Goal: Task Accomplishment & Management: Manage account settings

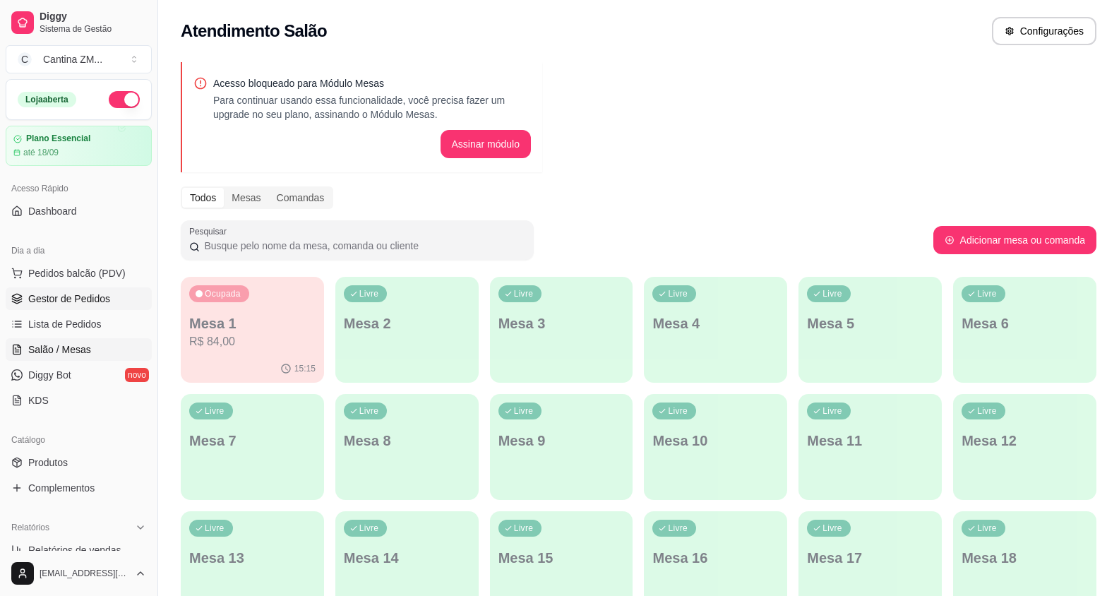
click at [88, 306] on link "Gestor de Pedidos" at bounding box center [79, 298] width 146 height 23
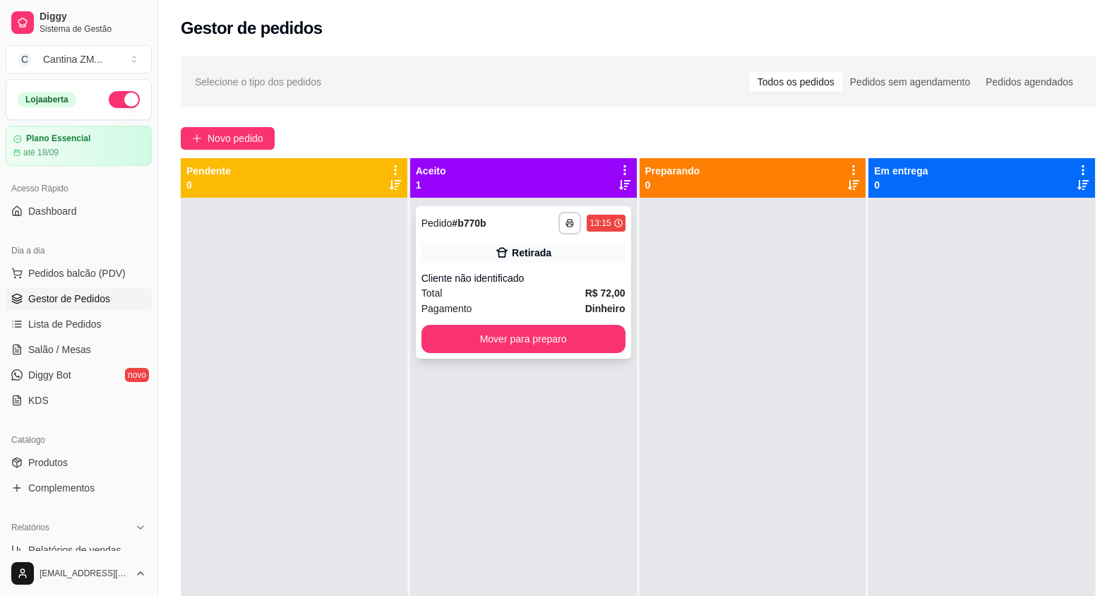
click at [548, 282] on div "Cliente não identificado" at bounding box center [523, 278] width 204 height 14
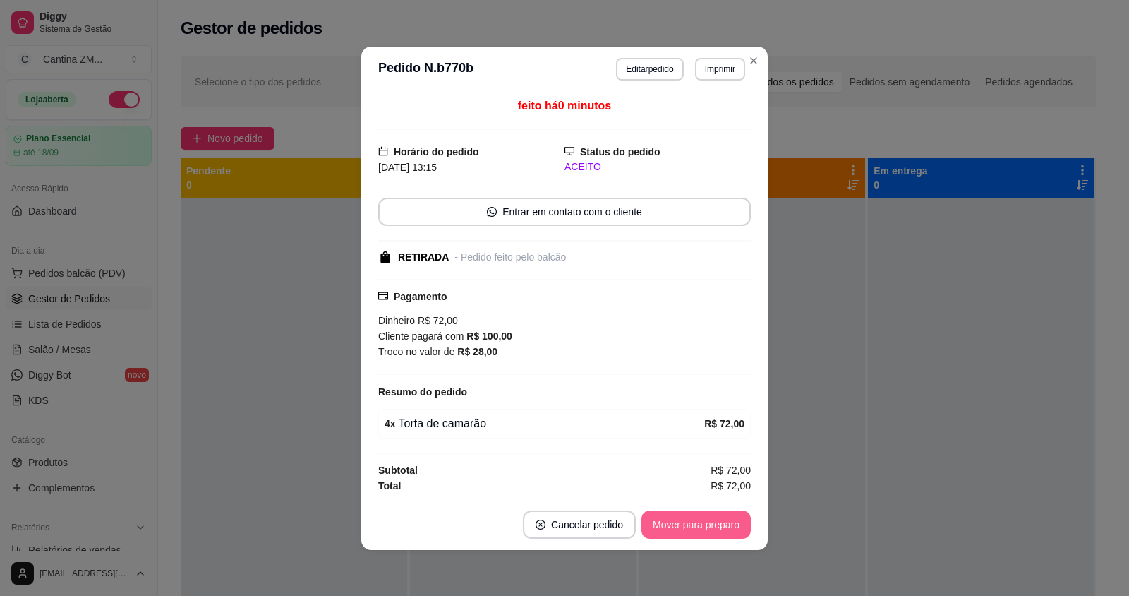
click at [668, 527] on button "Mover para preparo" at bounding box center [696, 524] width 109 height 28
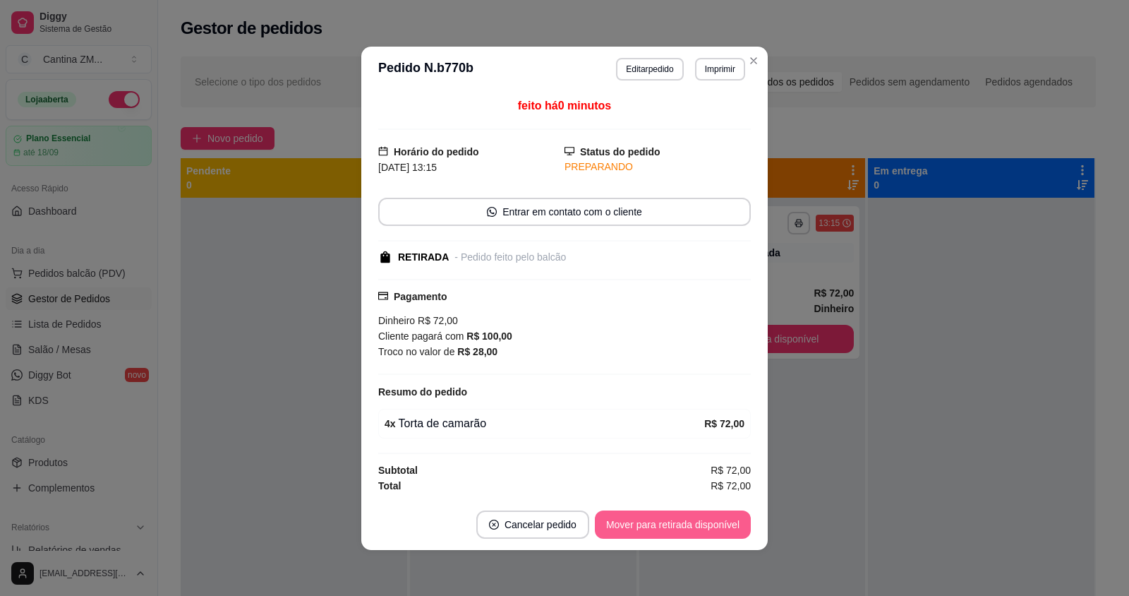
click at [668, 527] on button "Mover para retirada disponível" at bounding box center [673, 524] width 156 height 28
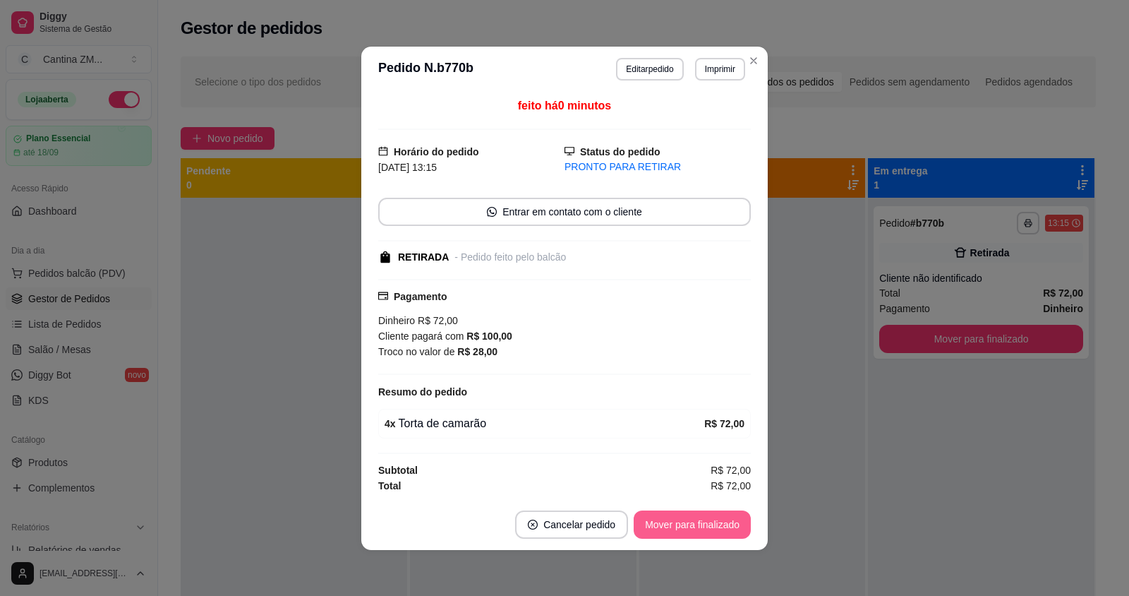
click at [668, 527] on button "Mover para finalizado" at bounding box center [692, 524] width 117 height 28
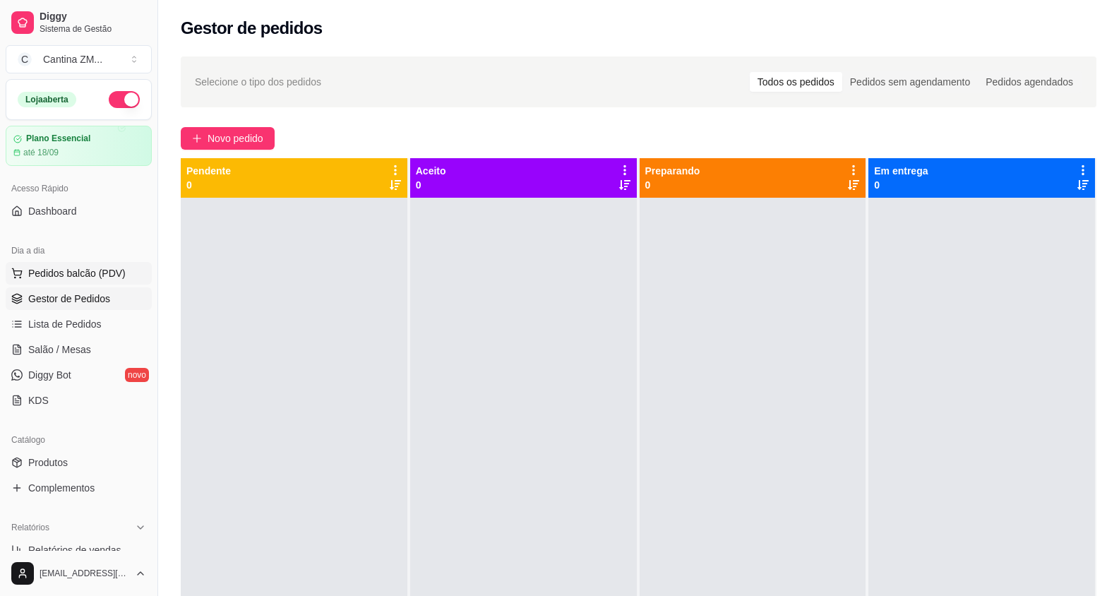
click at [126, 267] on button "Pedidos balcão (PDV)" at bounding box center [79, 273] width 146 height 23
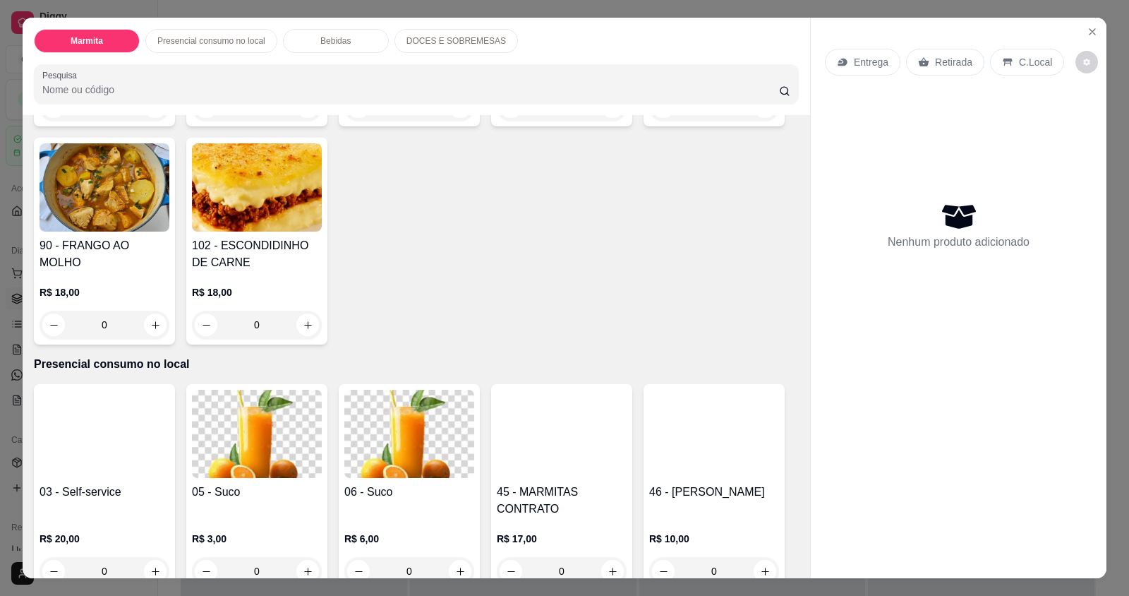
scroll to position [353, 0]
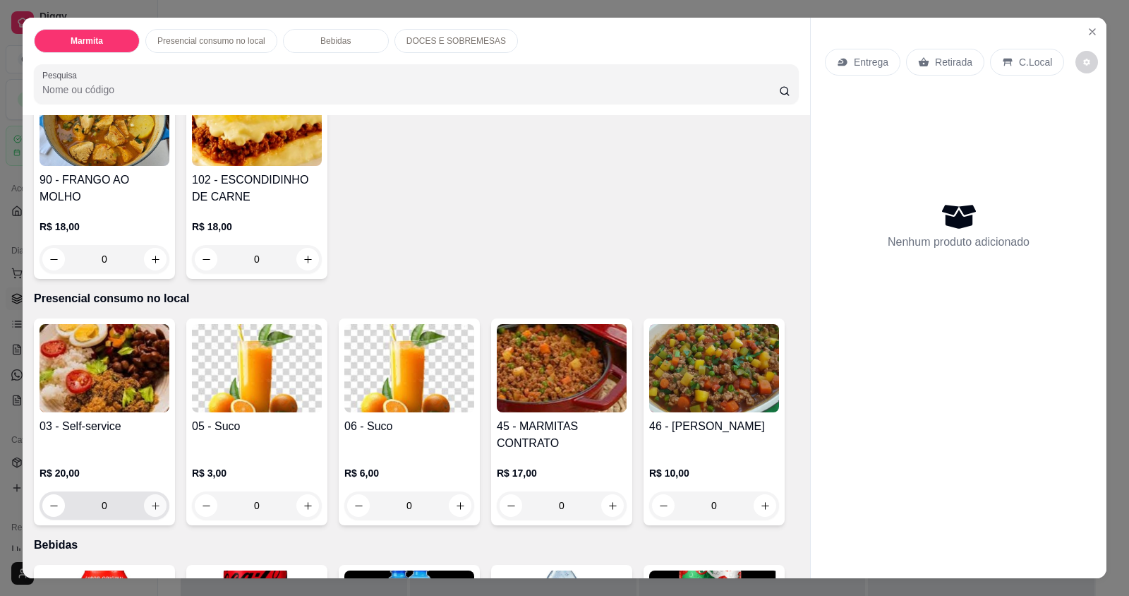
click at [136, 499] on input "0" at bounding box center [104, 505] width 79 height 28
click at [144, 505] on button "increase-product-quantity" at bounding box center [155, 506] width 22 height 22
type input "1"
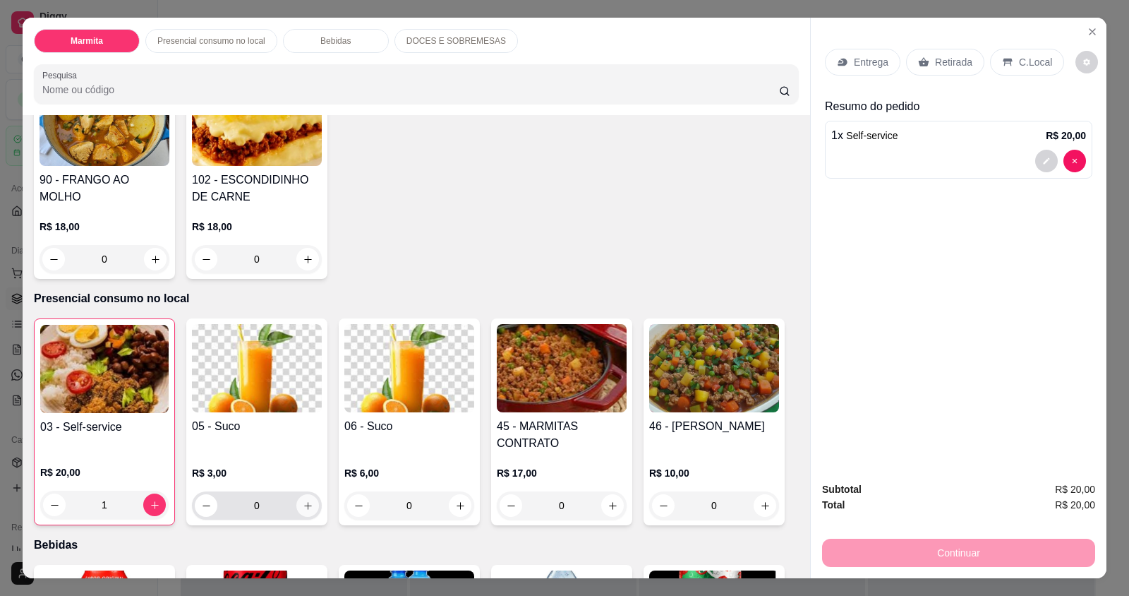
click at [303, 505] on icon "increase-product-quantity" at bounding box center [308, 505] width 11 height 11
type input "1"
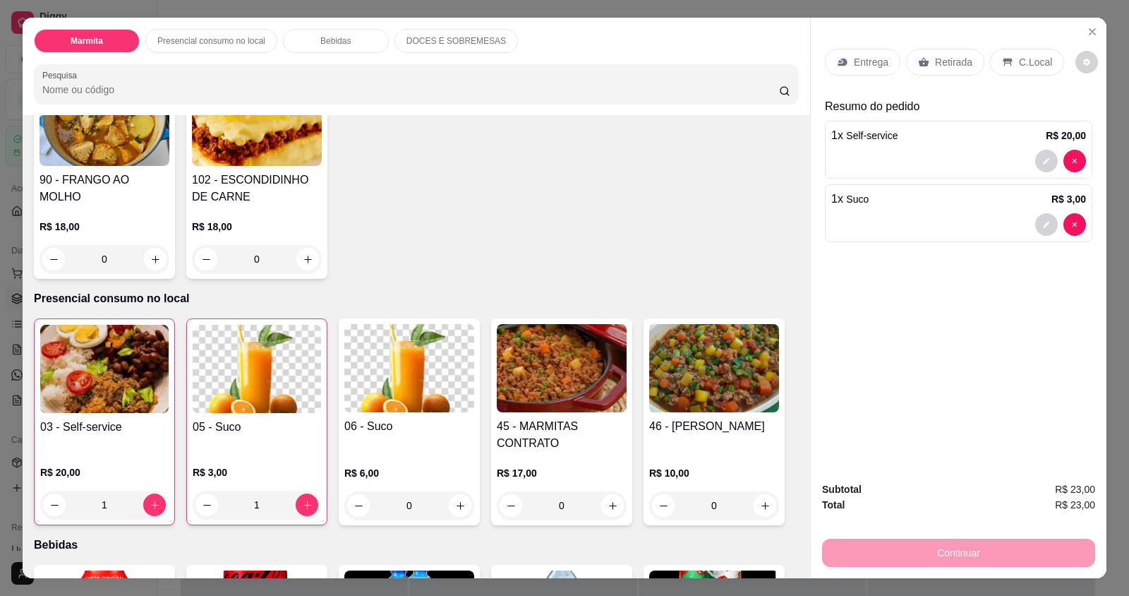
click at [1021, 54] on div "C.Local" at bounding box center [1027, 62] width 74 height 27
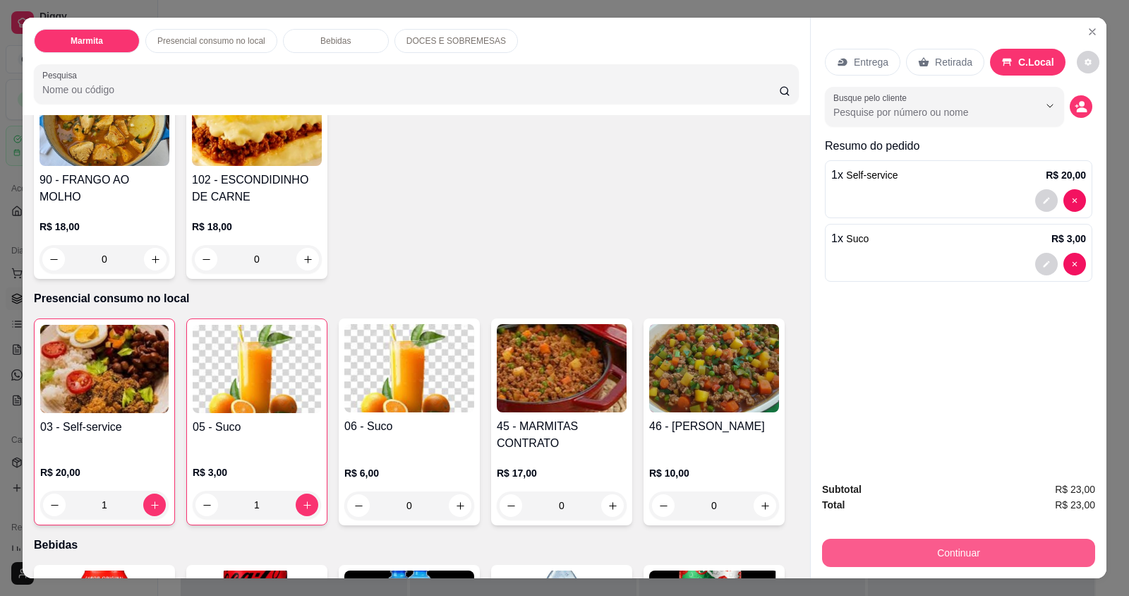
click at [850, 555] on button "Continuar" at bounding box center [958, 552] width 273 height 28
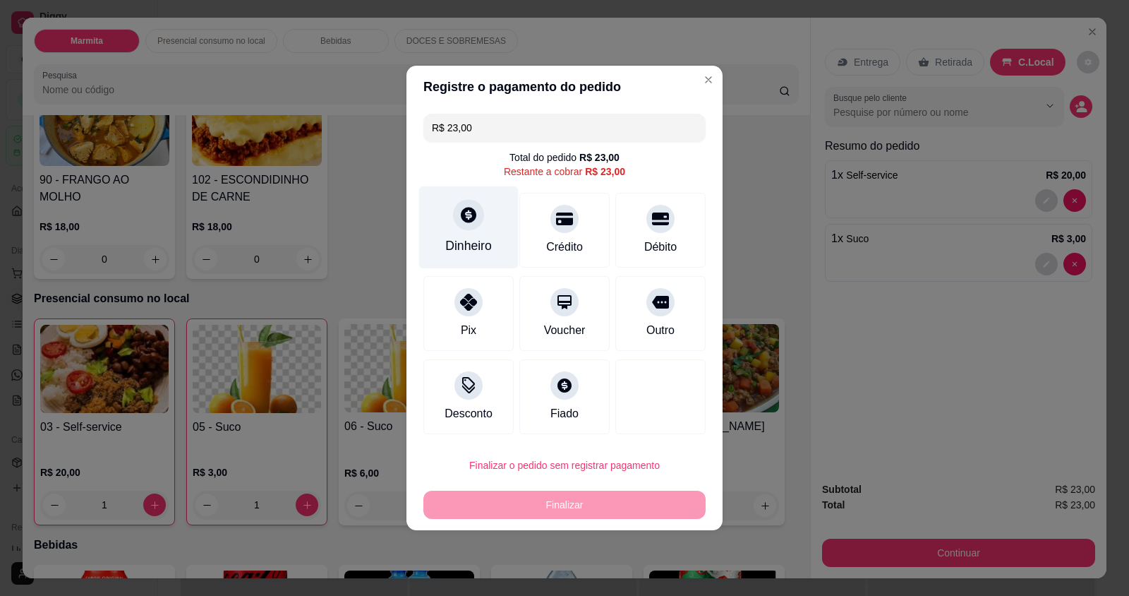
click at [459, 220] on icon at bounding box center [468, 214] width 18 height 18
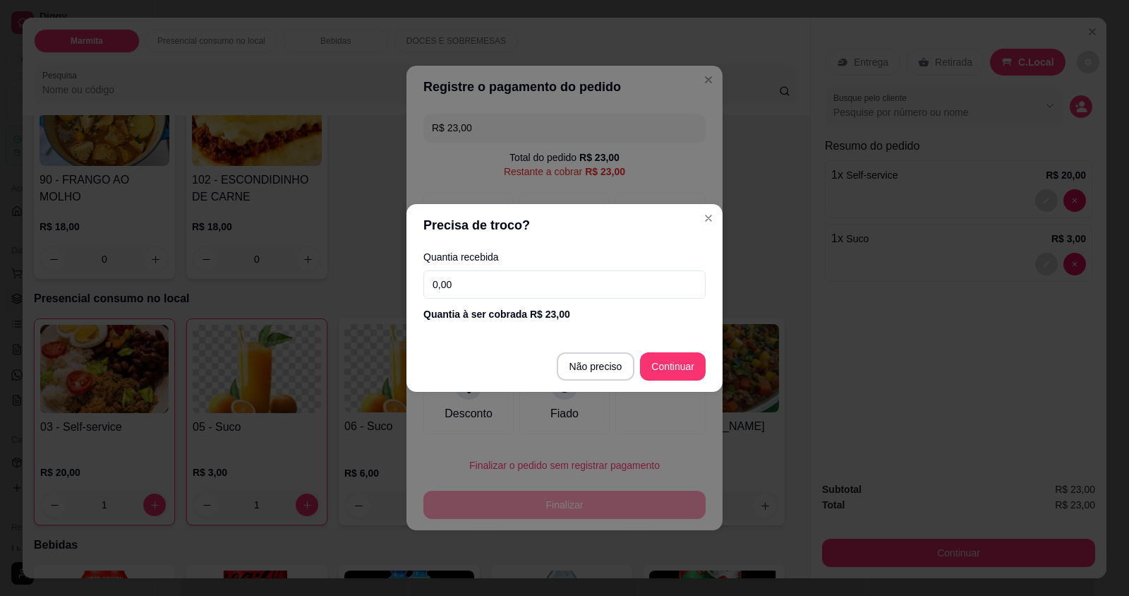
click at [503, 287] on input "0,00" at bounding box center [564, 284] width 282 height 28
type input "100,00"
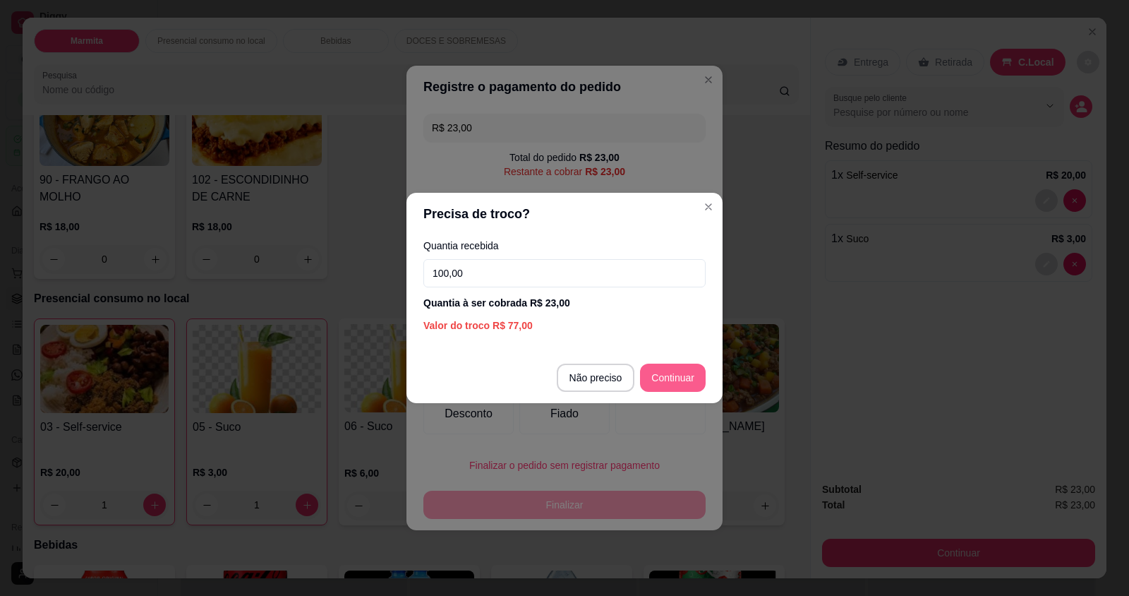
type input "R$ 0,00"
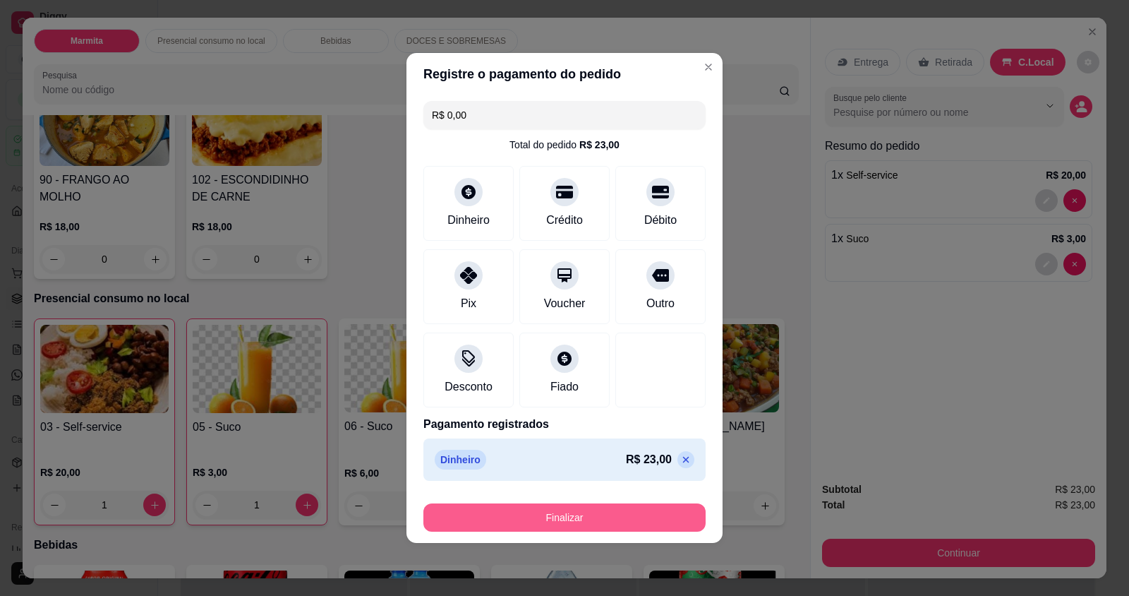
click at [598, 512] on button "Finalizar" at bounding box center [564, 517] width 282 height 28
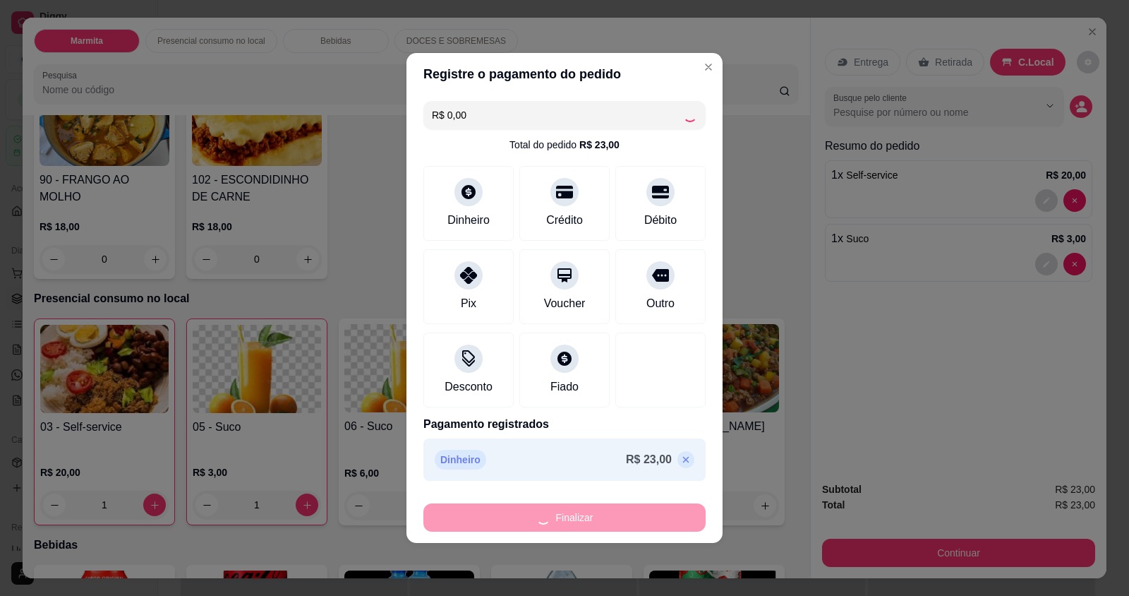
type input "0"
type input "-R$ 23,00"
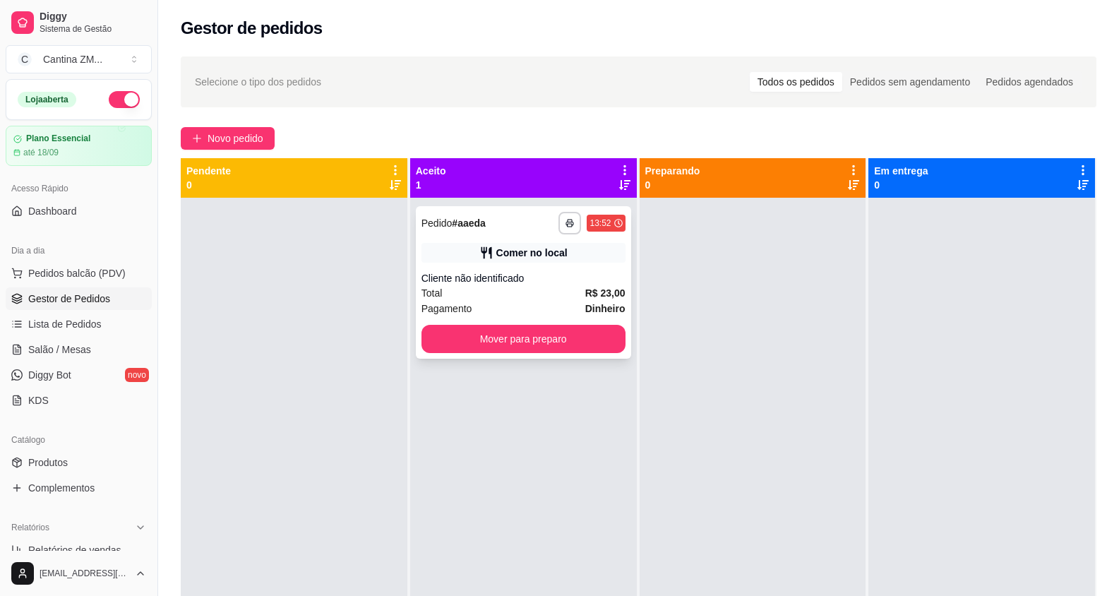
click at [531, 272] on div "Cliente não identificado" at bounding box center [523, 278] width 204 height 14
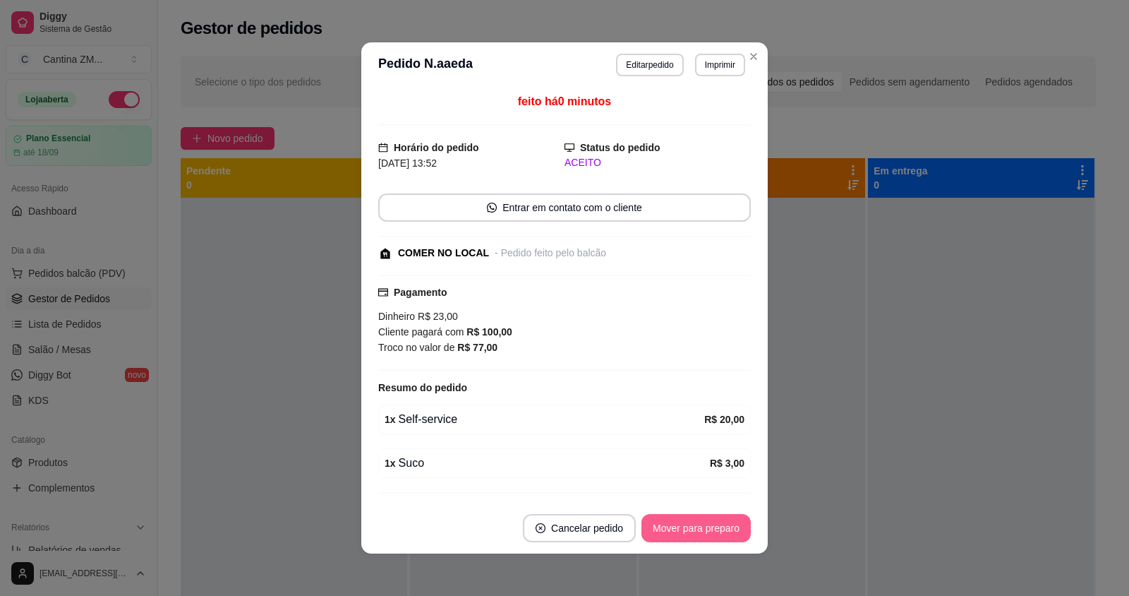
click at [673, 523] on button "Mover para preparo" at bounding box center [696, 528] width 109 height 28
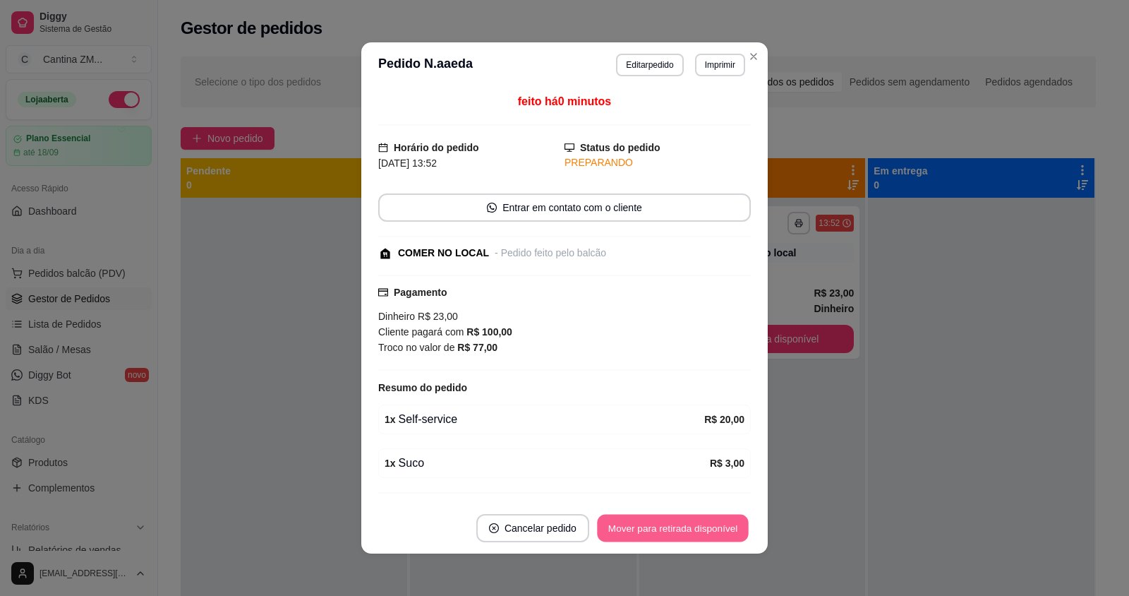
click at [673, 523] on button "Mover para retirada disponível" at bounding box center [672, 529] width 151 height 28
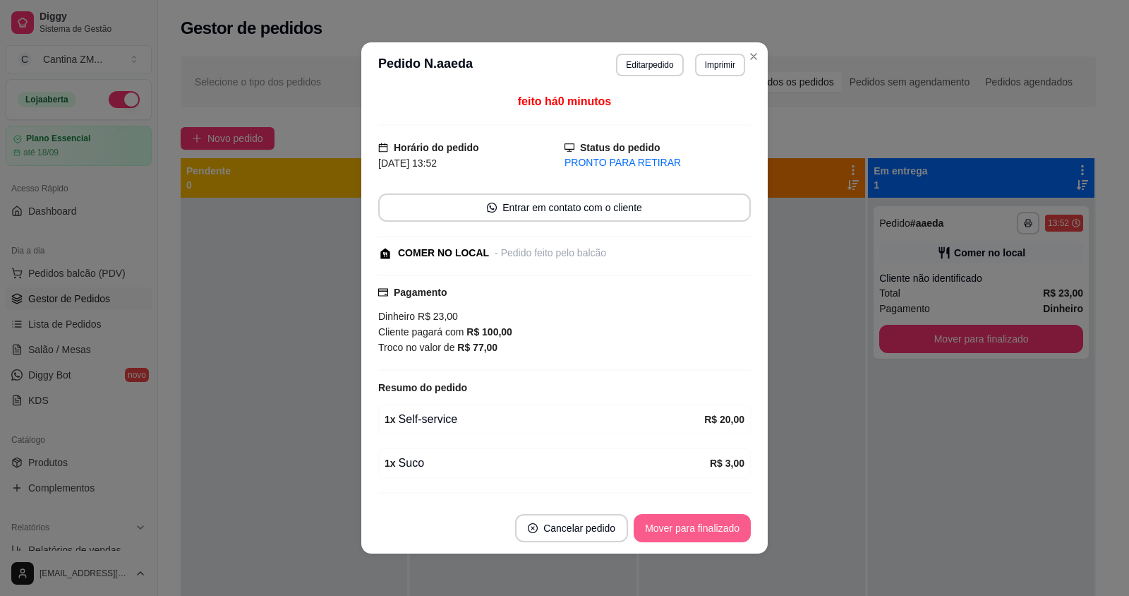
click at [673, 523] on button "Mover para finalizado" at bounding box center [692, 528] width 117 height 28
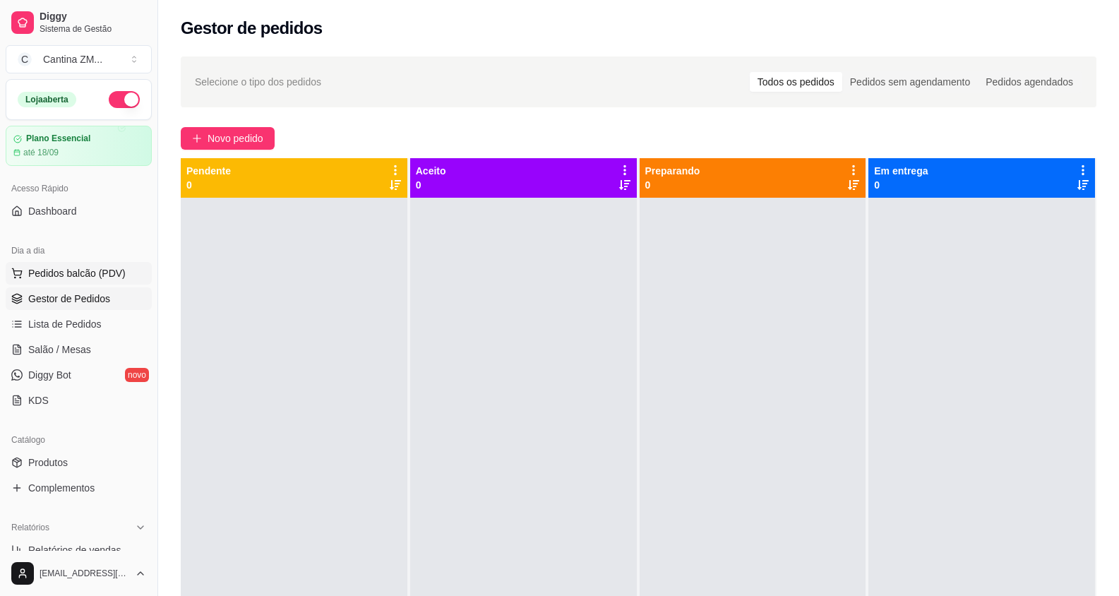
click at [52, 267] on span "Pedidos balcão (PDV)" at bounding box center [76, 273] width 97 height 14
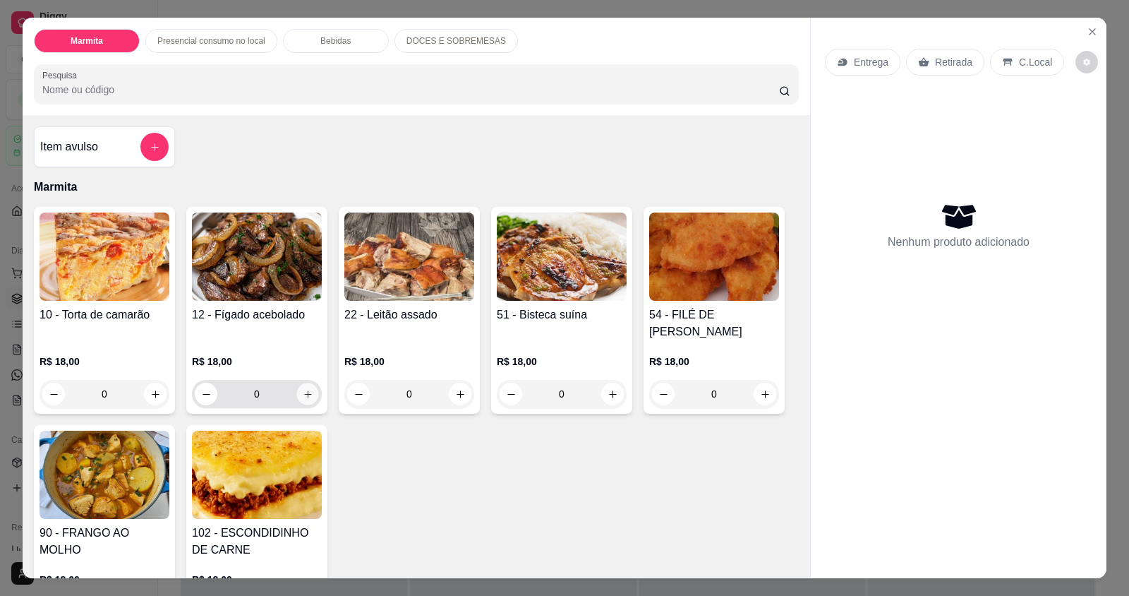
click at [301, 400] on button "increase-product-quantity" at bounding box center [307, 394] width 22 height 22
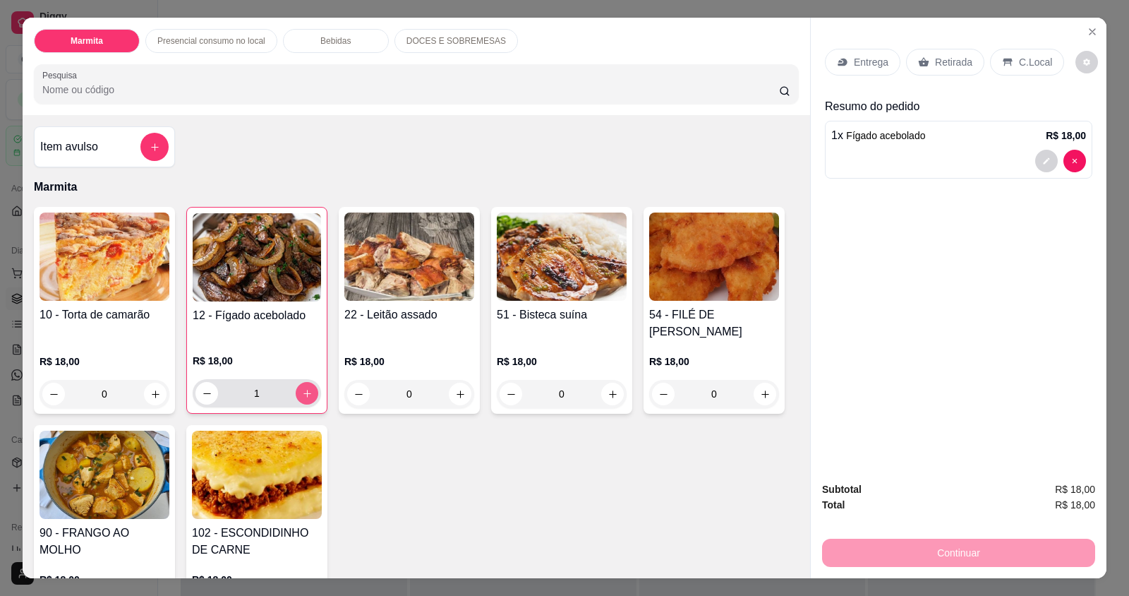
click at [301, 400] on button "increase-product-quantity" at bounding box center [307, 393] width 23 height 23
type input "2"
click at [935, 65] on p "Retirada" at bounding box center [953, 62] width 37 height 14
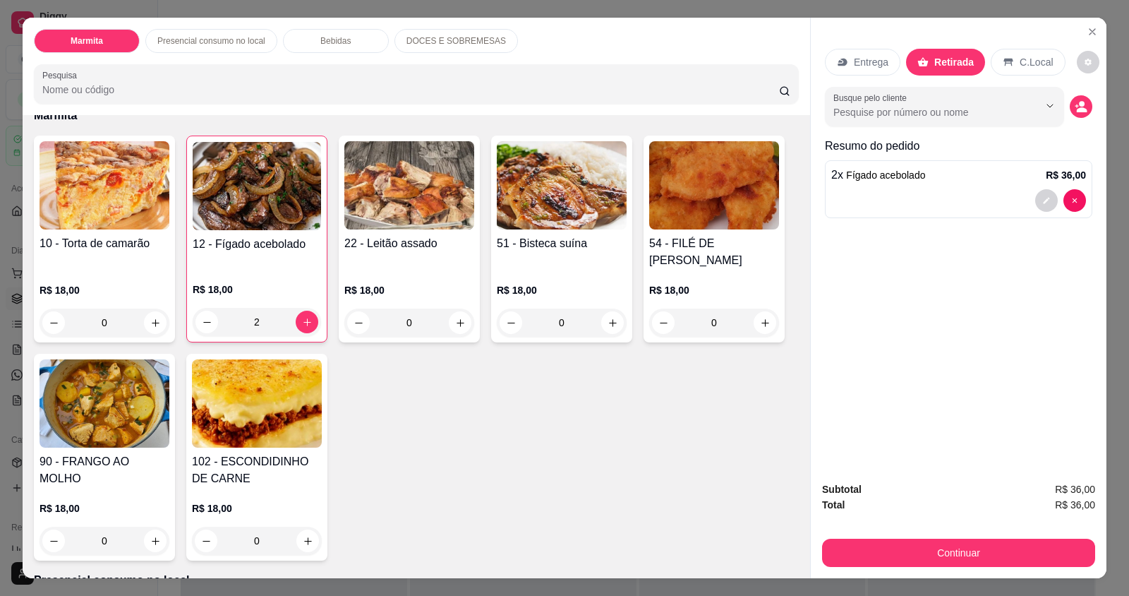
scroll to position [141, 0]
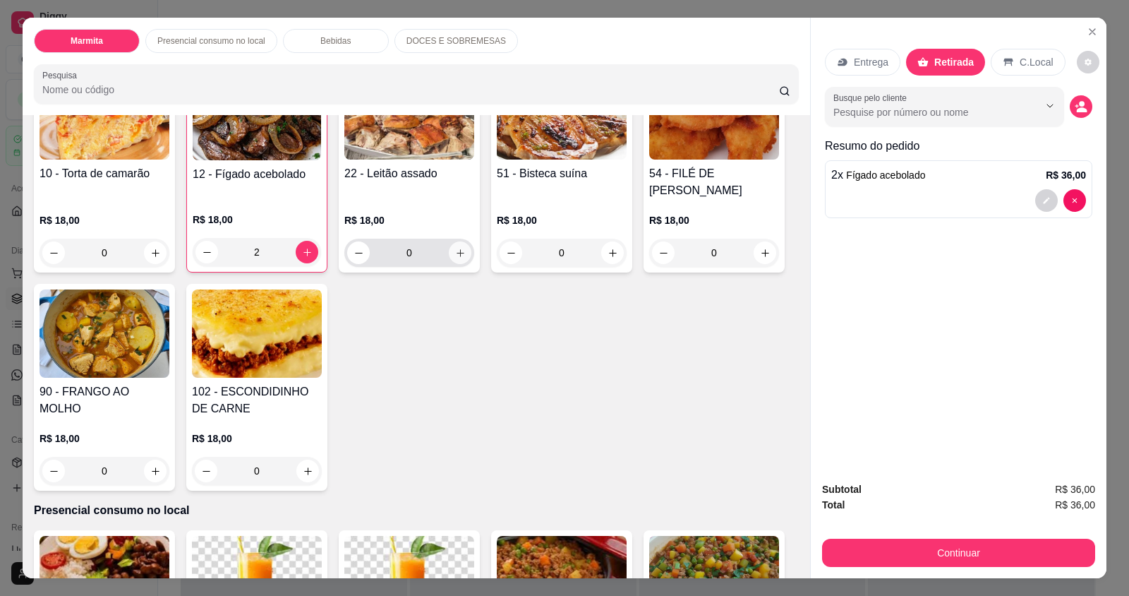
click at [458, 250] on icon "increase-product-quantity" at bounding box center [460, 253] width 11 height 11
type input "1"
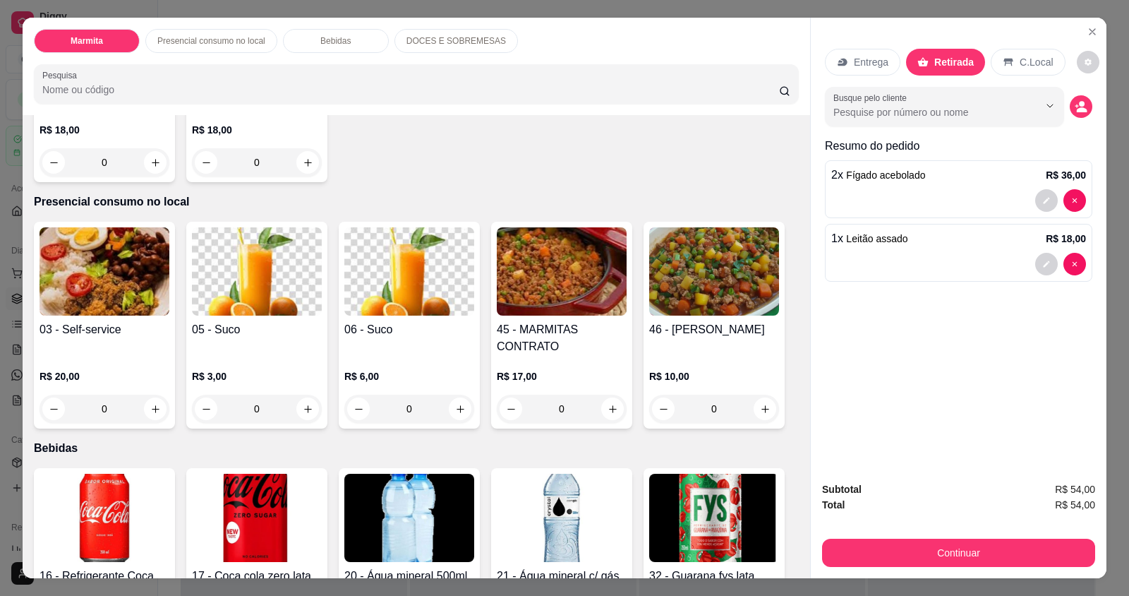
scroll to position [565, 0]
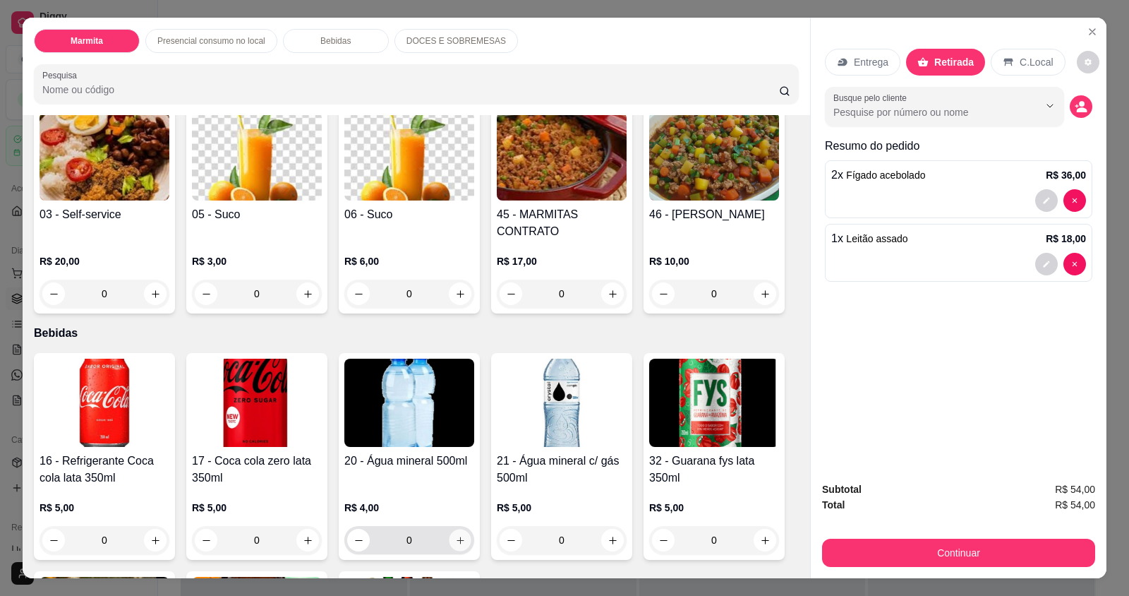
click at [455, 545] on icon "increase-product-quantity" at bounding box center [460, 540] width 11 height 11
type input "1"
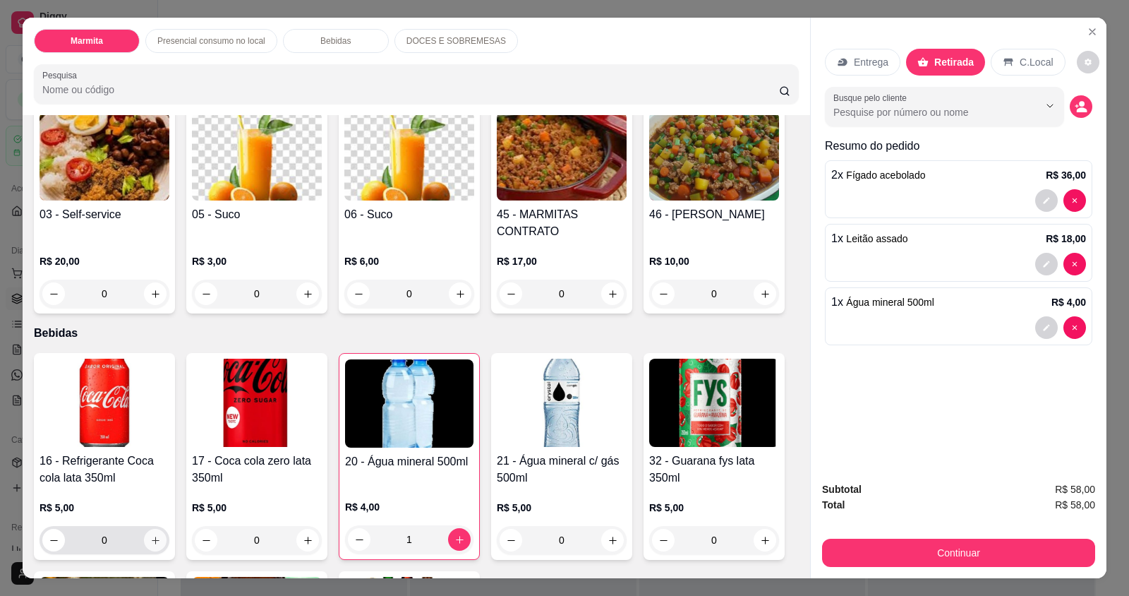
click at [154, 546] on button "increase-product-quantity" at bounding box center [155, 540] width 23 height 23
type input "1"
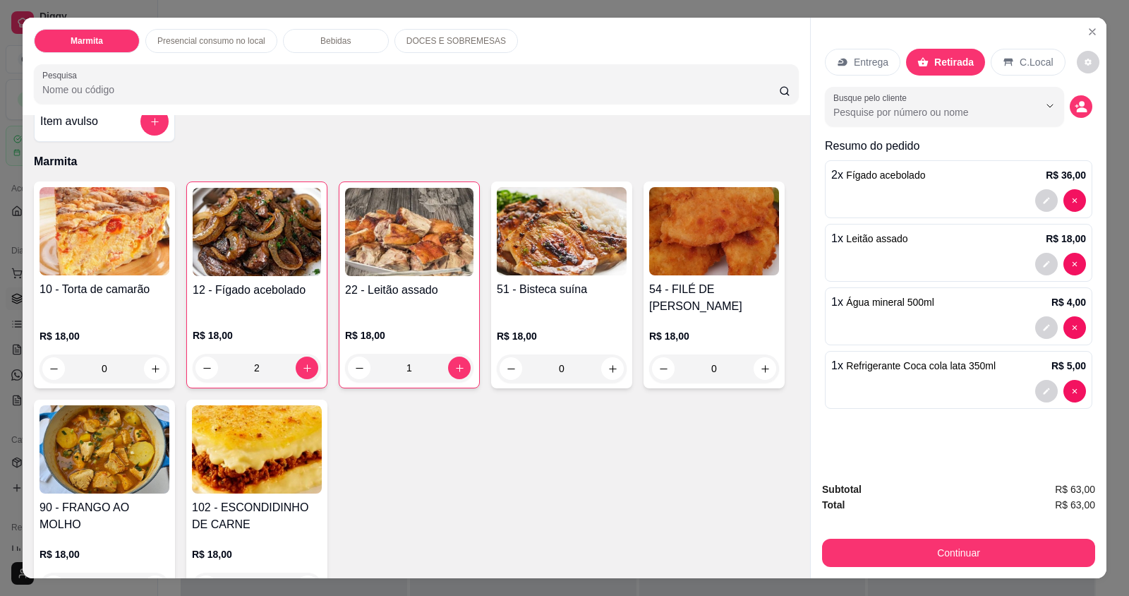
scroll to position [0, 0]
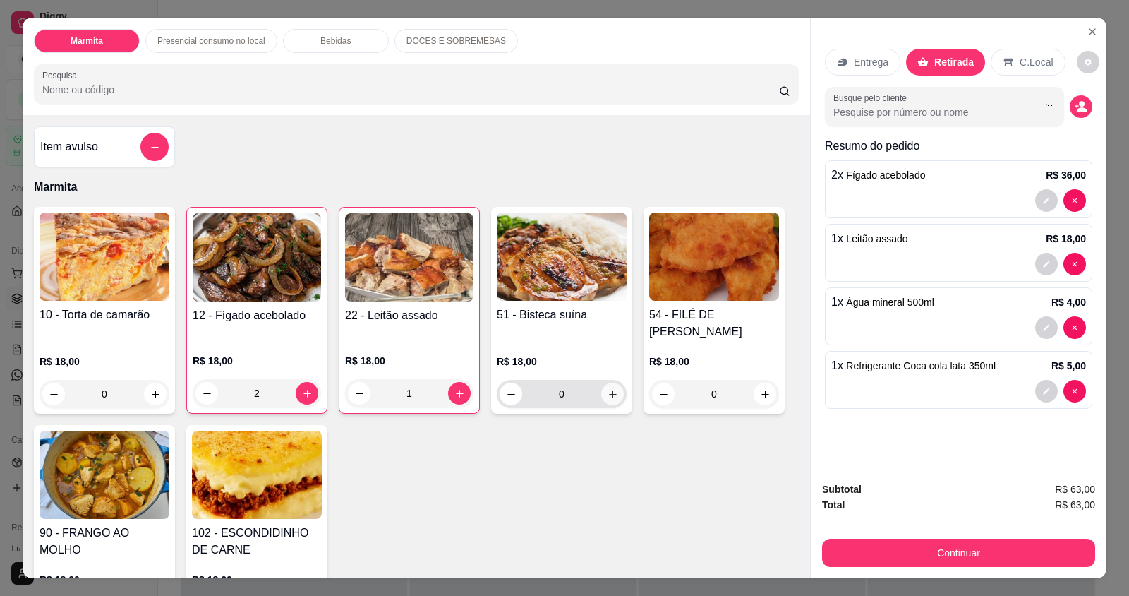
click at [608, 397] on icon "increase-product-quantity" at bounding box center [613, 394] width 11 height 11
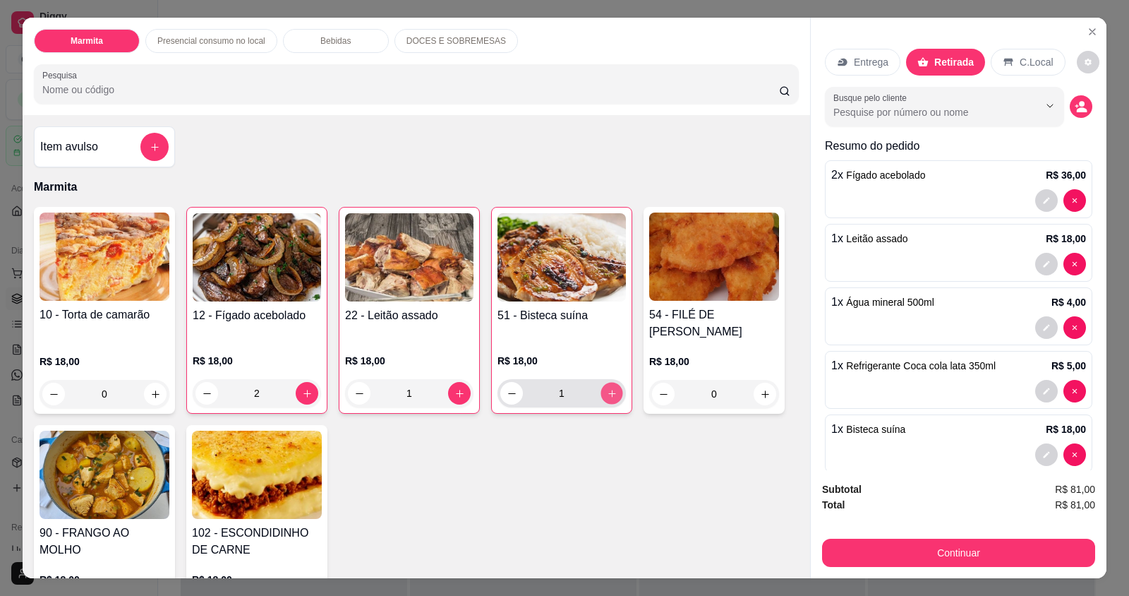
click at [607, 397] on icon "increase-product-quantity" at bounding box center [612, 393] width 11 height 11
click at [607, 396] on icon "increase-product-quantity" at bounding box center [612, 393] width 11 height 11
type input "4"
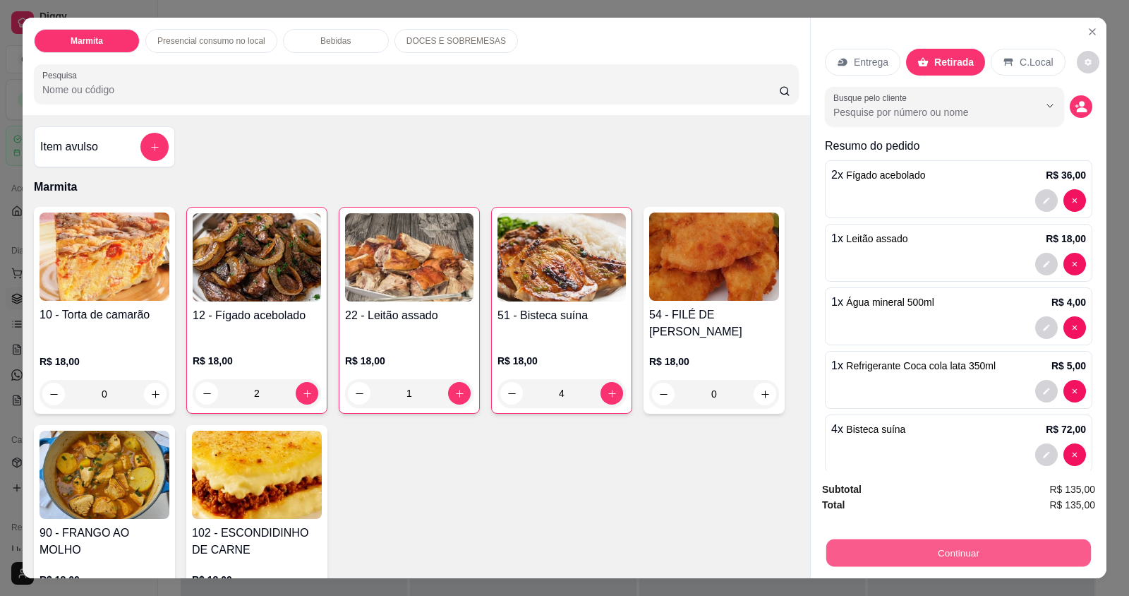
click at [962, 549] on button "Continuar" at bounding box center [958, 552] width 265 height 28
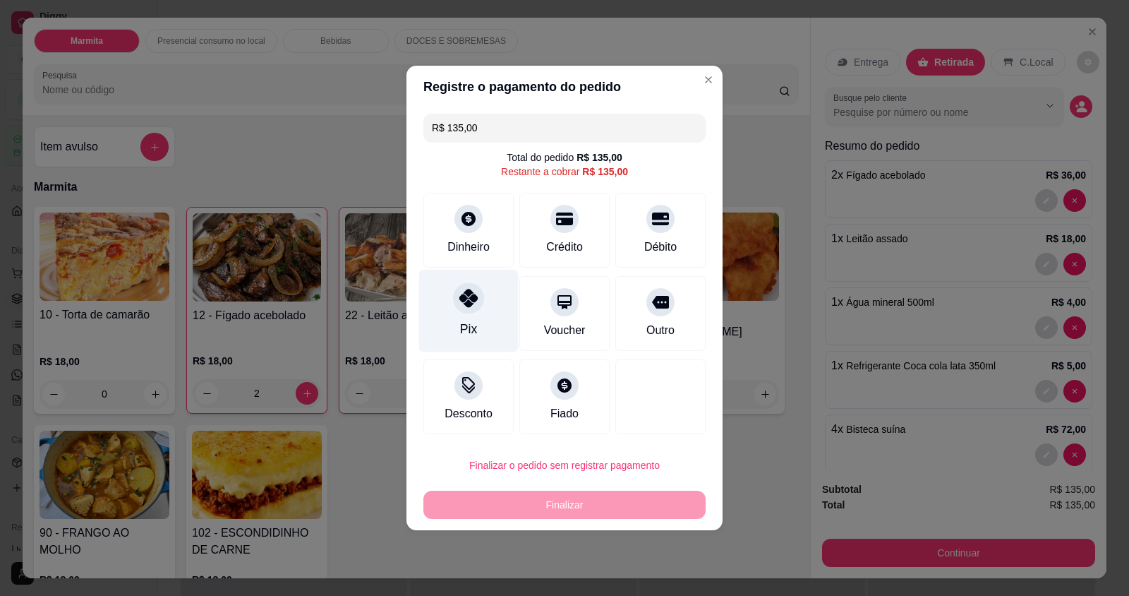
click at [487, 317] on div "Pix" at bounding box center [469, 311] width 100 height 83
type input "R$ 0,00"
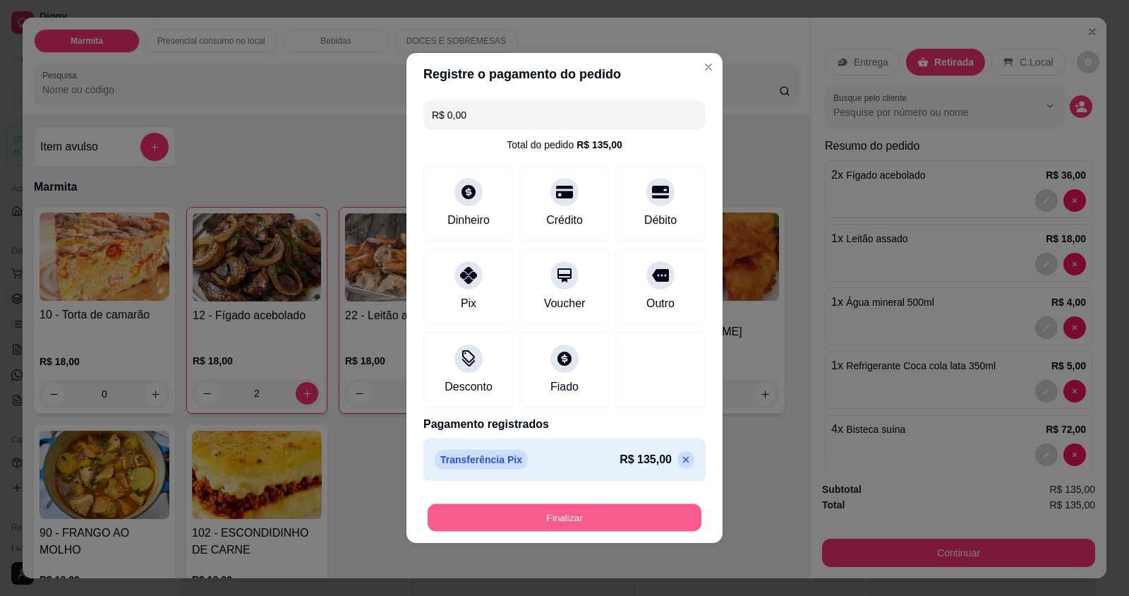
click at [562, 509] on button "Finalizar" at bounding box center [565, 518] width 274 height 28
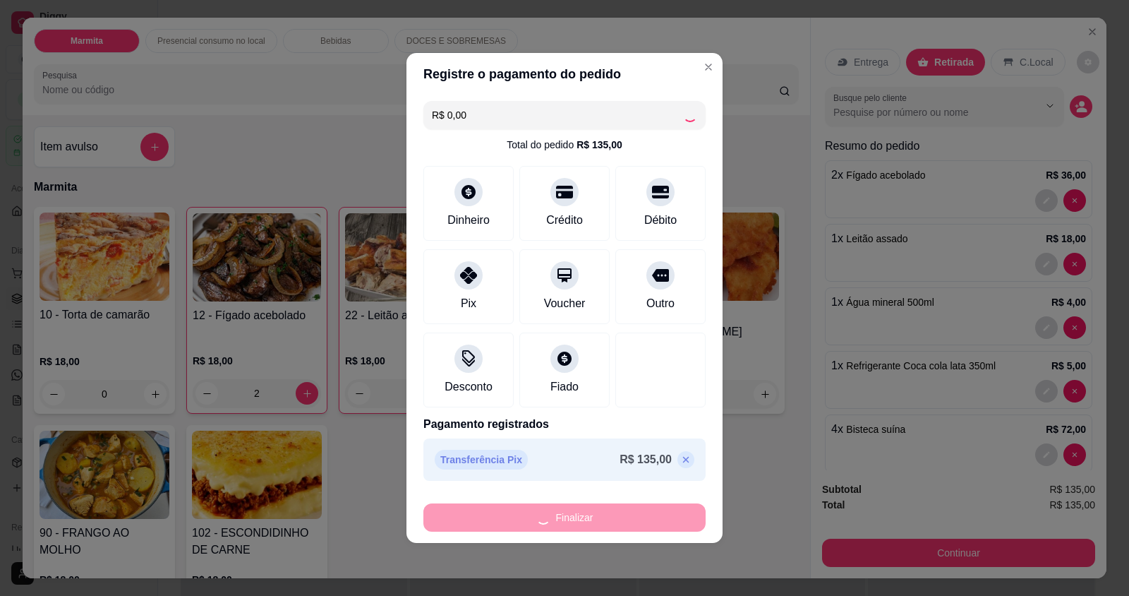
type input "0"
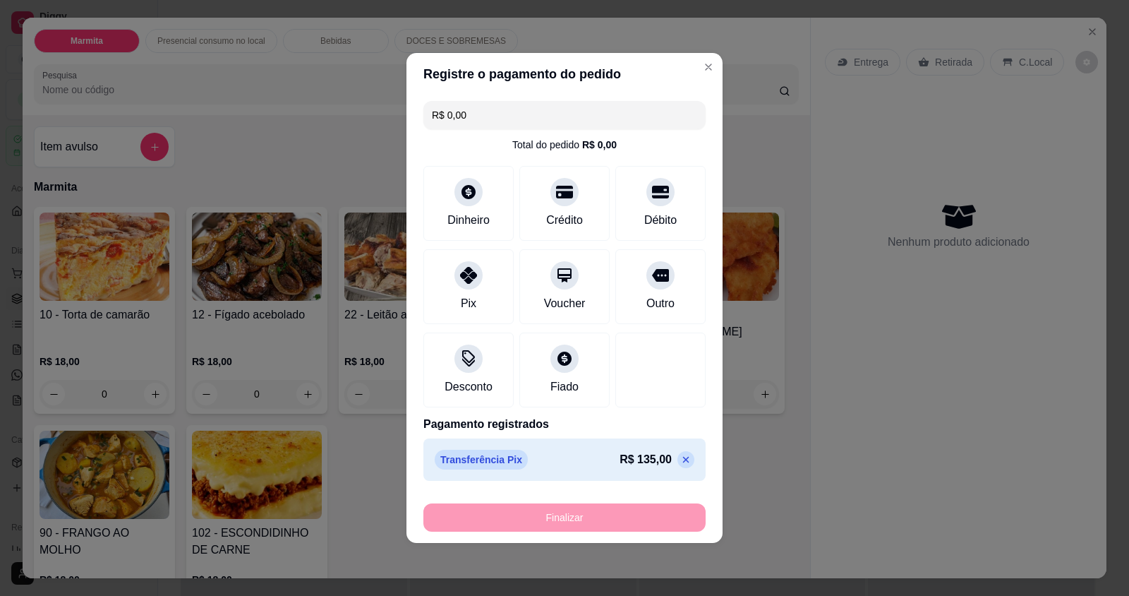
type input "-R$ 135,00"
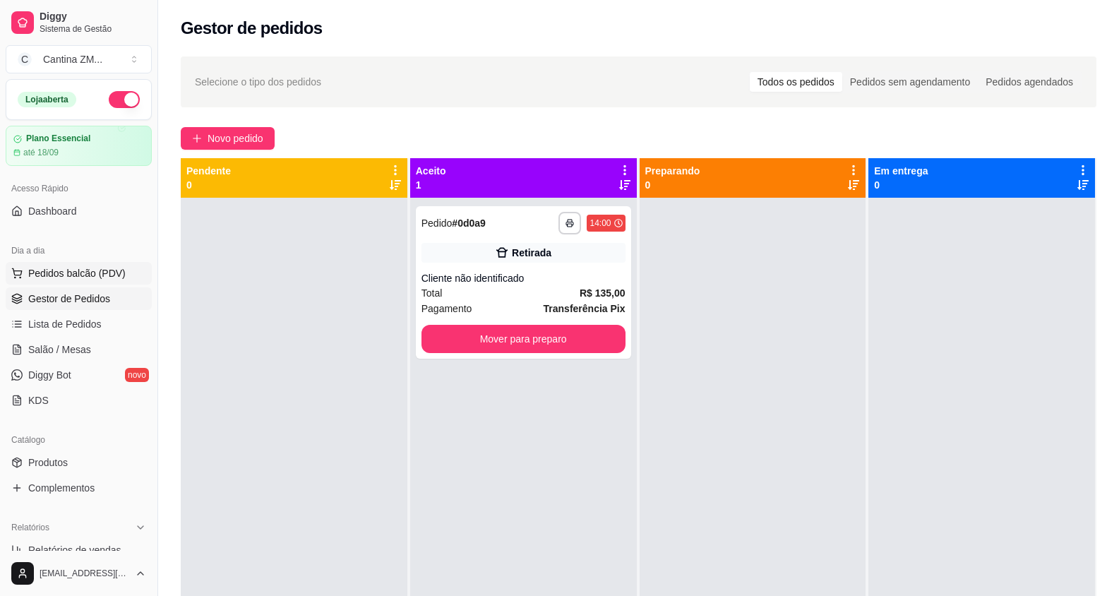
click at [122, 266] on button "Pedidos balcão (PDV)" at bounding box center [79, 273] width 146 height 23
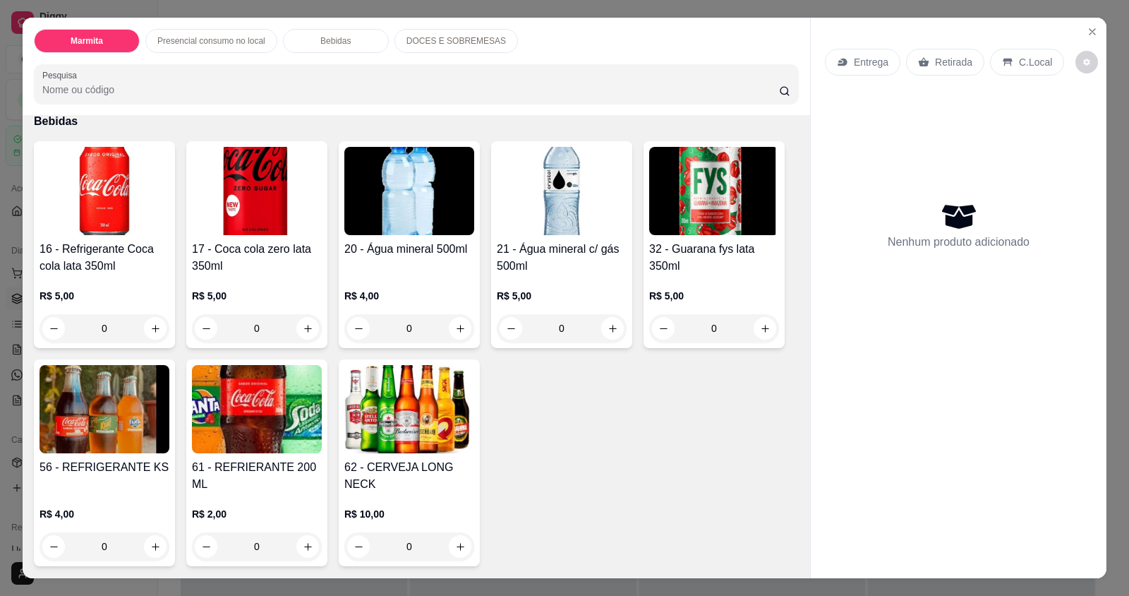
scroll to position [635, 0]
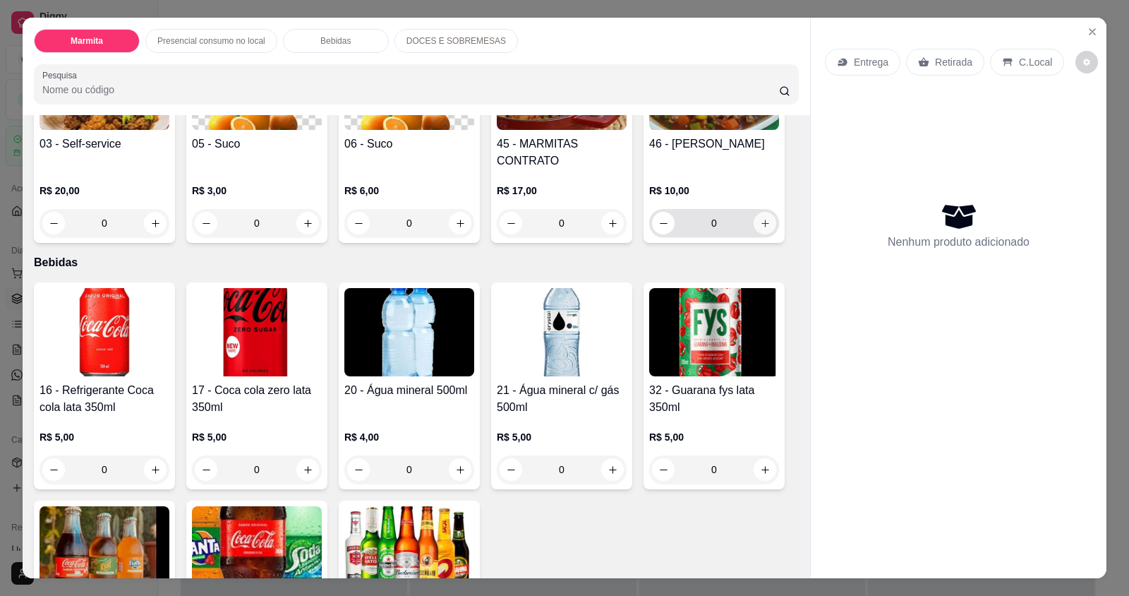
click at [762, 226] on icon "increase-product-quantity" at bounding box center [765, 223] width 11 height 11
type input "1"
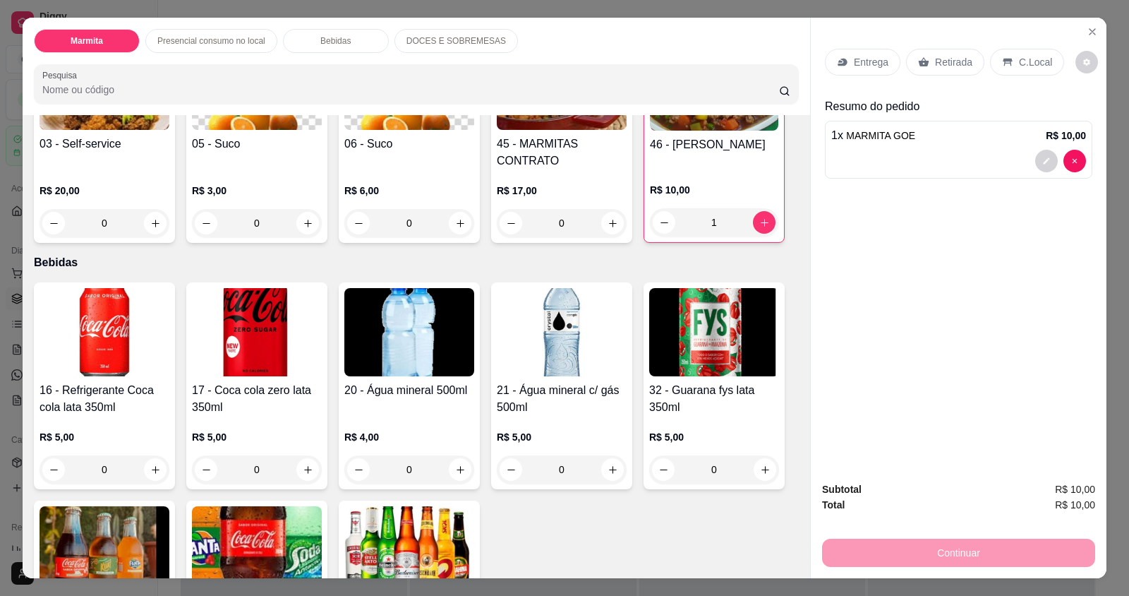
click at [956, 64] on p "Retirada" at bounding box center [953, 62] width 37 height 14
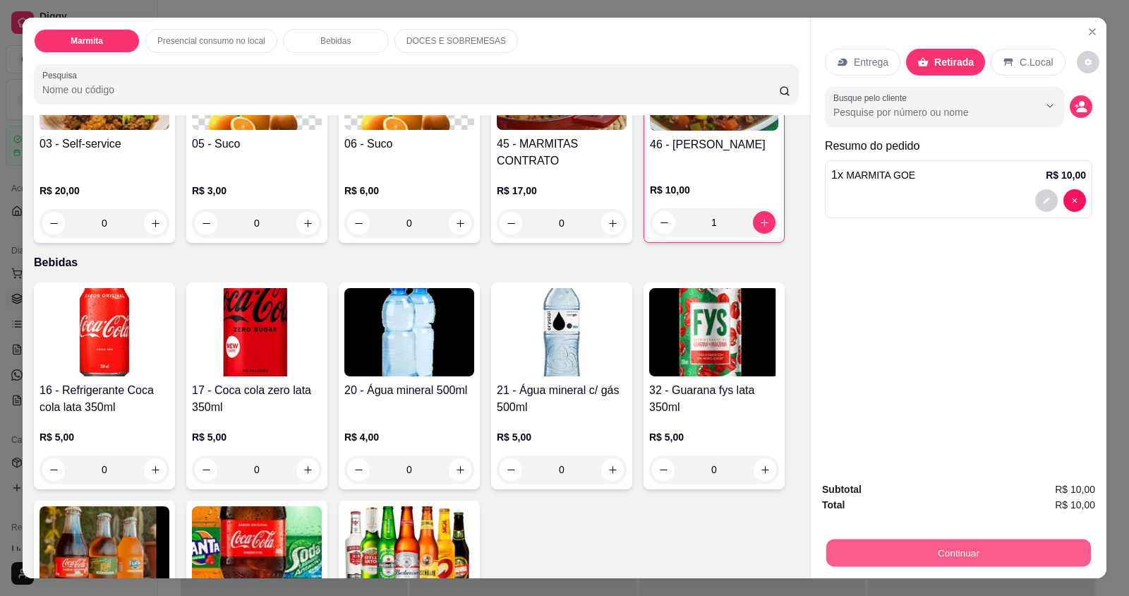
click at [961, 560] on button "Continuar" at bounding box center [958, 552] width 265 height 28
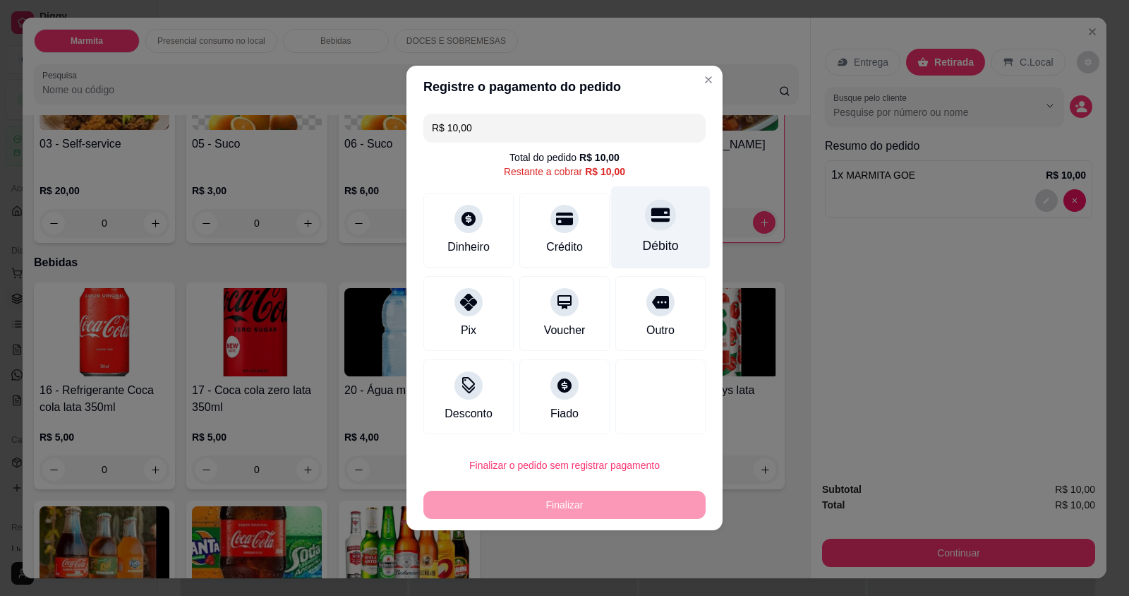
click at [620, 215] on div "Débito" at bounding box center [661, 227] width 100 height 83
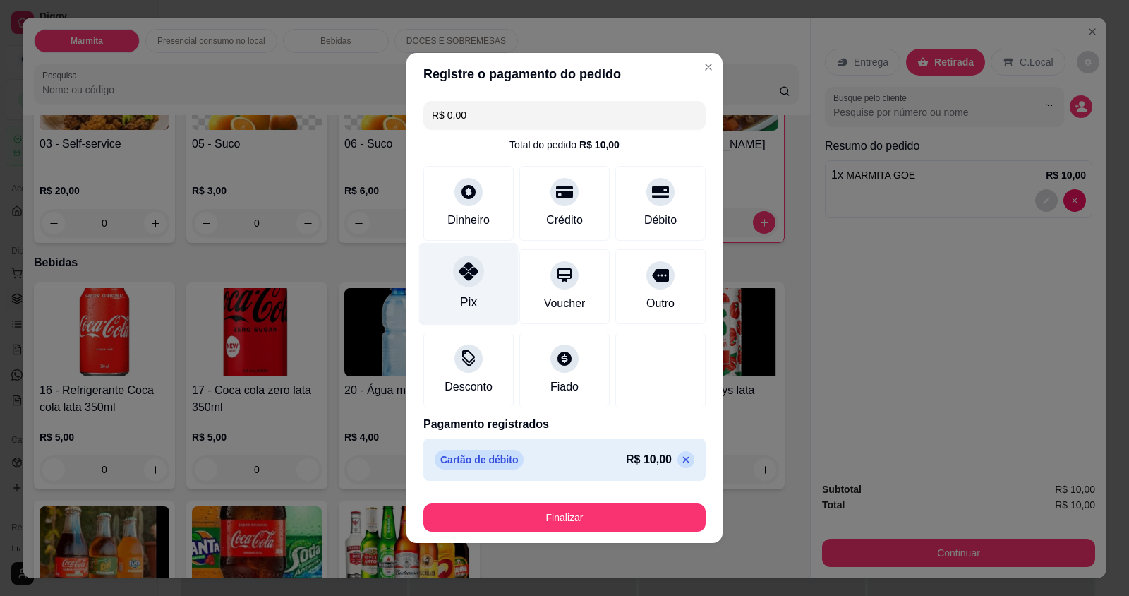
click at [471, 265] on icon at bounding box center [468, 271] width 18 height 18
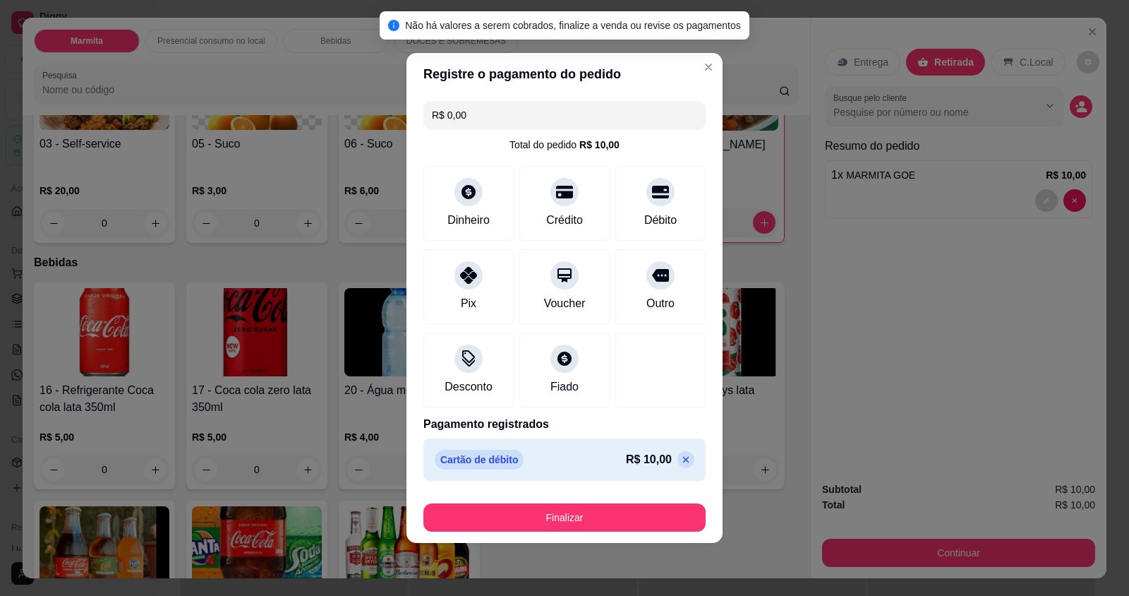
click at [680, 460] on icon at bounding box center [685, 459] width 11 height 11
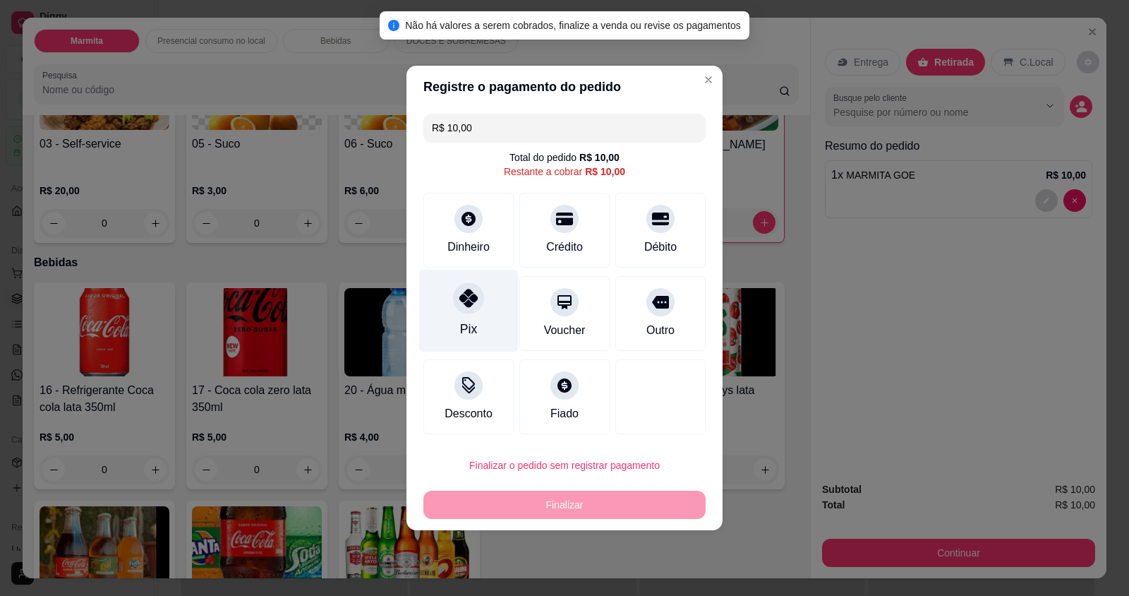
click at [484, 316] on div "Pix" at bounding box center [469, 311] width 100 height 83
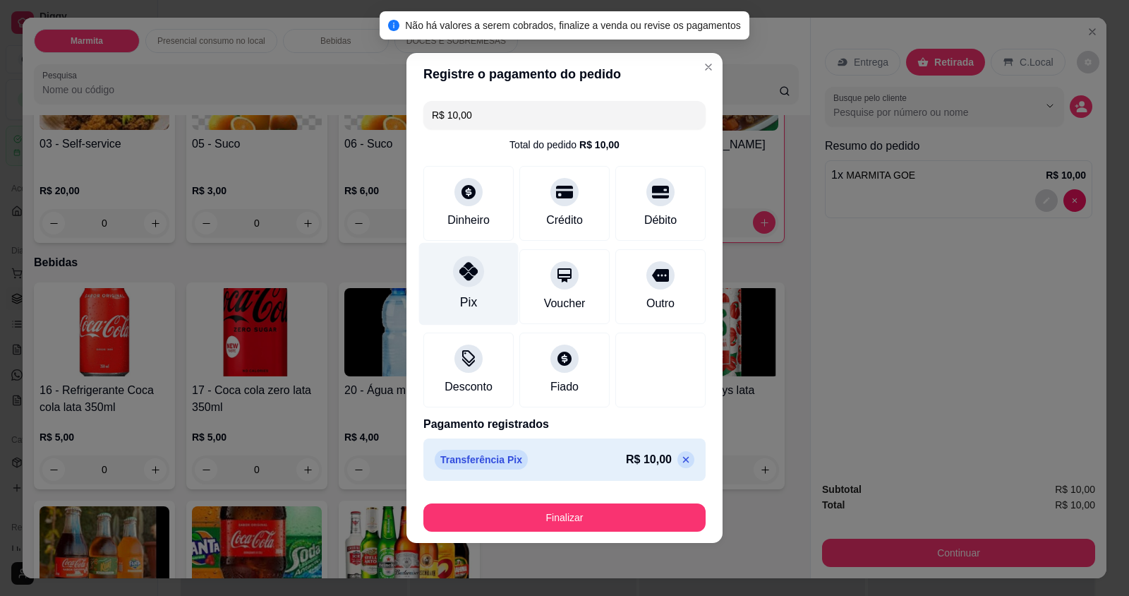
type input "R$ 0,00"
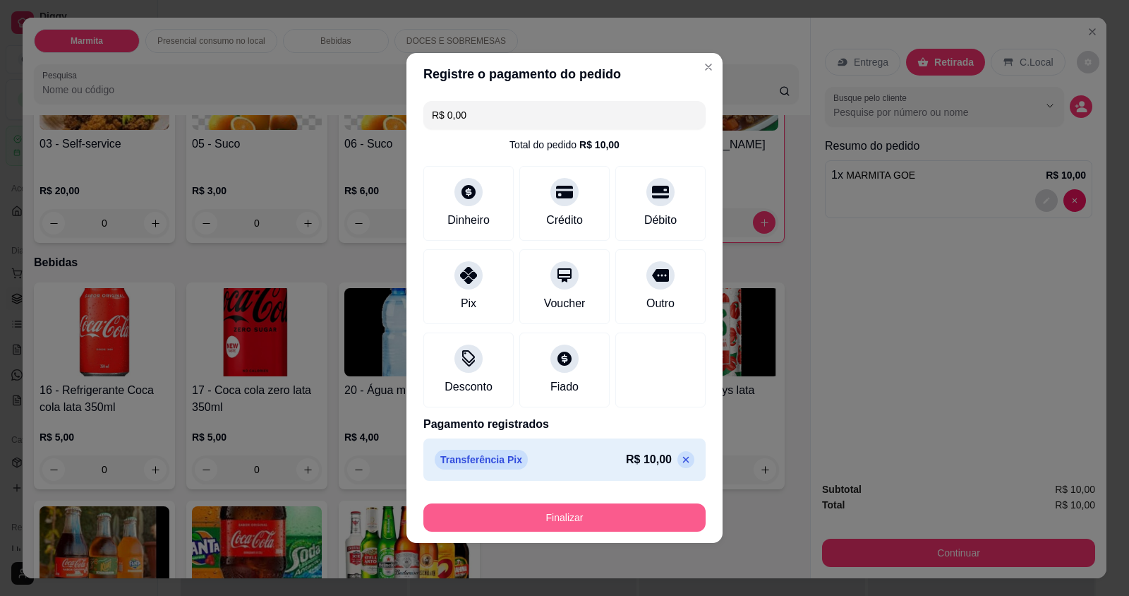
click at [498, 515] on button "Finalizar" at bounding box center [564, 517] width 282 height 28
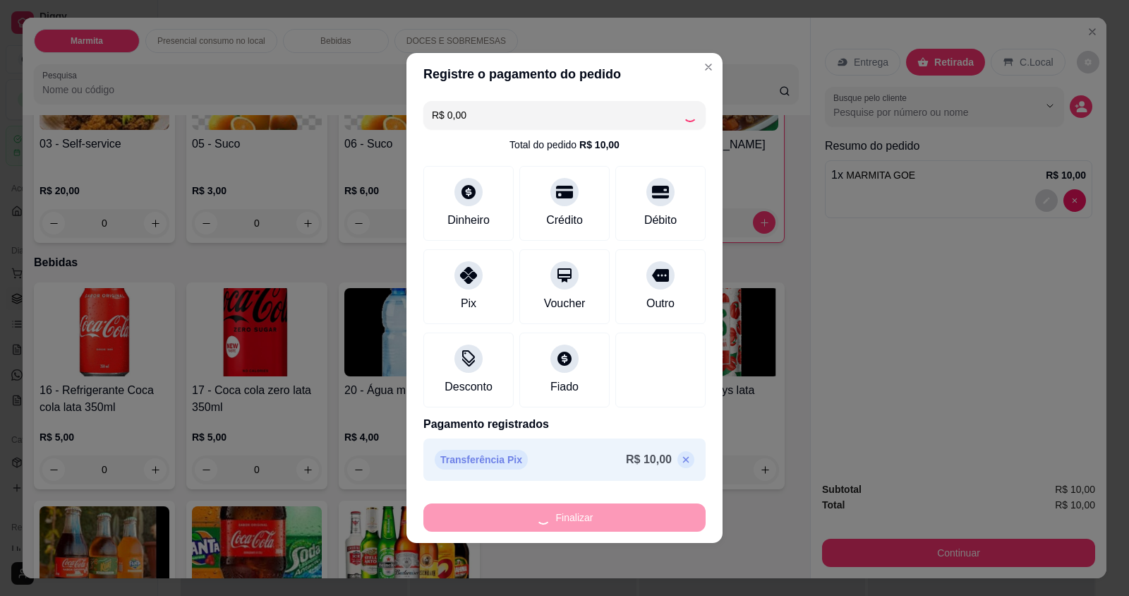
type input "0"
type input "-R$ 10,00"
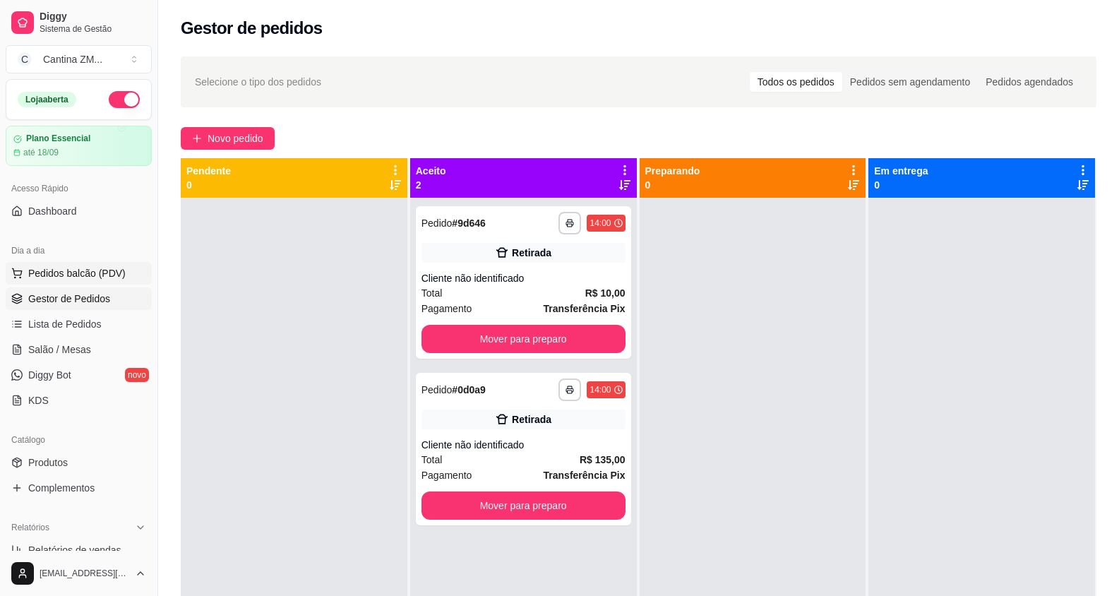
click at [70, 269] on span "Pedidos balcão (PDV)" at bounding box center [76, 273] width 97 height 14
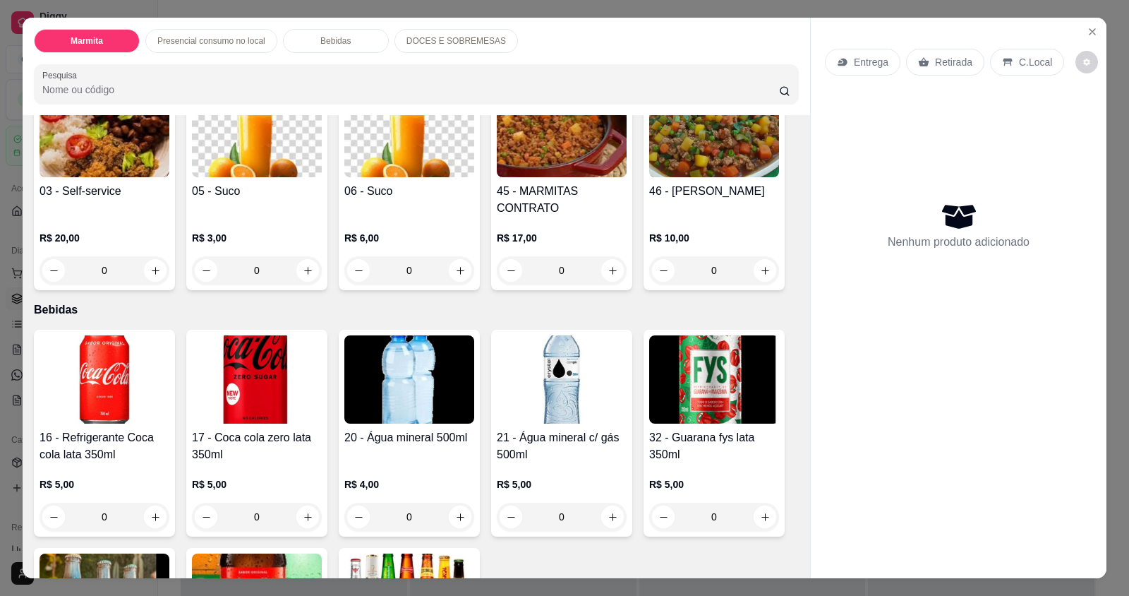
scroll to position [565, 0]
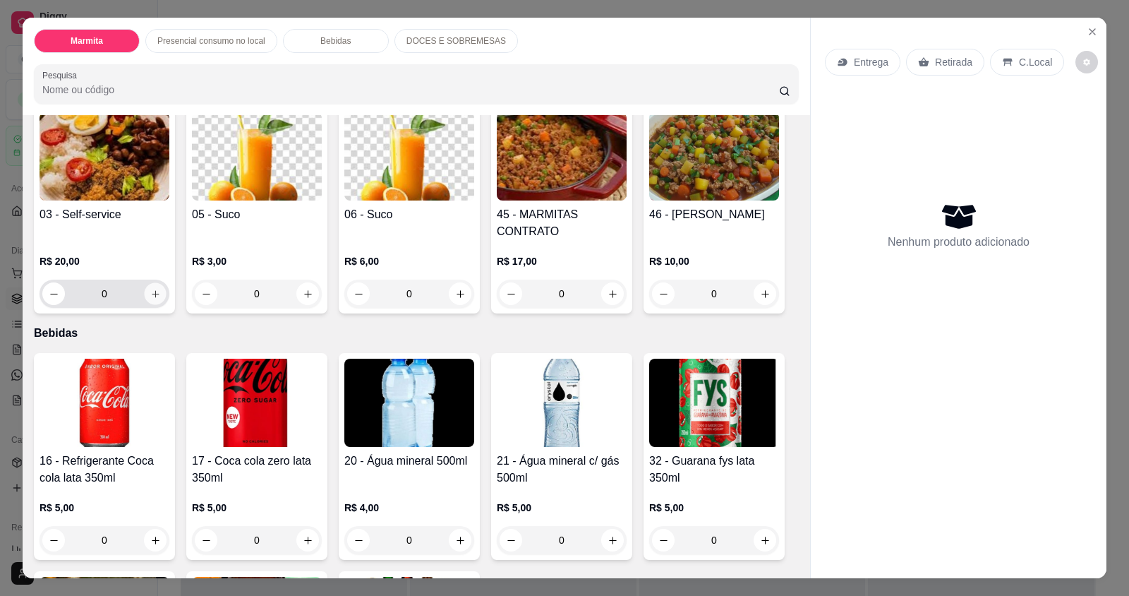
click at [150, 289] on icon "increase-product-quantity" at bounding box center [155, 294] width 11 height 11
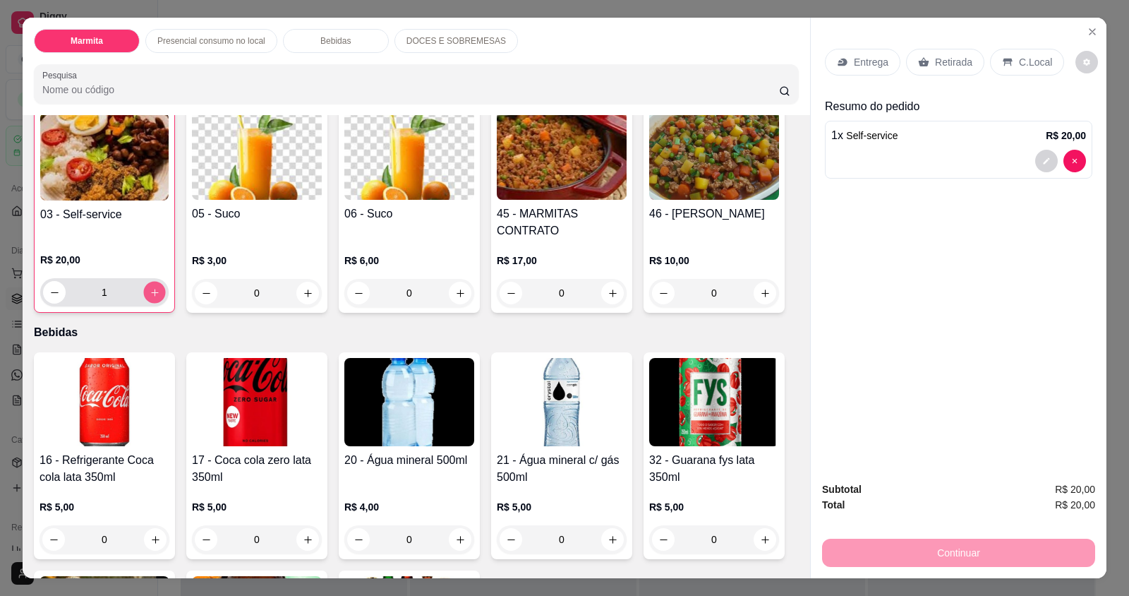
click at [150, 289] on icon "increase-product-quantity" at bounding box center [155, 292] width 11 height 11
click at [1004, 59] on icon at bounding box center [1007, 63] width 9 height 8
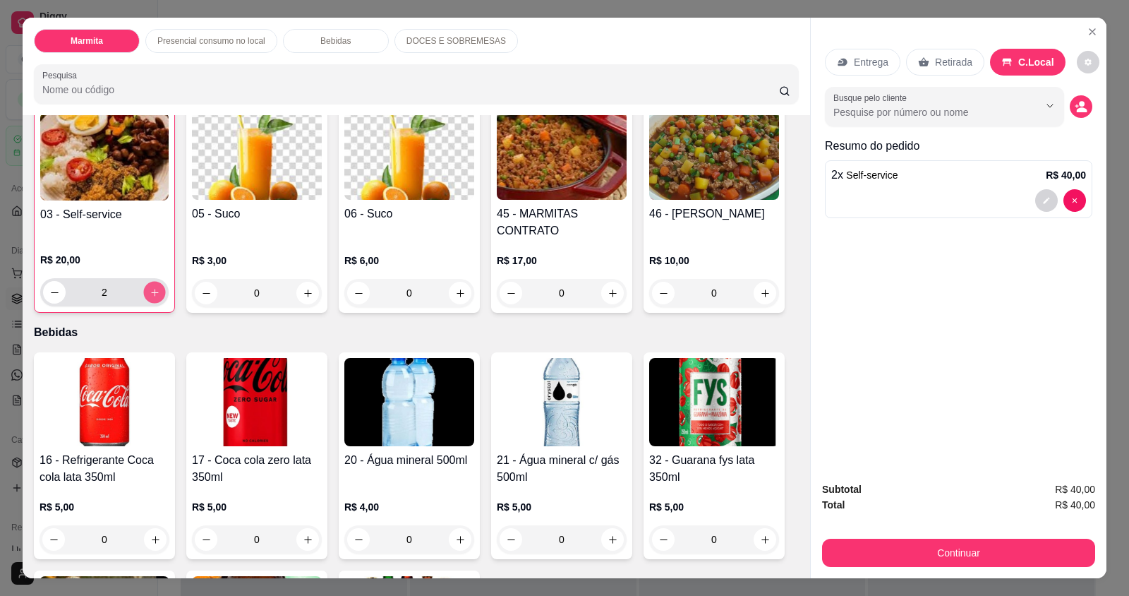
click at [150, 288] on icon "increase-product-quantity" at bounding box center [155, 292] width 11 height 11
type input "5"
click at [455, 292] on icon "increase-product-quantity" at bounding box center [460, 293] width 11 height 11
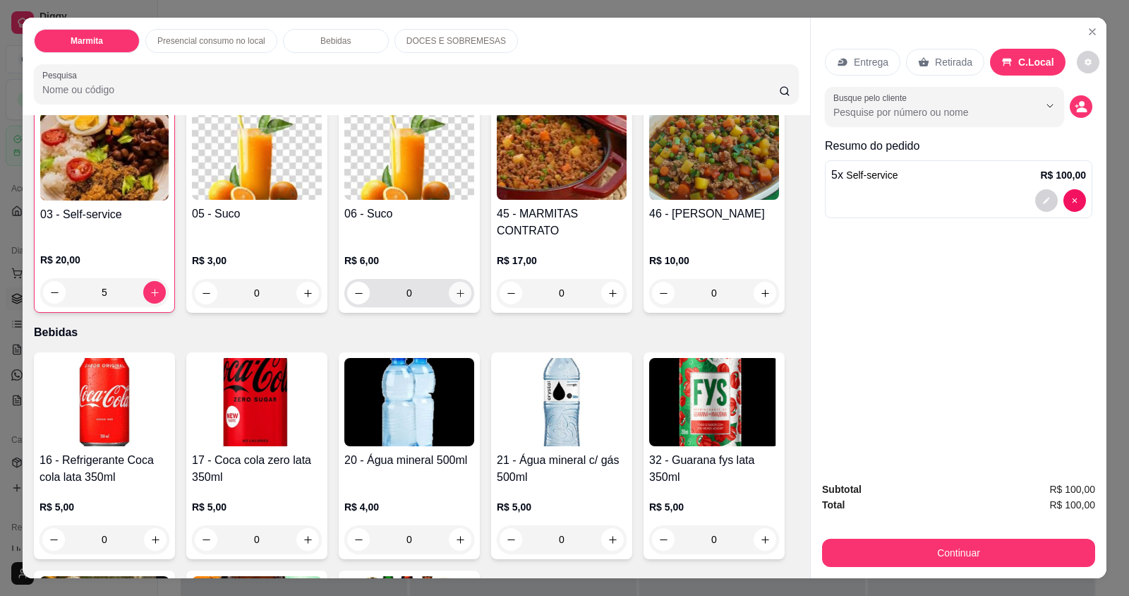
type input "1"
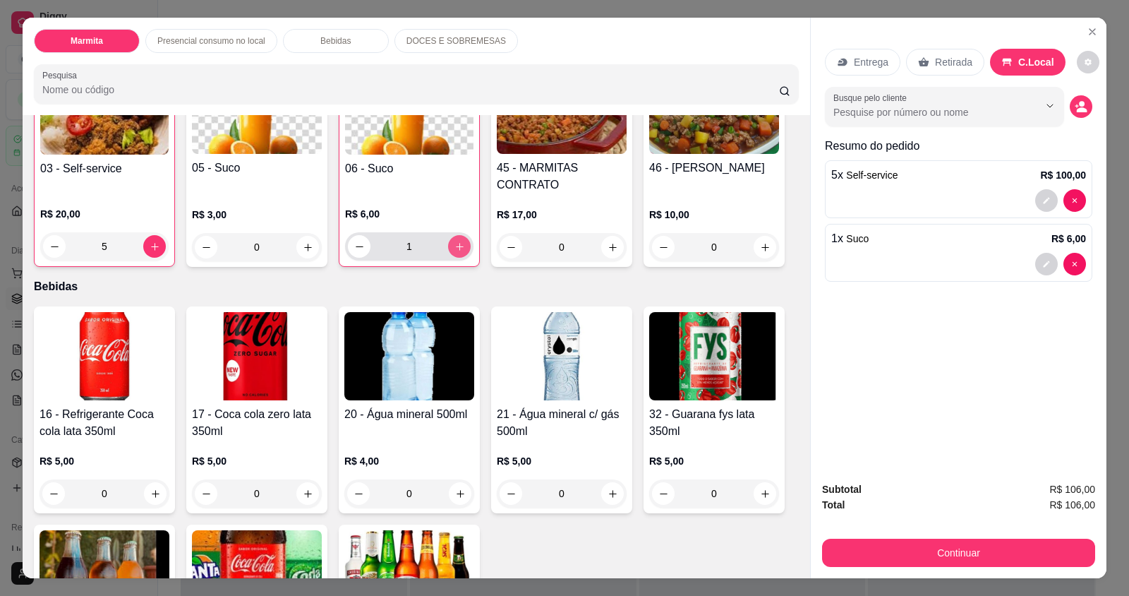
scroll to position [636, 0]
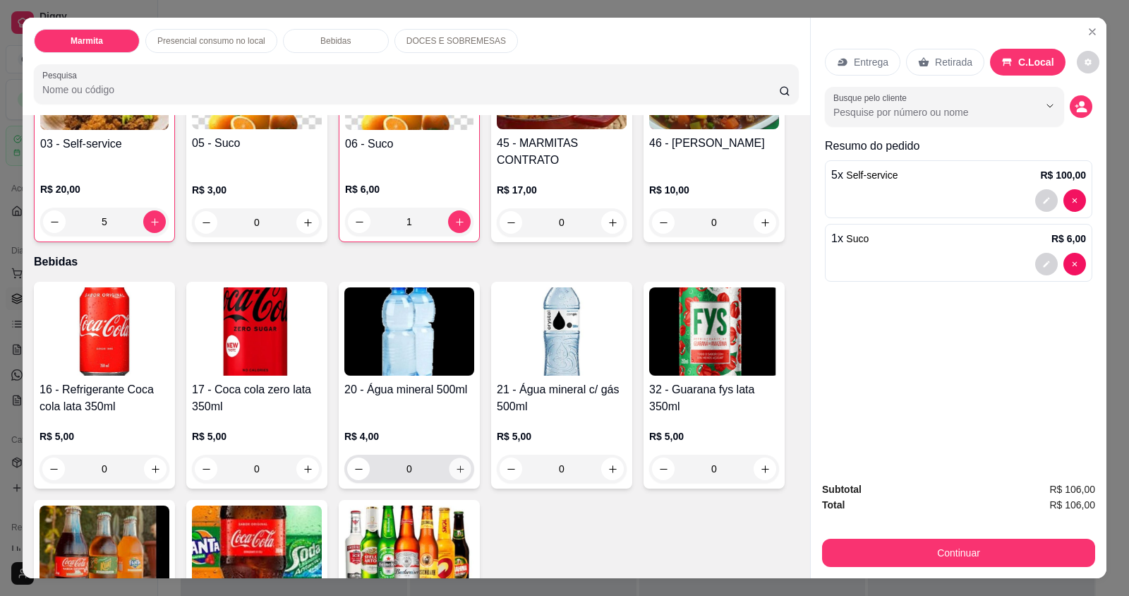
click at [449, 462] on button "increase-product-quantity" at bounding box center [460, 469] width 22 height 22
type input "1"
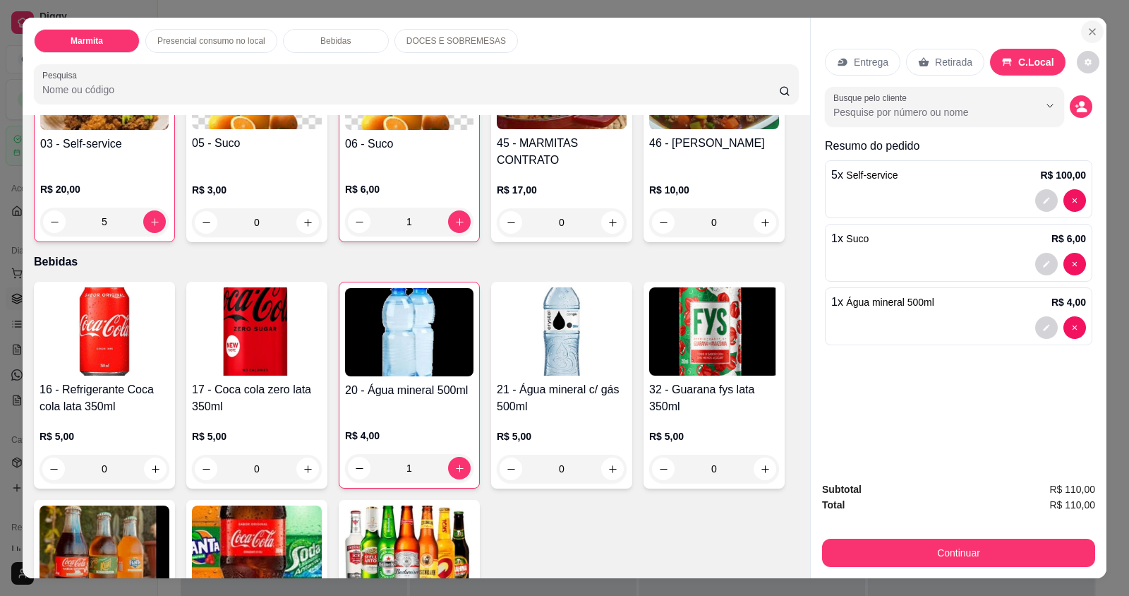
click at [1088, 28] on icon "Close" at bounding box center [1092, 31] width 11 height 11
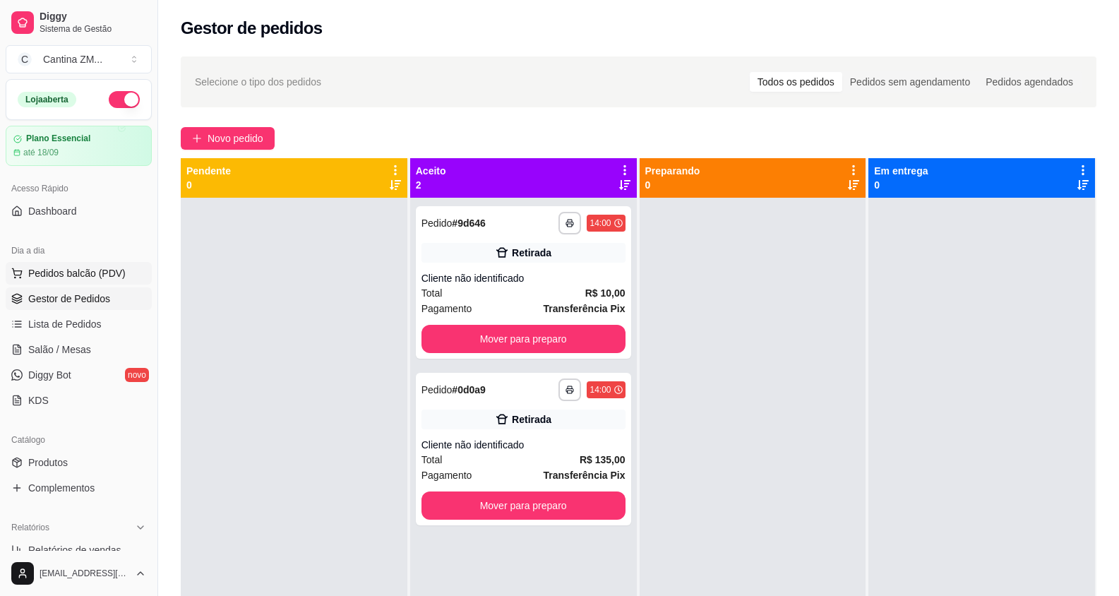
click at [133, 273] on button "Pedidos balcão (PDV)" at bounding box center [79, 273] width 146 height 23
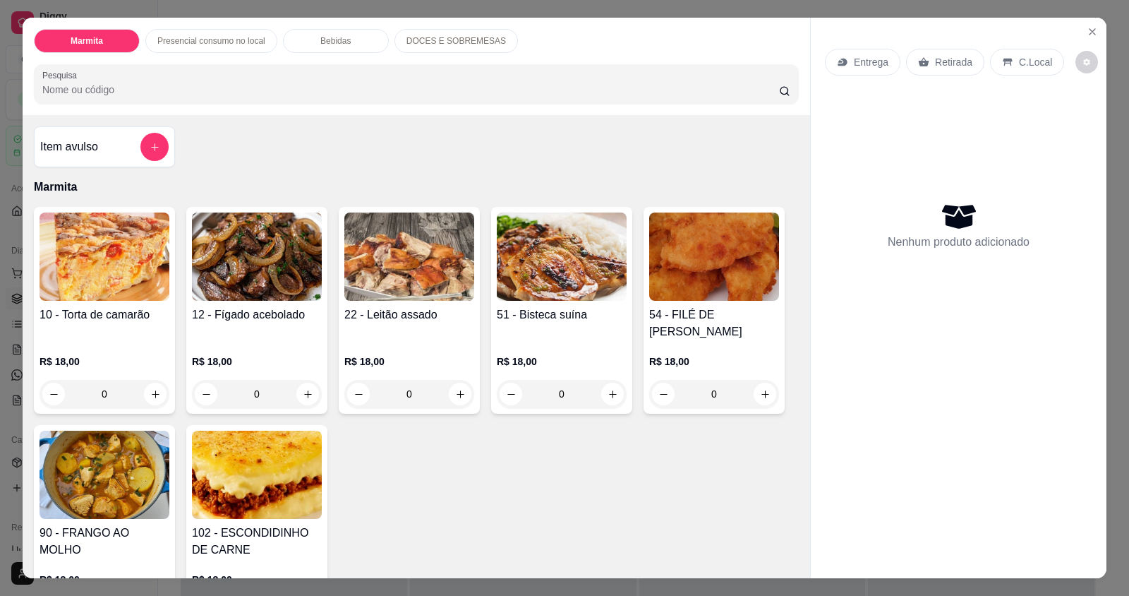
click at [1024, 58] on p "C.Local" at bounding box center [1035, 62] width 33 height 14
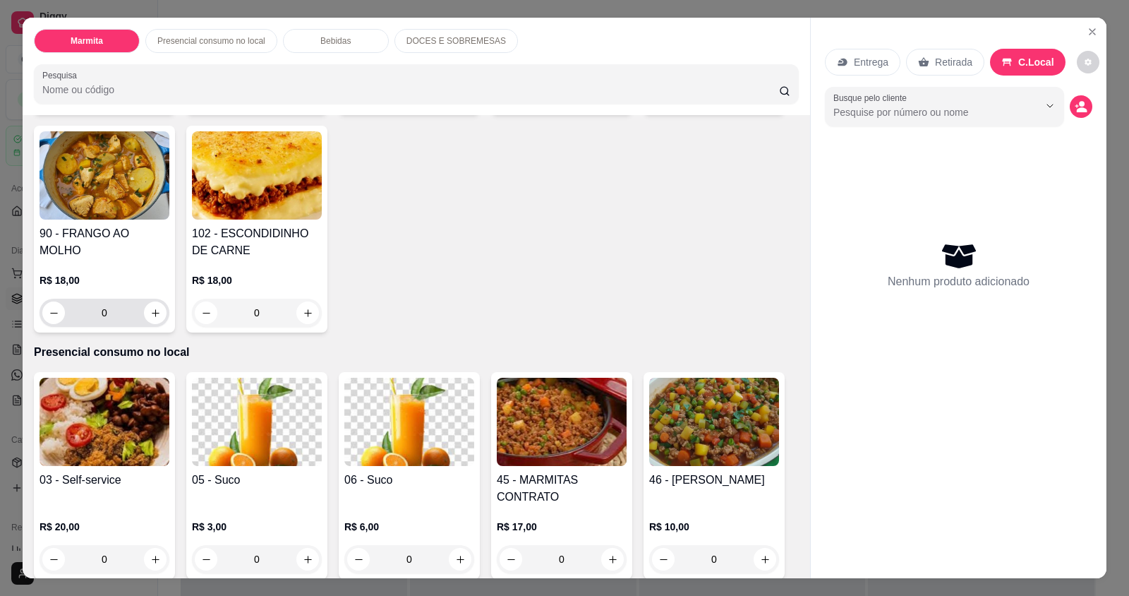
scroll to position [353, 0]
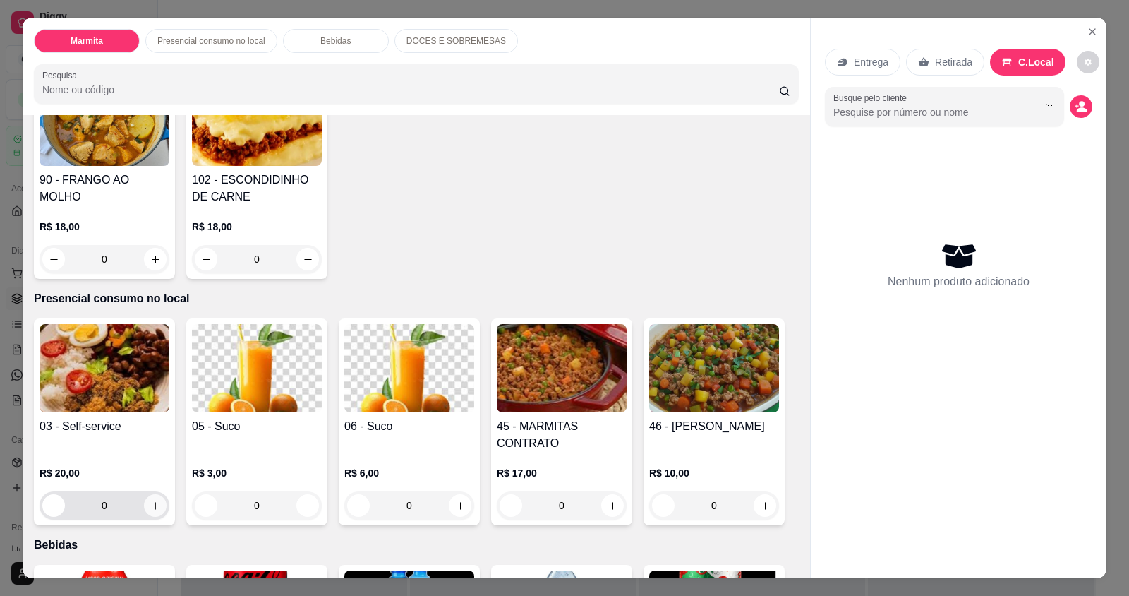
click at [149, 497] on button "increase-product-quantity" at bounding box center [155, 505] width 23 height 23
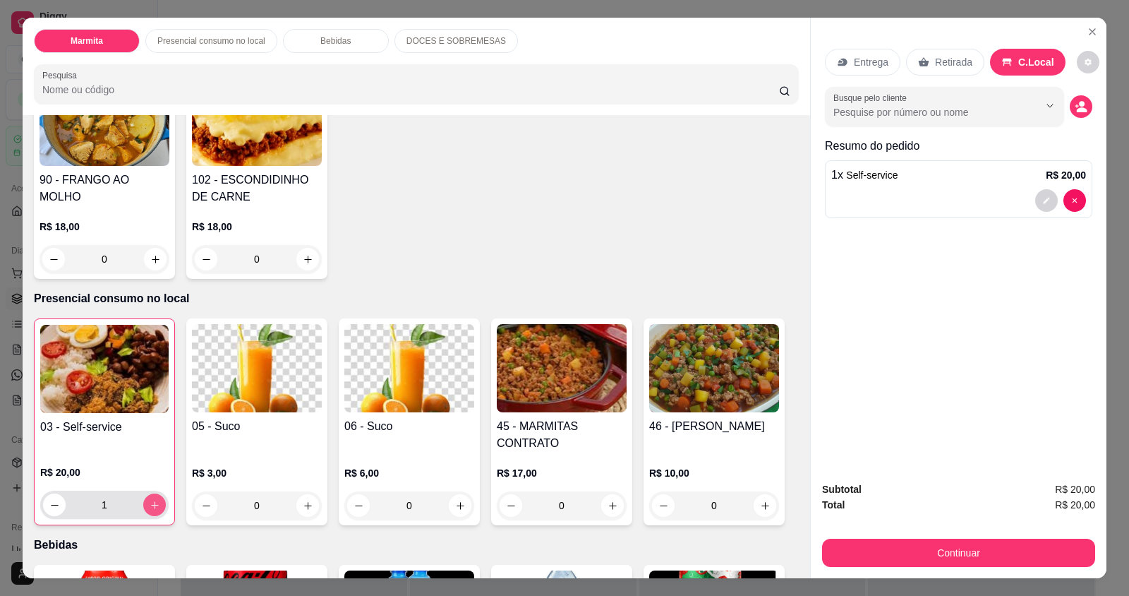
click at [155, 503] on button "increase-product-quantity" at bounding box center [154, 504] width 23 height 23
type input "3"
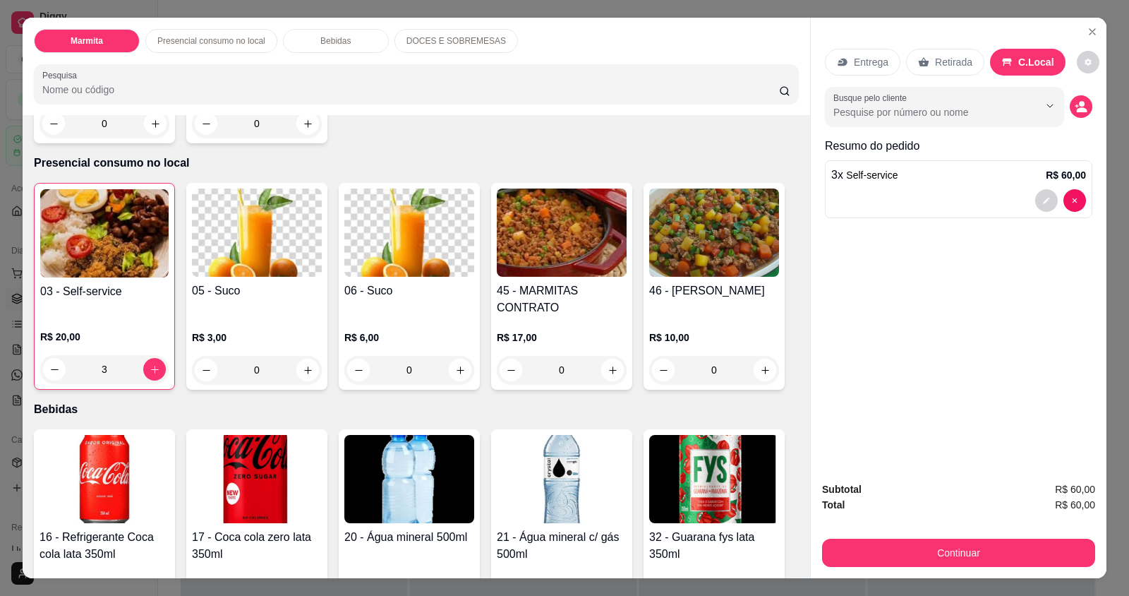
scroll to position [494, 0]
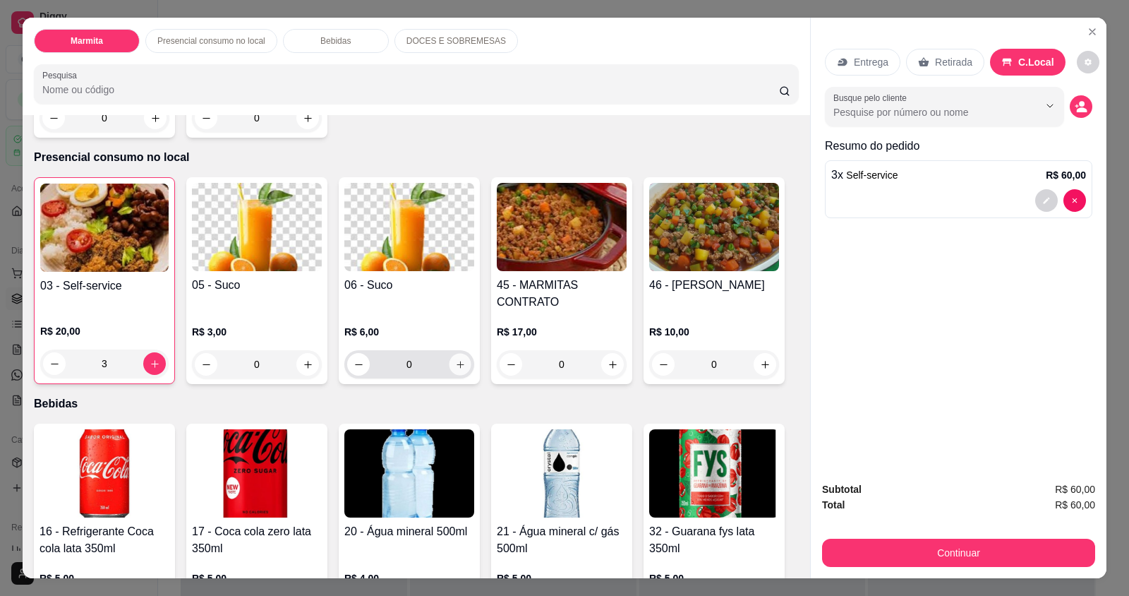
click at [449, 364] on button "increase-product-quantity" at bounding box center [460, 365] width 22 height 22
type input "1"
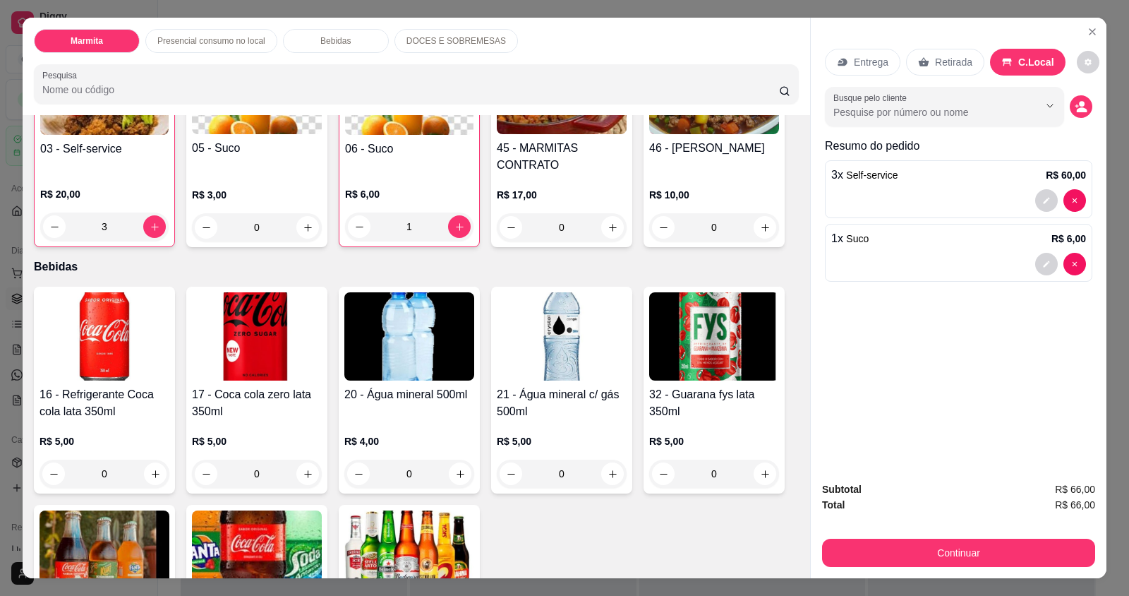
scroll to position [635, 0]
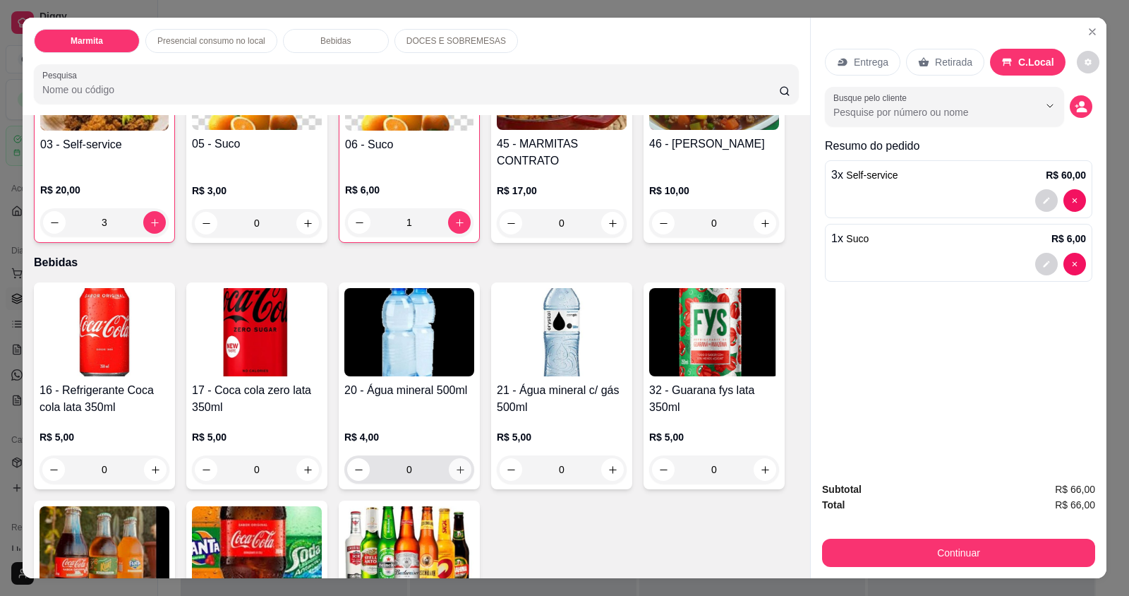
click at [457, 467] on icon "increase-product-quantity" at bounding box center [460, 469] width 11 height 11
type input "1"
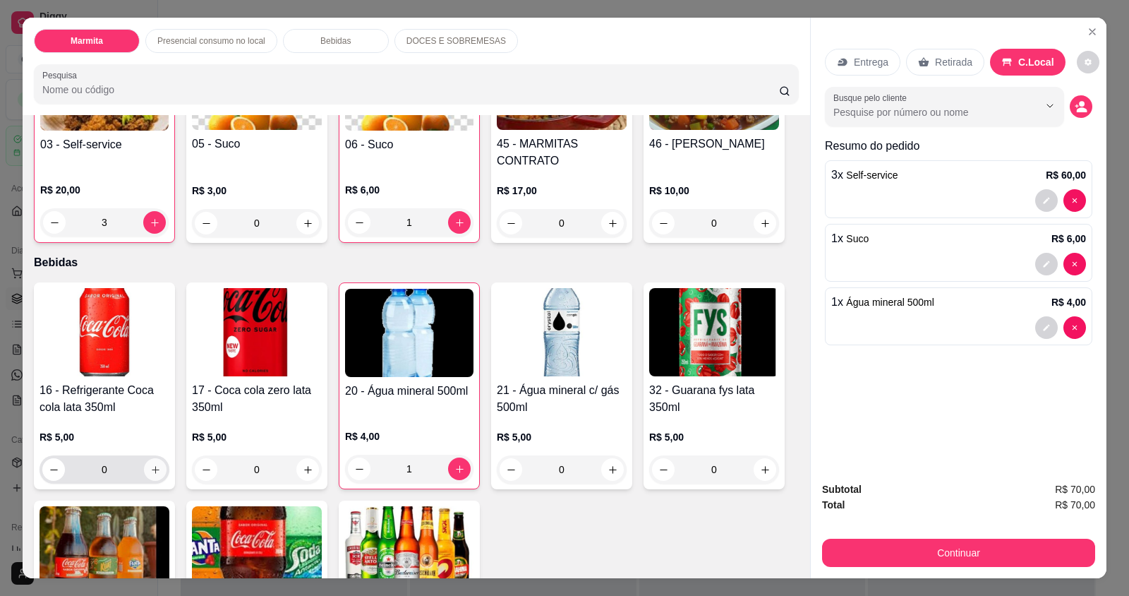
click at [150, 462] on button "increase-product-quantity" at bounding box center [155, 469] width 23 height 23
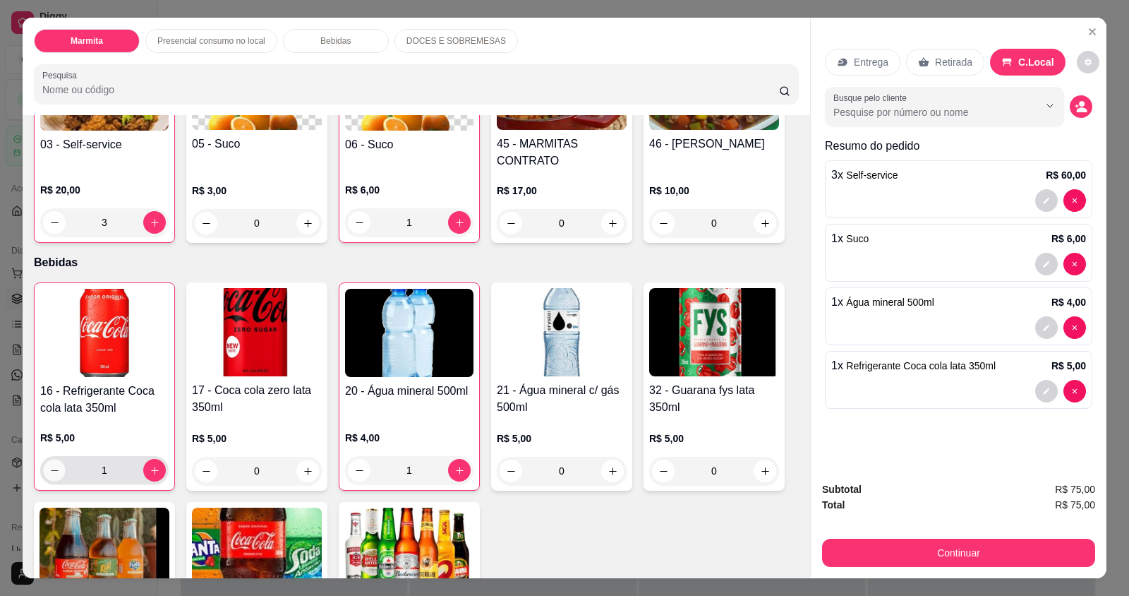
click at [49, 472] on icon "decrease-product-quantity" at bounding box center [54, 470] width 11 height 11
type input "0"
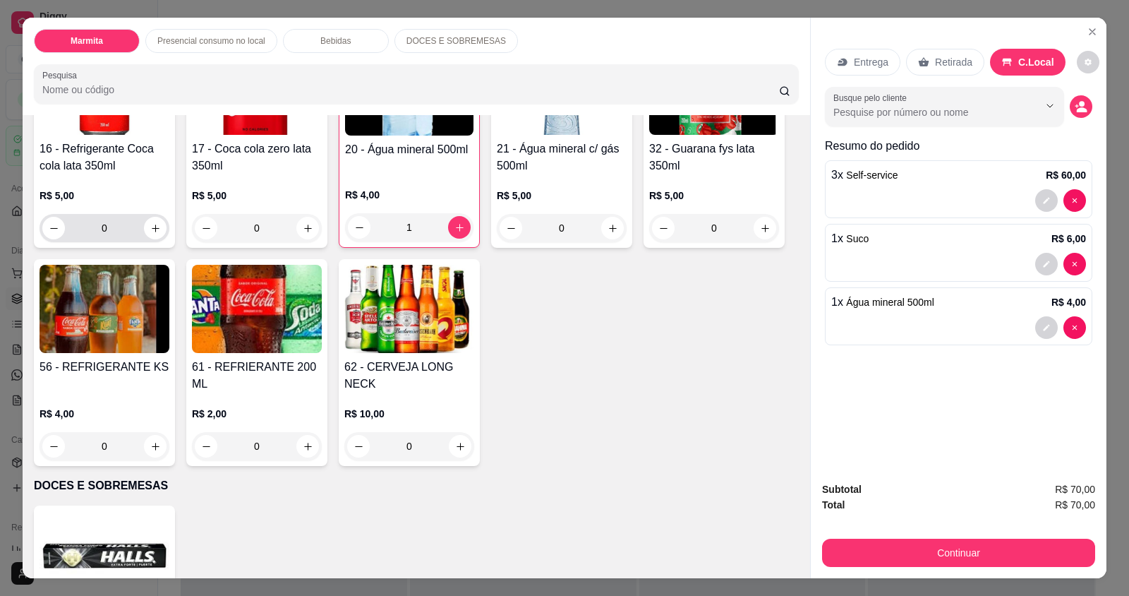
scroll to position [917, 0]
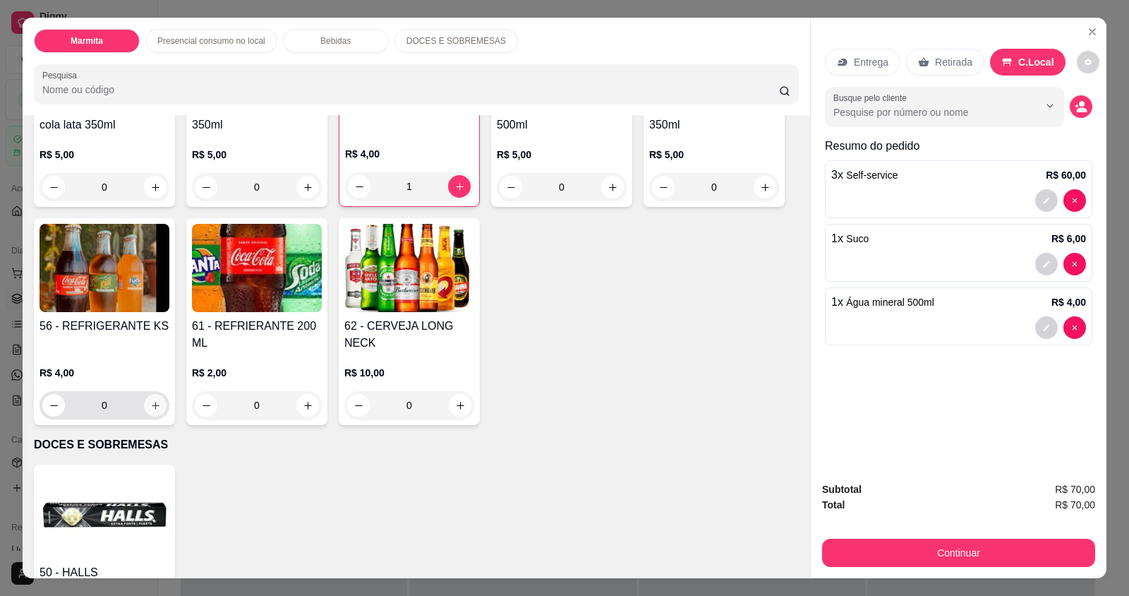
click at [150, 410] on icon "increase-product-quantity" at bounding box center [155, 405] width 11 height 11
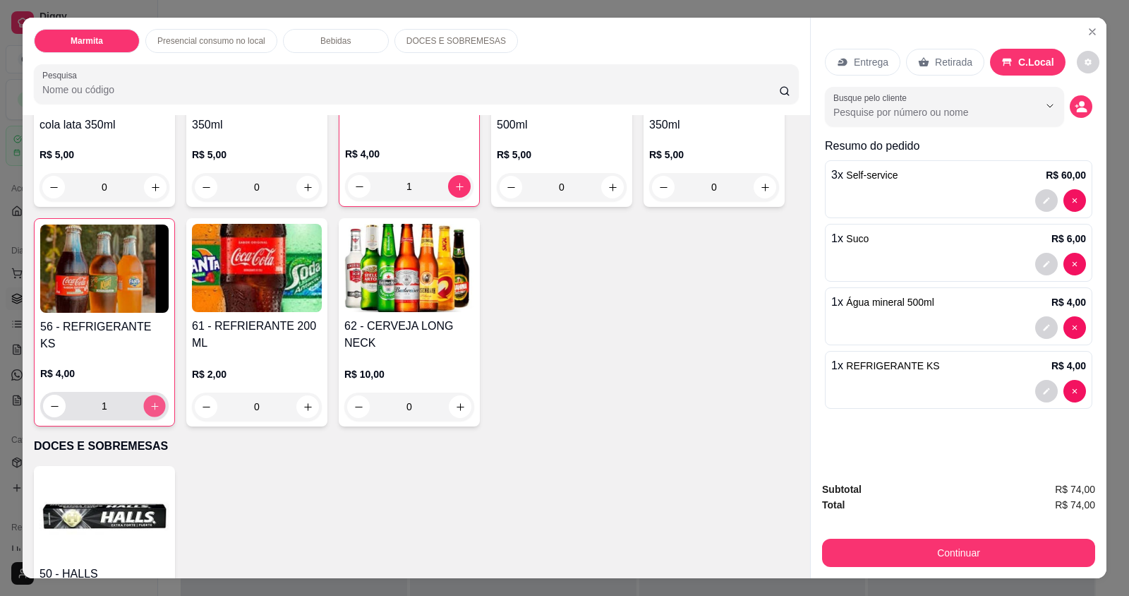
click at [148, 398] on button "increase-product-quantity" at bounding box center [154, 406] width 22 height 22
type input "2"
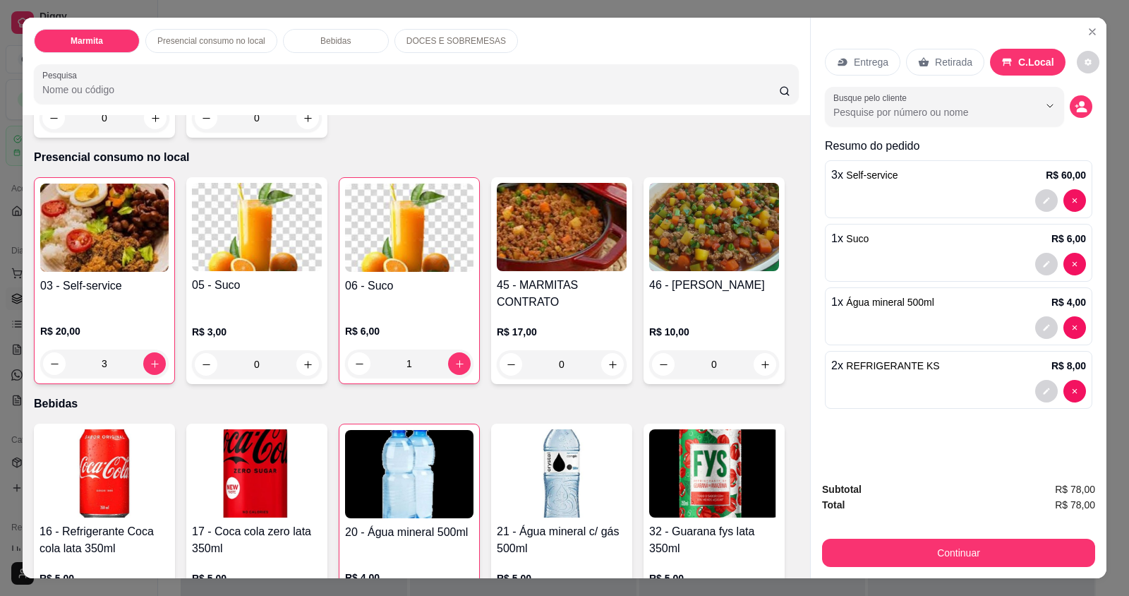
scroll to position [423, 0]
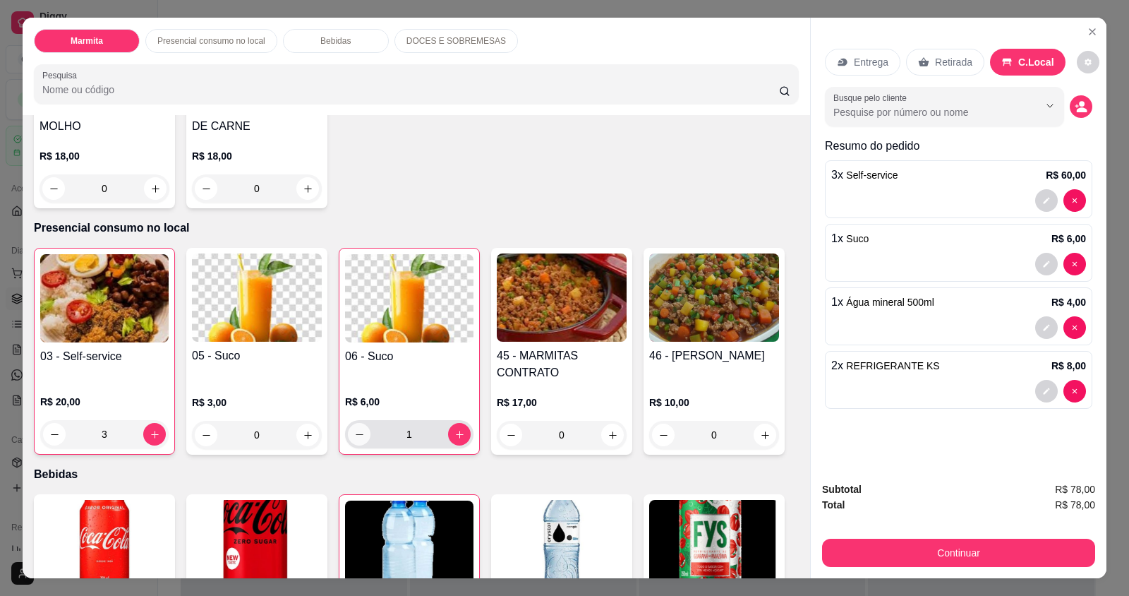
click at [354, 434] on icon "decrease-product-quantity" at bounding box center [359, 434] width 11 height 11
type input "0"
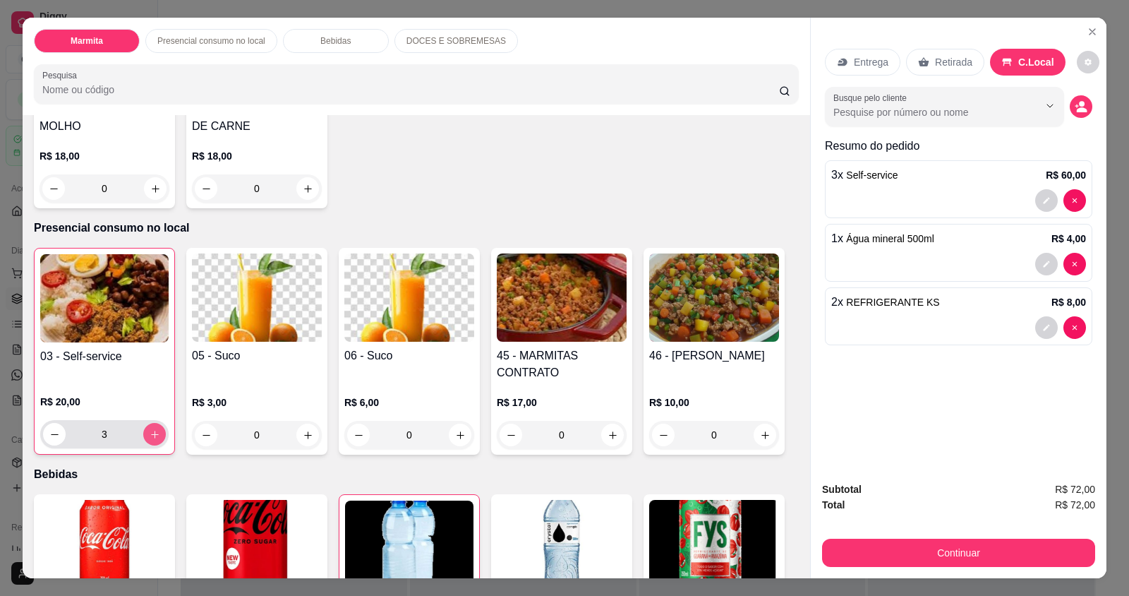
click at [151, 434] on icon "increase-product-quantity" at bounding box center [155, 435] width 8 height 8
click at [151, 434] on icon "increase-product-quantity" at bounding box center [154, 434] width 7 height 7
click at [150, 429] on icon "increase-product-quantity" at bounding box center [155, 434] width 11 height 11
type input "6"
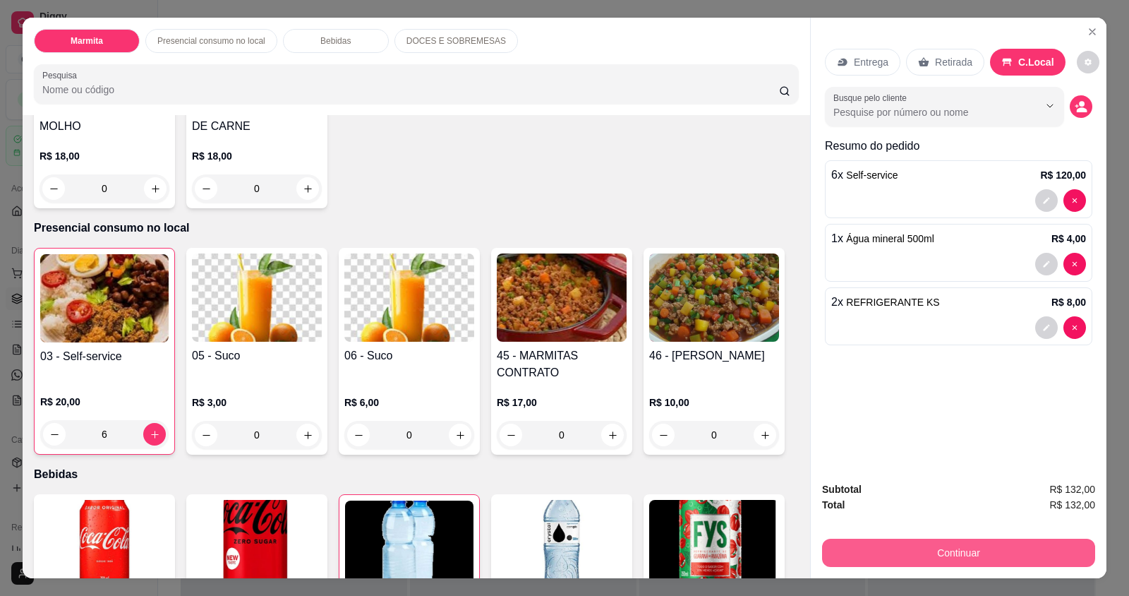
click at [904, 553] on button "Continuar" at bounding box center [958, 552] width 273 height 28
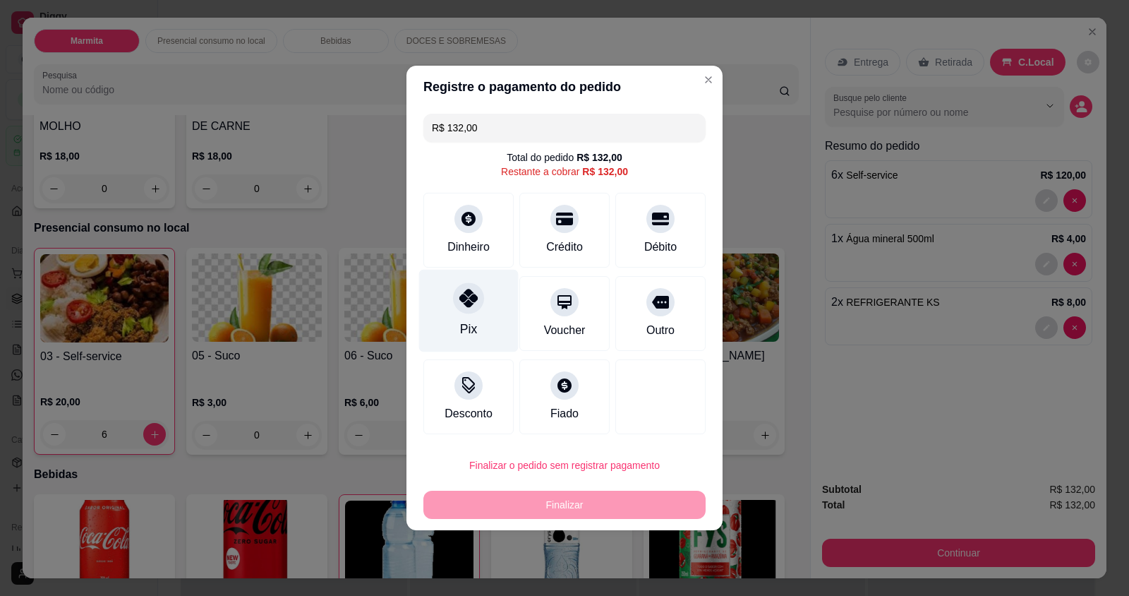
click at [467, 322] on div "Pix" at bounding box center [468, 329] width 17 height 18
type input "R$ 0,00"
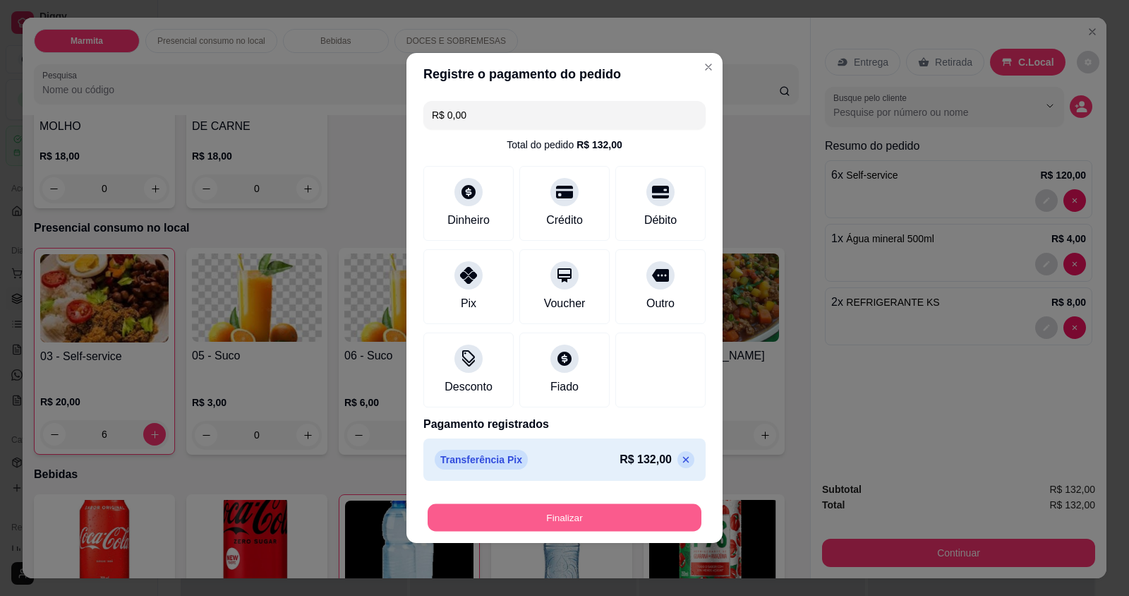
click at [497, 516] on button "Finalizar" at bounding box center [565, 518] width 274 height 28
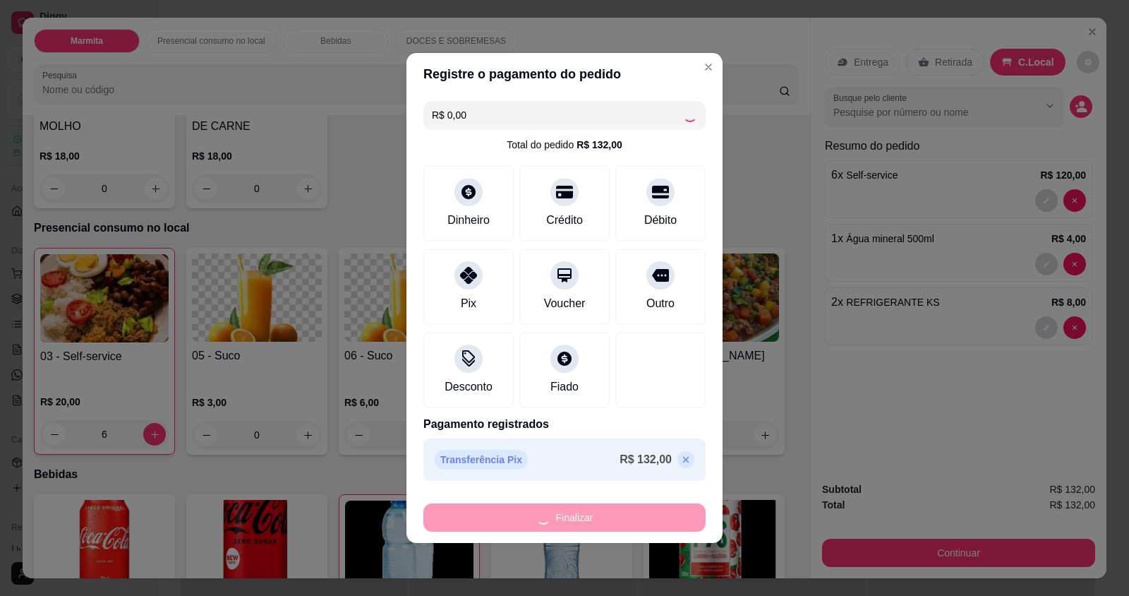
type input "0"
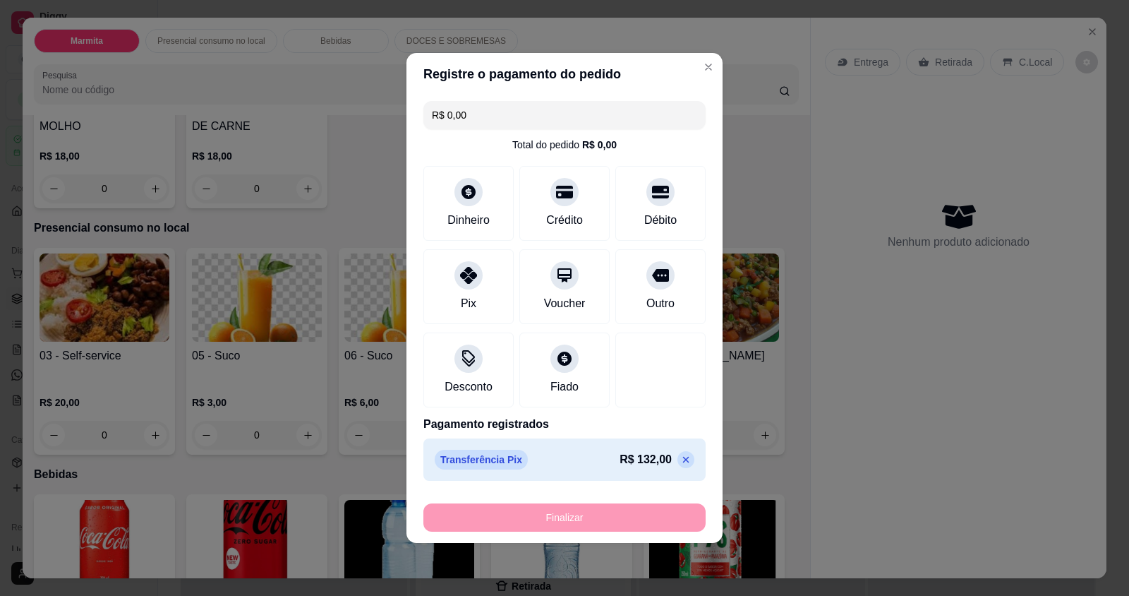
type input "-R$ 132,00"
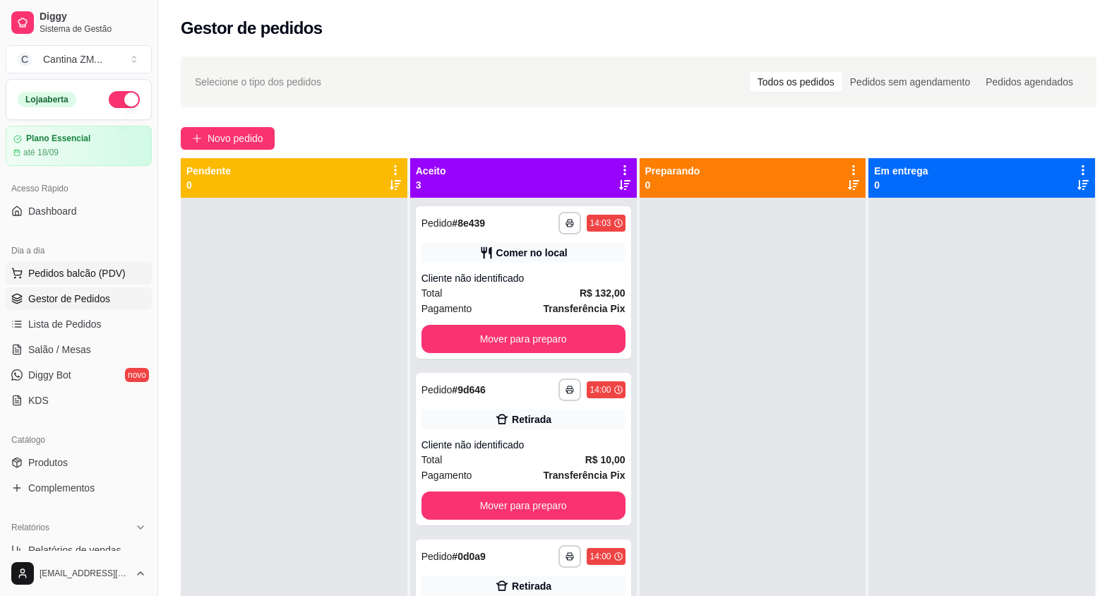
click at [106, 268] on span "Pedidos balcão (PDV)" at bounding box center [76, 273] width 97 height 14
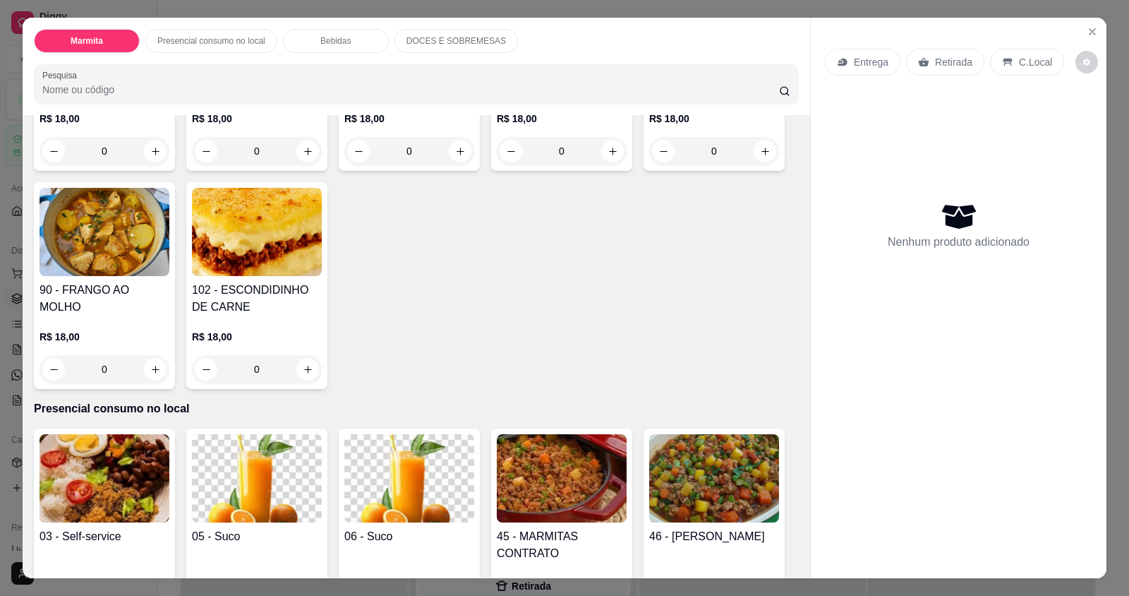
scroll to position [141, 0]
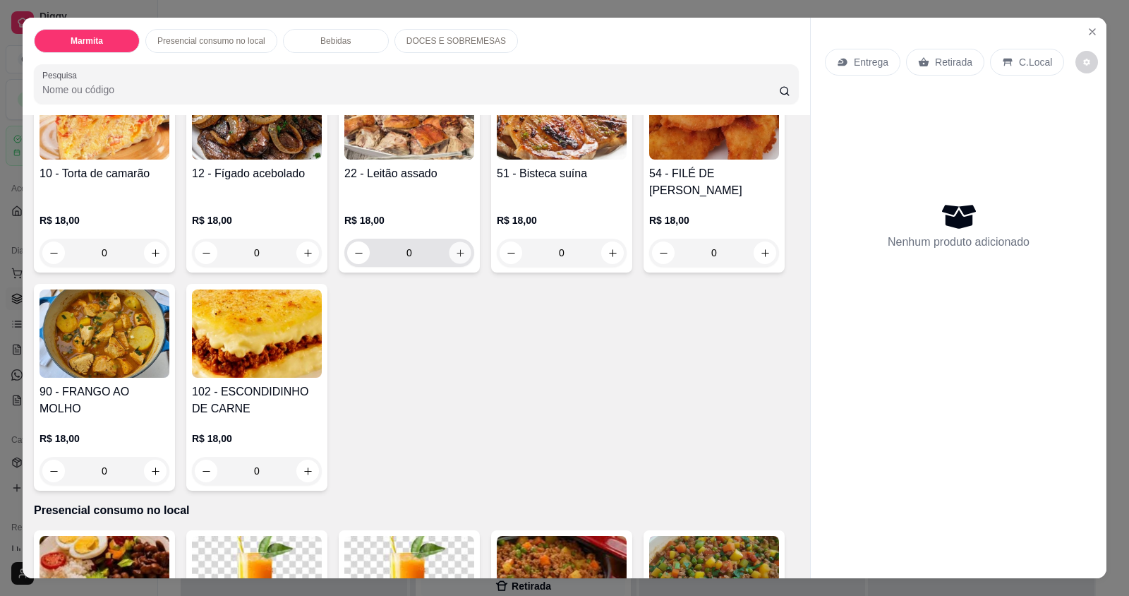
click at [455, 249] on icon "increase-product-quantity" at bounding box center [460, 253] width 11 height 11
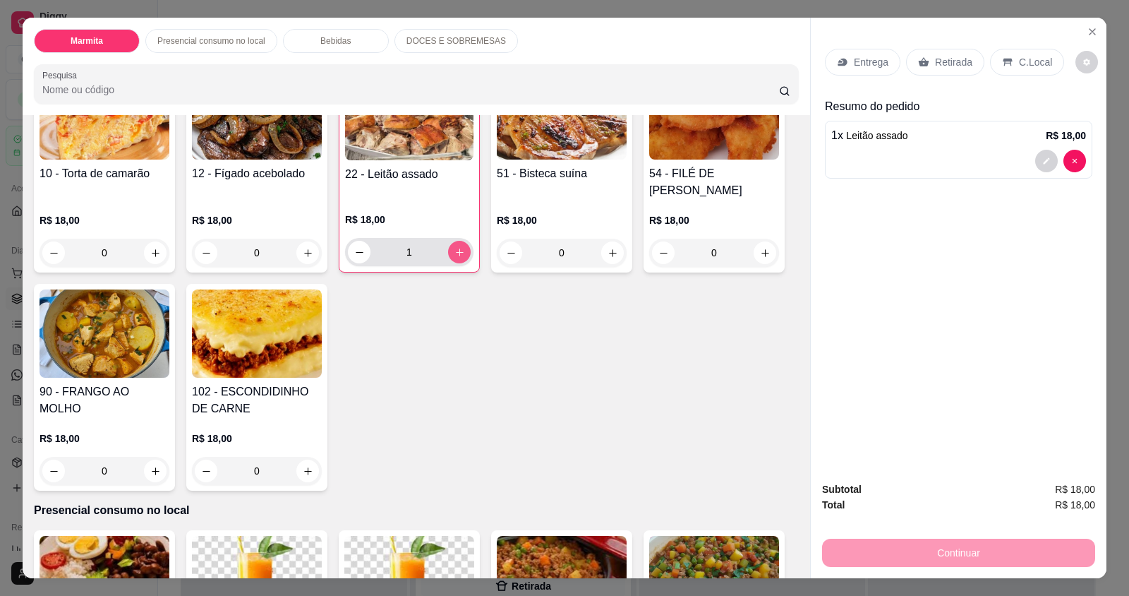
click at [455, 249] on icon "increase-product-quantity" at bounding box center [460, 252] width 11 height 11
type input "3"
click at [955, 59] on p "Retirada" at bounding box center [953, 62] width 37 height 14
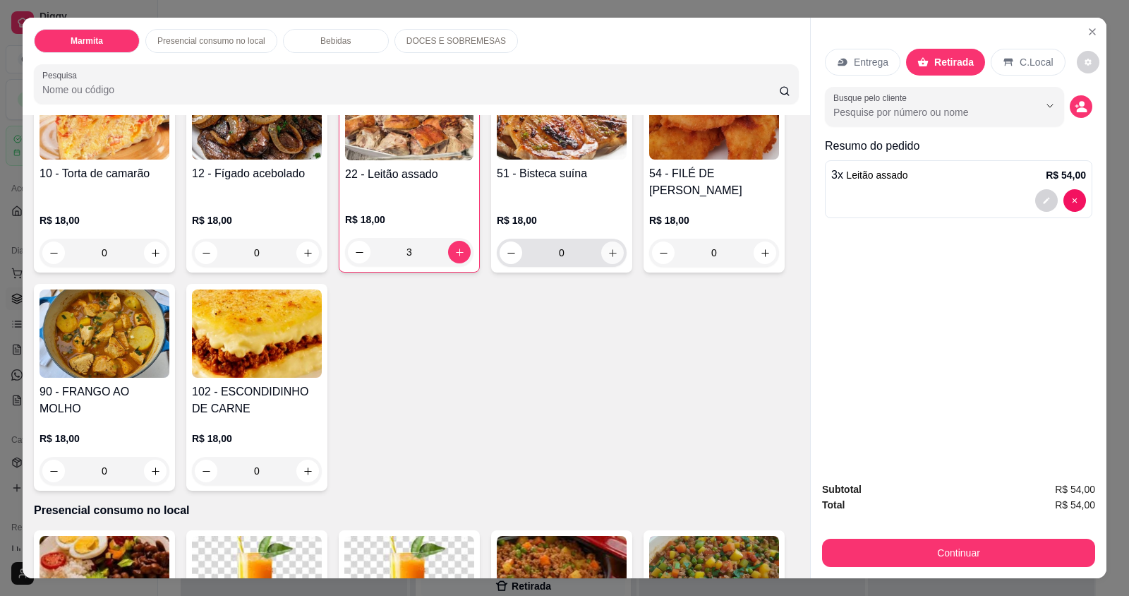
click at [611, 241] on div "0" at bounding box center [562, 253] width 124 height 28
click at [608, 248] on icon "increase-product-quantity" at bounding box center [613, 253] width 11 height 11
type input "1"
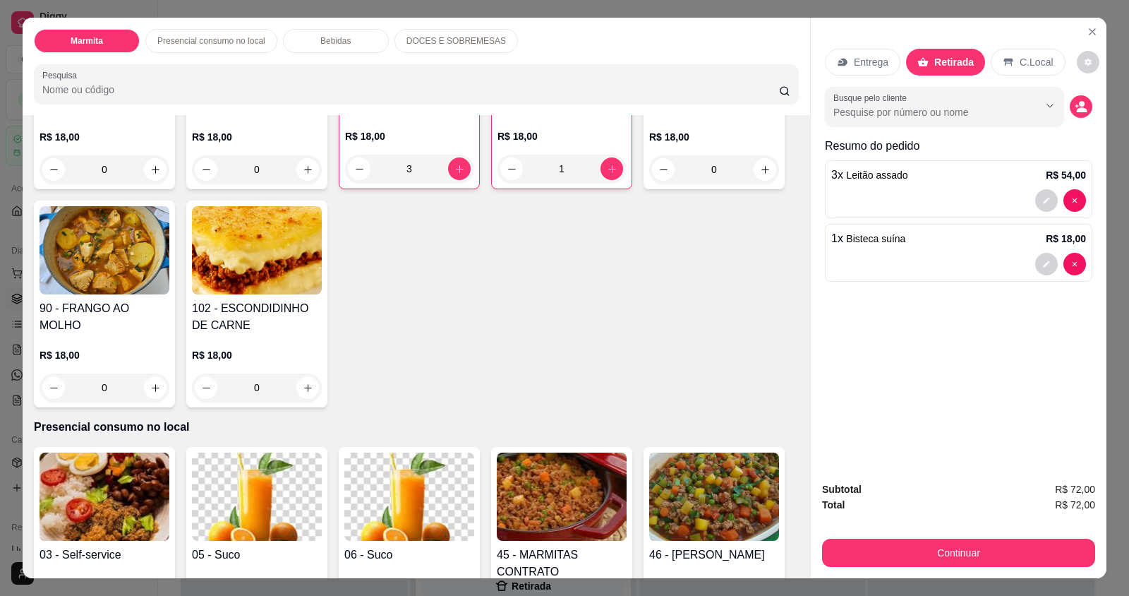
scroll to position [353, 0]
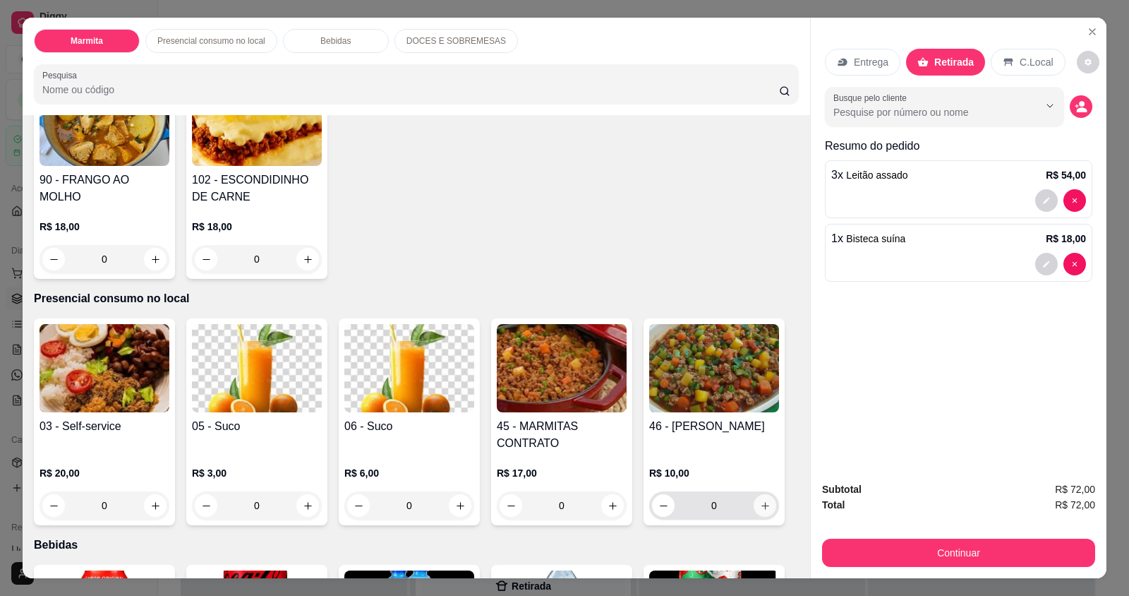
click at [762, 502] on icon "increase-product-quantity" at bounding box center [765, 505] width 11 height 11
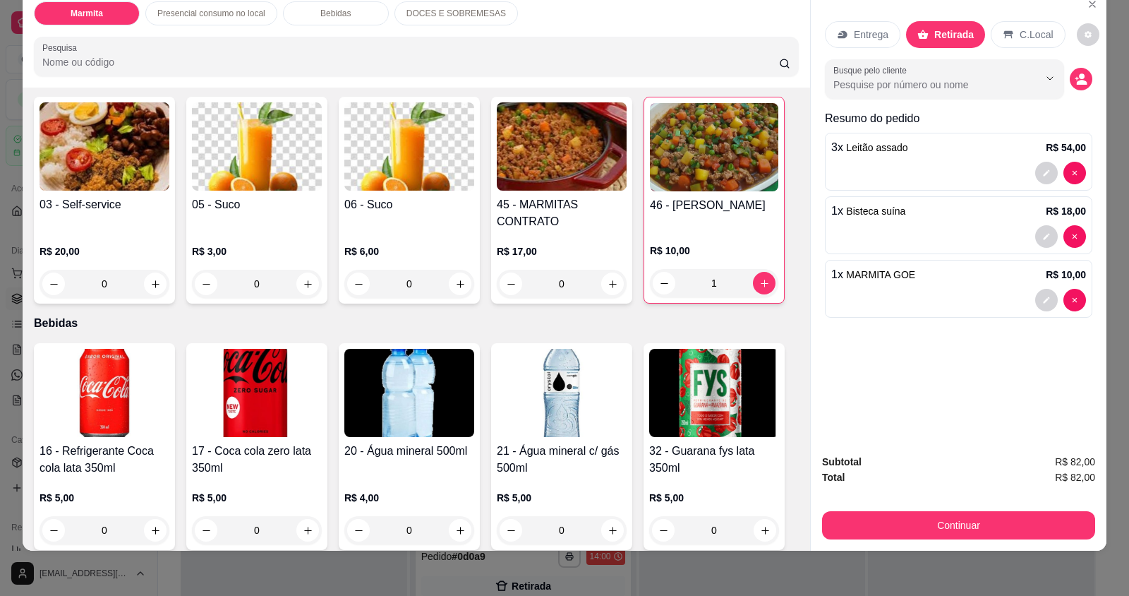
scroll to position [635, 0]
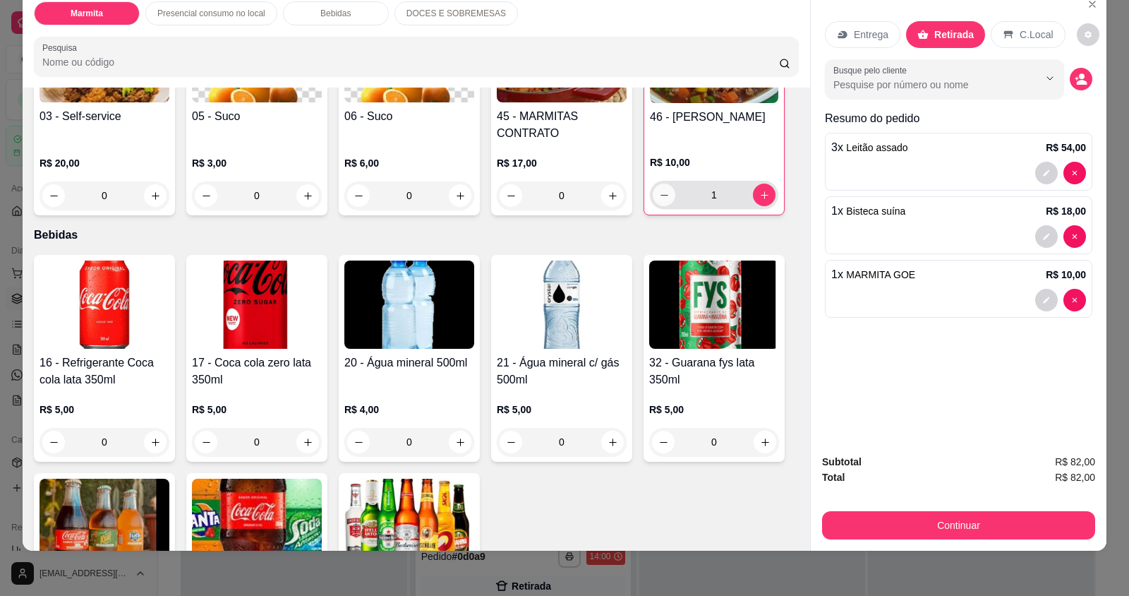
click at [663, 191] on icon "decrease-product-quantity" at bounding box center [664, 195] width 11 height 11
type input "0"
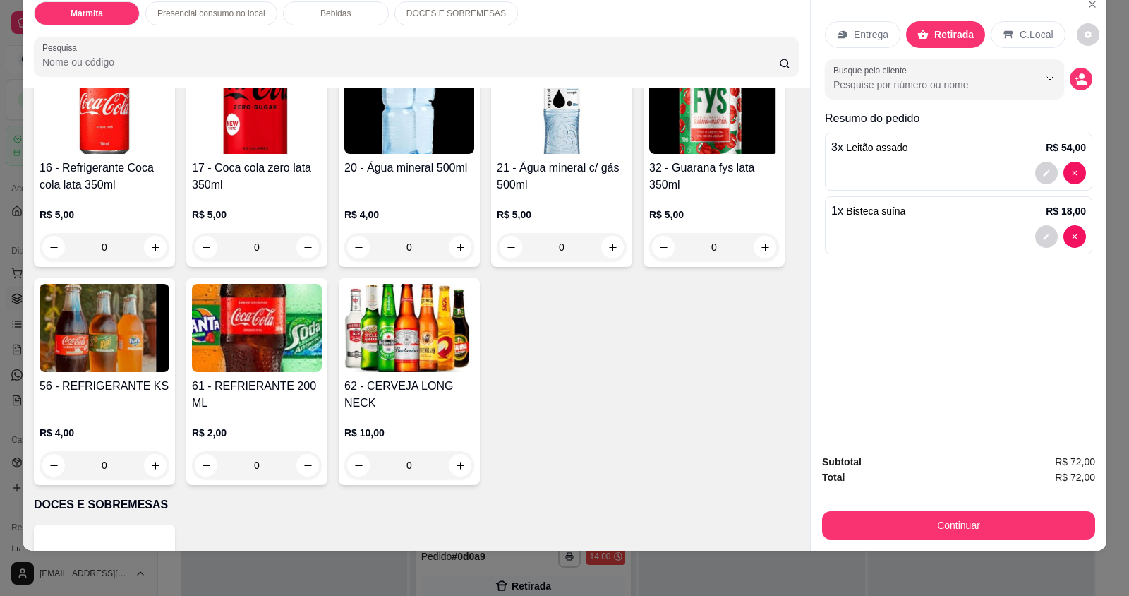
scroll to position [917, 0]
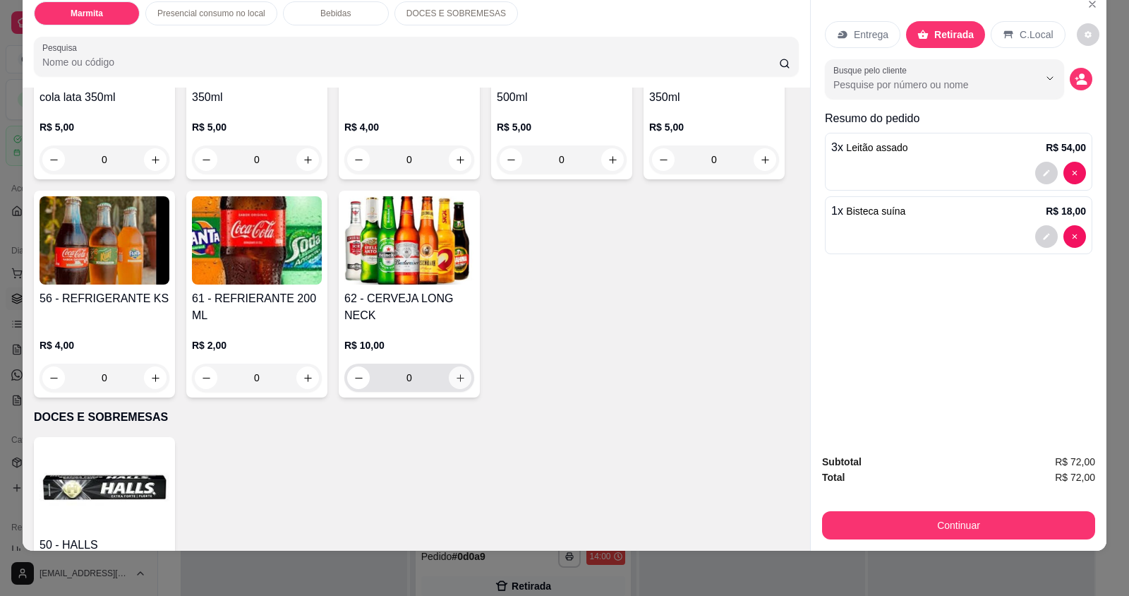
click at [455, 382] on icon "increase-product-quantity" at bounding box center [460, 378] width 11 height 11
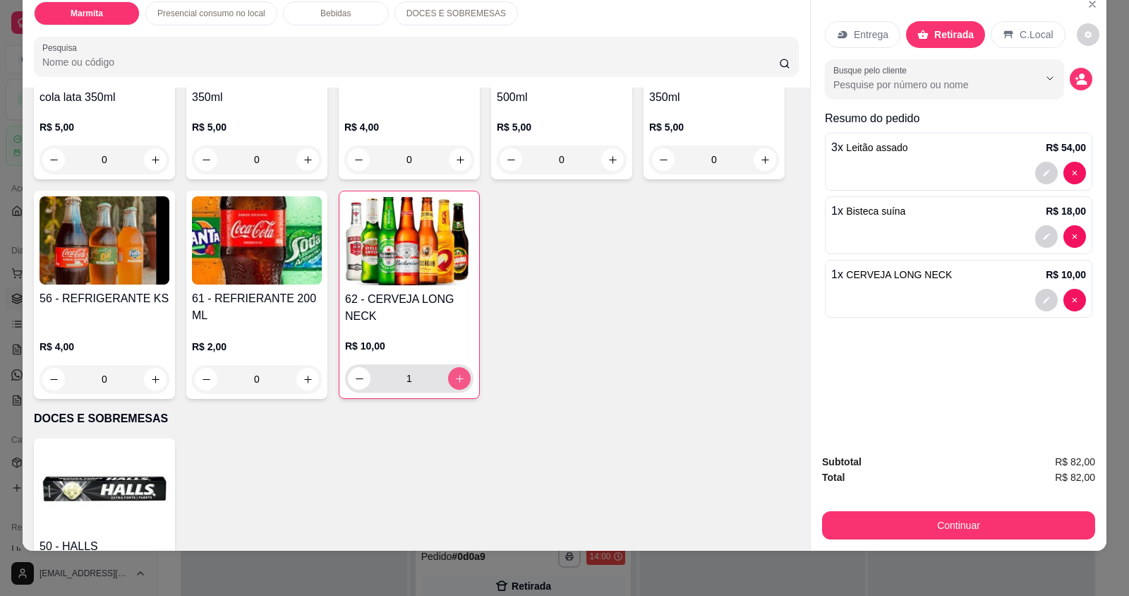
type input "1"
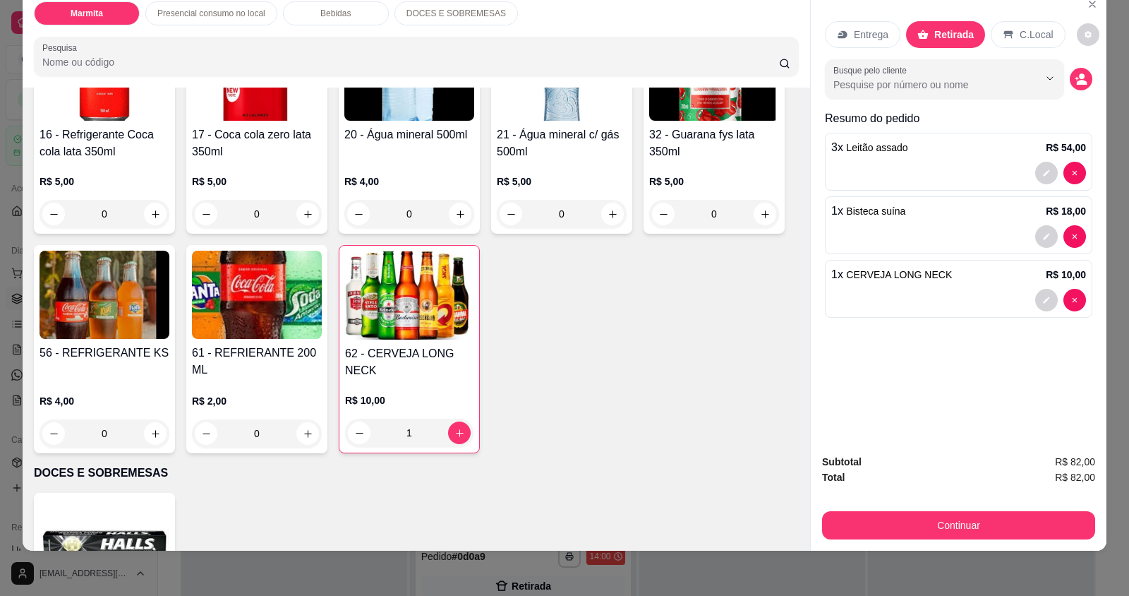
scroll to position [776, 0]
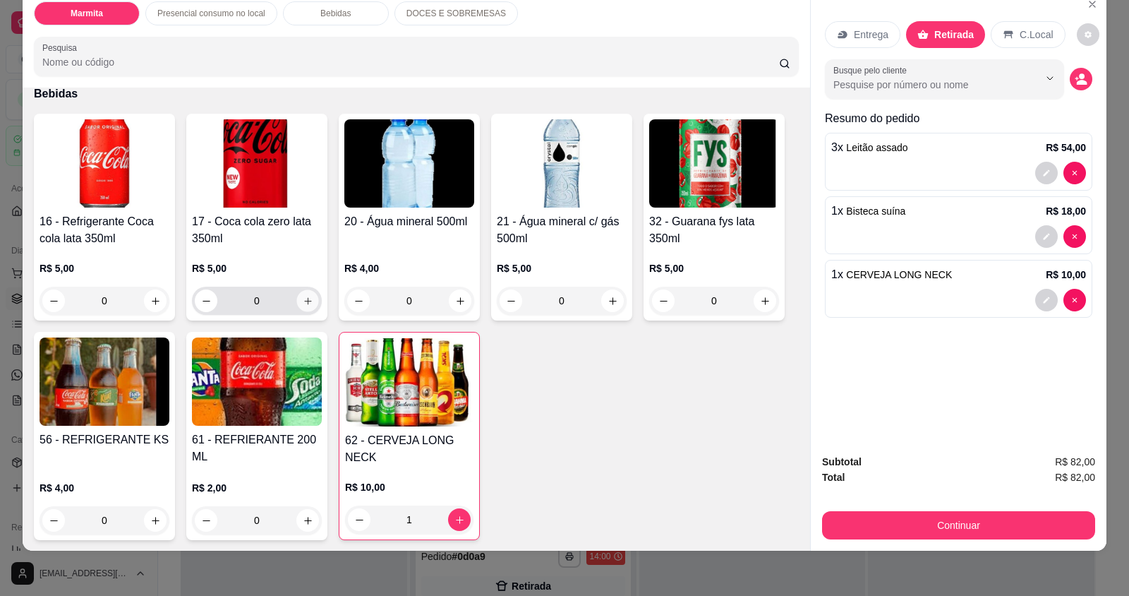
click at [303, 299] on icon "increase-product-quantity" at bounding box center [308, 301] width 11 height 11
type input "1"
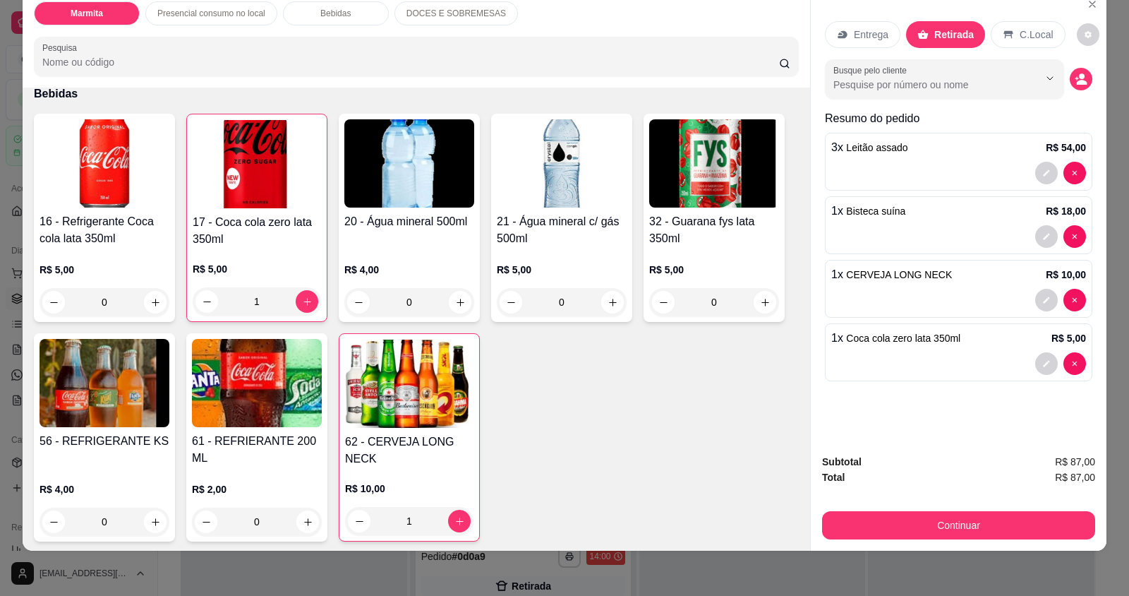
scroll to position [565, 0]
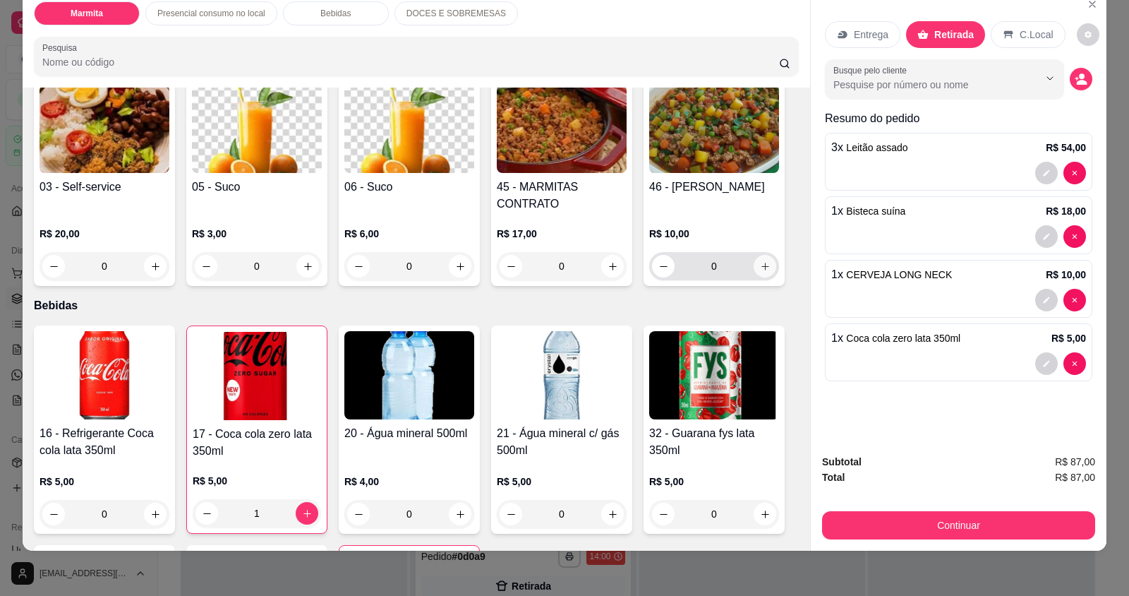
click at [764, 265] on icon "increase-product-quantity" at bounding box center [765, 266] width 11 height 11
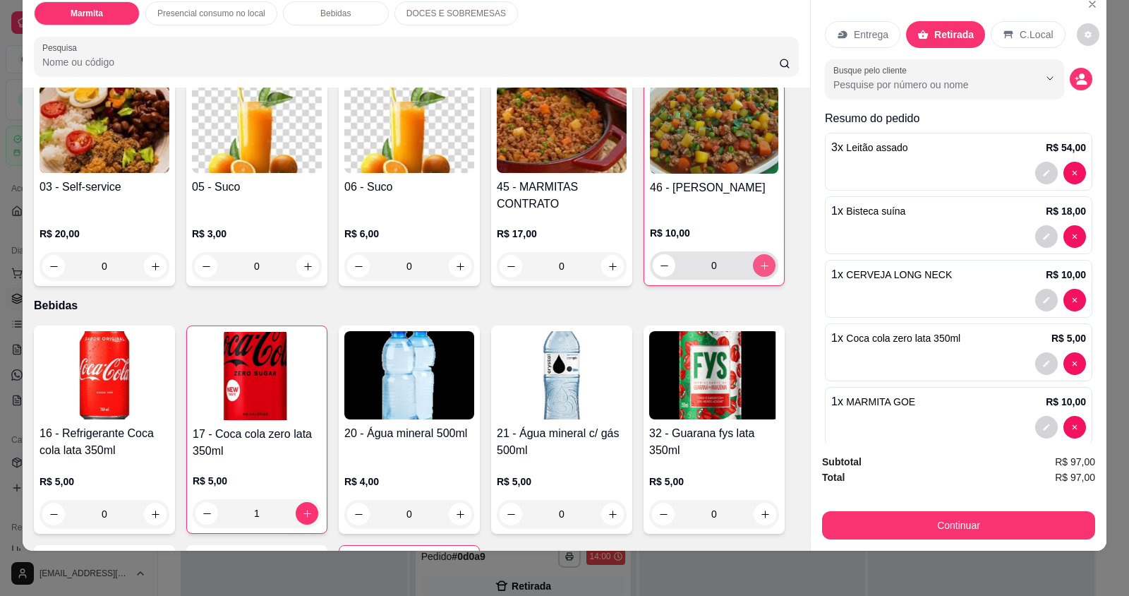
type input "1"
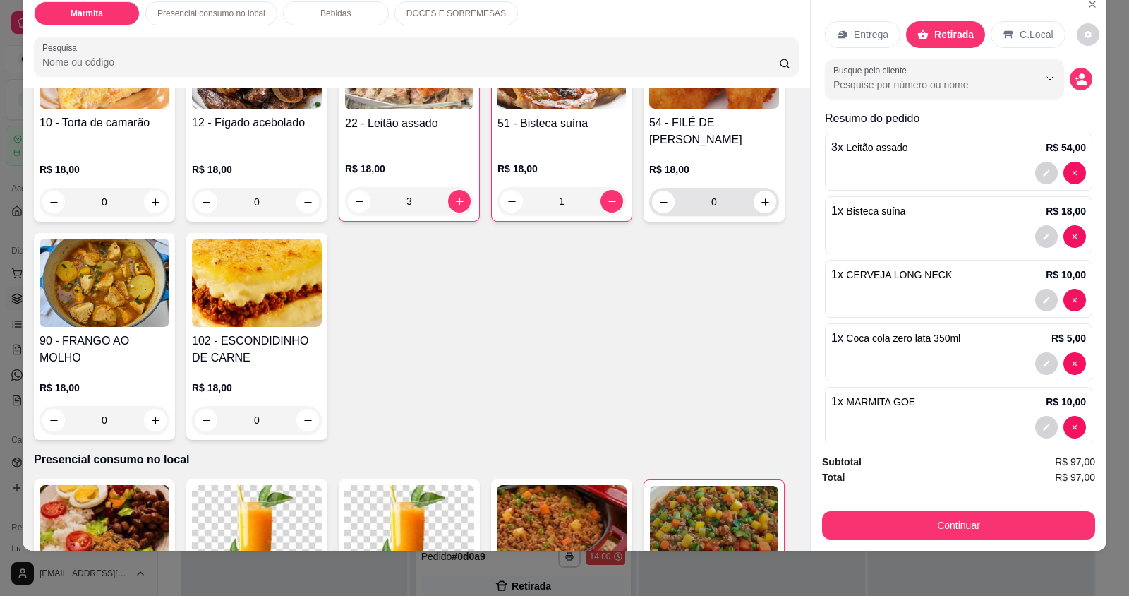
scroll to position [141, 0]
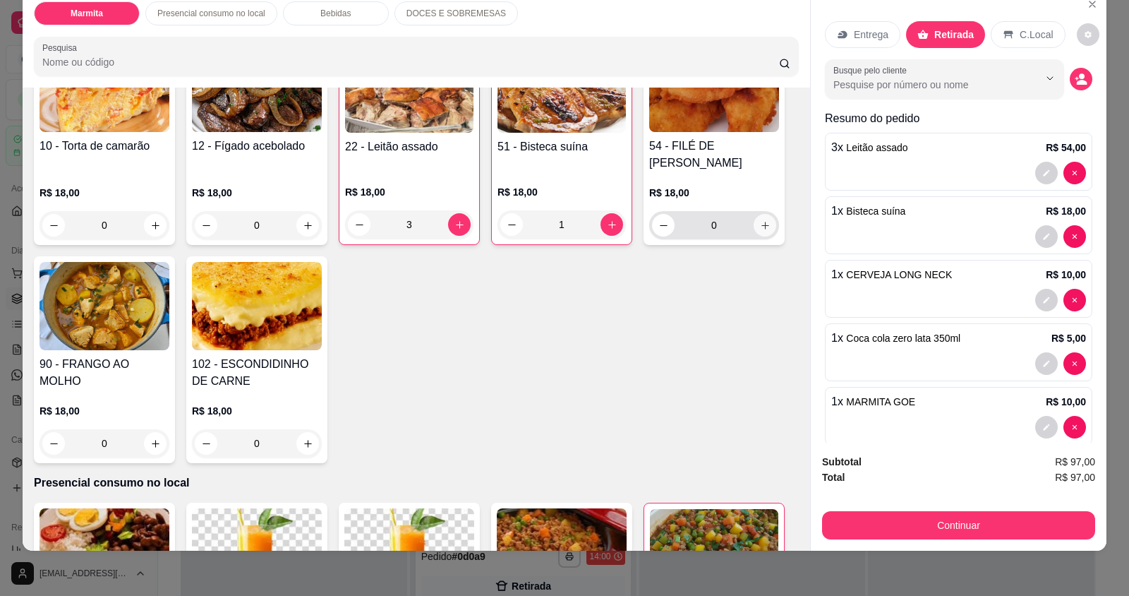
click at [761, 232] on button "increase-product-quantity" at bounding box center [765, 225] width 23 height 23
type input "1"
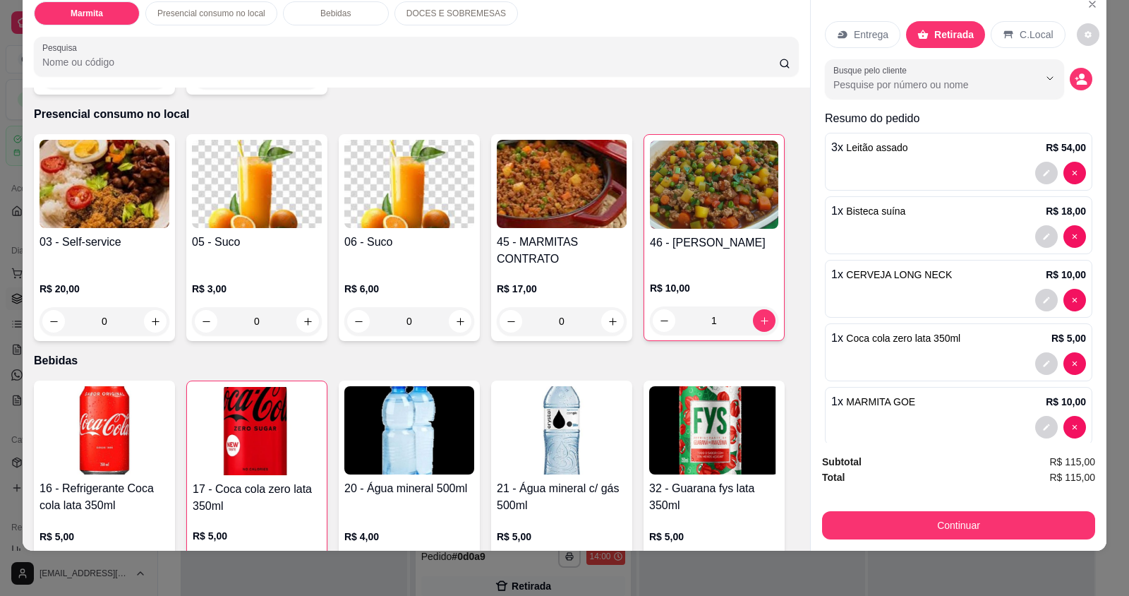
scroll to position [635, 0]
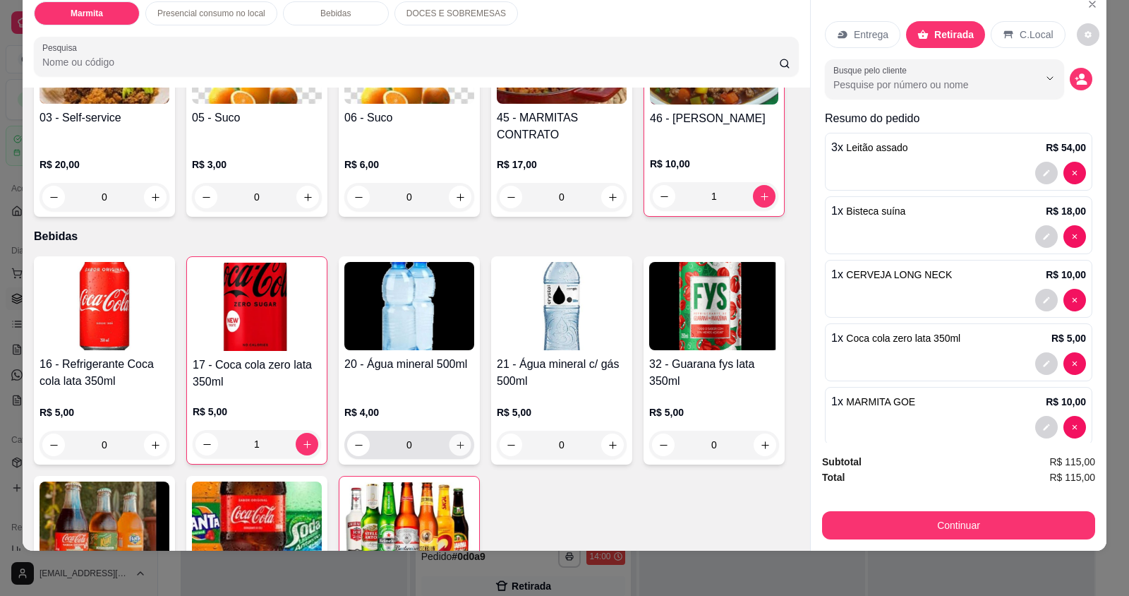
click at [457, 440] on icon "increase-product-quantity" at bounding box center [460, 445] width 11 height 11
type input "1"
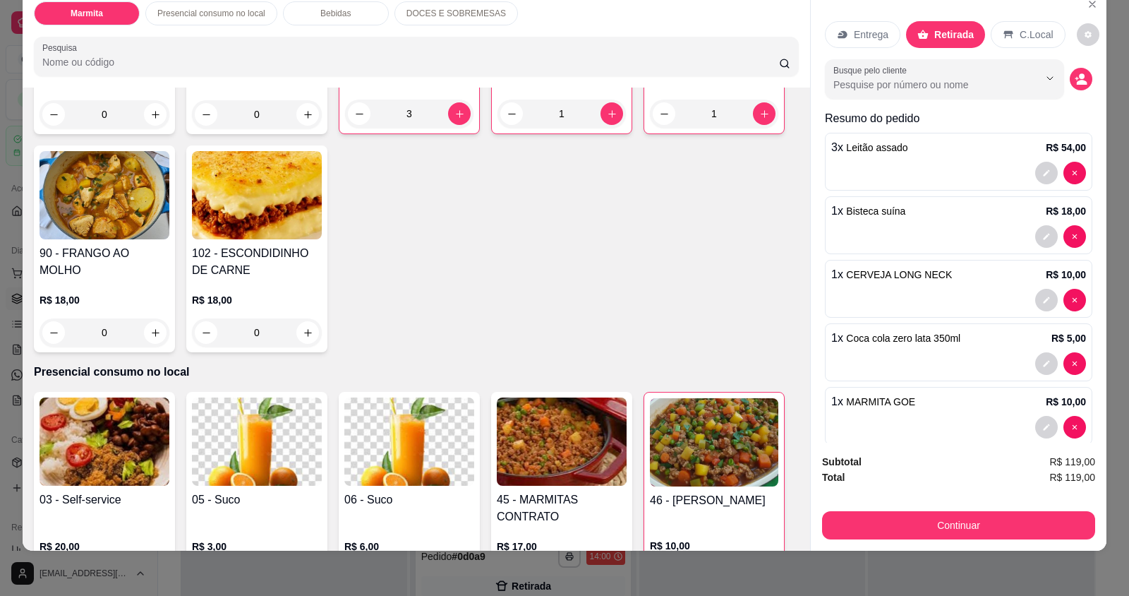
scroll to position [212, 0]
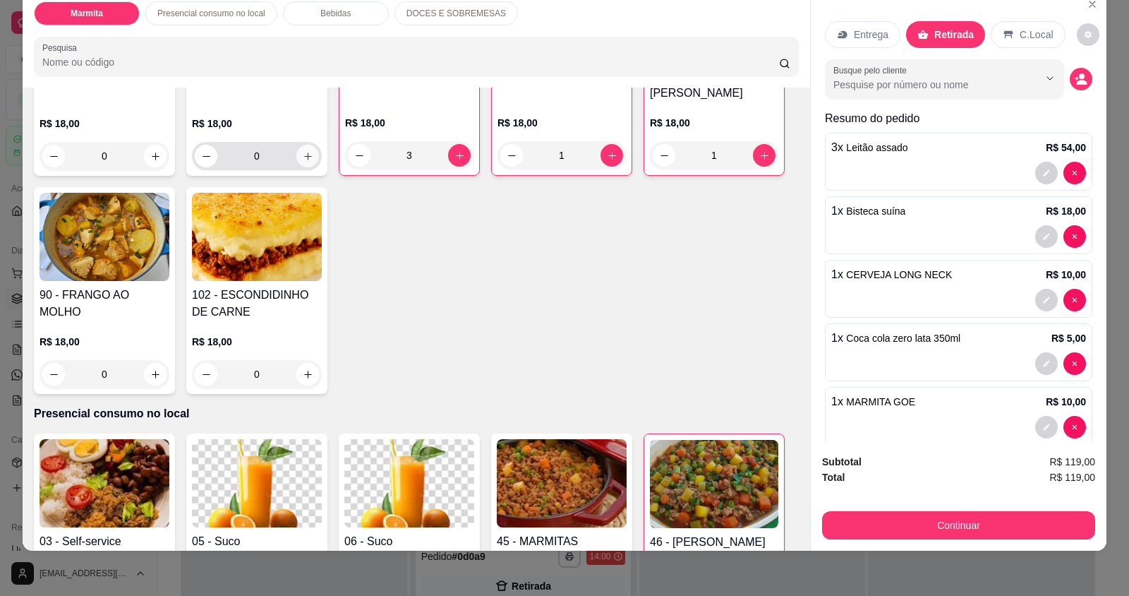
click at [303, 155] on icon "increase-product-quantity" at bounding box center [308, 156] width 11 height 11
type input "1"
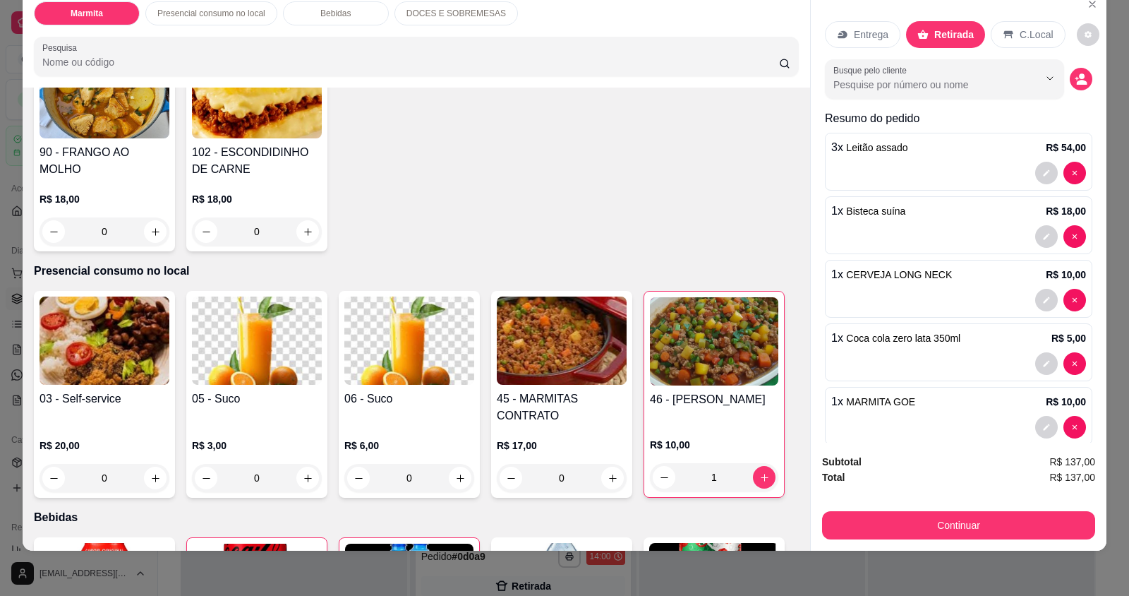
scroll to position [423, 0]
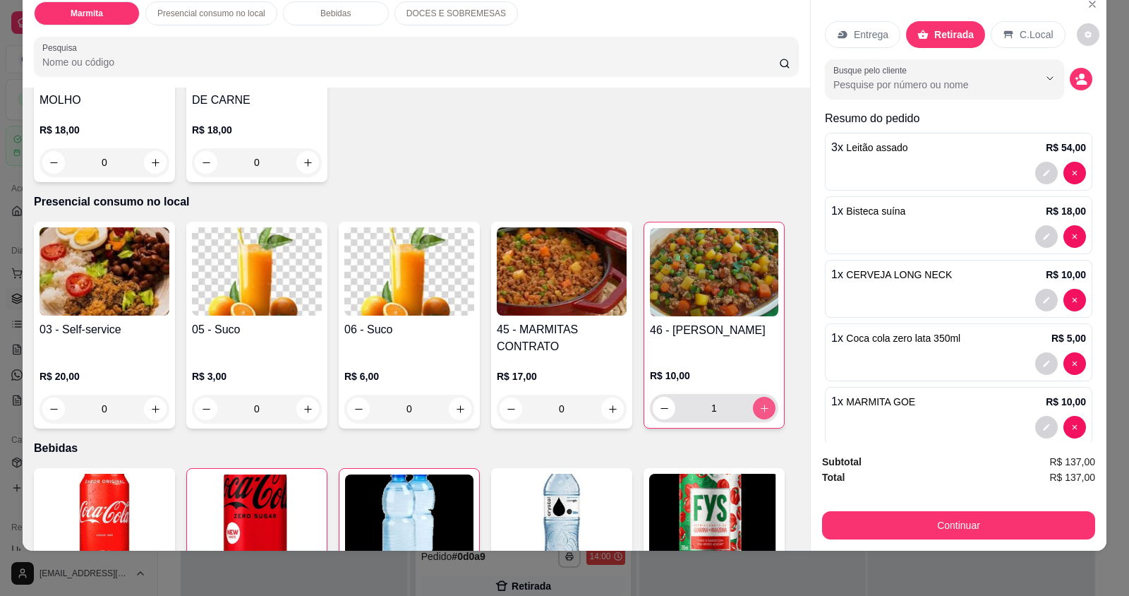
click at [753, 404] on button "increase-product-quantity" at bounding box center [764, 408] width 23 height 23
type input "2"
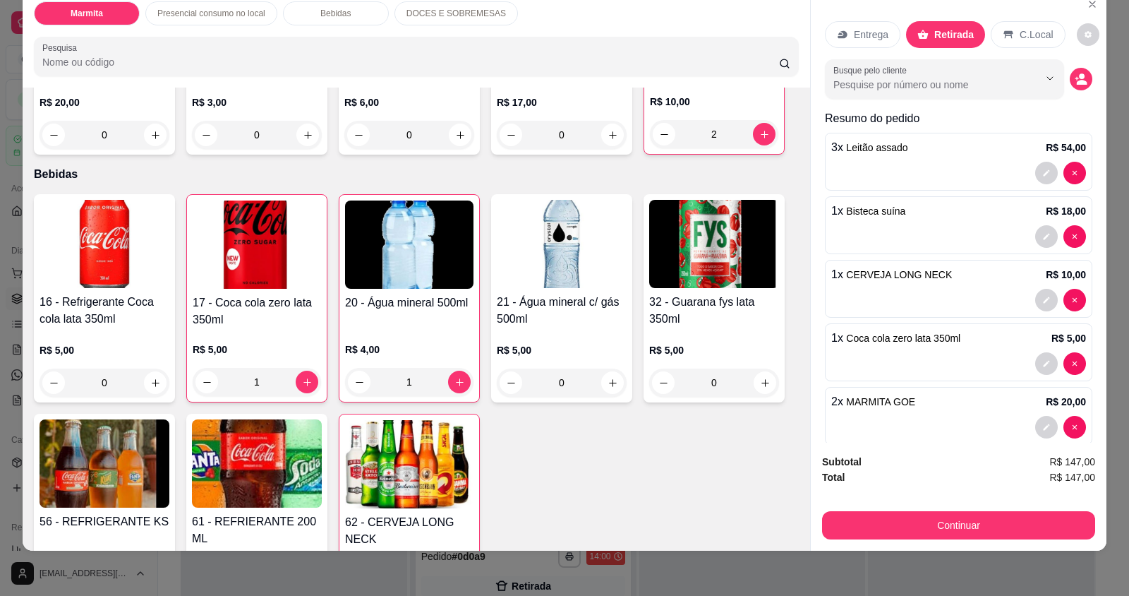
scroll to position [706, 0]
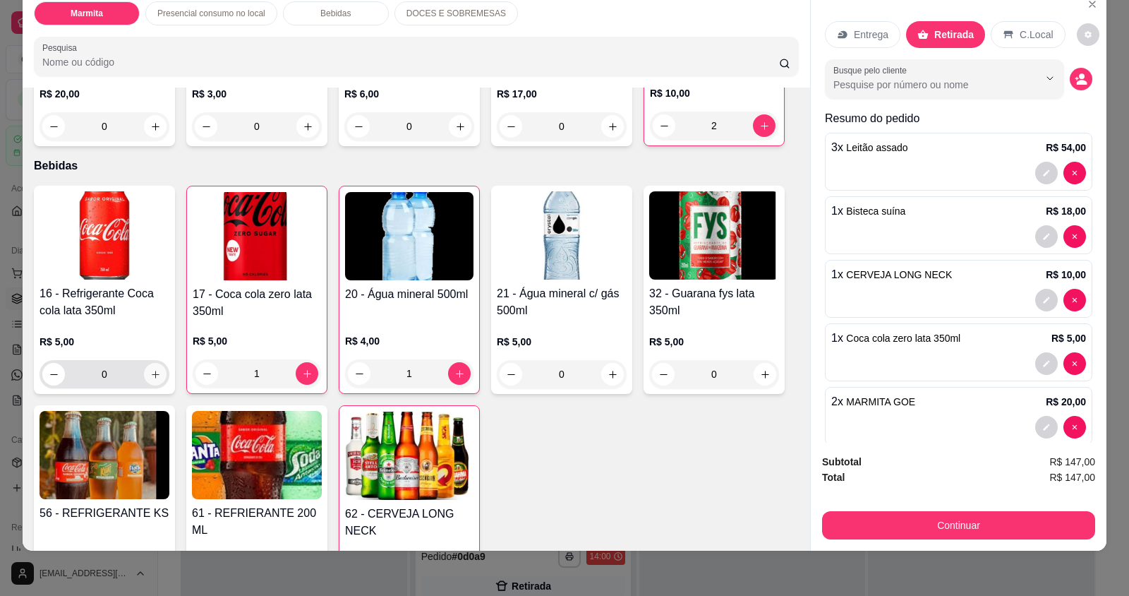
click at [150, 375] on icon "increase-product-quantity" at bounding box center [155, 374] width 11 height 11
type input "1"
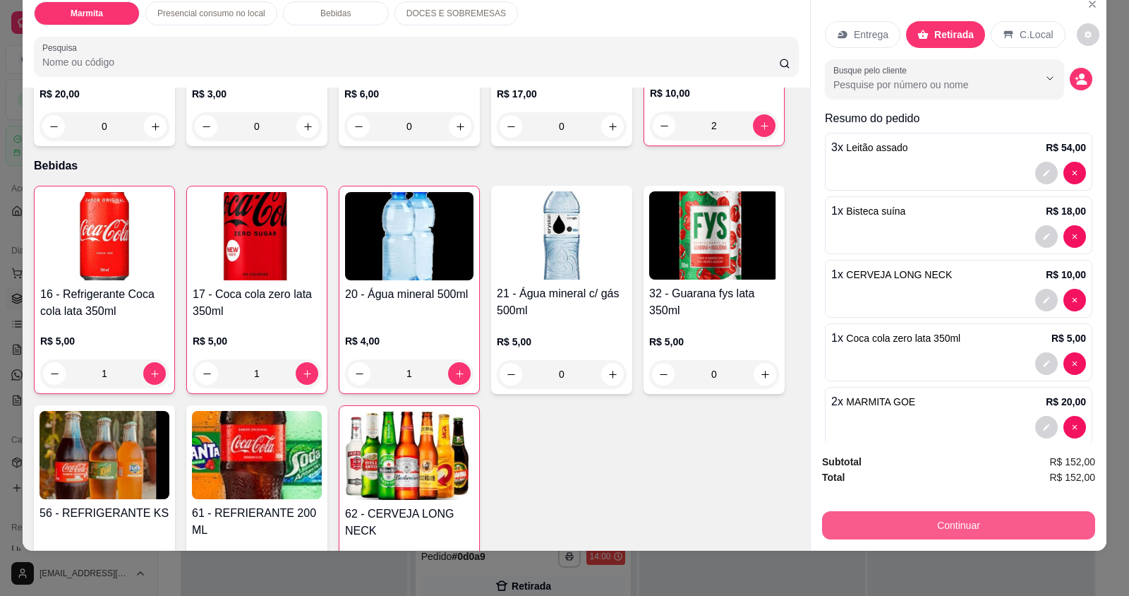
click at [870, 520] on button "Continuar" at bounding box center [958, 525] width 273 height 28
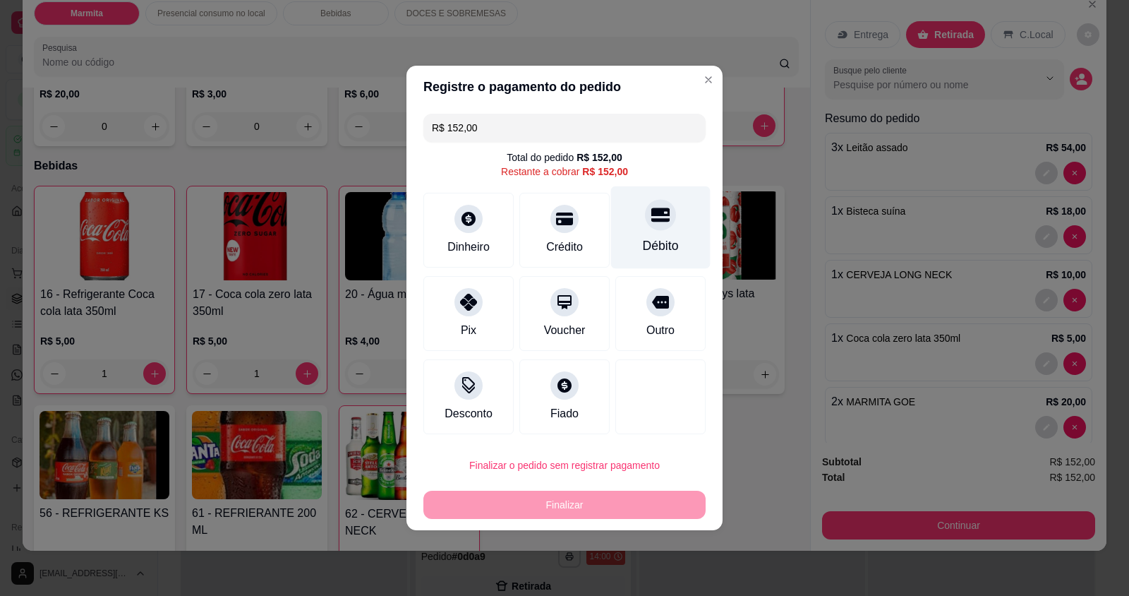
click at [630, 236] on div "Débito" at bounding box center [661, 227] width 100 height 83
type input "R$ 0,00"
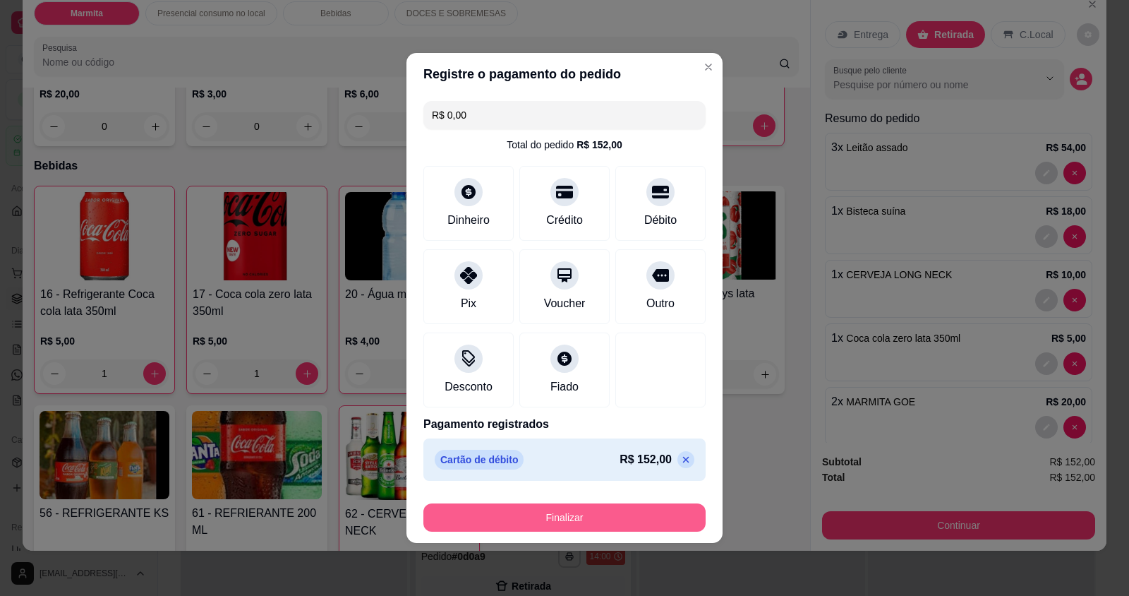
click at [567, 511] on button "Finalizar" at bounding box center [564, 517] width 282 height 28
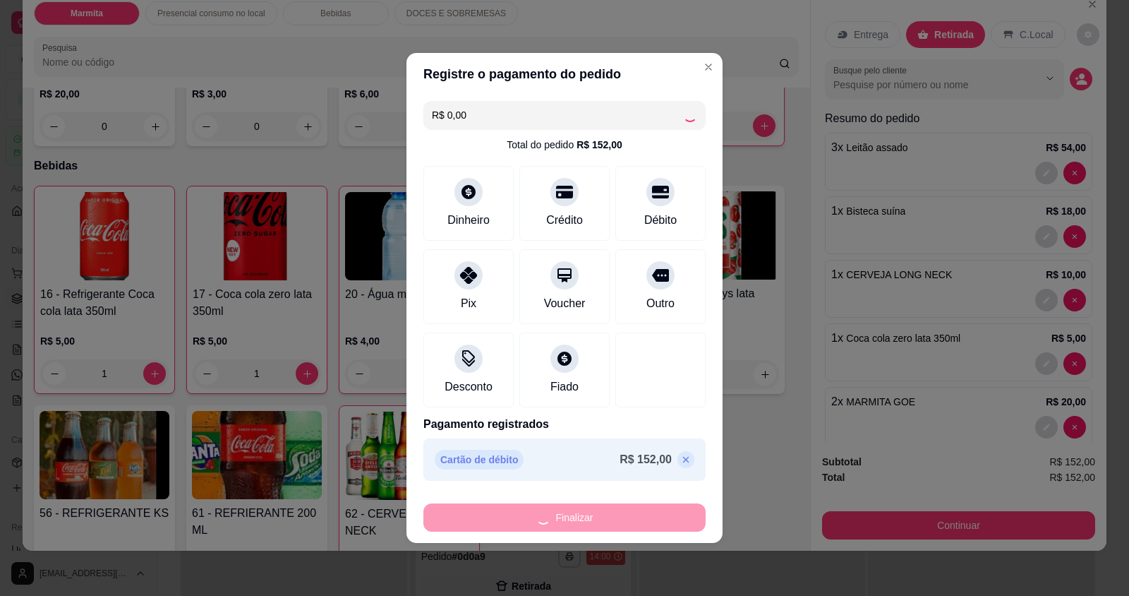
type input "0"
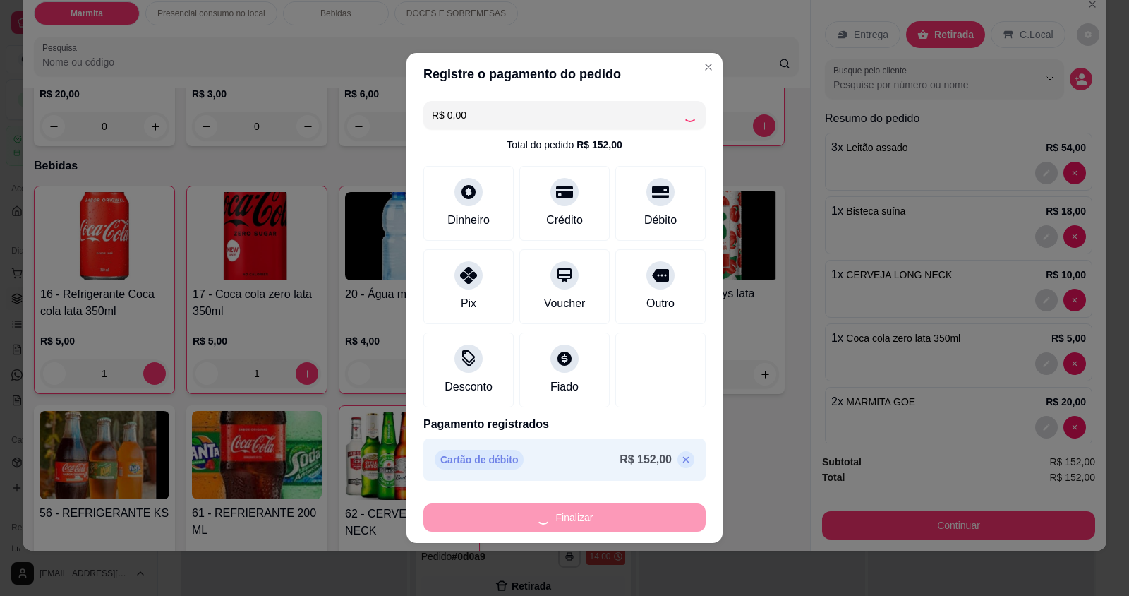
type input "0"
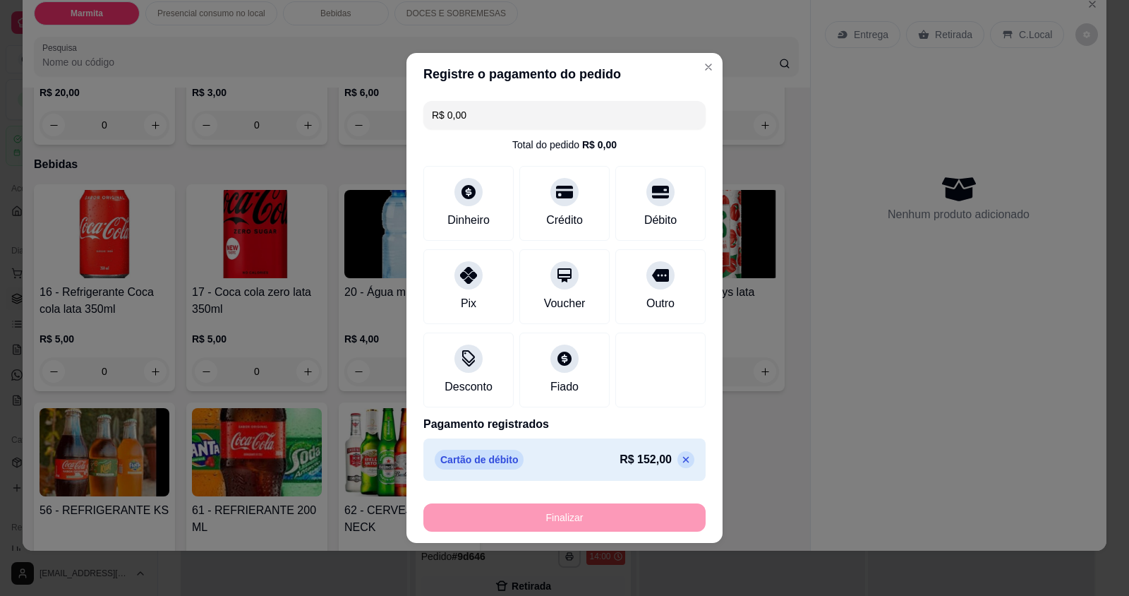
type input "-R$ 152,00"
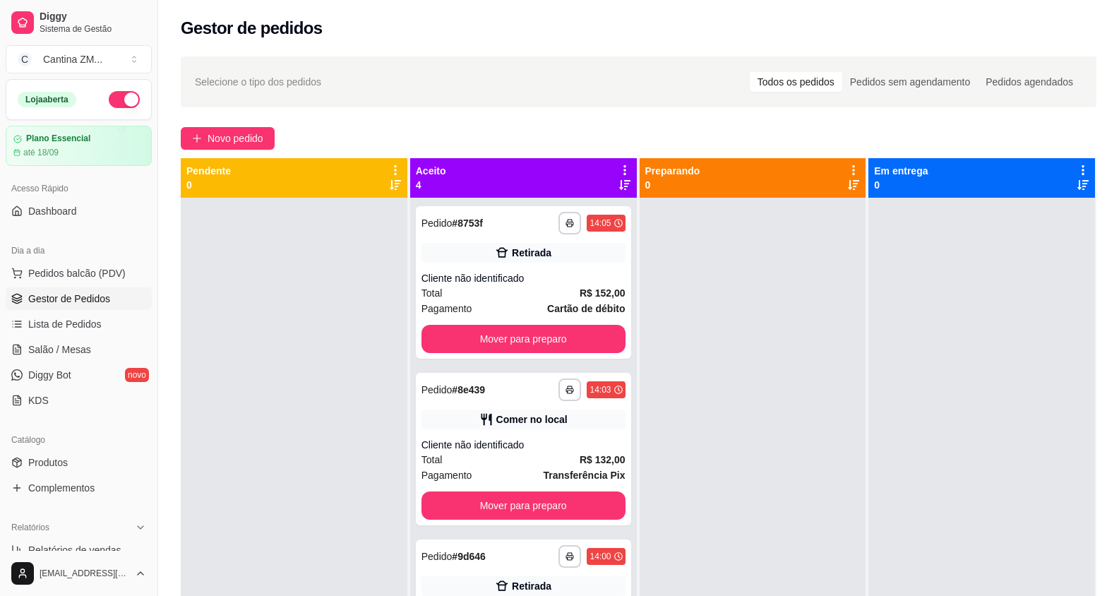
click at [84, 257] on div "Dia a dia" at bounding box center [79, 250] width 146 height 23
click at [85, 268] on span "Pedidos balcão (PDV)" at bounding box center [76, 273] width 97 height 14
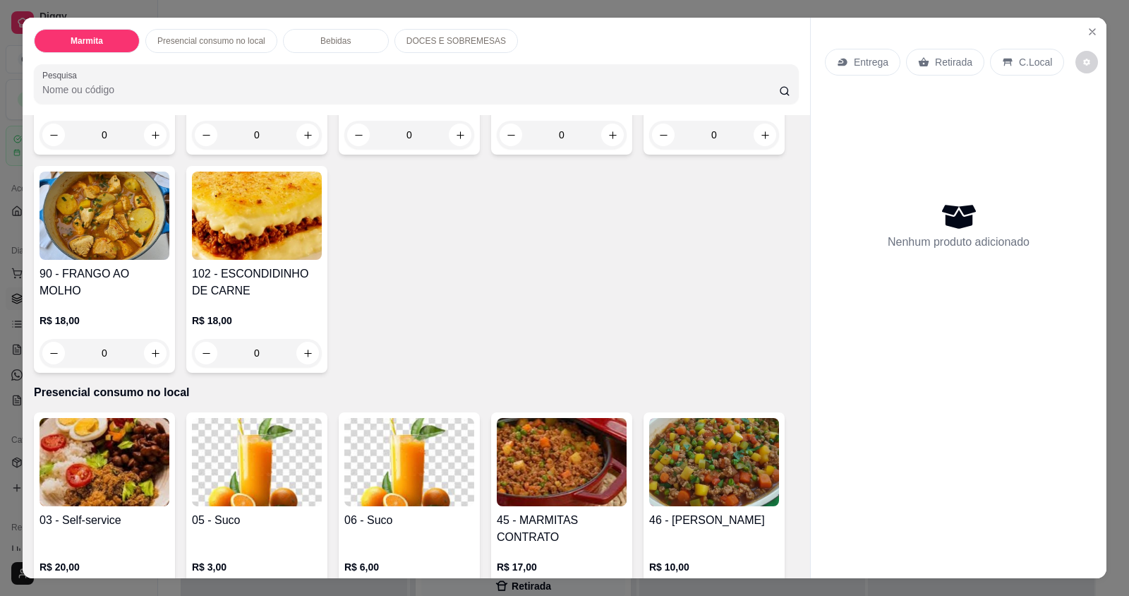
scroll to position [353, 0]
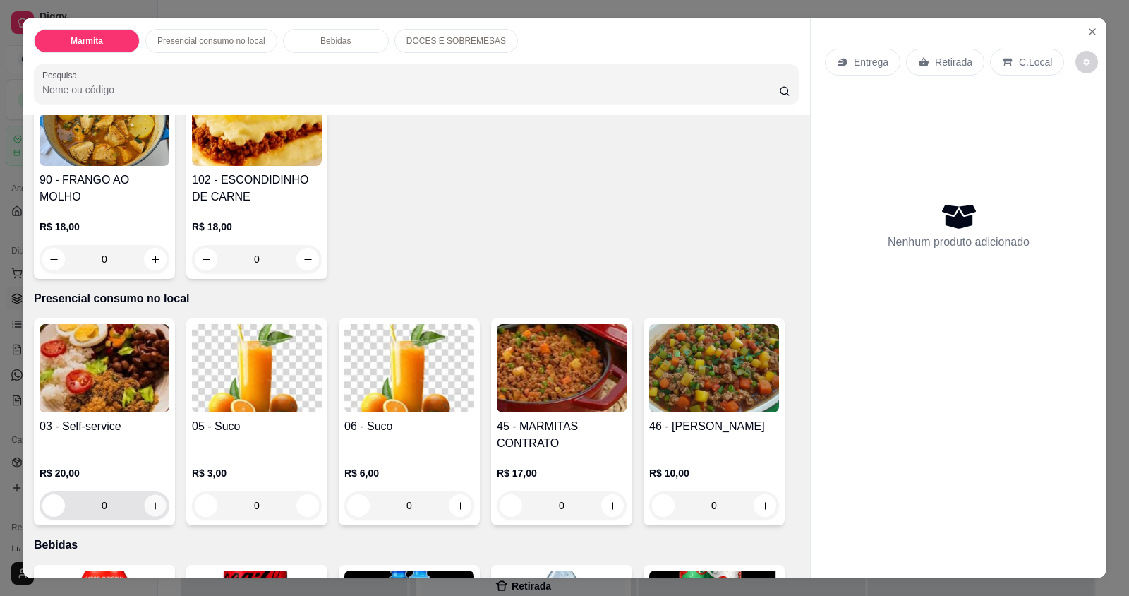
click at [148, 498] on button "increase-product-quantity" at bounding box center [155, 506] width 22 height 22
type input "1"
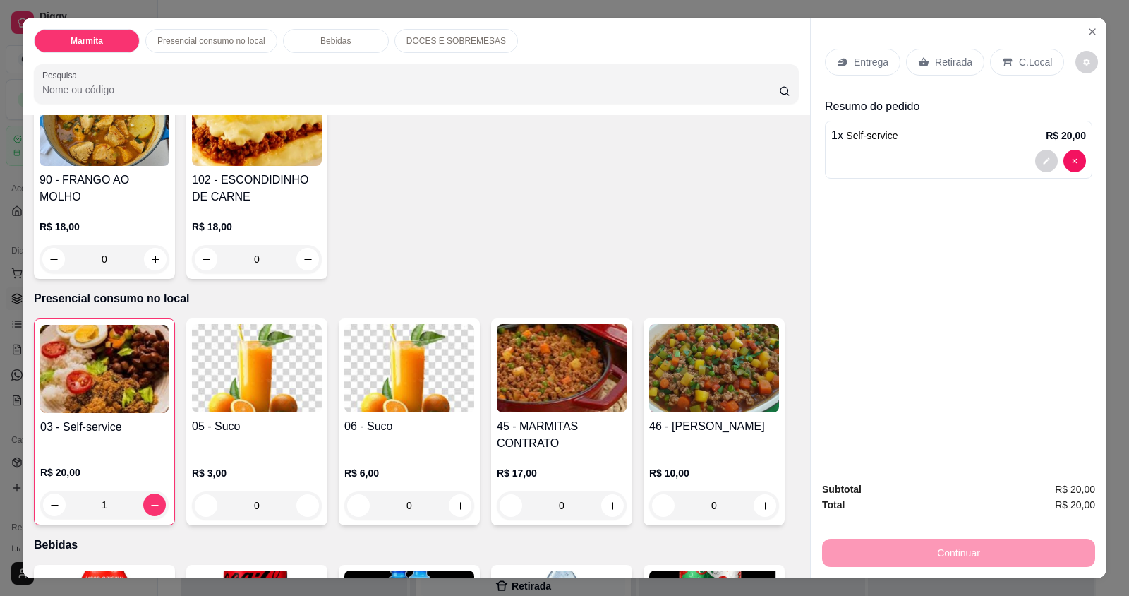
click at [1023, 66] on p "C.Local" at bounding box center [1035, 62] width 33 height 14
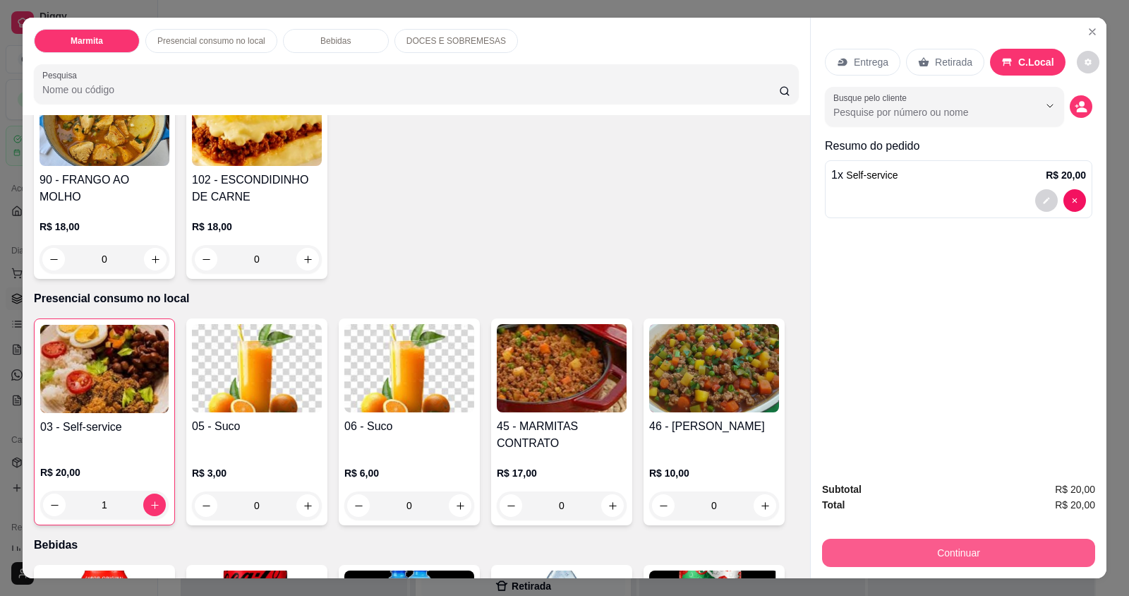
click at [921, 550] on button "Continuar" at bounding box center [958, 552] width 273 height 28
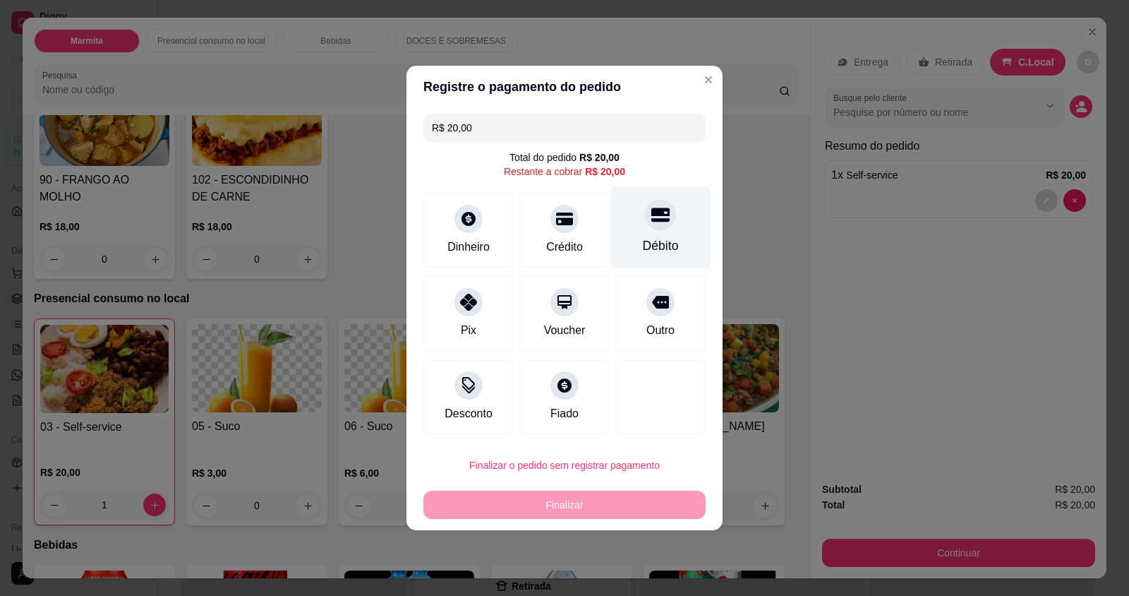
click at [626, 235] on div "Débito" at bounding box center [661, 227] width 100 height 83
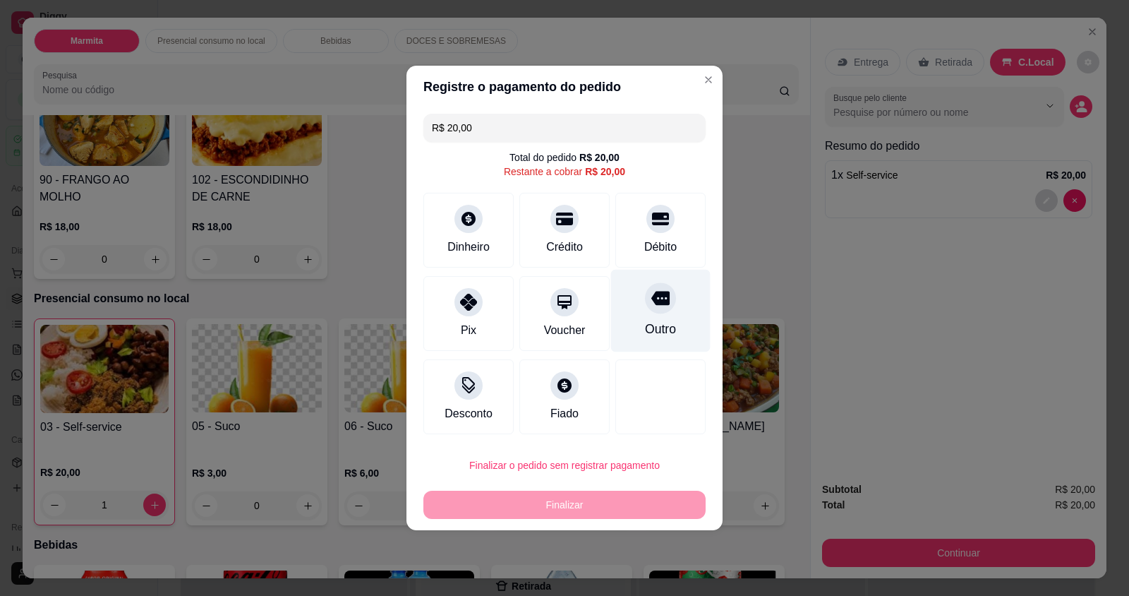
type input "R$ 0,00"
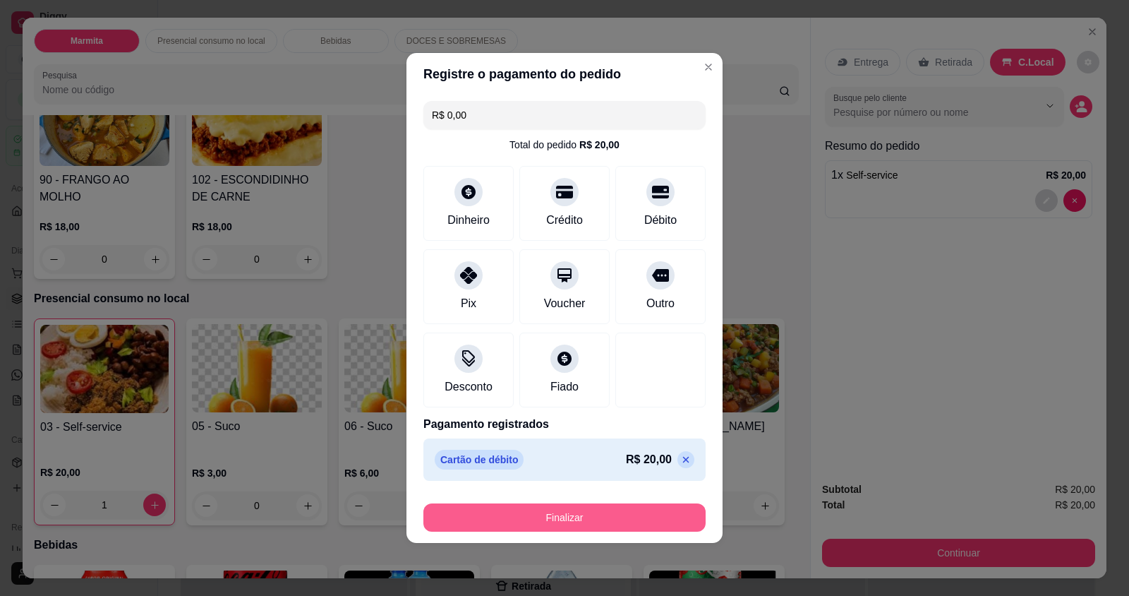
click at [539, 515] on button "Finalizar" at bounding box center [564, 517] width 282 height 28
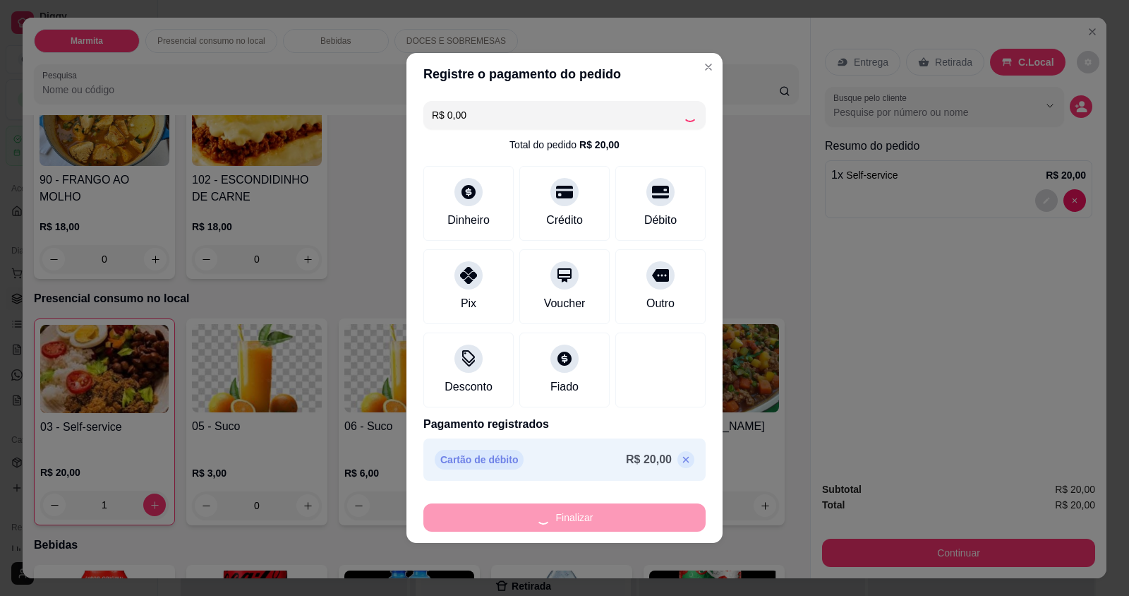
type input "0"
type input "-R$ 20,00"
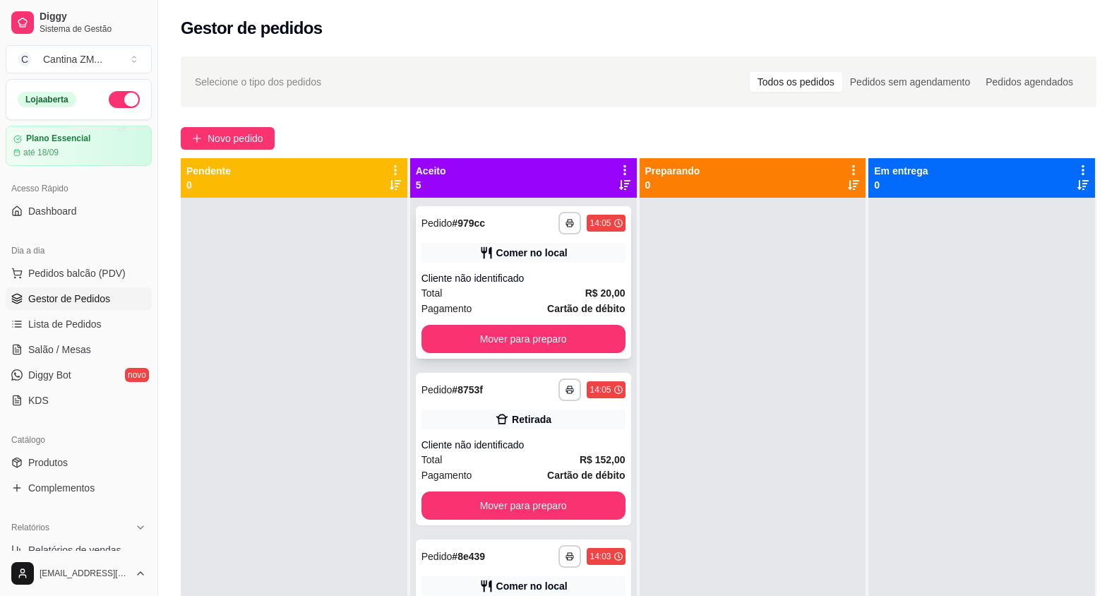
click at [560, 290] on div "Total R$ 20,00" at bounding box center [523, 293] width 204 height 16
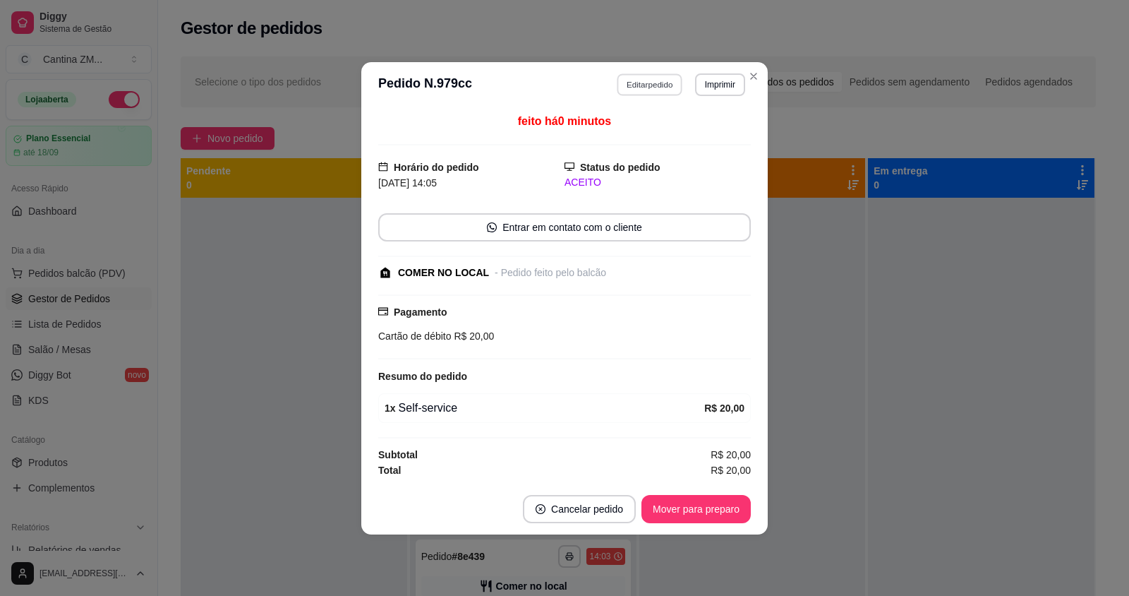
click at [635, 89] on button "Editar pedido" at bounding box center [651, 84] width 66 height 22
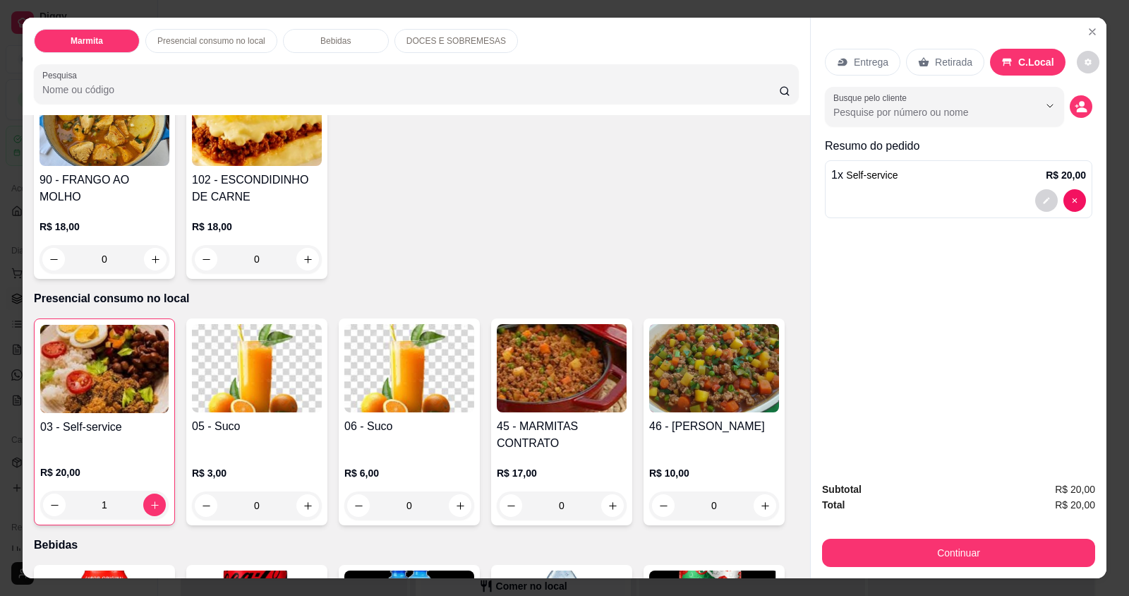
scroll to position [423, 0]
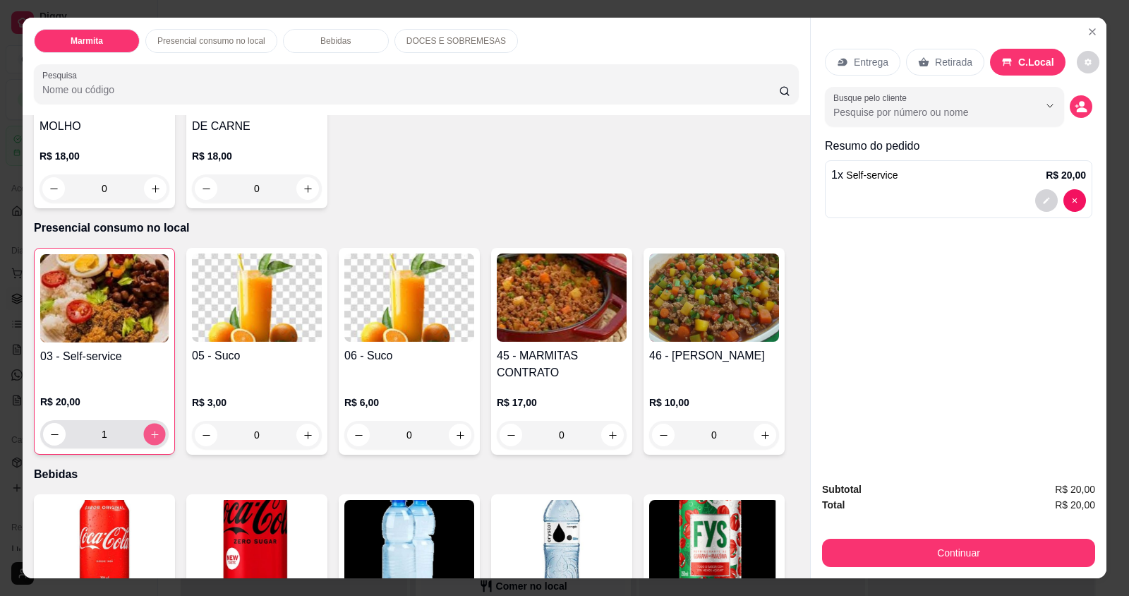
click at [150, 430] on icon "increase-product-quantity" at bounding box center [155, 434] width 11 height 11
type input "2"
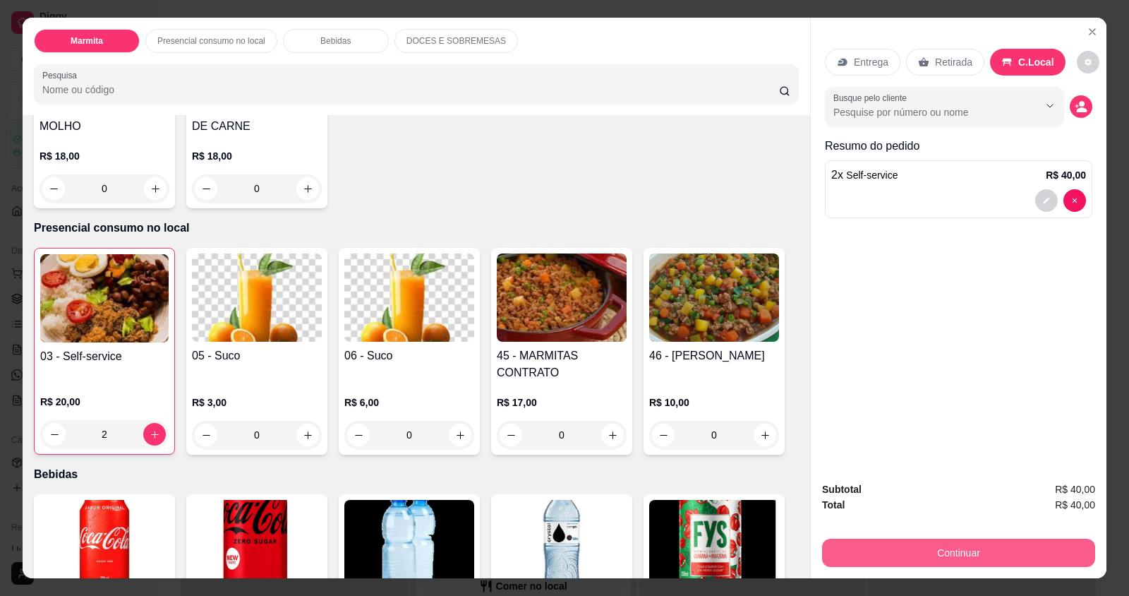
click at [909, 550] on button "Continuar" at bounding box center [958, 552] width 273 height 28
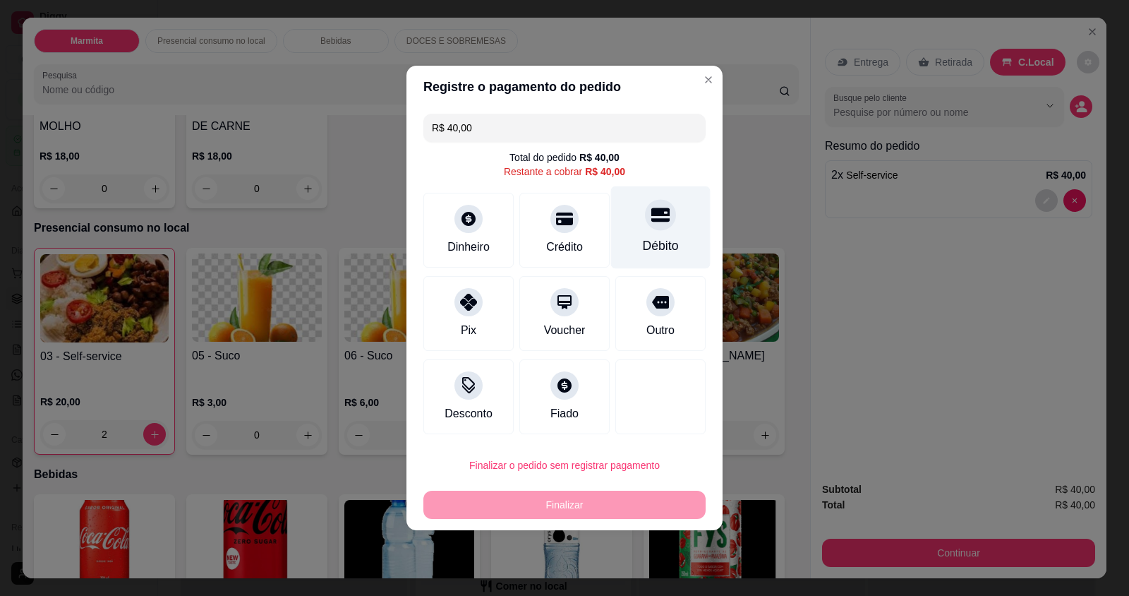
click at [664, 239] on div "Débito" at bounding box center [661, 245] width 36 height 18
type input "R$ 0,00"
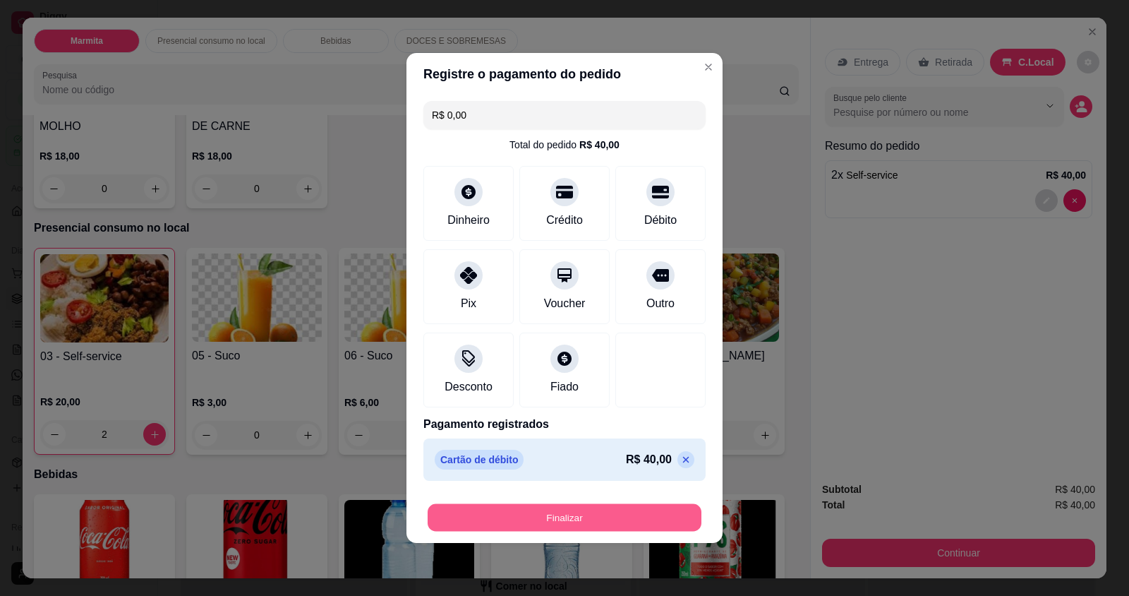
click at [644, 514] on button "Finalizar" at bounding box center [565, 518] width 274 height 28
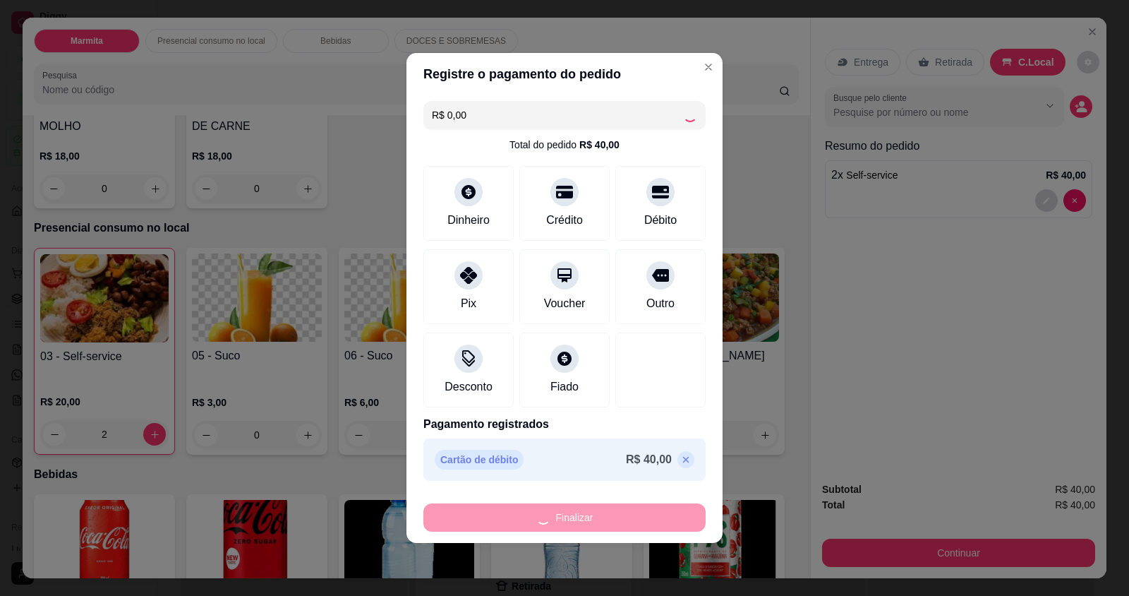
type input "0"
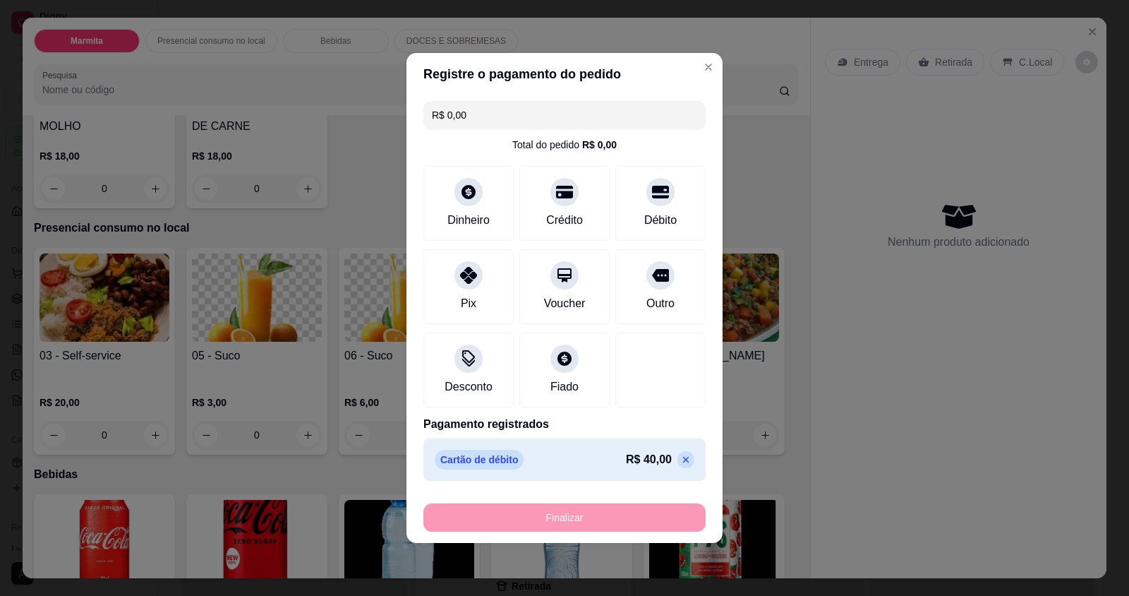
type input "-R$ 40,00"
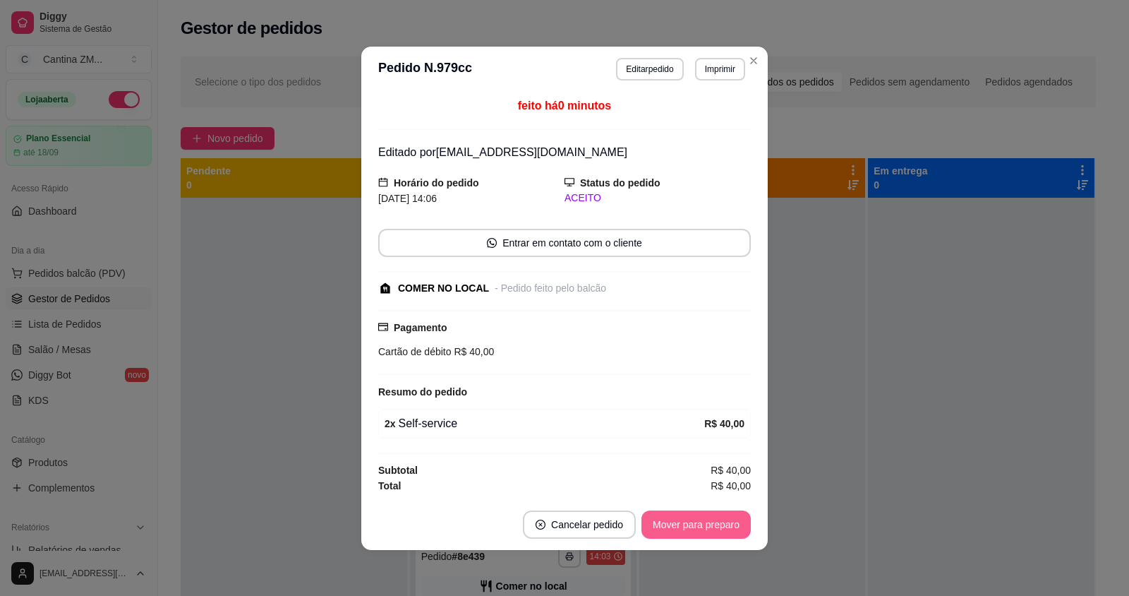
click at [690, 523] on button "Mover para preparo" at bounding box center [696, 524] width 109 height 28
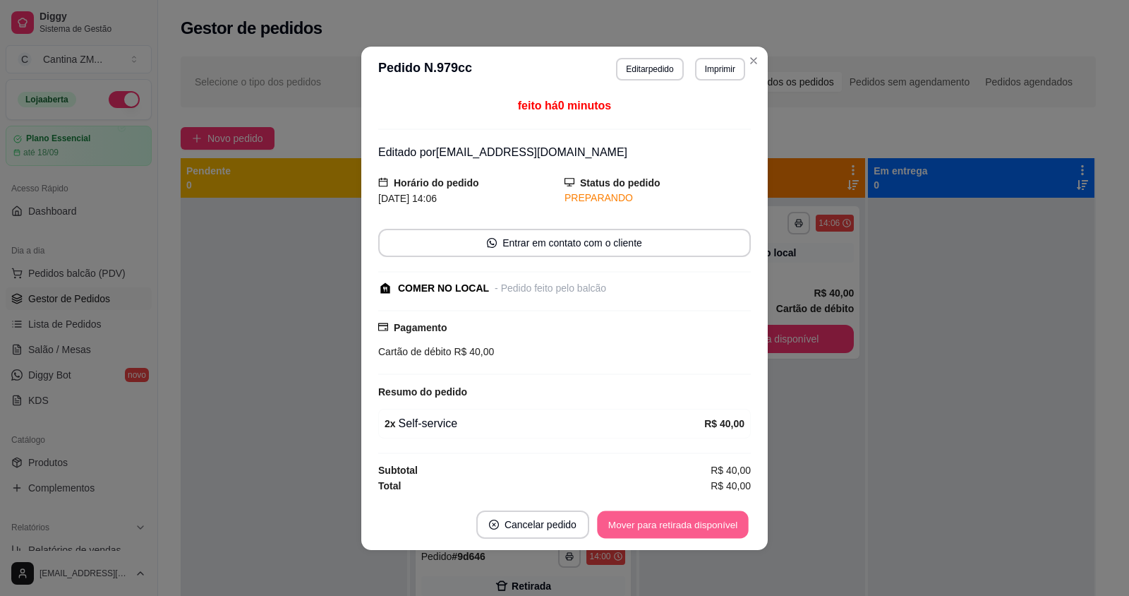
click at [690, 523] on button "Mover para retirada disponível" at bounding box center [672, 524] width 151 height 28
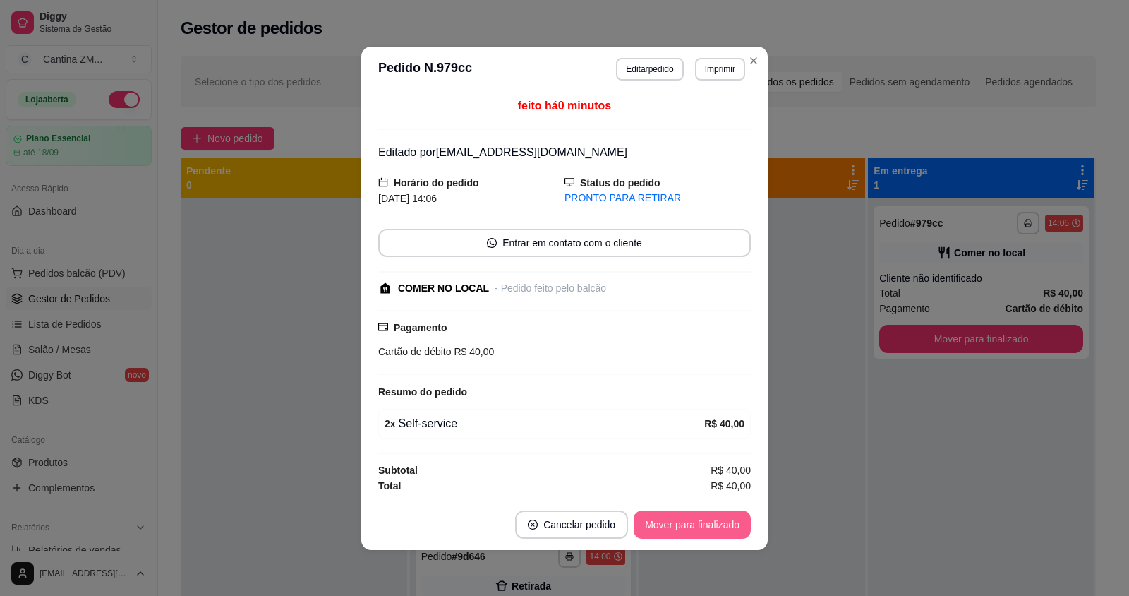
click at [690, 523] on button "Mover para finalizado" at bounding box center [692, 524] width 117 height 28
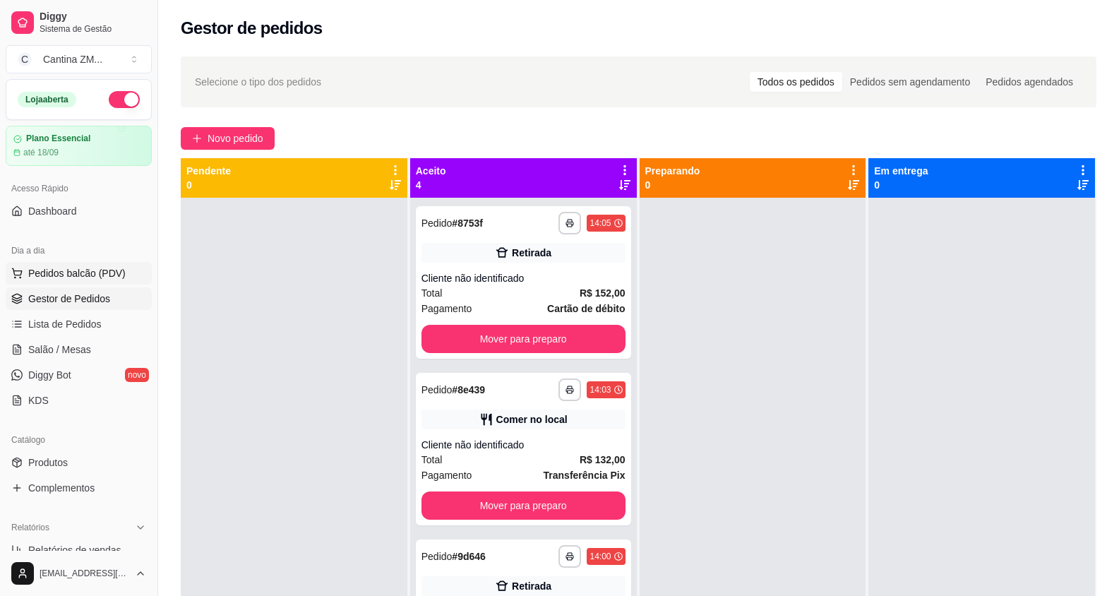
click at [94, 272] on span "Pedidos balcão (PDV)" at bounding box center [76, 273] width 97 height 14
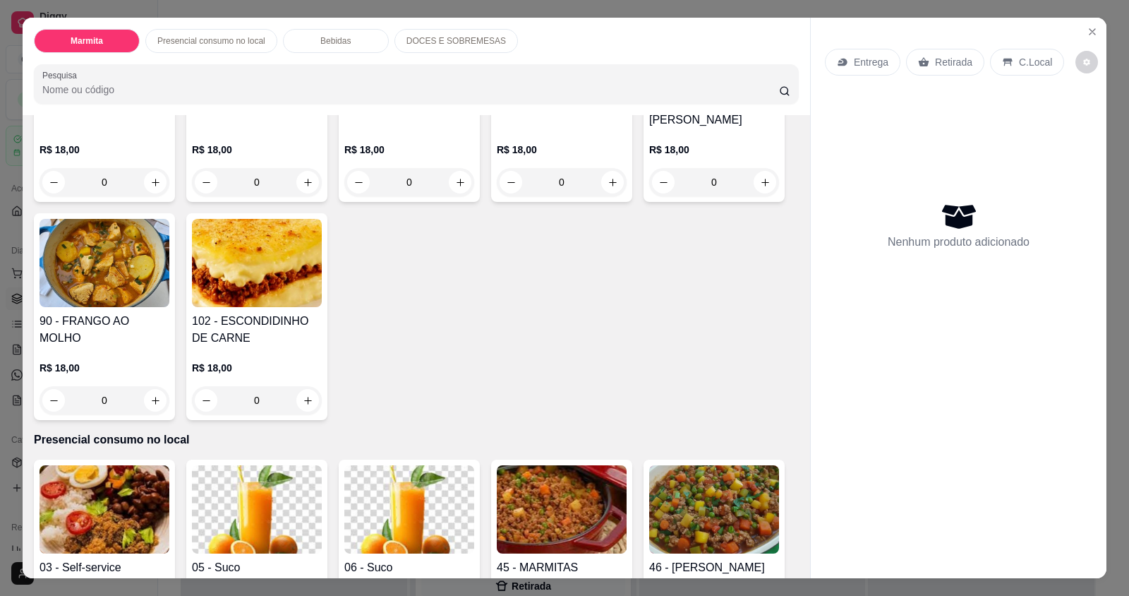
scroll to position [353, 0]
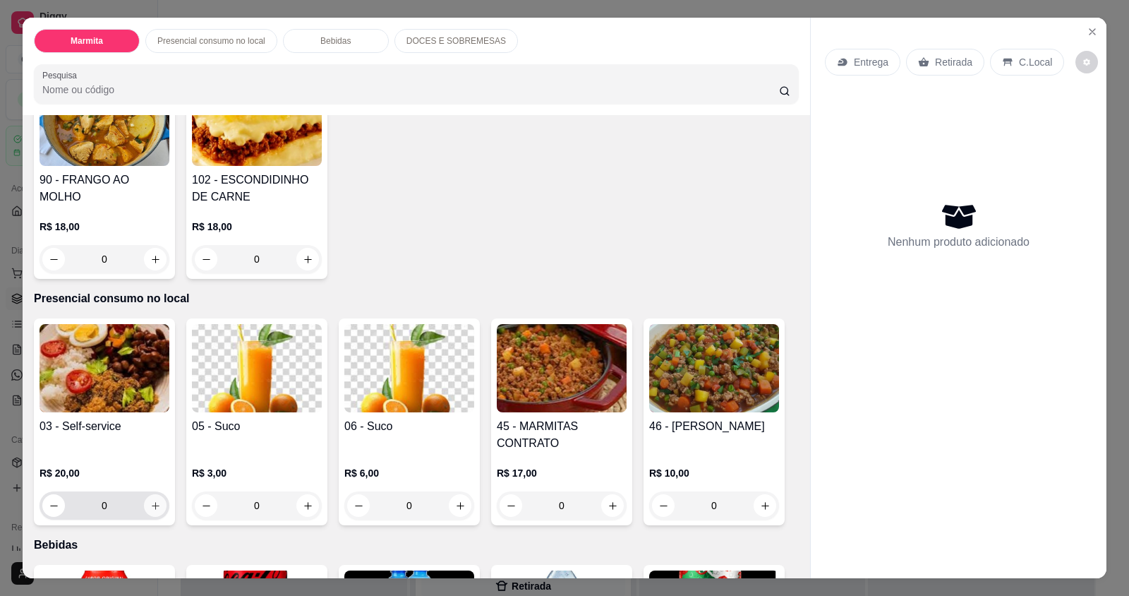
click at [152, 502] on icon "increase-product-quantity" at bounding box center [155, 505] width 11 height 11
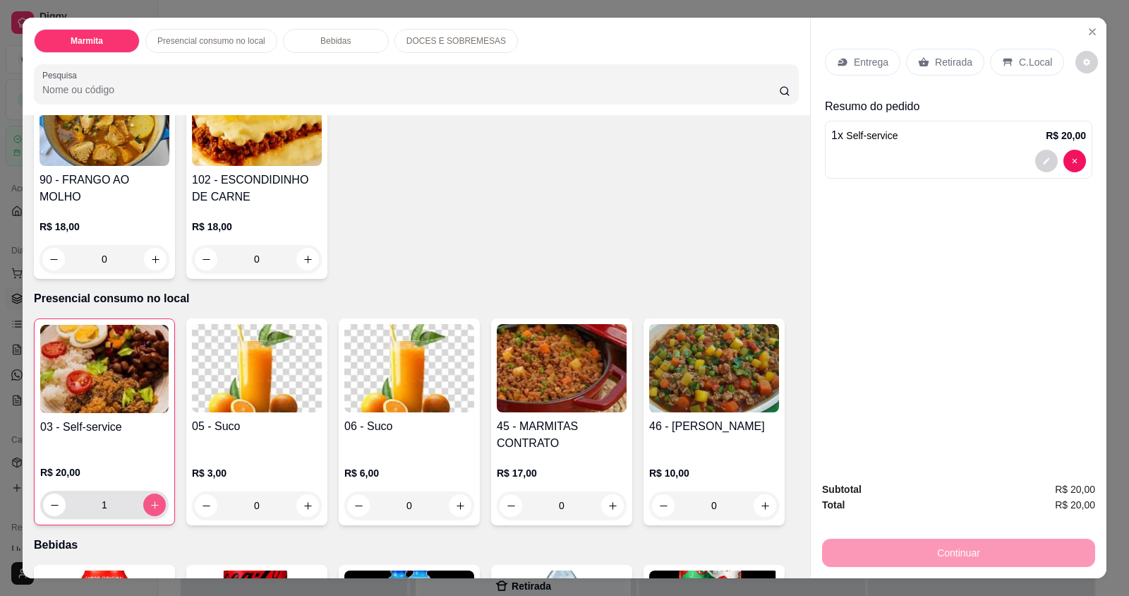
click at [152, 502] on icon "increase-product-quantity" at bounding box center [155, 505] width 11 height 11
click at [51, 505] on icon "decrease-product-quantity" at bounding box center [55, 505] width 8 height 1
click at [51, 505] on icon "decrease-product-quantity" at bounding box center [54, 505] width 7 height 1
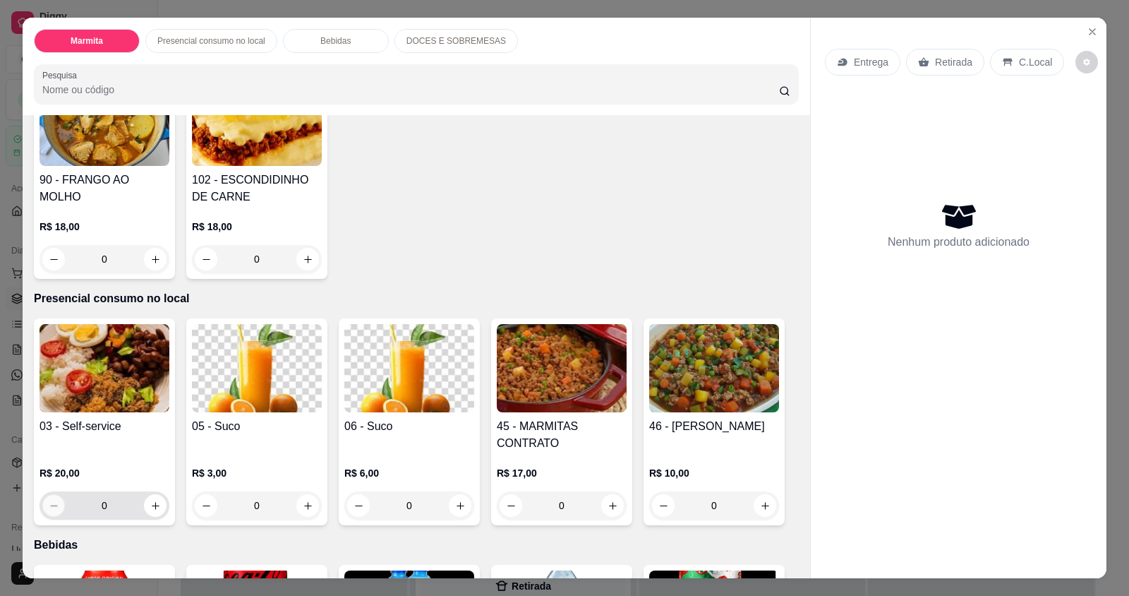
click at [49, 505] on icon "decrease-product-quantity" at bounding box center [54, 505] width 11 height 11
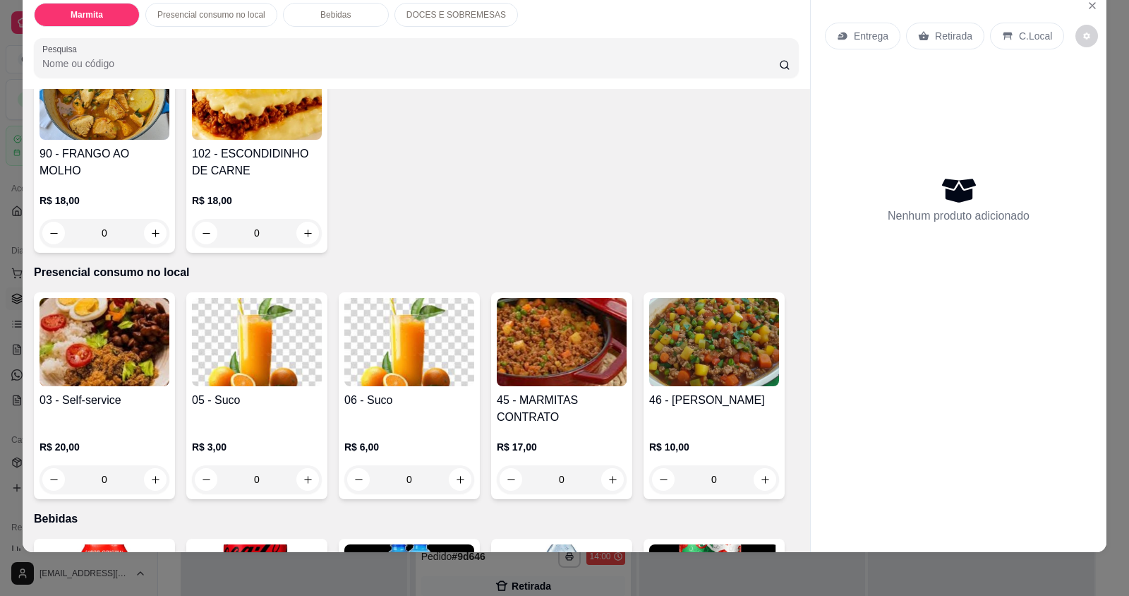
scroll to position [28, 0]
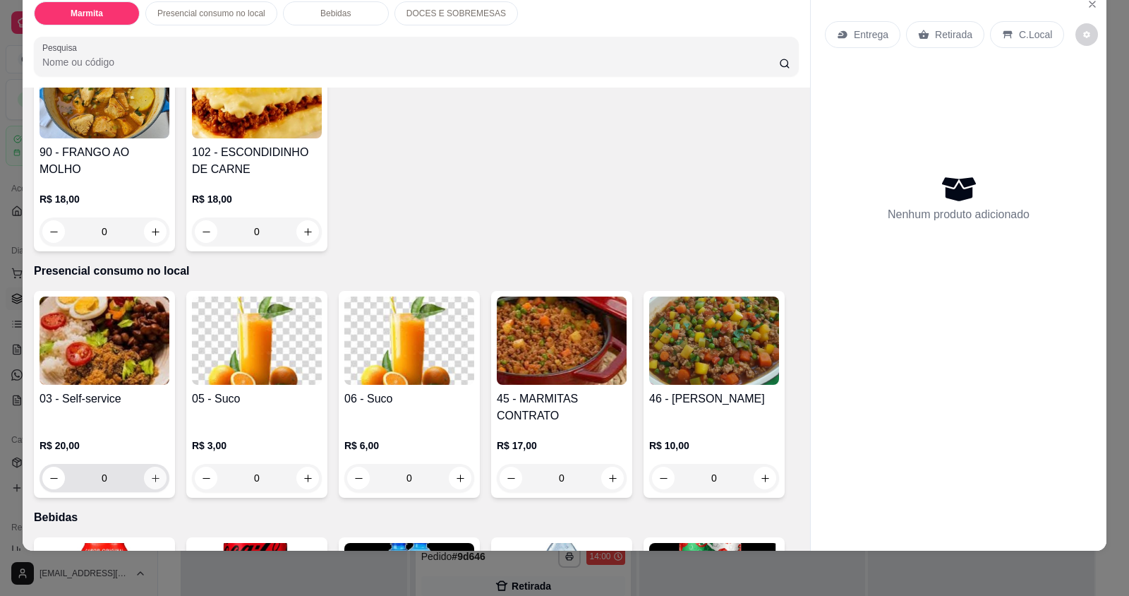
click at [150, 474] on icon "increase-product-quantity" at bounding box center [155, 478] width 11 height 11
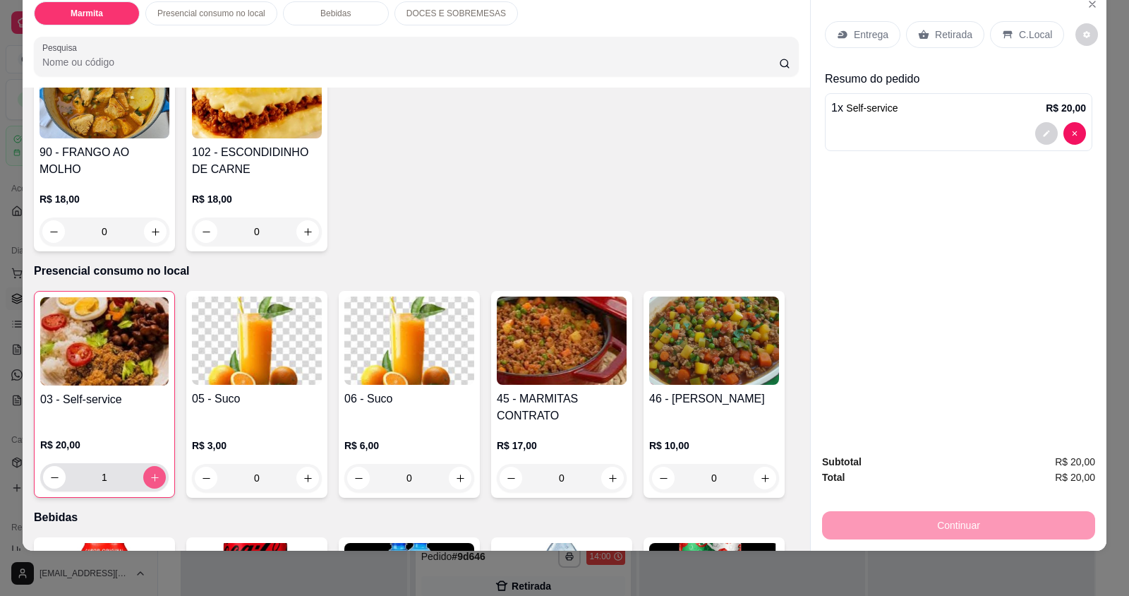
click at [150, 474] on icon "increase-product-quantity" at bounding box center [155, 477] width 11 height 11
type input "3"
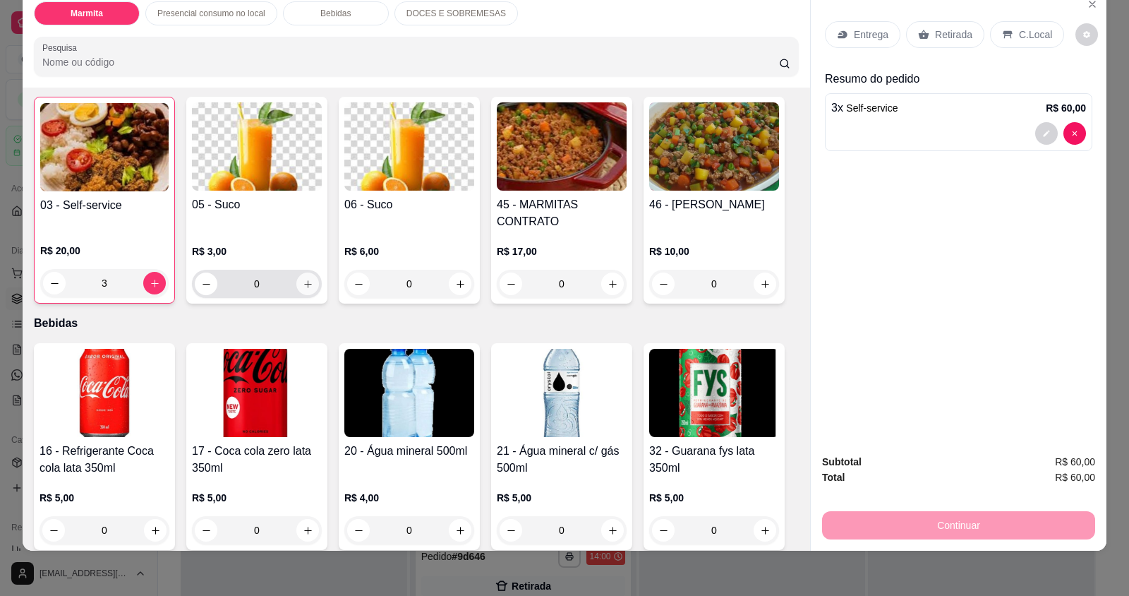
scroll to position [635, 0]
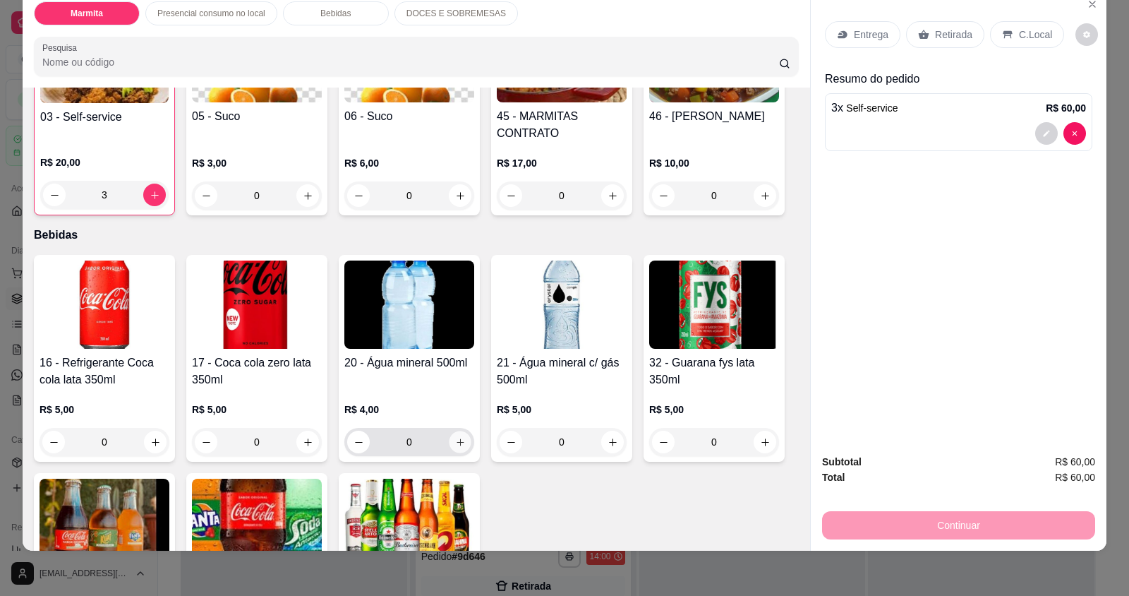
click at [457, 443] on icon "increase-product-quantity" at bounding box center [460, 441] width 7 height 7
type input "1"
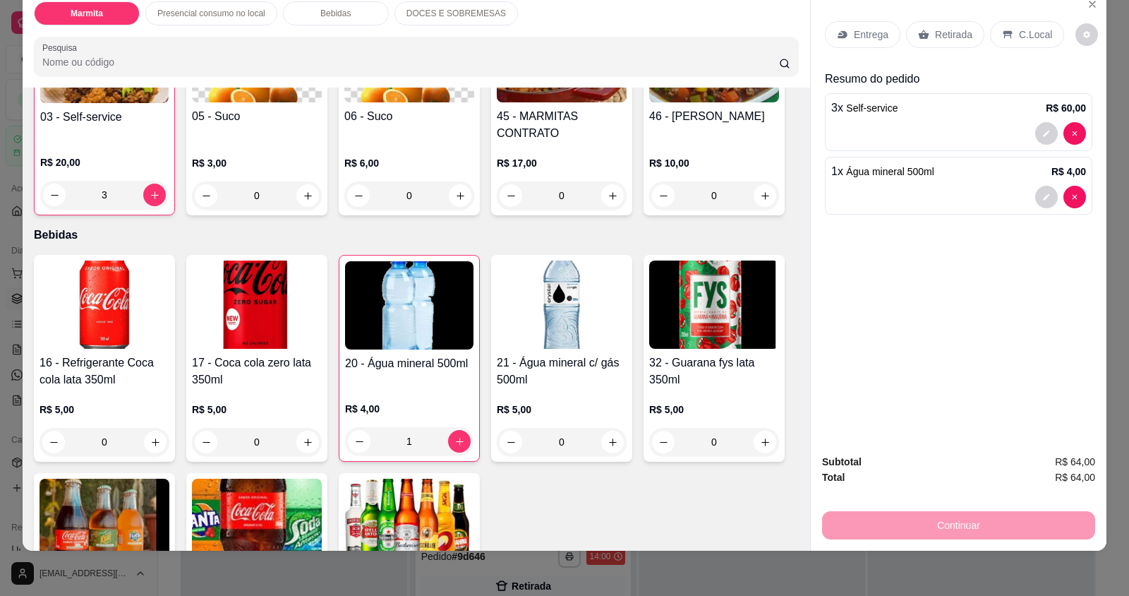
scroll to position [776, 0]
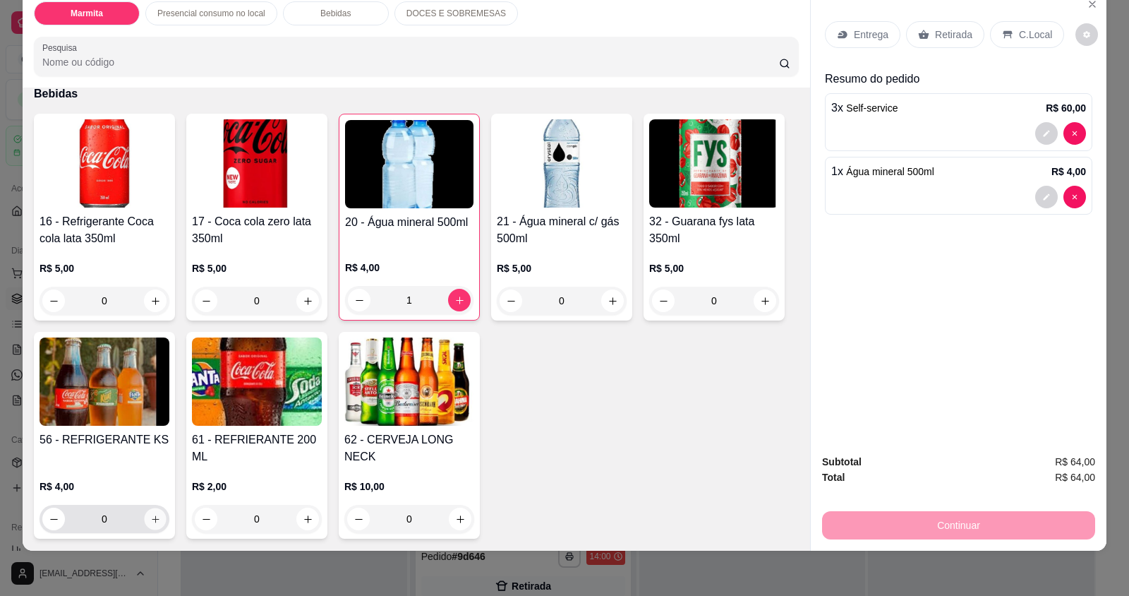
click at [150, 515] on icon "increase-product-quantity" at bounding box center [155, 519] width 11 height 11
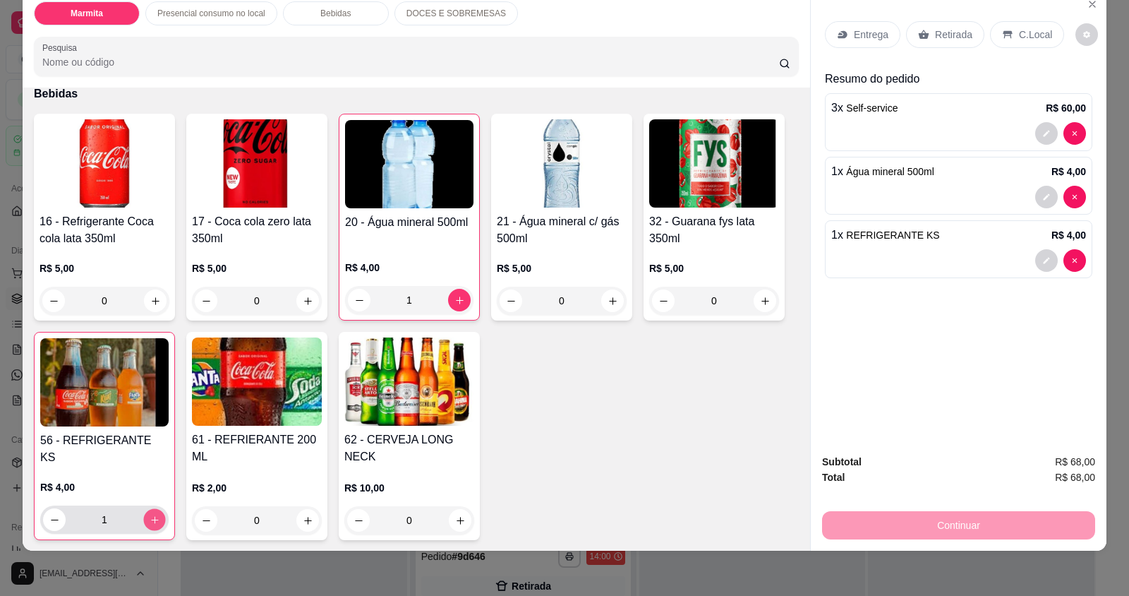
click at [150, 515] on icon "increase-product-quantity" at bounding box center [155, 520] width 11 height 11
type input "2"
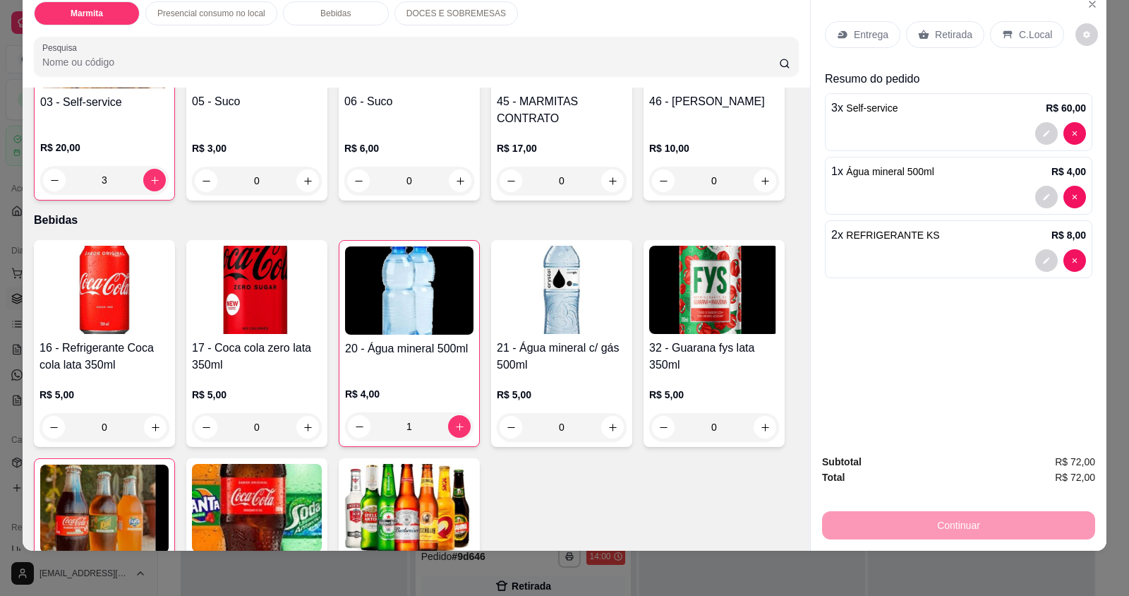
scroll to position [565, 0]
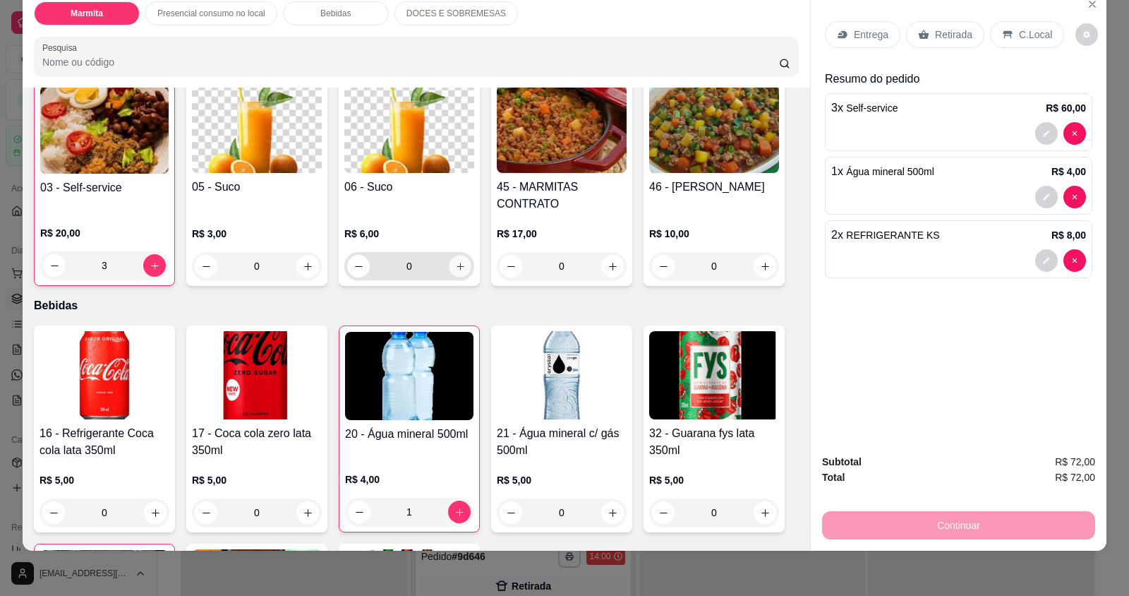
click at [455, 262] on icon "increase-product-quantity" at bounding box center [460, 266] width 11 height 11
type input "1"
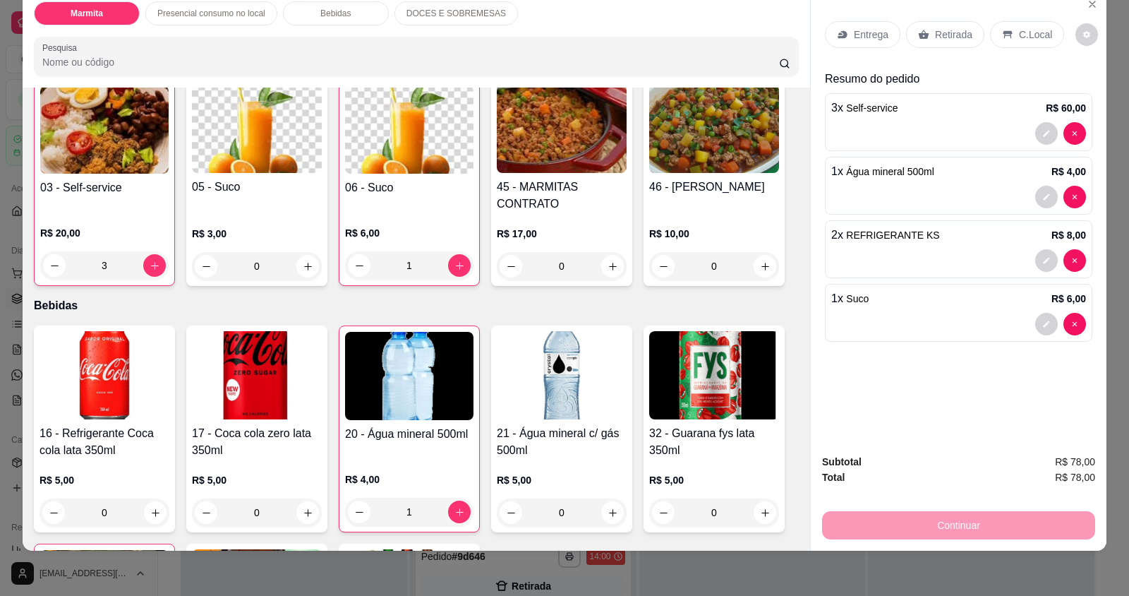
click at [1008, 37] on div "C.Local" at bounding box center [1027, 34] width 74 height 27
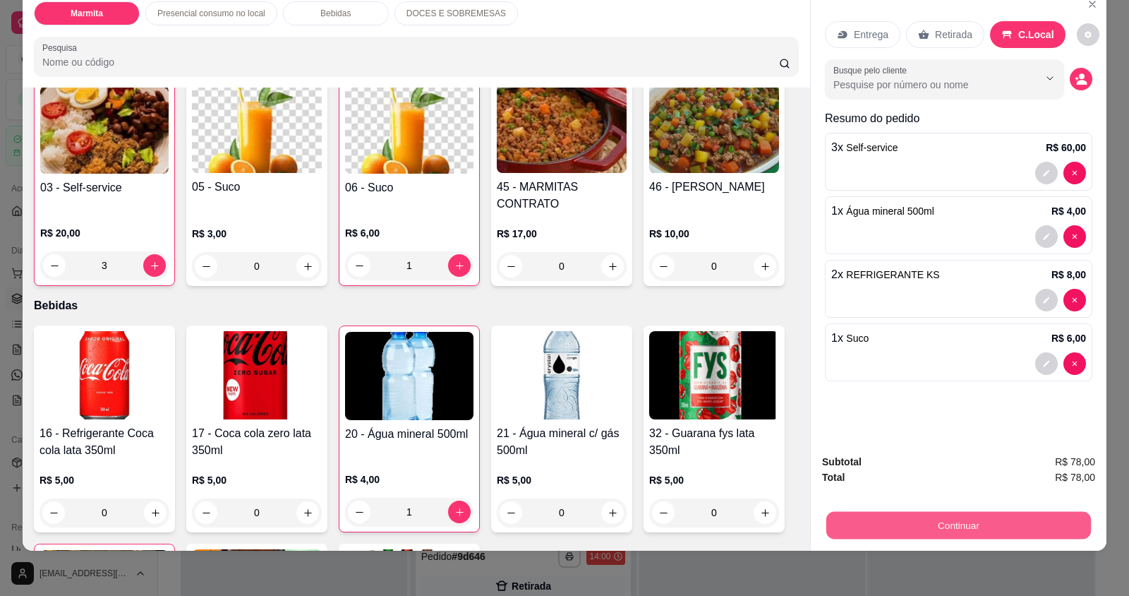
click at [911, 535] on button "Continuar" at bounding box center [958, 525] width 265 height 28
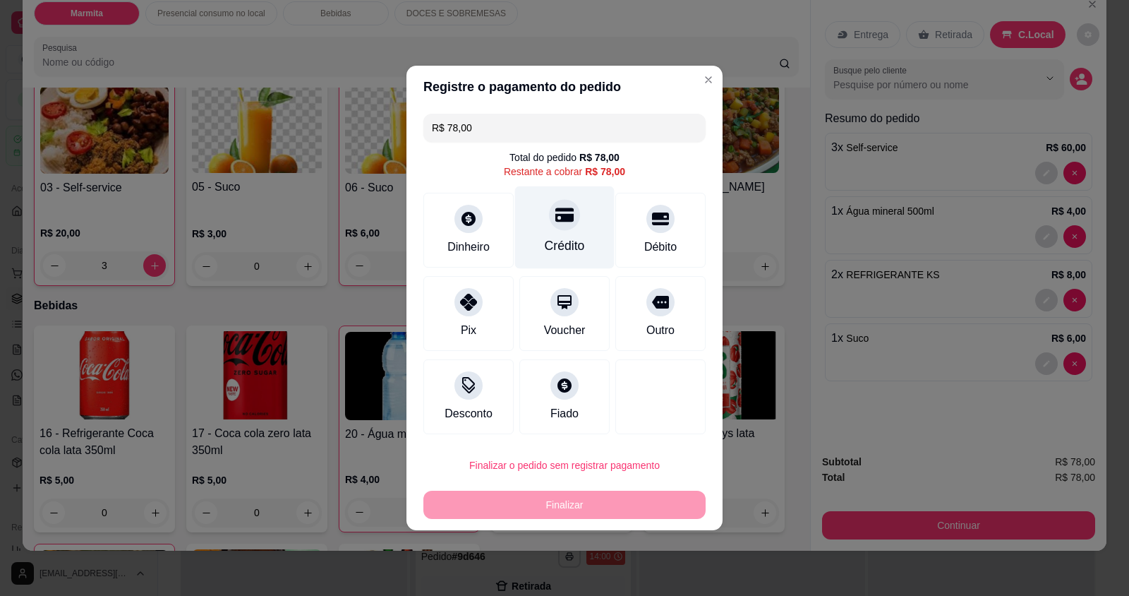
click at [533, 243] on div "Crédito" at bounding box center [565, 227] width 100 height 83
type input "R$ 0,00"
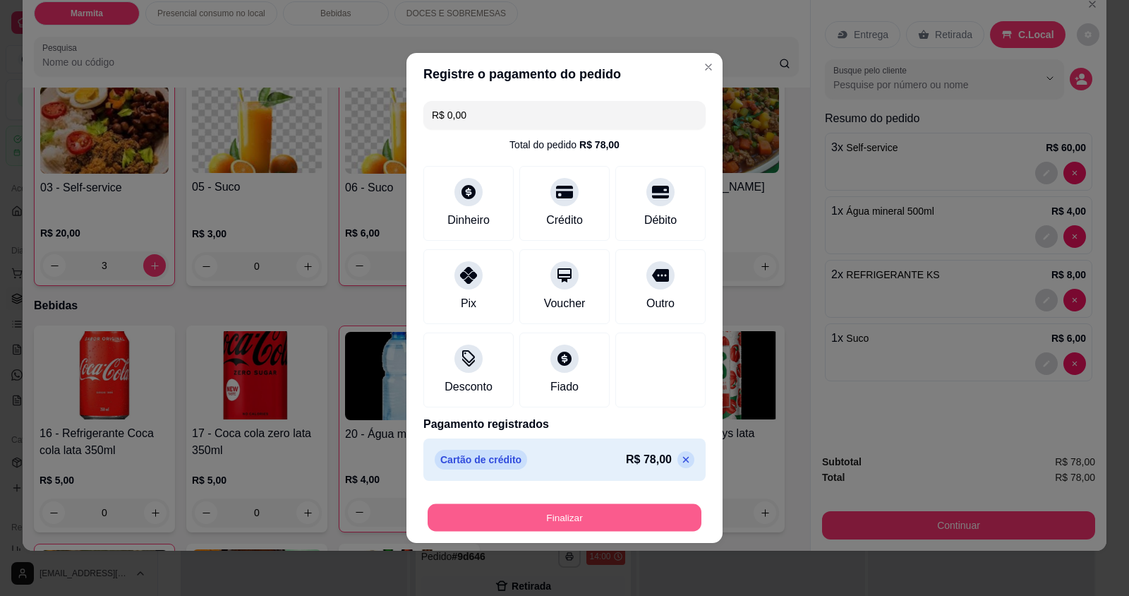
click at [534, 505] on button "Finalizar" at bounding box center [565, 518] width 274 height 28
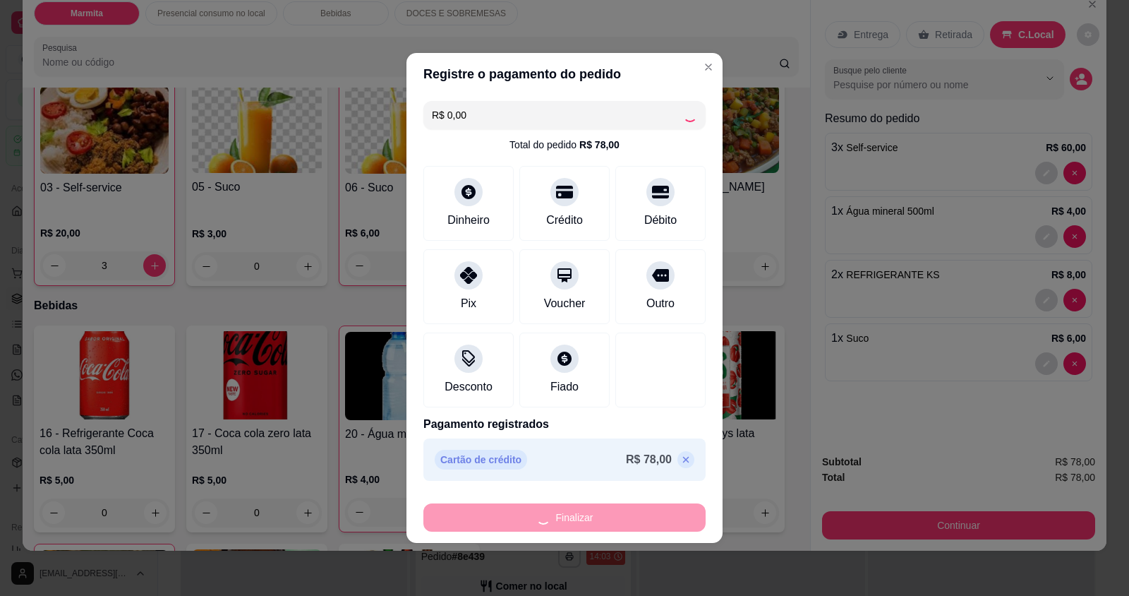
type input "0"
type input "-R$ 78,00"
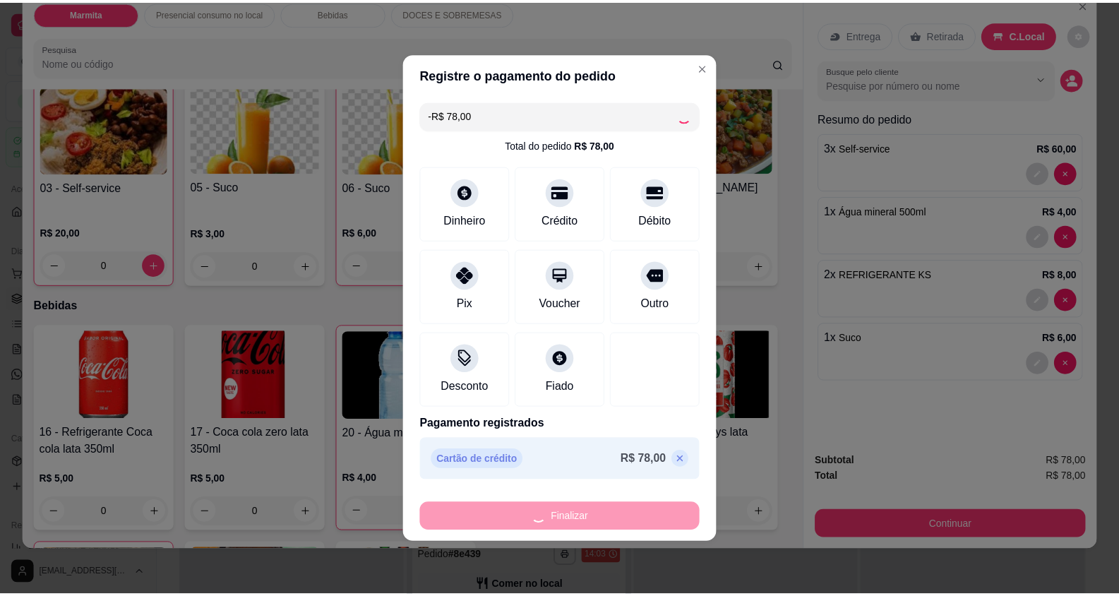
scroll to position [564, 0]
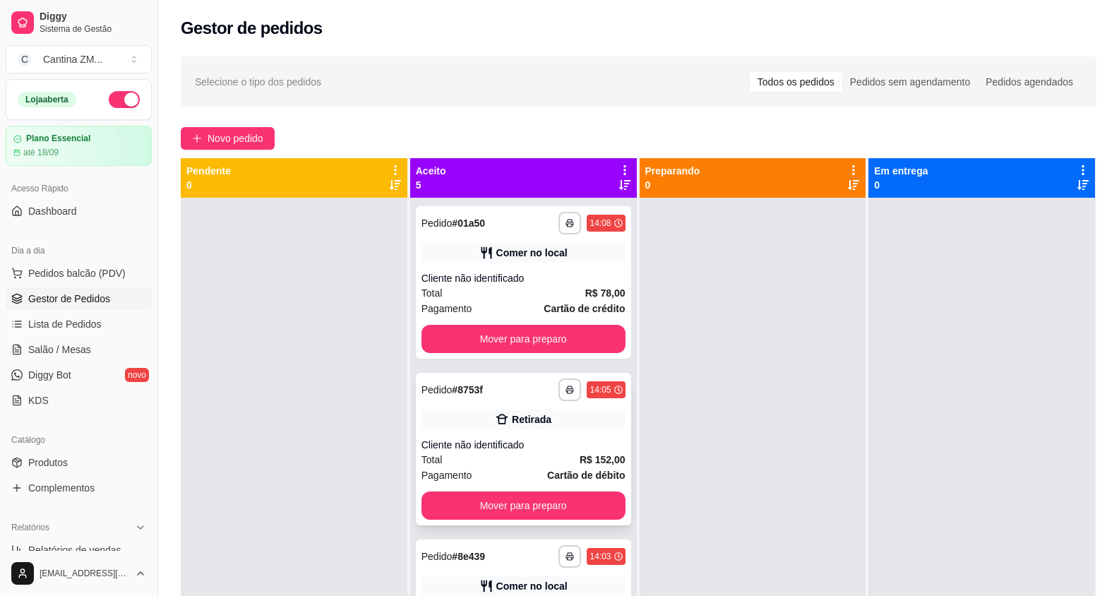
click at [608, 454] on strong "R$ 152,00" at bounding box center [602, 459] width 46 height 11
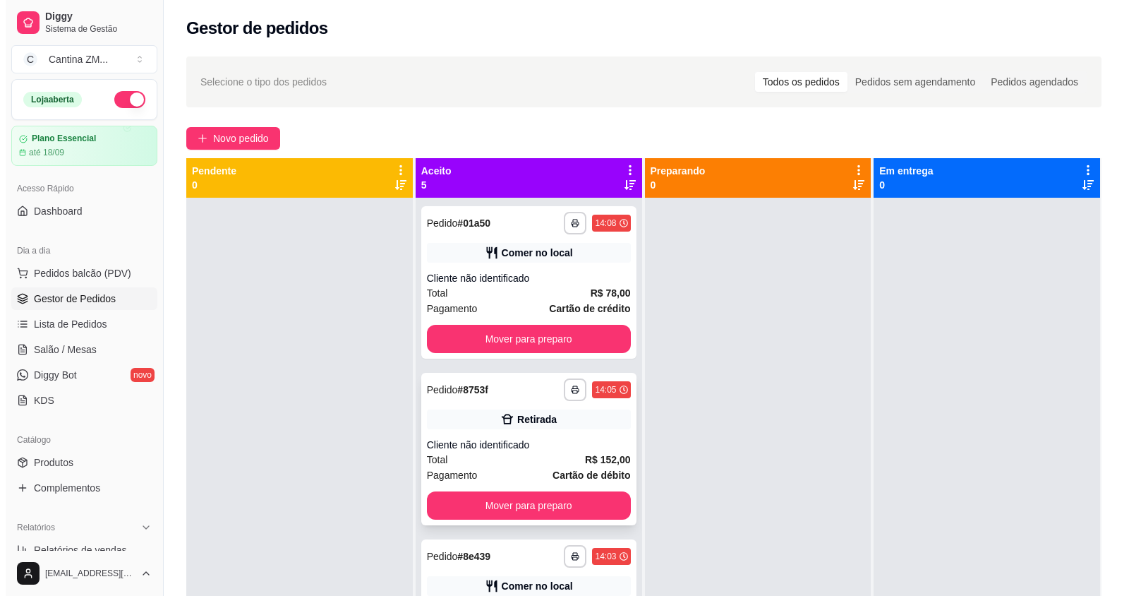
scroll to position [212, 0]
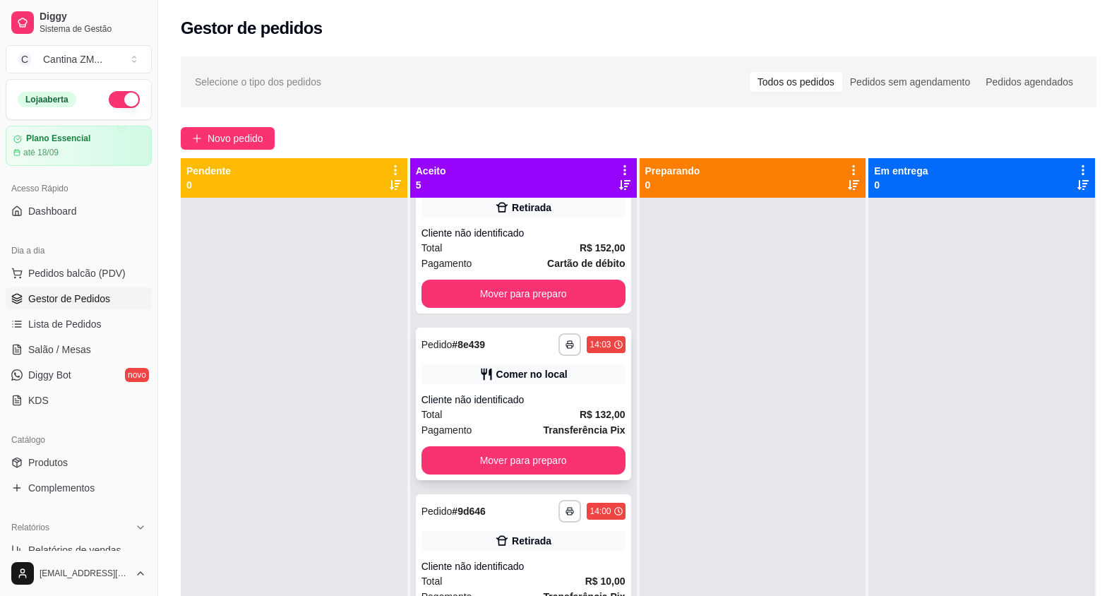
click at [502, 426] on div "Pagamento Transferência Pix" at bounding box center [523, 430] width 204 height 16
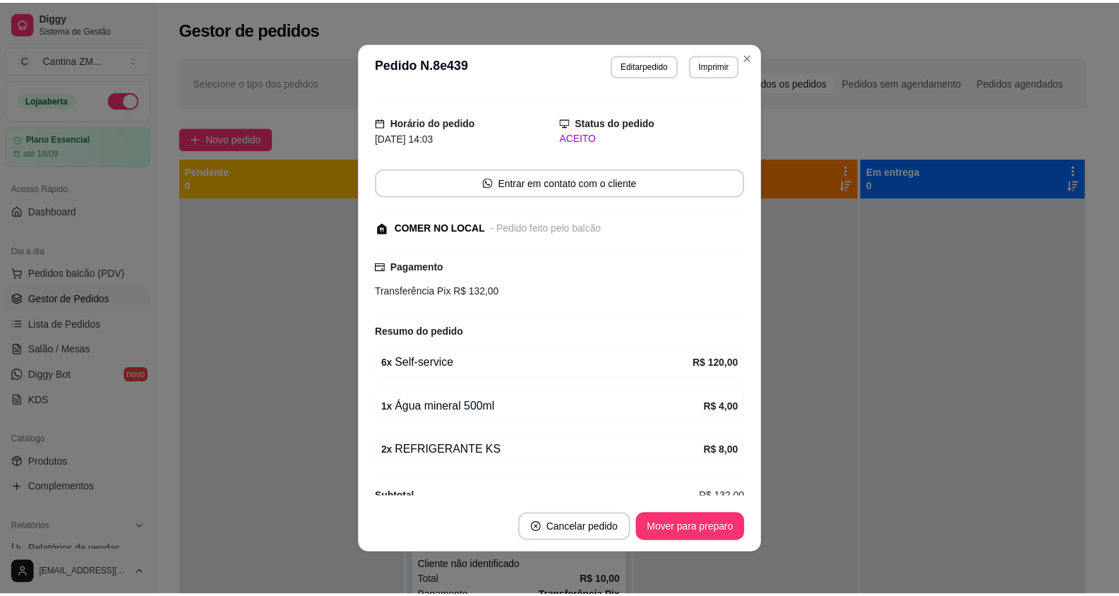
scroll to position [49, 0]
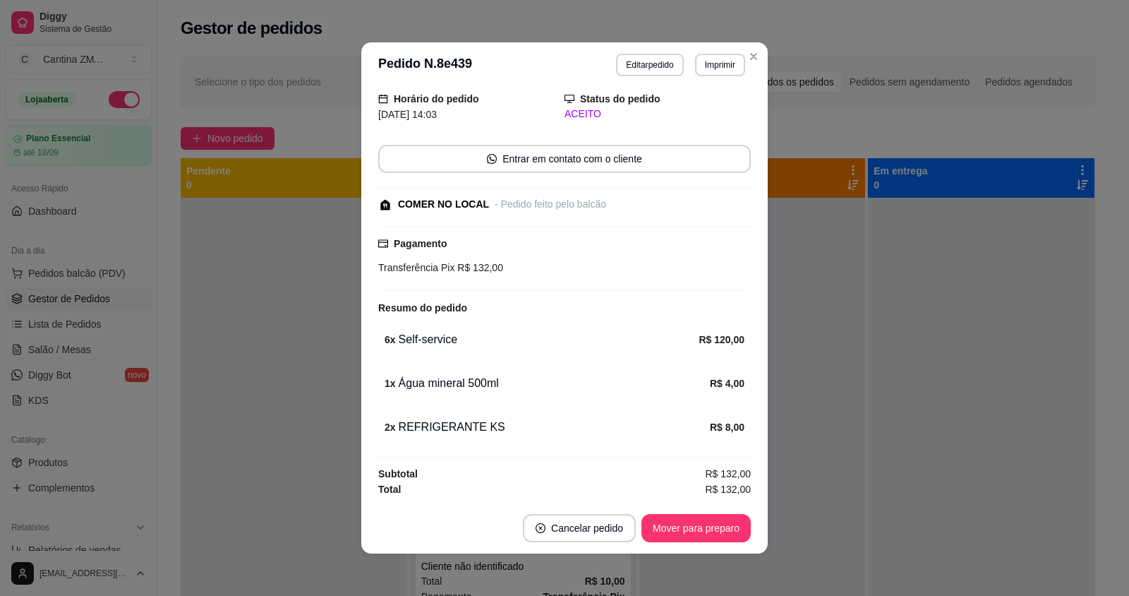
click at [683, 339] on div "6 x Self-service" at bounding box center [542, 339] width 314 height 17
click at [589, 529] on button "Cancelar pedido" at bounding box center [579, 528] width 113 height 28
click at [522, 497] on button "não" at bounding box center [549, 493] width 54 height 27
click at [646, 67] on button "Editar pedido" at bounding box center [649, 65] width 67 height 23
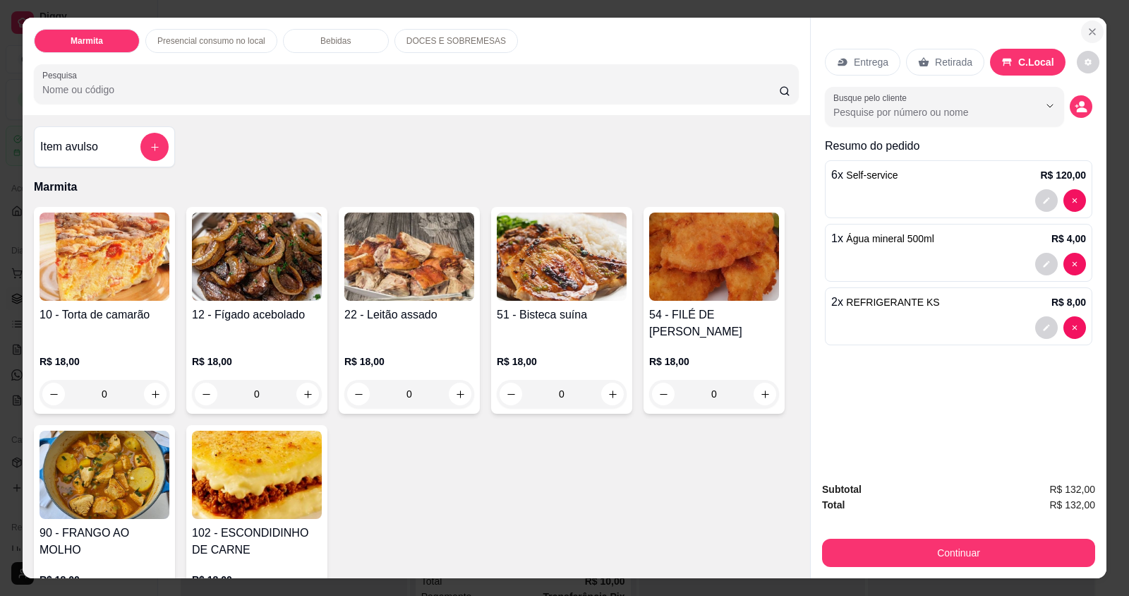
click at [1088, 30] on icon "Close" at bounding box center [1092, 31] width 11 height 11
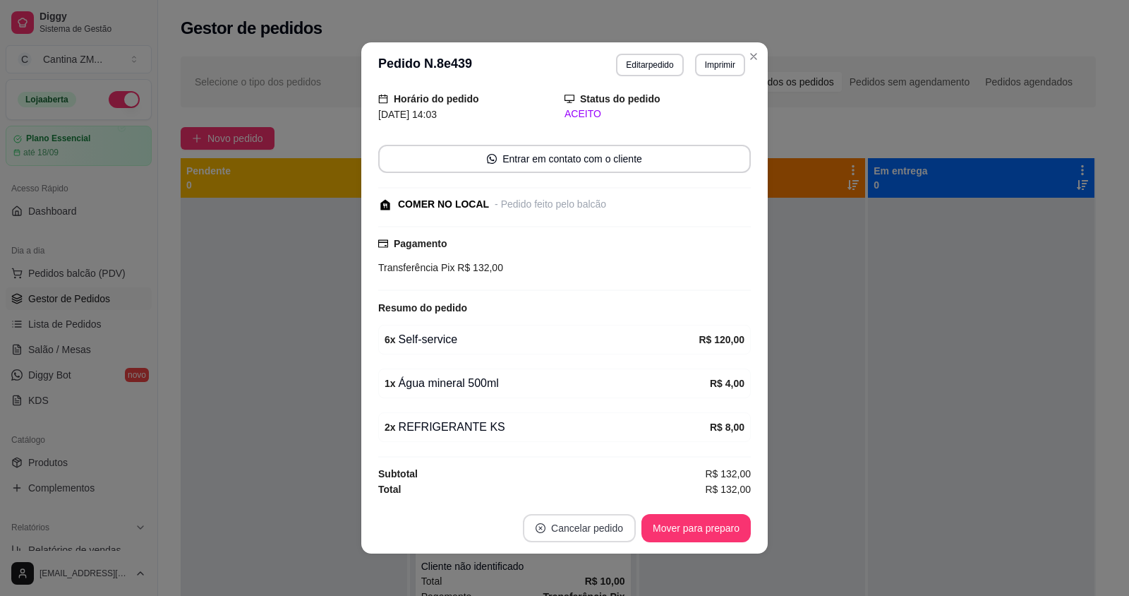
click at [601, 526] on button "Cancelar pedido" at bounding box center [579, 528] width 113 height 28
click at [606, 500] on button "Sim" at bounding box center [613, 493] width 56 height 28
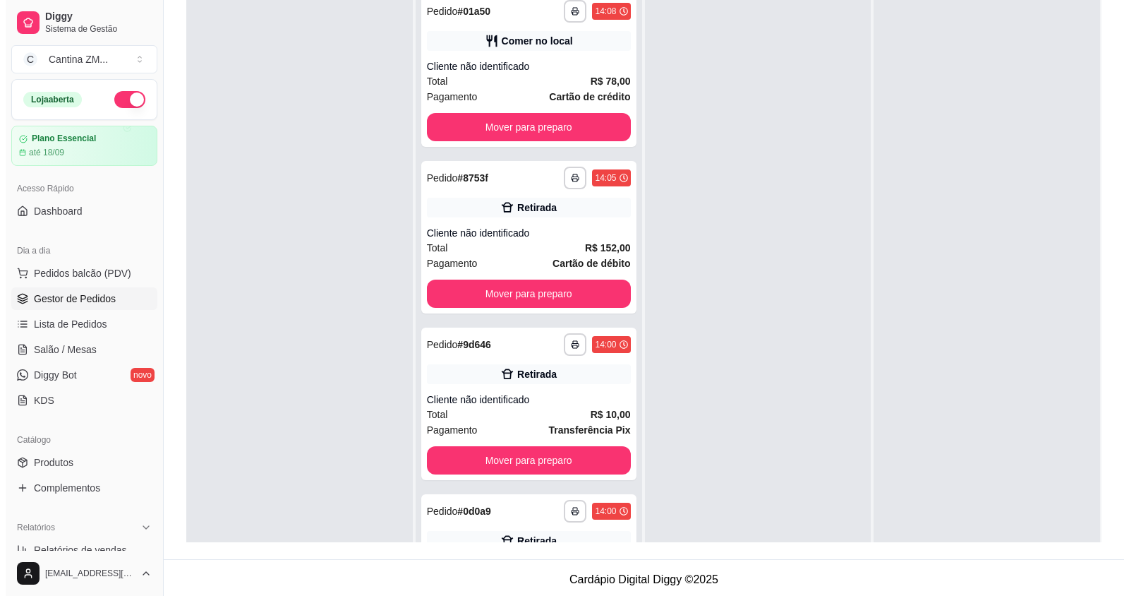
scroll to position [0, 0]
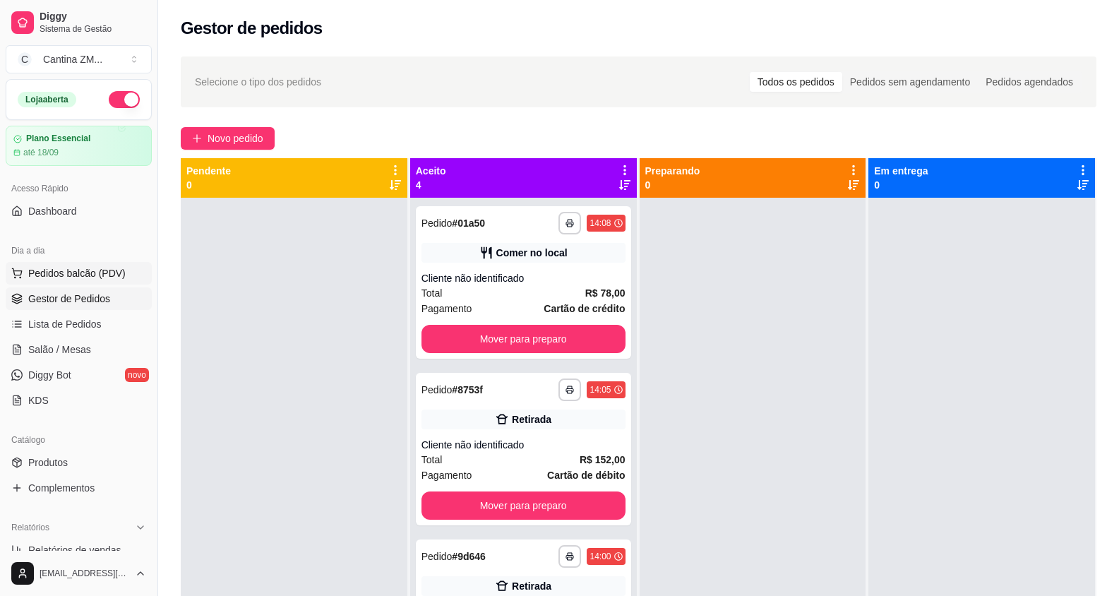
click at [90, 276] on span "Pedidos balcão (PDV)" at bounding box center [76, 273] width 97 height 14
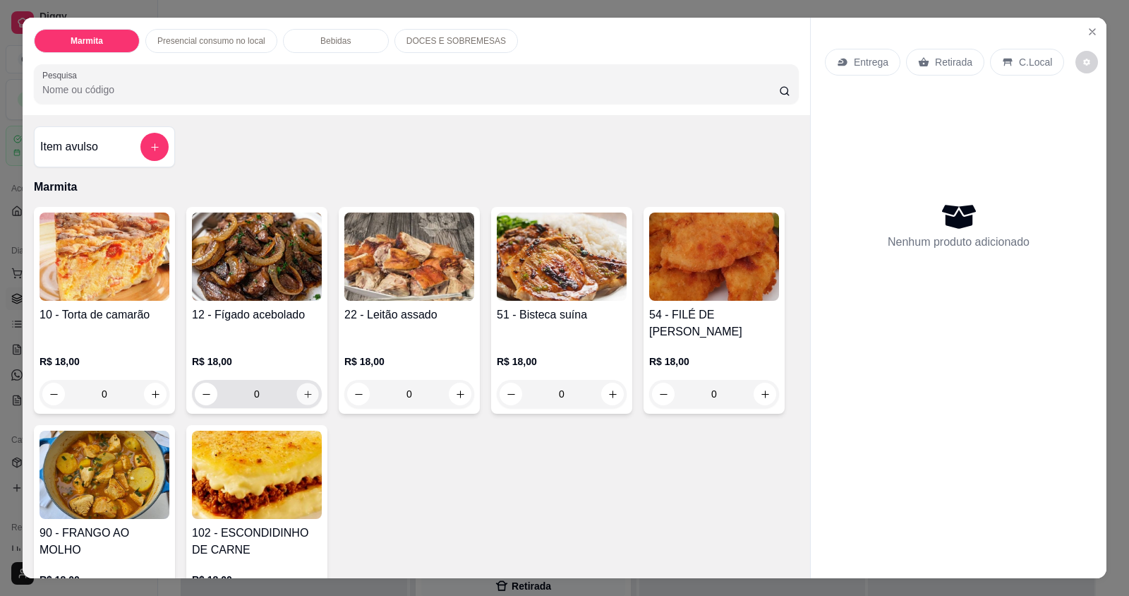
click at [303, 387] on button "increase-product-quantity" at bounding box center [307, 394] width 22 height 22
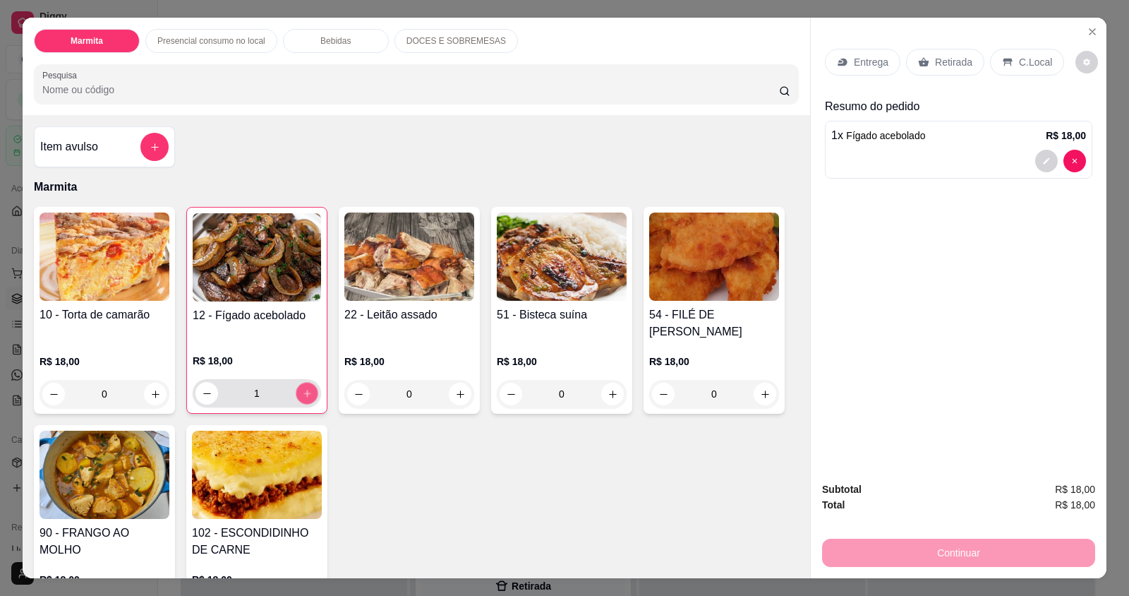
click at [303, 387] on button "increase-product-quantity" at bounding box center [307, 394] width 22 height 22
type input "4"
click at [955, 68] on p "Retirada" at bounding box center [953, 62] width 37 height 14
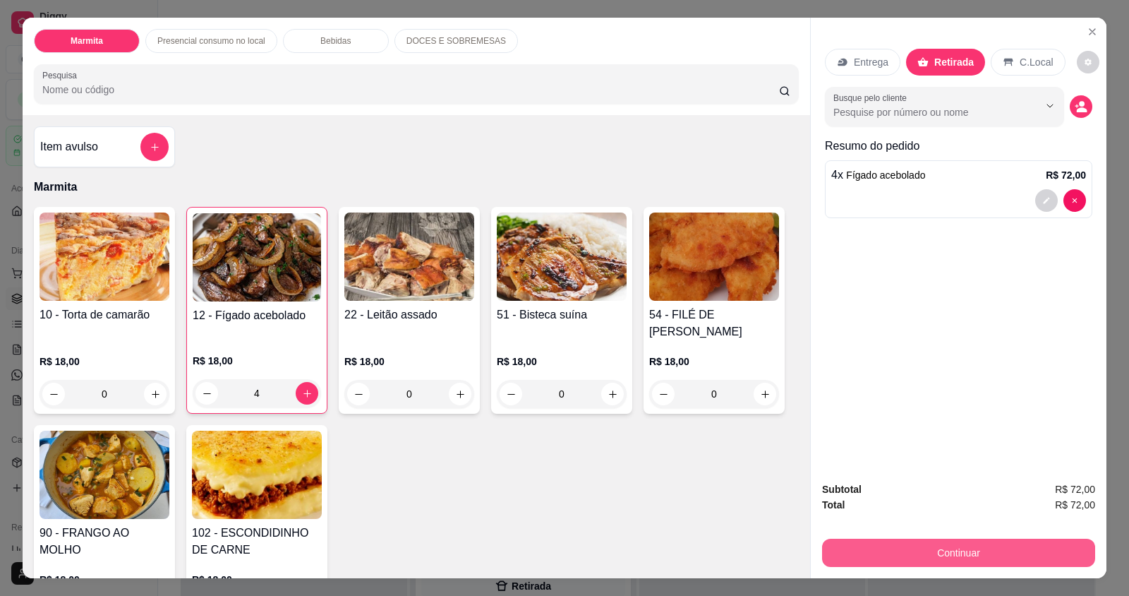
click at [951, 561] on button "Continuar" at bounding box center [958, 552] width 273 height 28
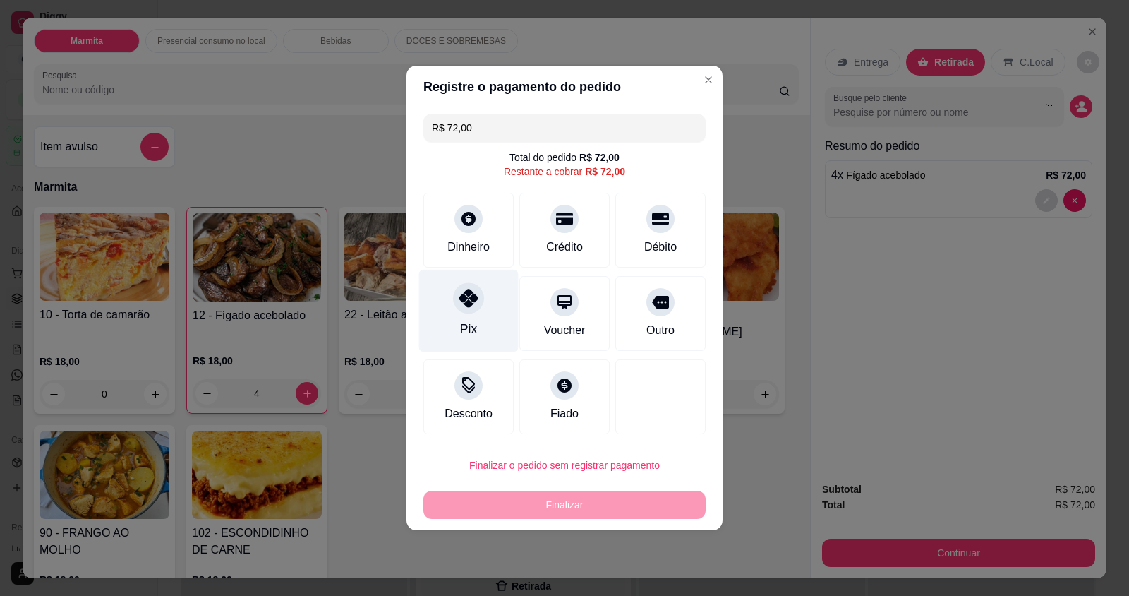
click at [471, 328] on div "Pix" at bounding box center [468, 329] width 17 height 18
type input "R$ 0,00"
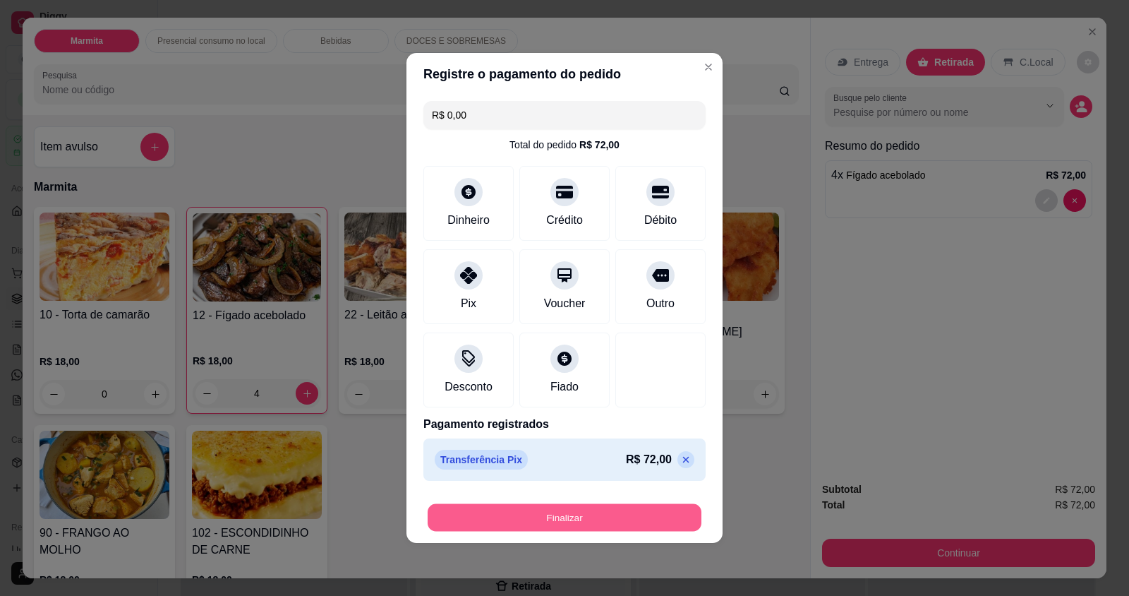
click at [545, 507] on button "Finalizar" at bounding box center [565, 518] width 274 height 28
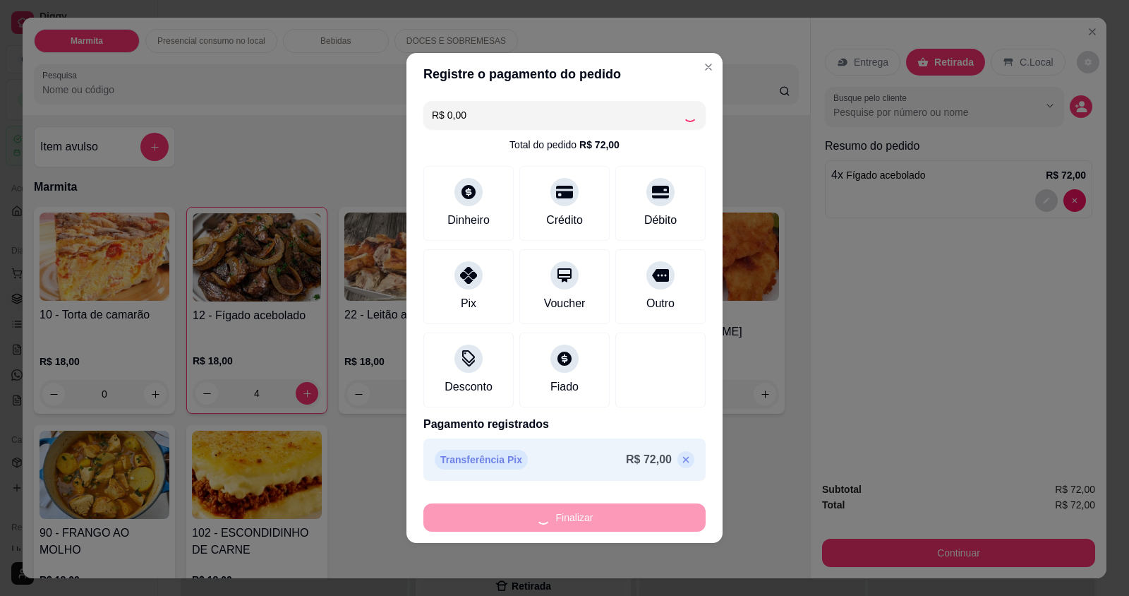
type input "0"
type input "-R$ 72,00"
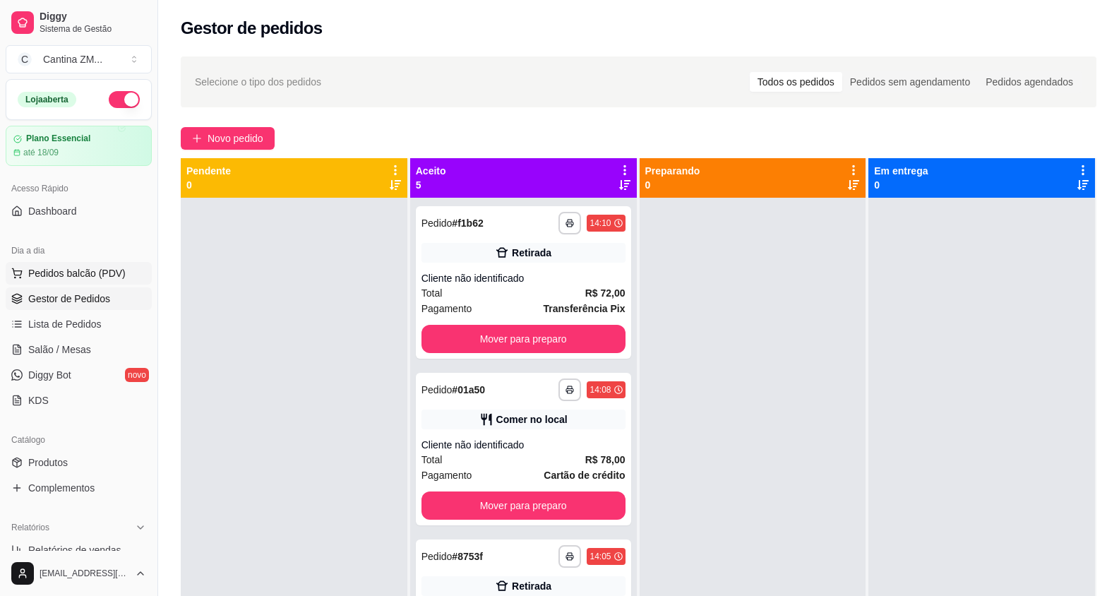
click at [97, 263] on button "Pedidos balcão (PDV)" at bounding box center [79, 273] width 146 height 23
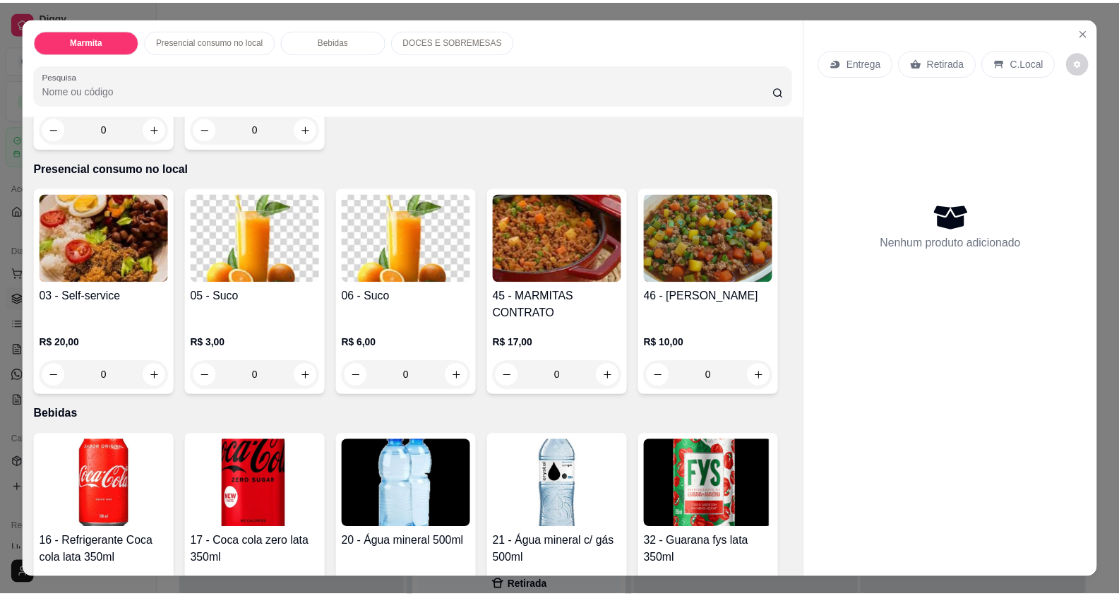
scroll to position [494, 0]
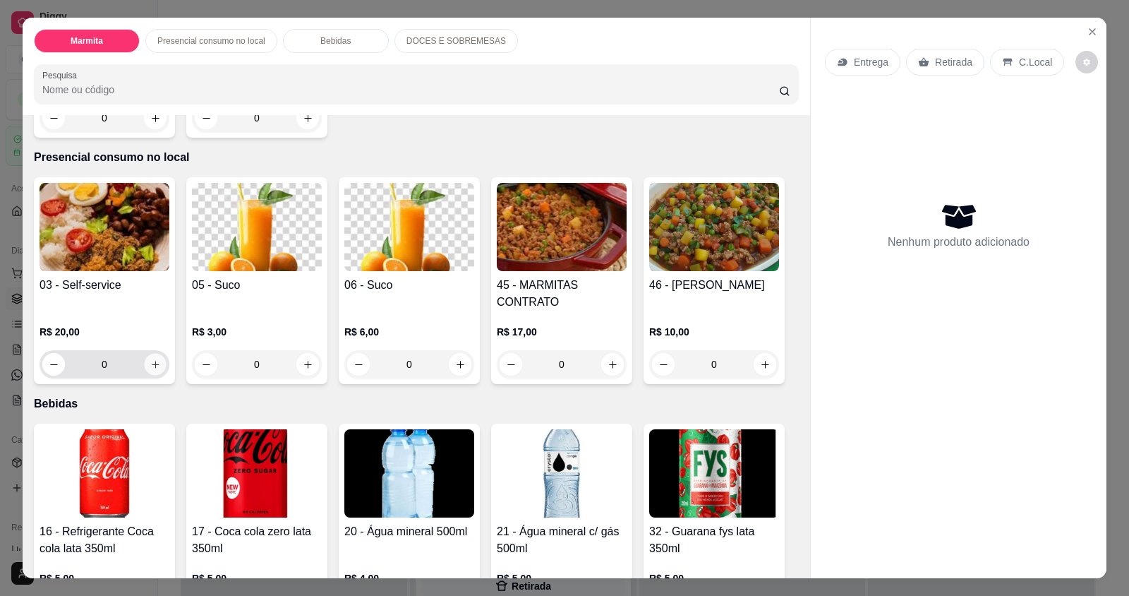
click at [144, 361] on button "increase-product-quantity" at bounding box center [155, 365] width 22 height 22
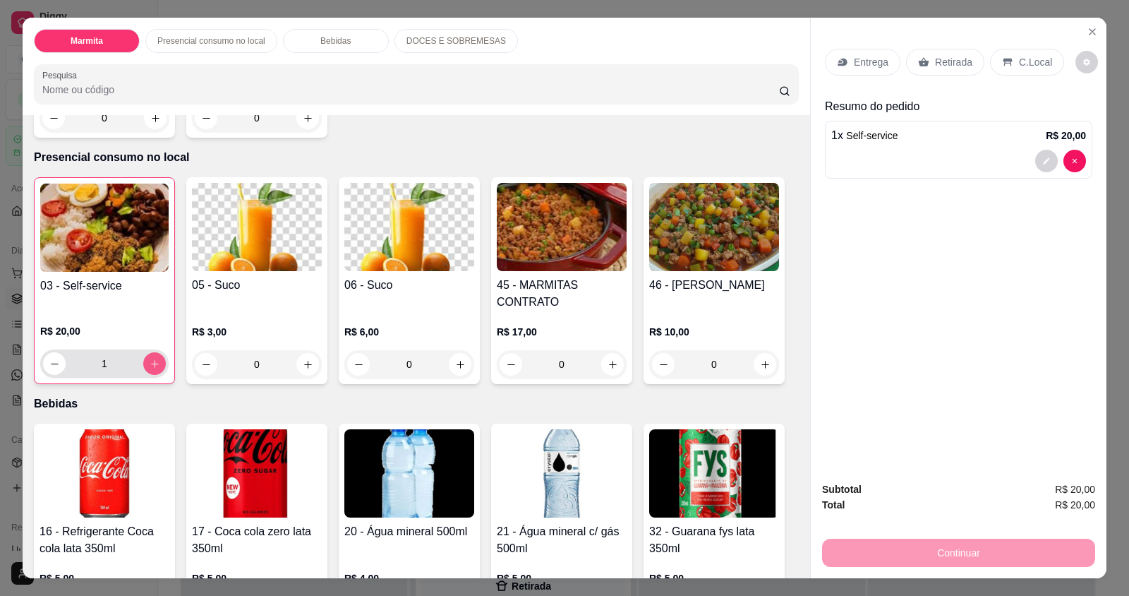
click at [143, 361] on button "increase-product-quantity" at bounding box center [154, 363] width 23 height 23
click at [152, 359] on icon "increase-product-quantity" at bounding box center [155, 364] width 11 height 11
type input "3"
click at [1019, 57] on p "C.Local" at bounding box center [1035, 62] width 33 height 14
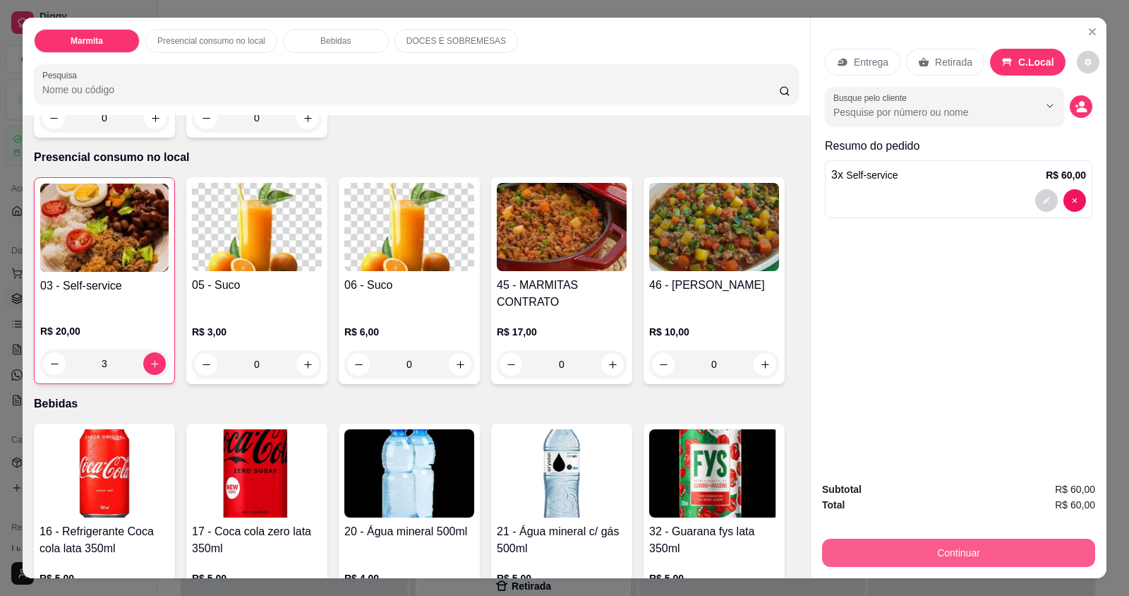
click at [946, 540] on button "Continuar" at bounding box center [958, 552] width 273 height 28
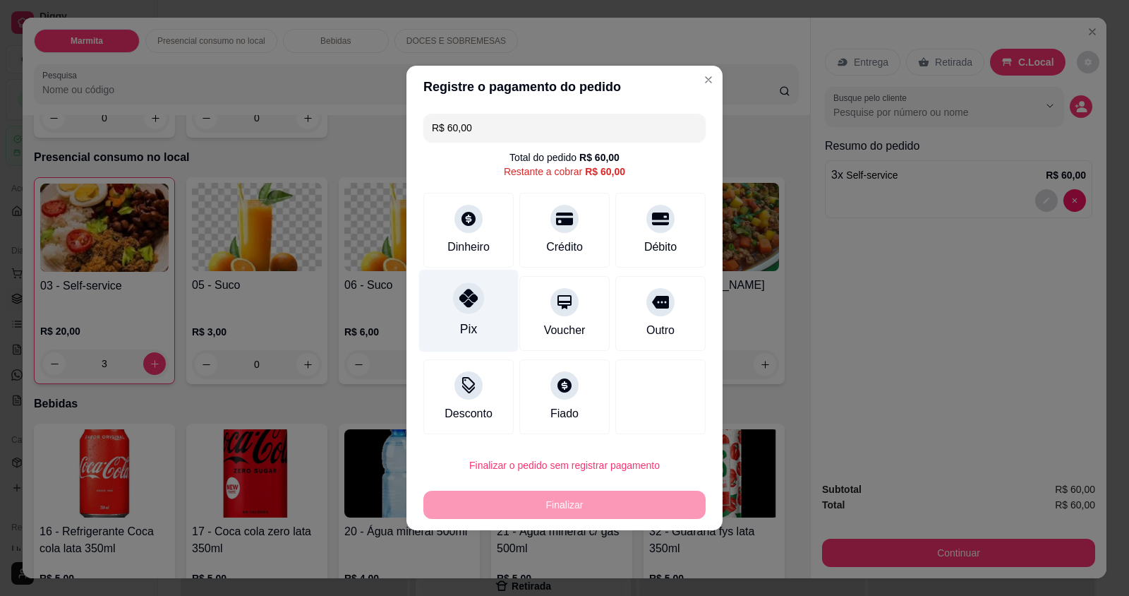
click at [486, 319] on div "Pix" at bounding box center [469, 311] width 100 height 83
type input "R$ 0,00"
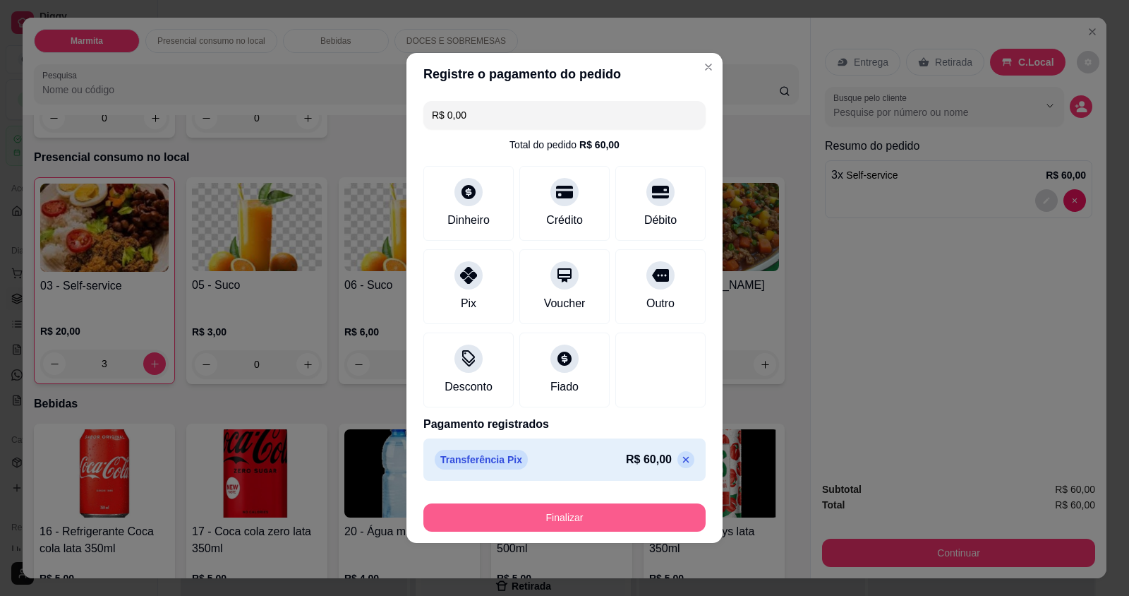
click at [536, 516] on button "Finalizar" at bounding box center [564, 517] width 282 height 28
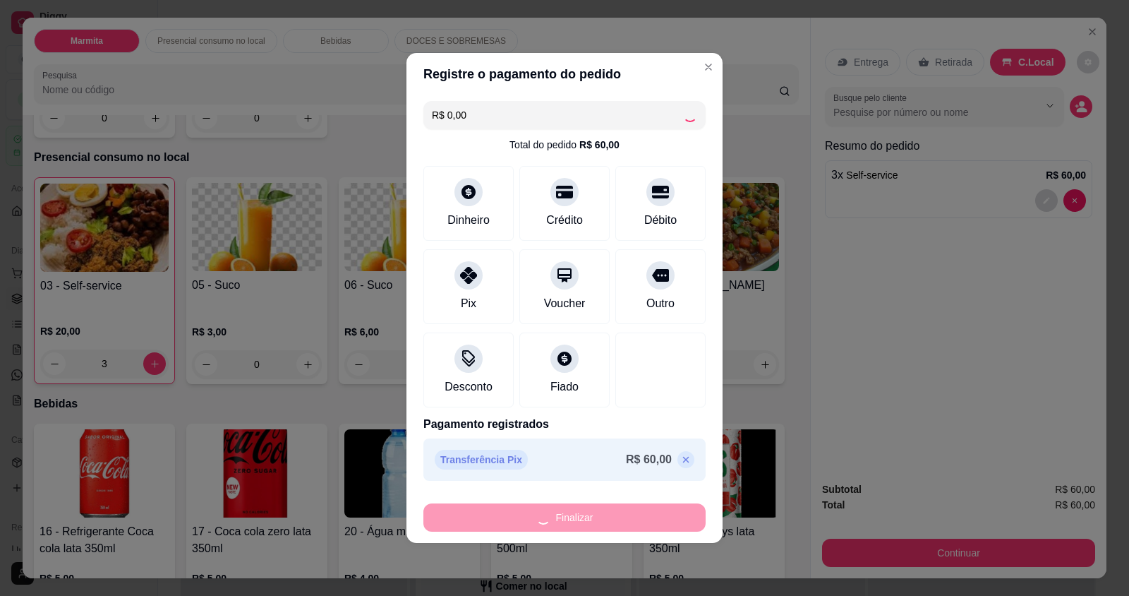
type input "0"
type input "-R$ 60,00"
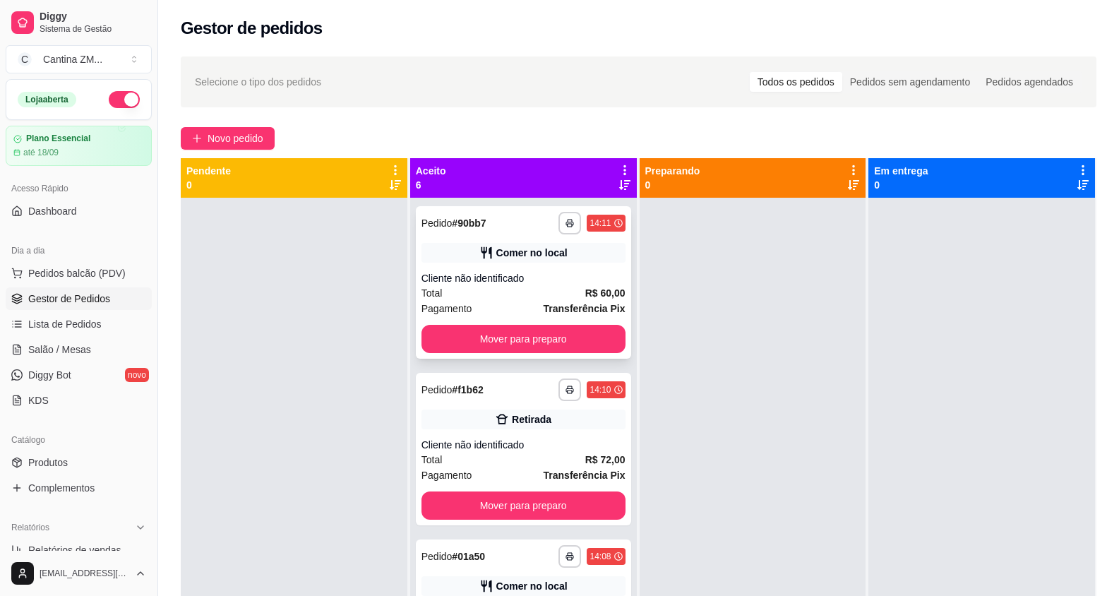
click at [543, 305] on strong "Transferência Pix" at bounding box center [584, 308] width 82 height 11
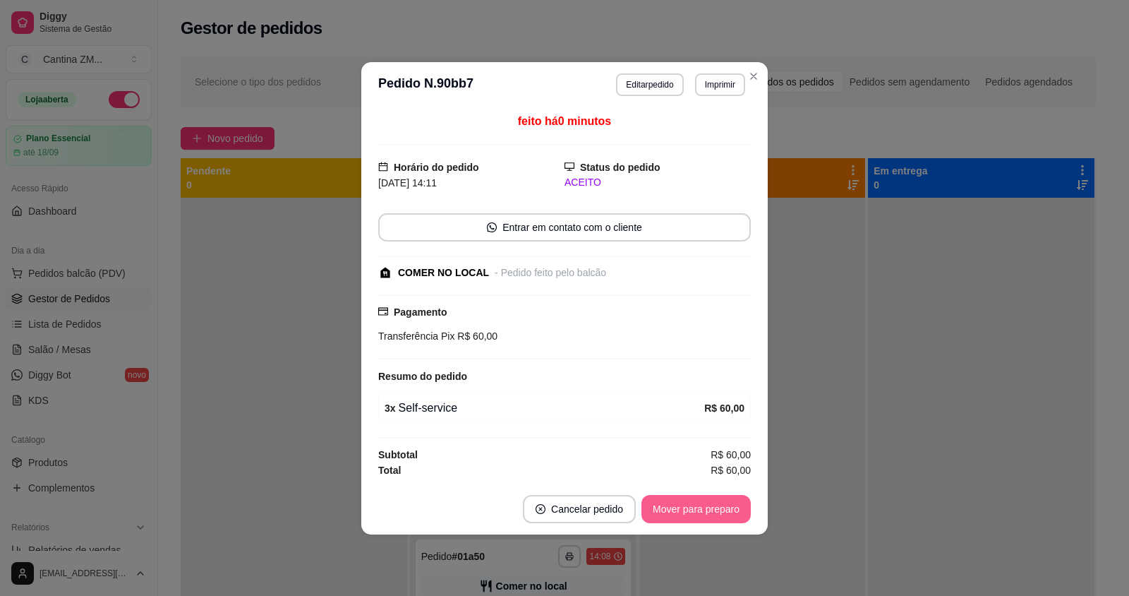
click at [692, 514] on button "Mover para preparo" at bounding box center [696, 509] width 109 height 28
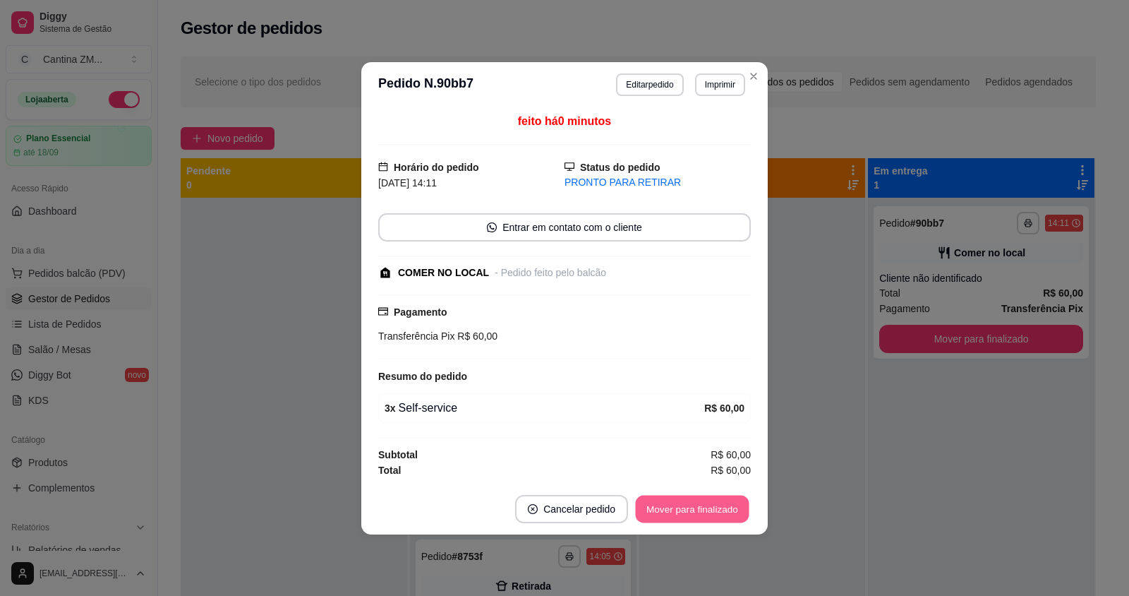
click at [692, 514] on button "Mover para finalizado" at bounding box center [693, 509] width 114 height 28
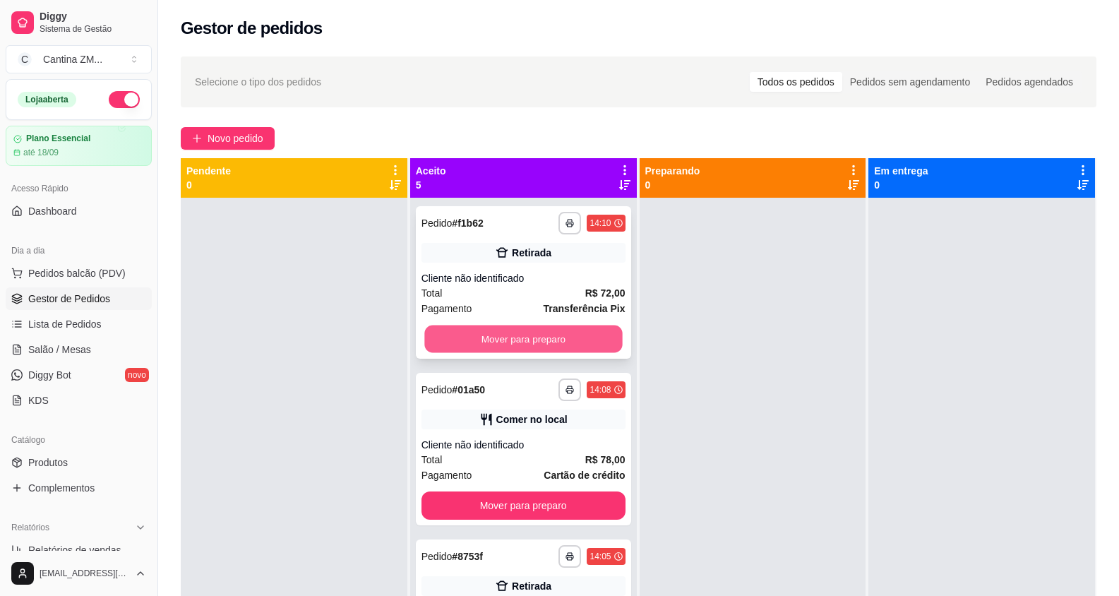
click at [537, 333] on button "Mover para preparo" at bounding box center [523, 339] width 198 height 28
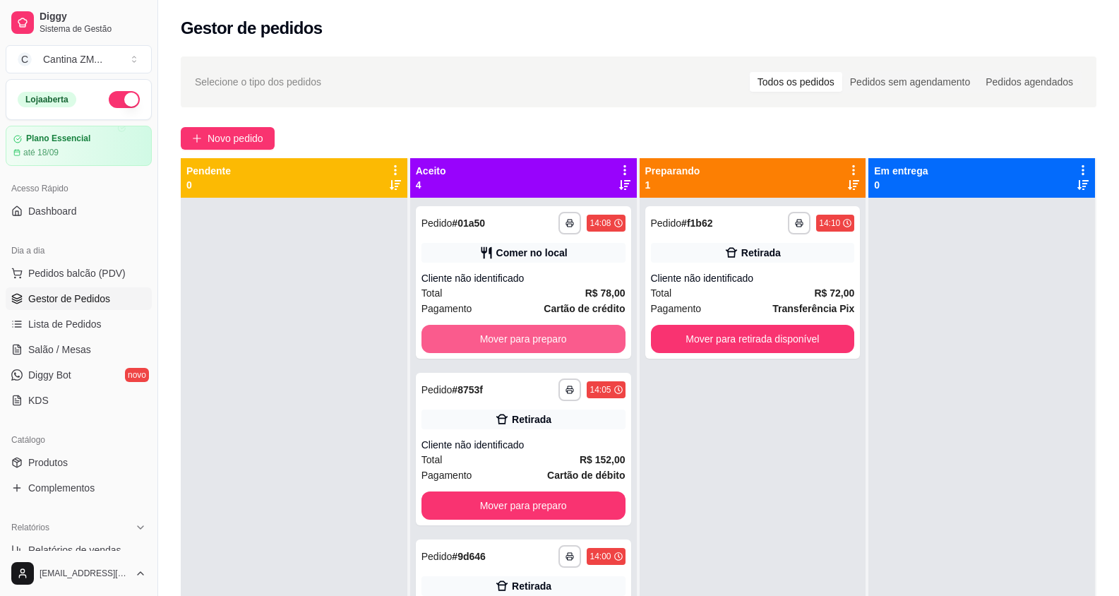
click at [537, 333] on button "Mover para preparo" at bounding box center [523, 339] width 204 height 28
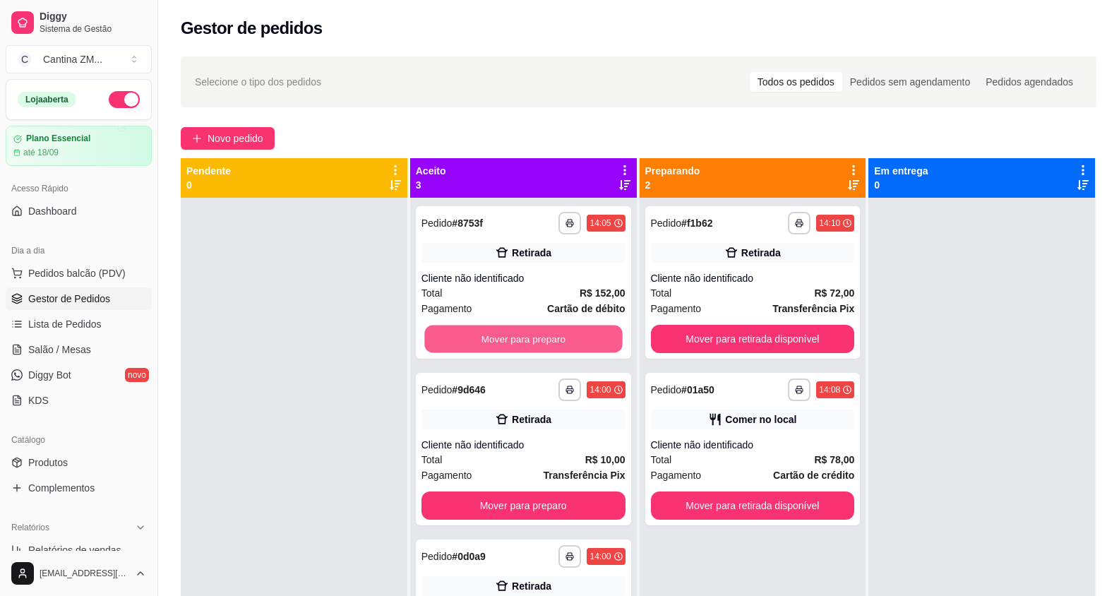
click at [537, 333] on button "Mover para preparo" at bounding box center [523, 339] width 198 height 28
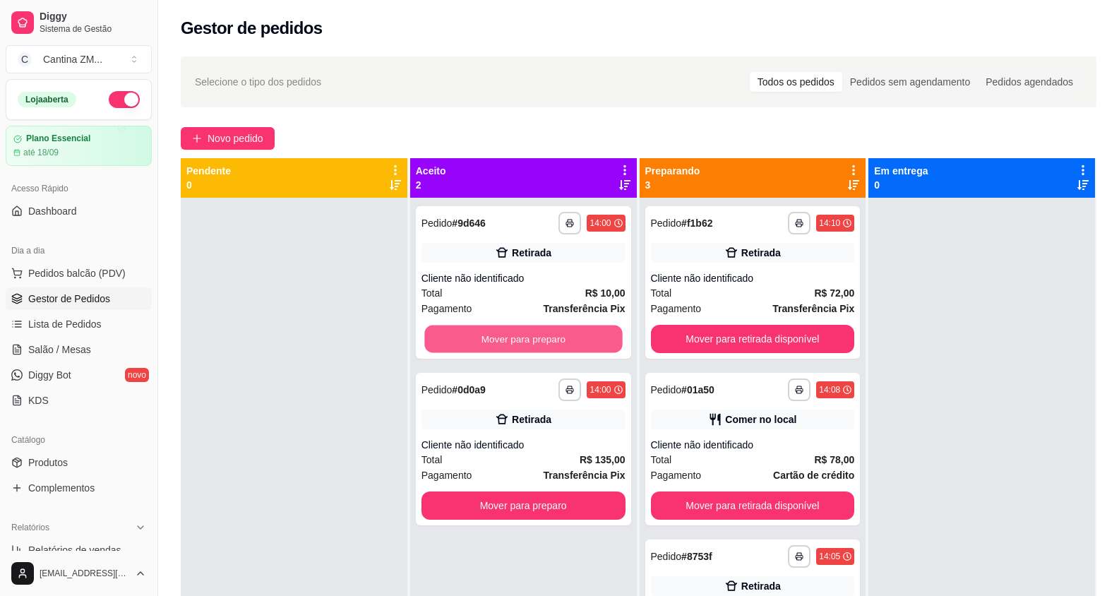
click at [537, 334] on button "Mover para preparo" at bounding box center [523, 339] width 198 height 28
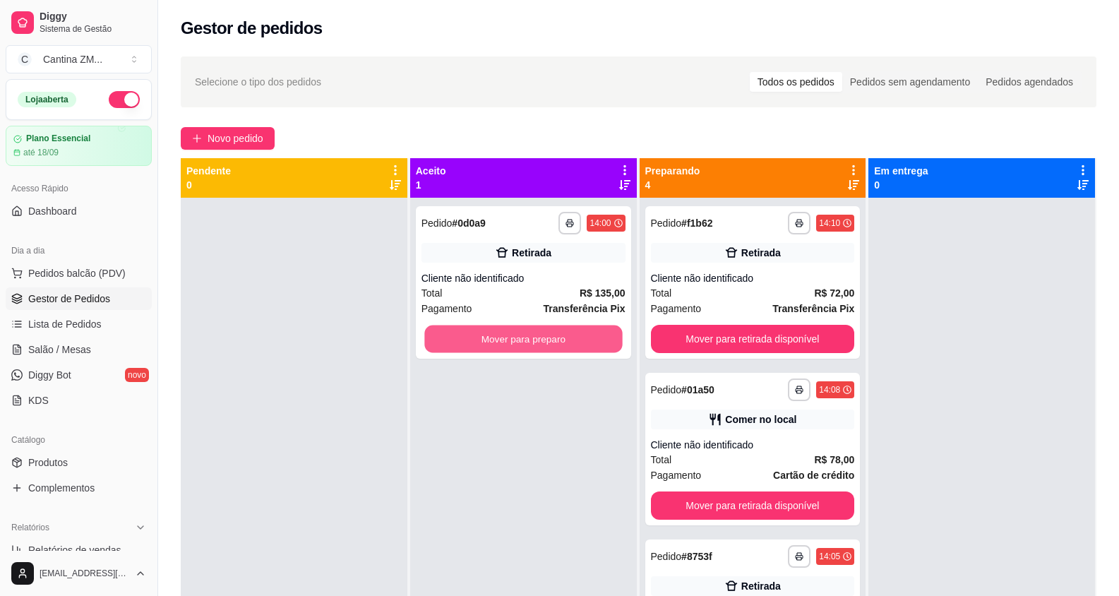
click at [537, 334] on button "Mover para preparo" at bounding box center [523, 339] width 198 height 28
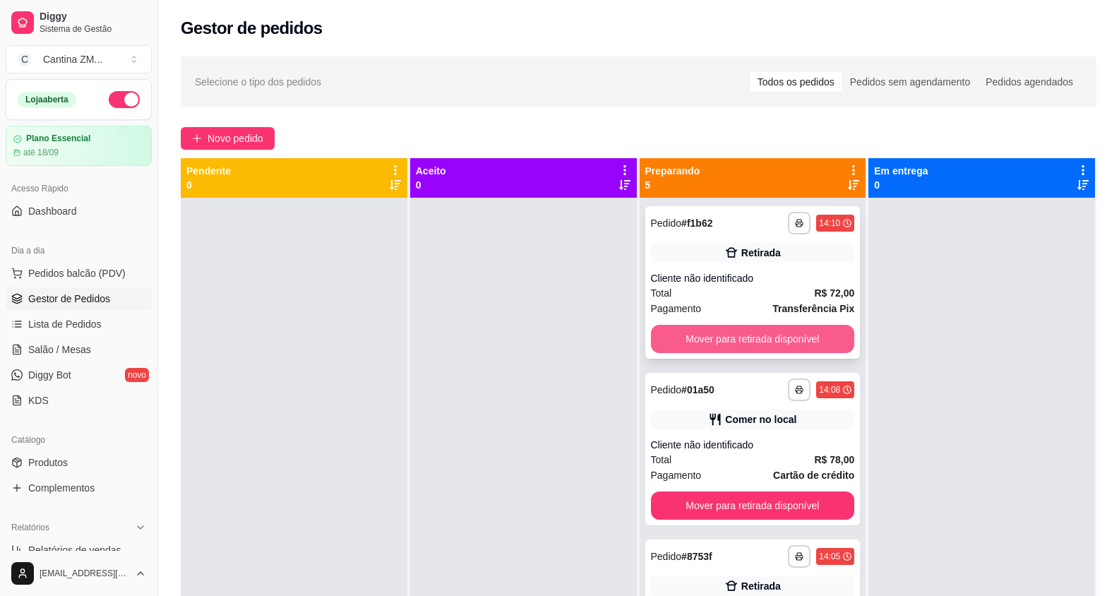
click at [762, 332] on button "Mover para retirada disponível" at bounding box center [753, 339] width 204 height 28
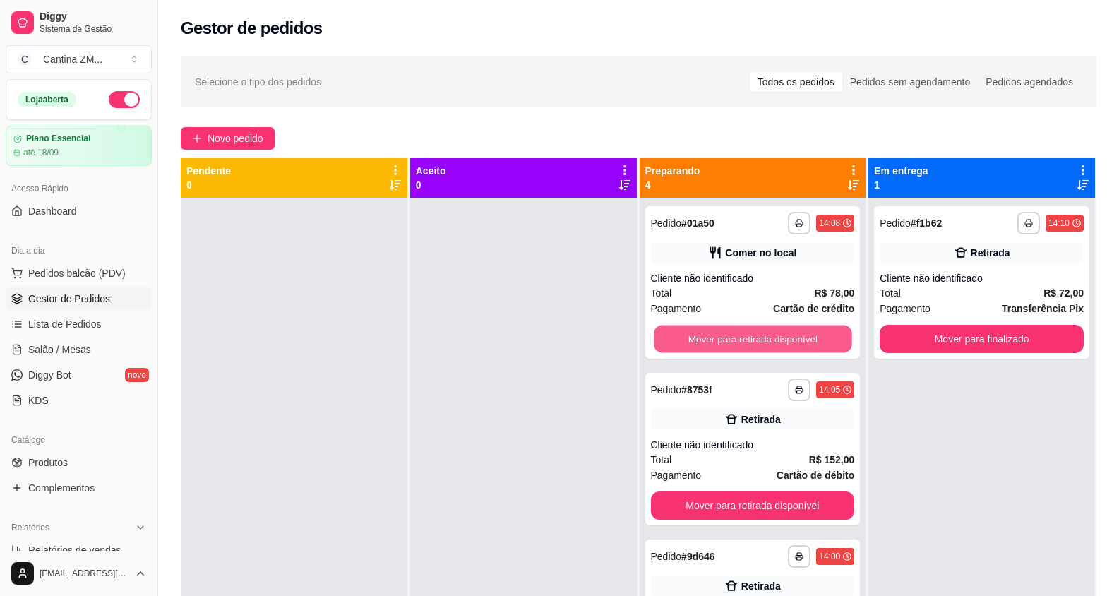
click at [762, 332] on button "Mover para retirada disponível" at bounding box center [753, 339] width 198 height 28
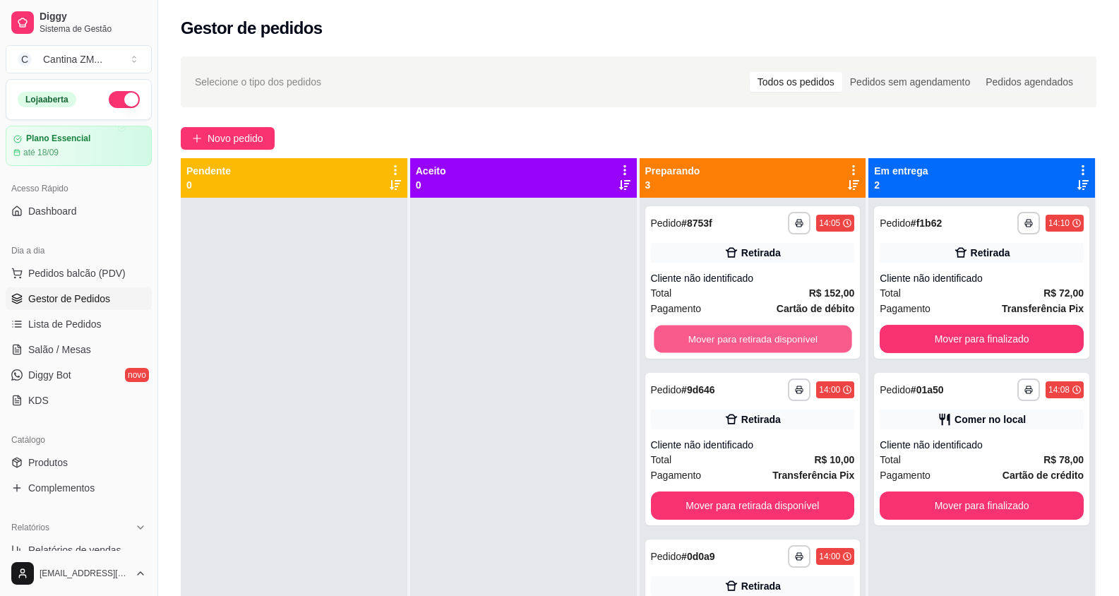
click at [762, 332] on button "Mover para retirada disponível" at bounding box center [753, 339] width 198 height 28
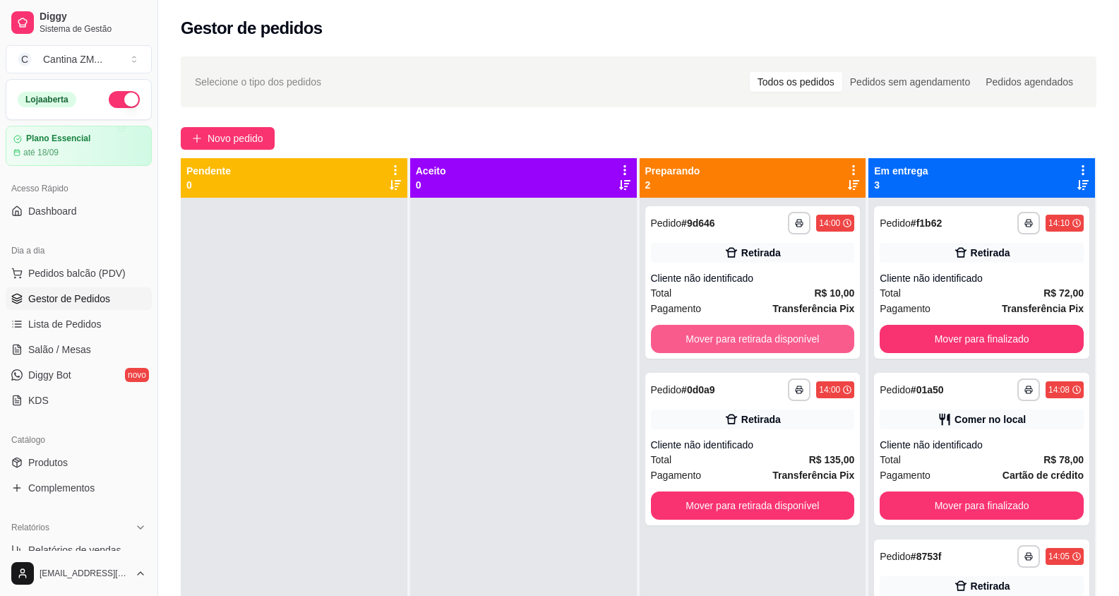
click at [762, 332] on button "Mover para retirada disponível" at bounding box center [753, 339] width 204 height 28
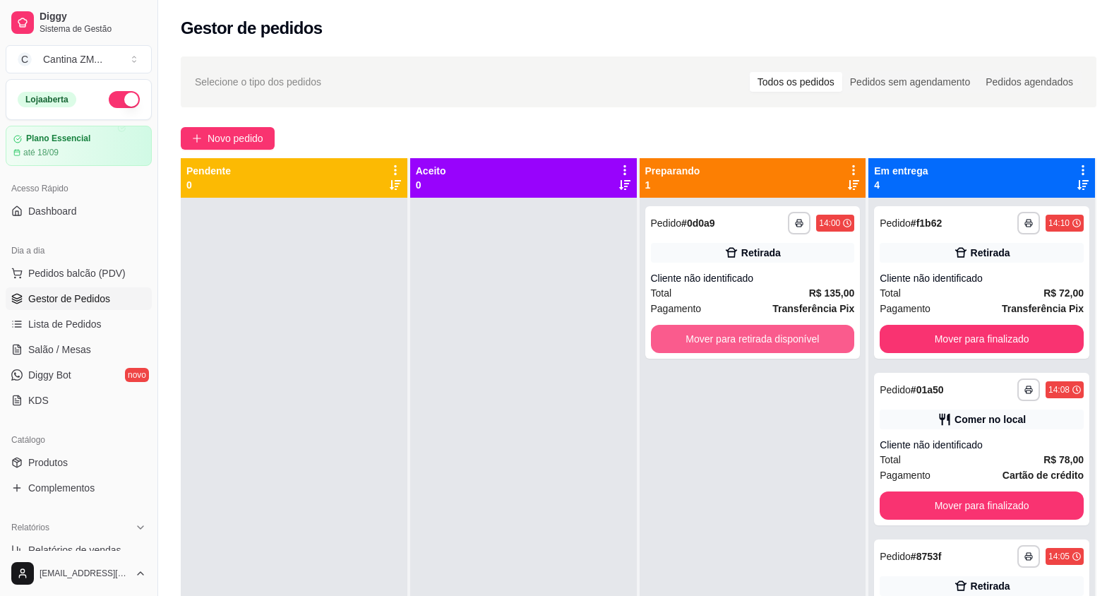
click at [762, 332] on button "Mover para retirada disponível" at bounding box center [753, 339] width 204 height 28
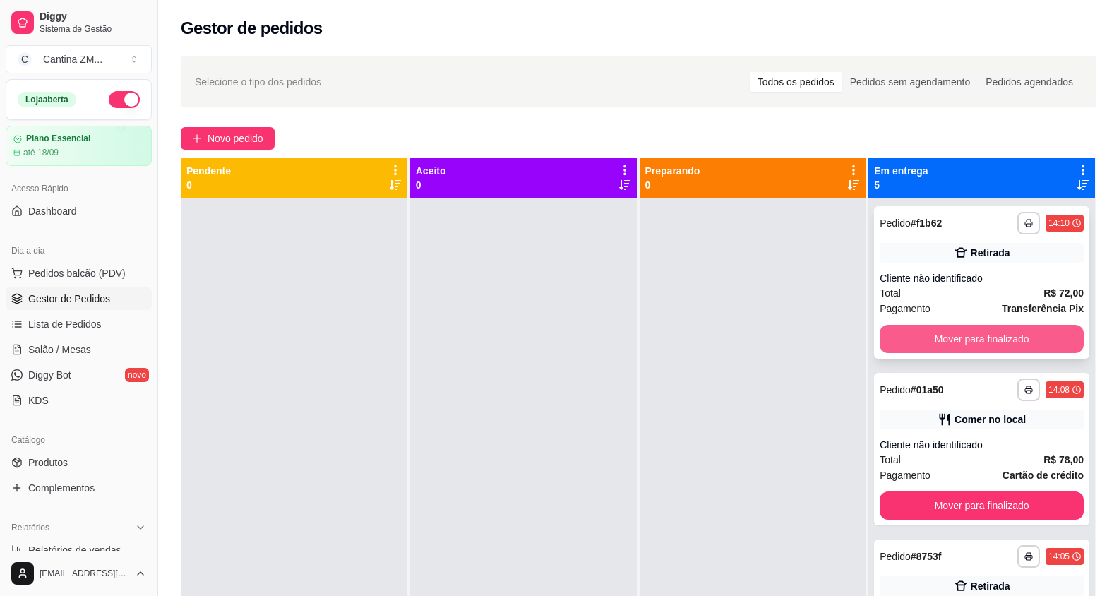
click at [920, 339] on button "Mover para finalizado" at bounding box center [981, 339] width 204 height 28
click at [920, 339] on button "Mover para finalizado" at bounding box center [982, 339] width 198 height 28
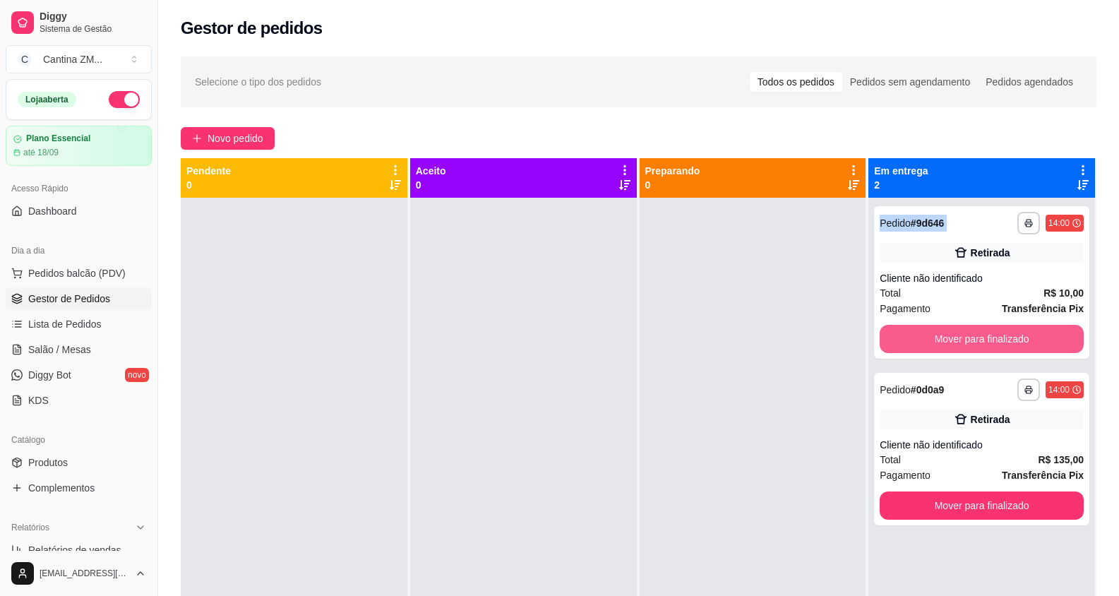
click at [920, 339] on button "Mover para finalizado" at bounding box center [981, 339] width 204 height 28
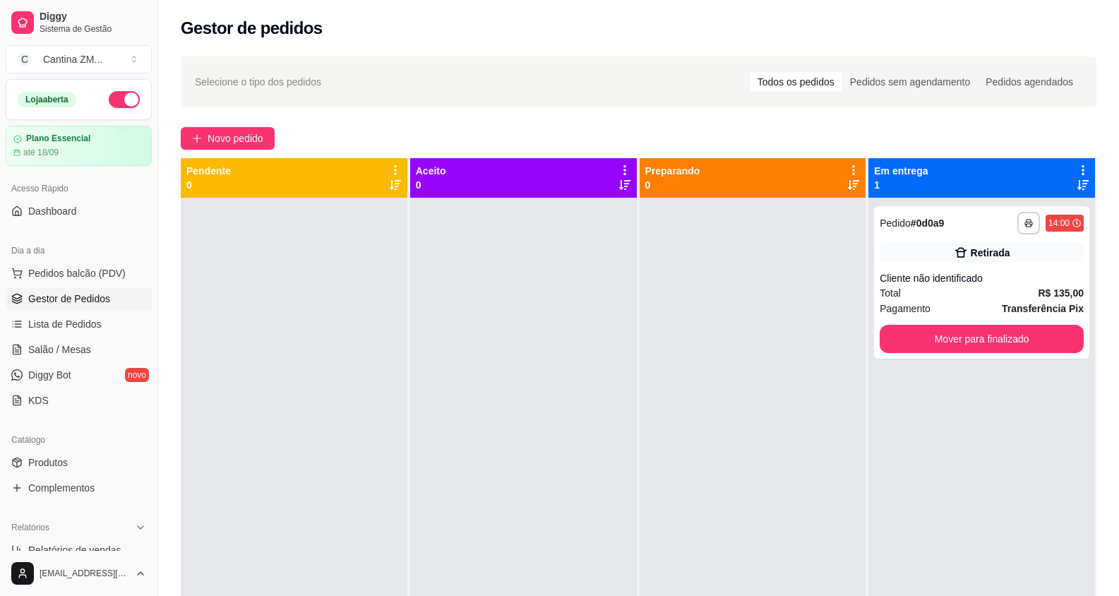
click at [920, 339] on button "Mover para finalizado" at bounding box center [981, 339] width 204 height 28
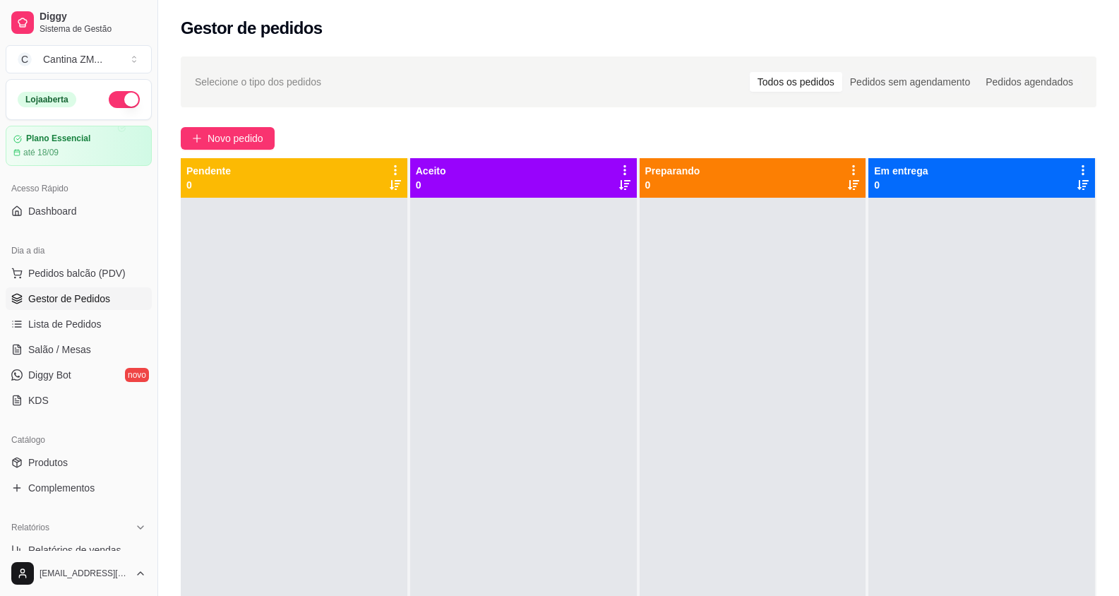
click at [920, 339] on div at bounding box center [981, 496] width 227 height 596
click at [88, 291] on link "Gestor de Pedidos" at bounding box center [79, 298] width 146 height 23
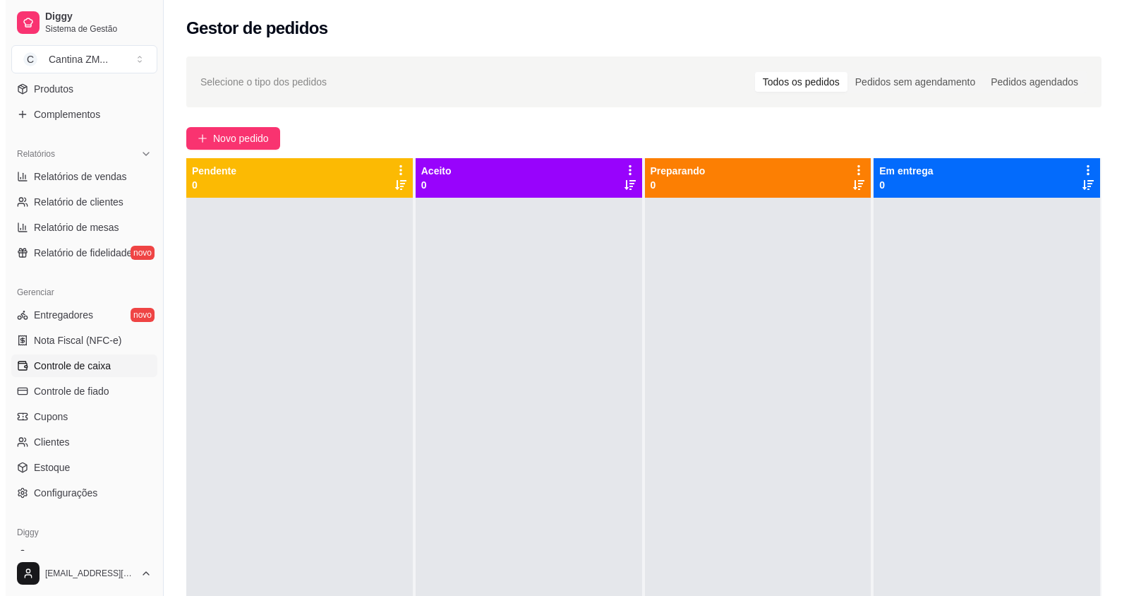
scroll to position [420, 0]
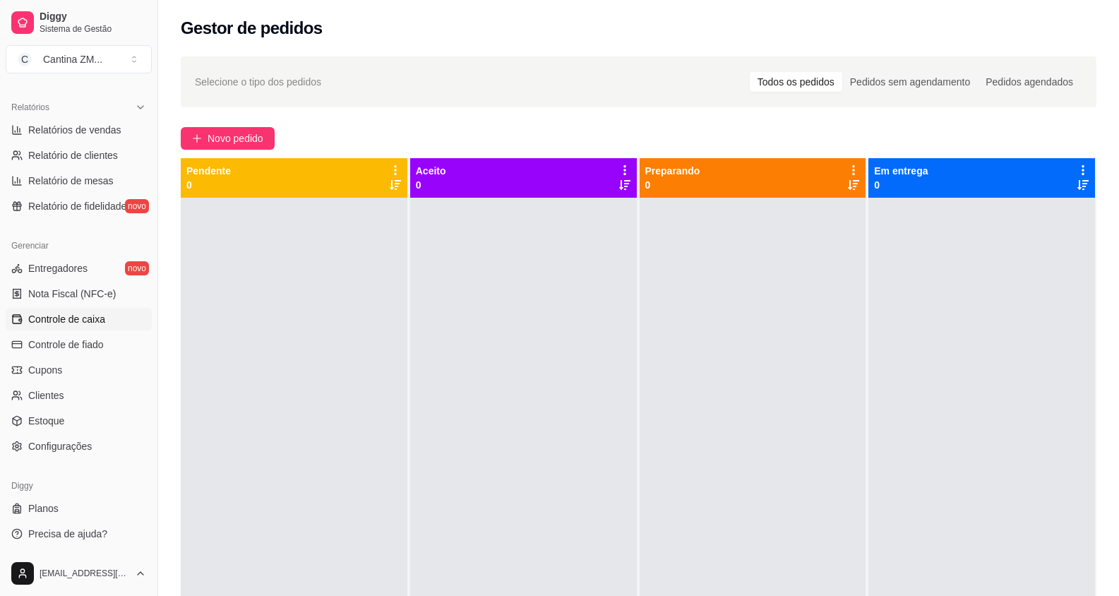
click at [76, 318] on span "Controle de caixa" at bounding box center [66, 319] width 77 height 14
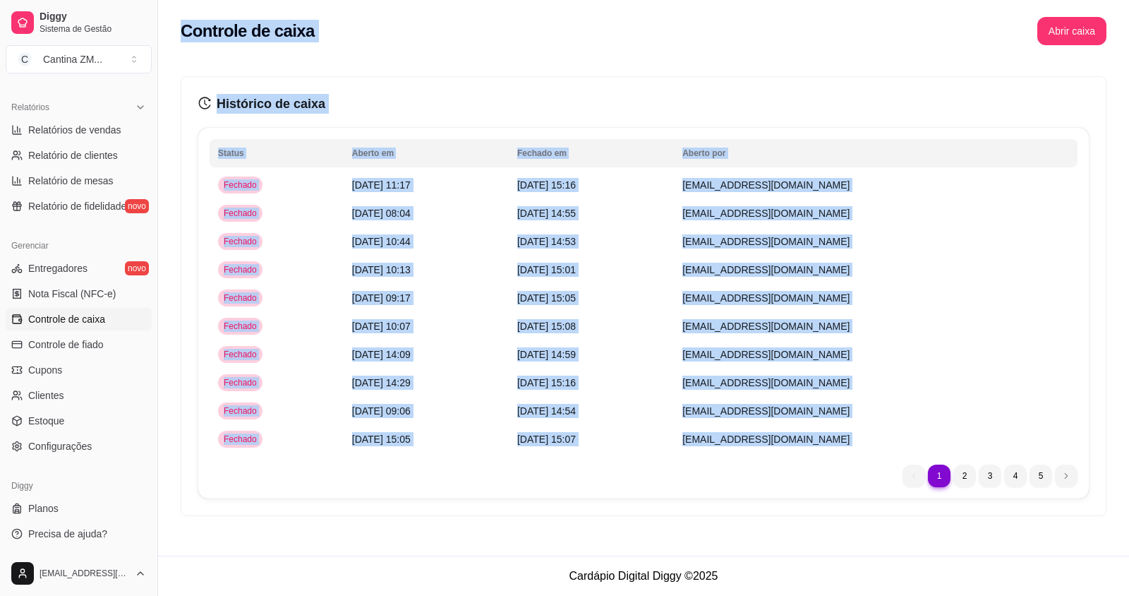
click at [794, 67] on div "Histórico de caixa Status Aberto em [GEOGRAPHIC_DATA] em [GEOGRAPHIC_DATA] por …" at bounding box center [643, 293] width 971 height 479
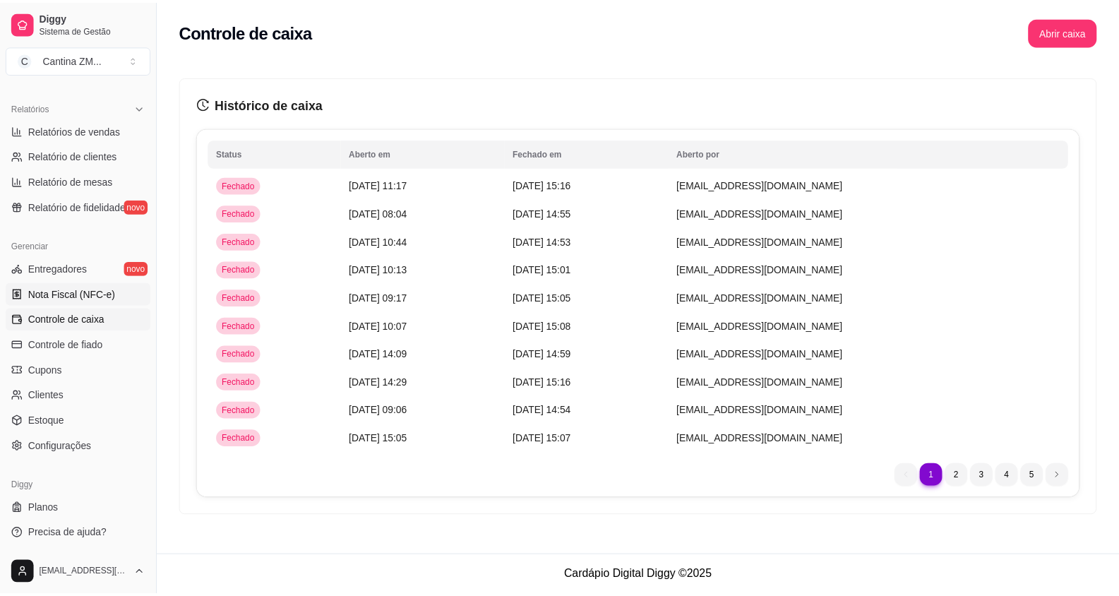
scroll to position [349, 0]
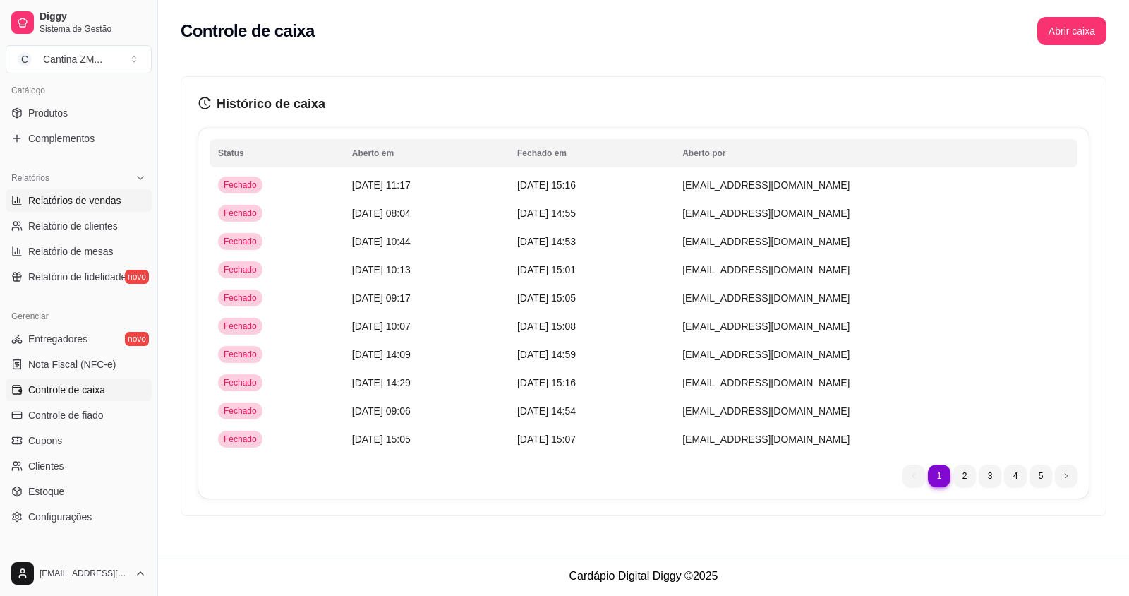
click at [52, 199] on span "Relatórios de vendas" at bounding box center [74, 200] width 93 height 14
select select "ALL"
select select "0"
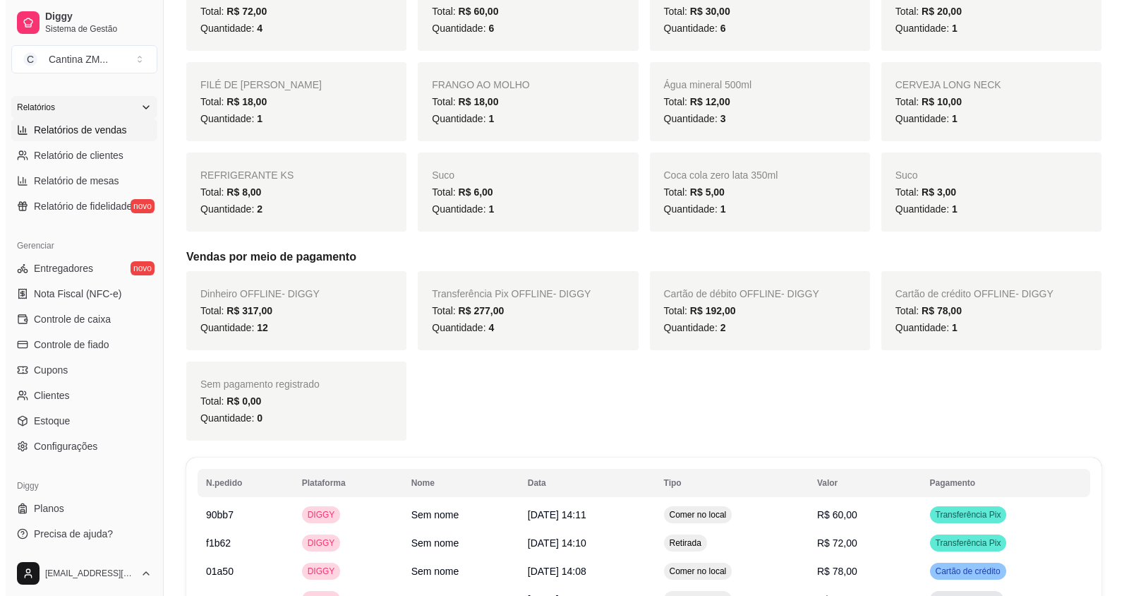
scroll to position [67, 0]
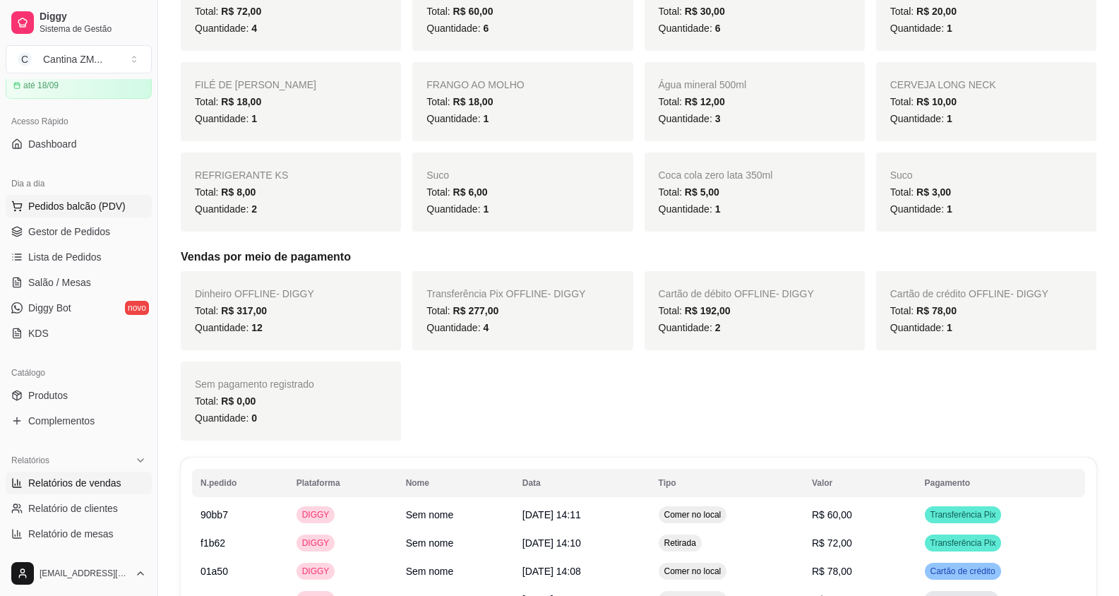
click at [107, 203] on span "Pedidos balcão (PDV)" at bounding box center [76, 206] width 97 height 14
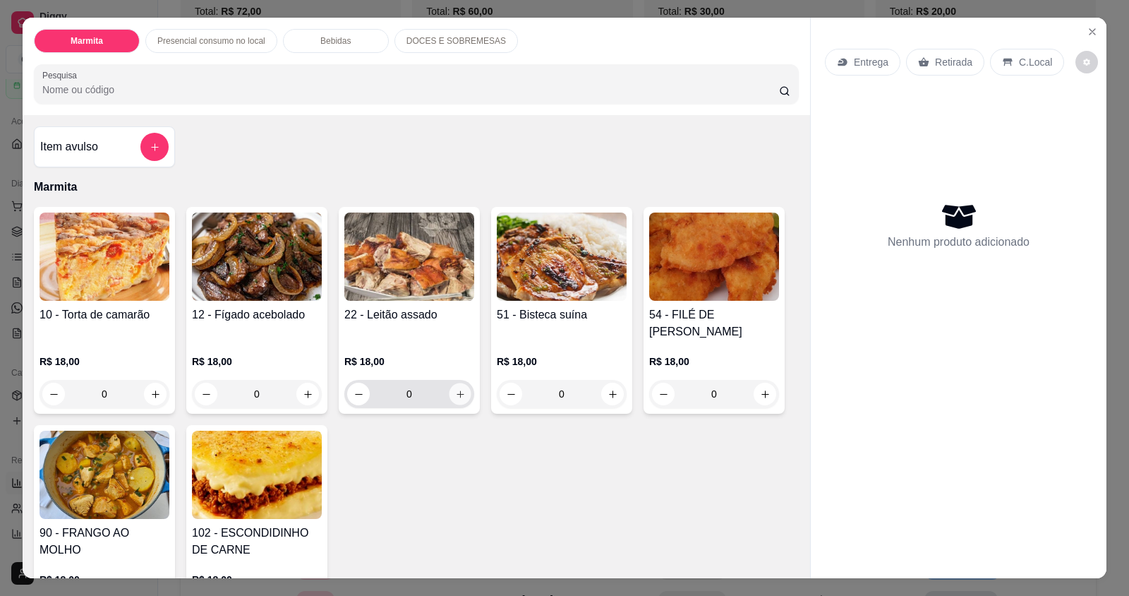
click at [455, 391] on icon "increase-product-quantity" at bounding box center [460, 394] width 11 height 11
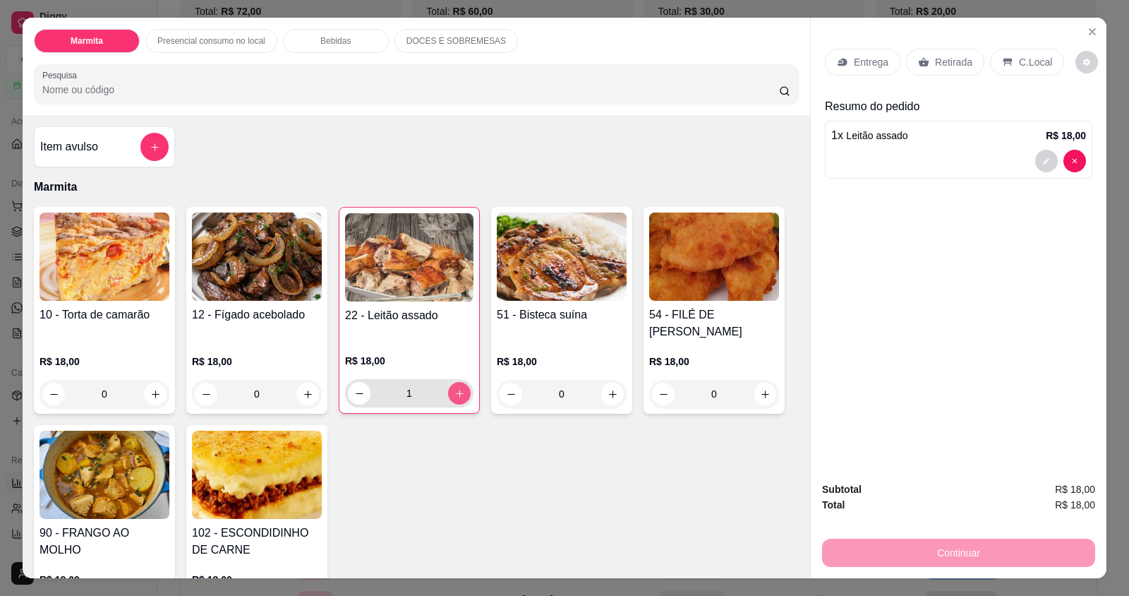
click at [455, 391] on icon "increase-product-quantity" at bounding box center [460, 393] width 11 height 11
type input "3"
click at [943, 66] on p "Retirada" at bounding box center [953, 62] width 37 height 14
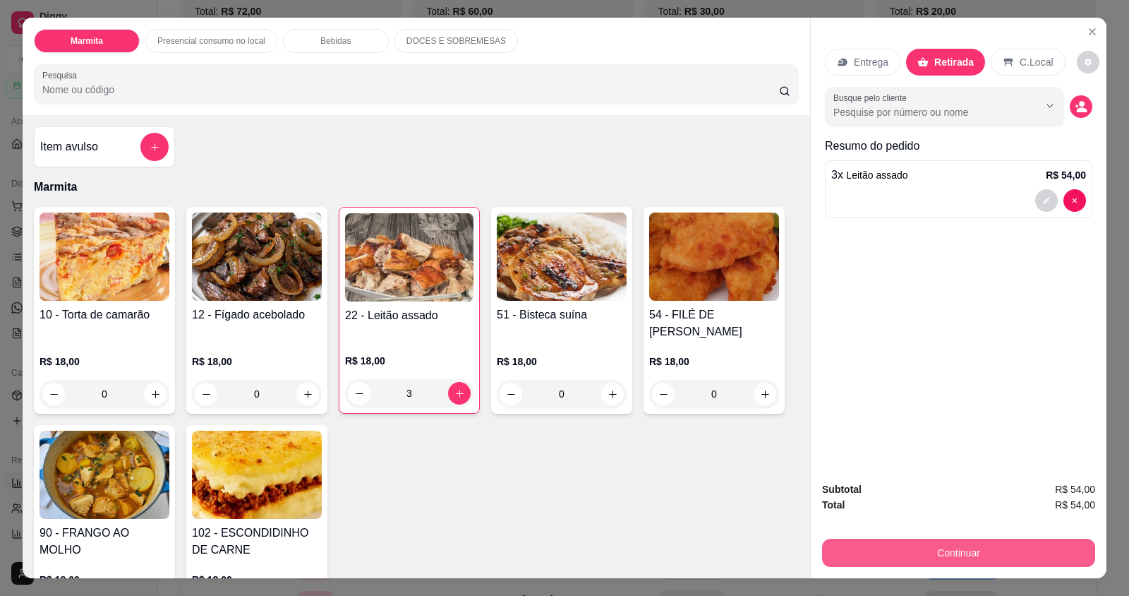
click at [929, 557] on button "Continuar" at bounding box center [958, 552] width 273 height 28
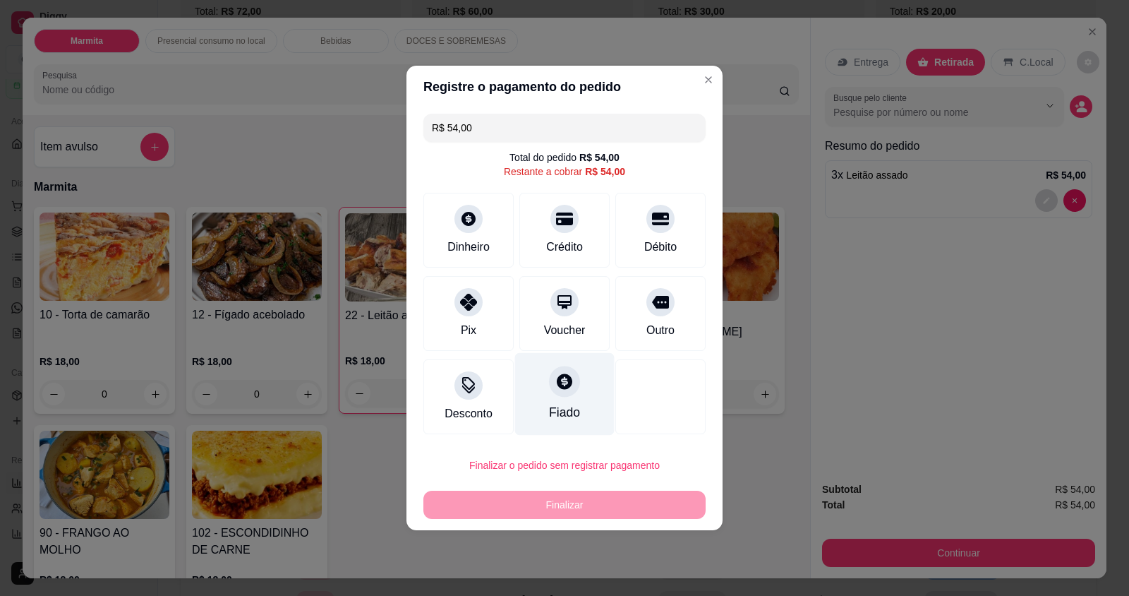
click at [562, 395] on div at bounding box center [564, 381] width 31 height 31
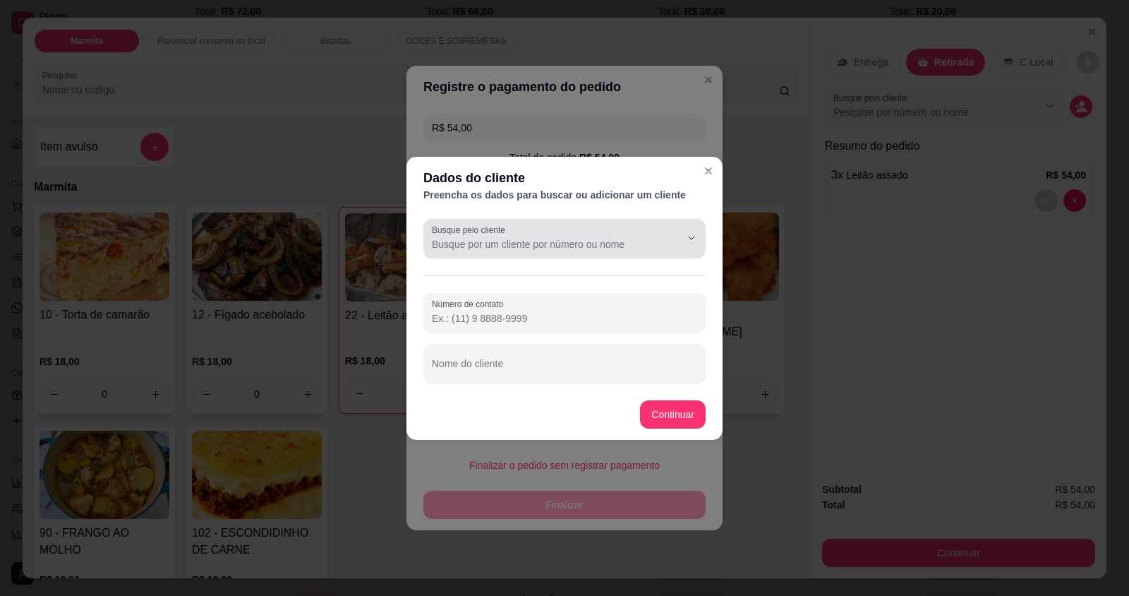
click at [656, 240] on input "Busque pelo cliente" at bounding box center [545, 244] width 226 height 14
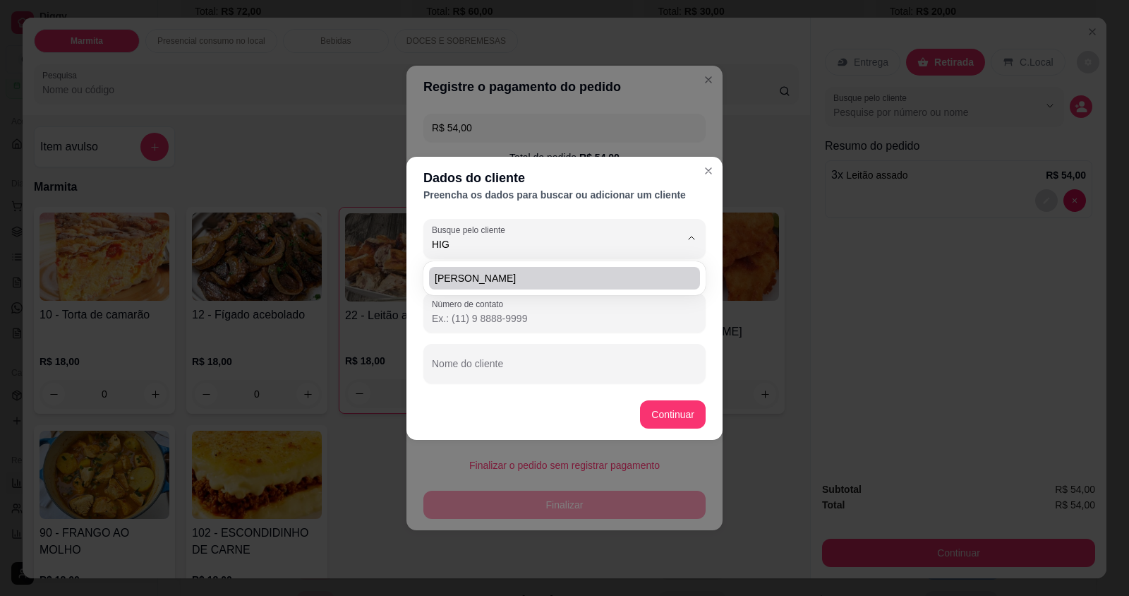
click at [492, 273] on span "[PERSON_NAME]" at bounding box center [558, 278] width 246 height 14
type input "[PERSON_NAME]"
type input "[PHONE_NUMBER]"
type input "[PERSON_NAME]"
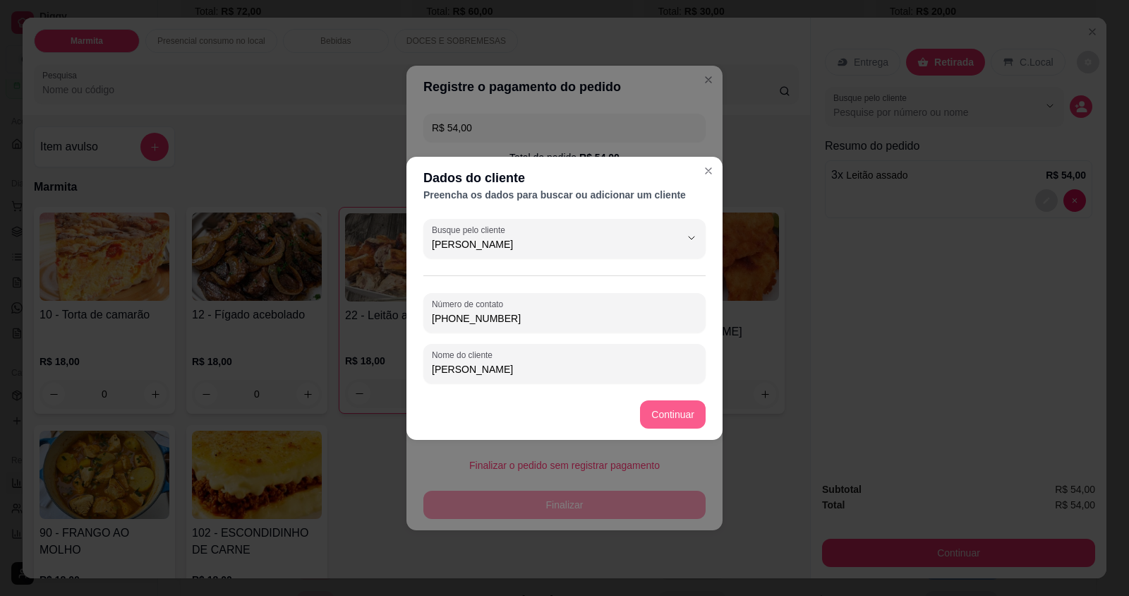
type input "[PERSON_NAME]"
type input "R$ 0,00"
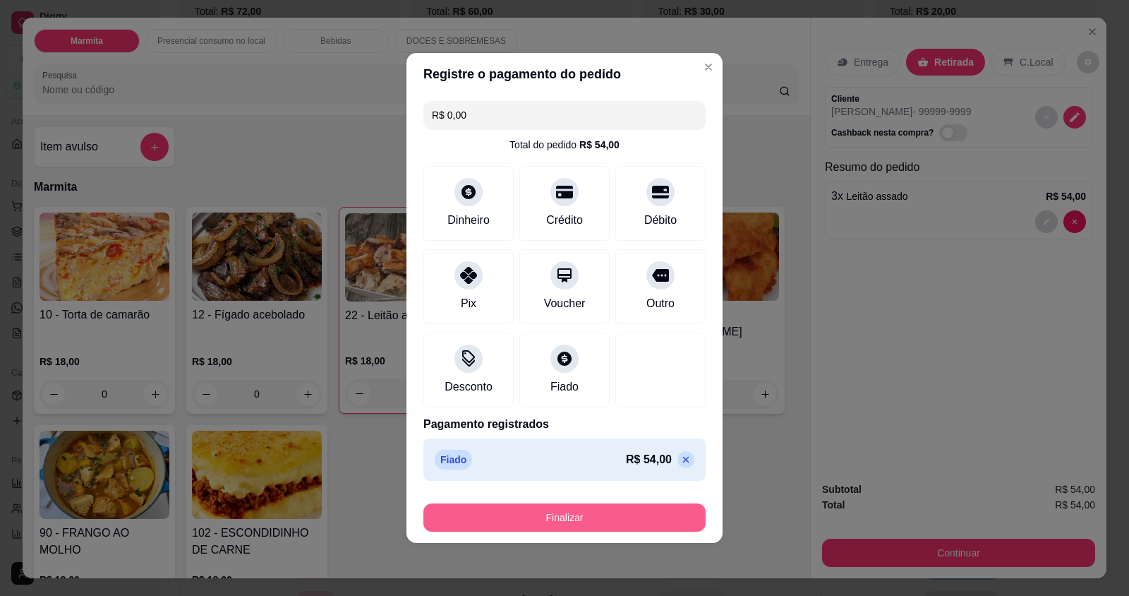
click at [587, 520] on button "Finalizar" at bounding box center [564, 517] width 282 height 28
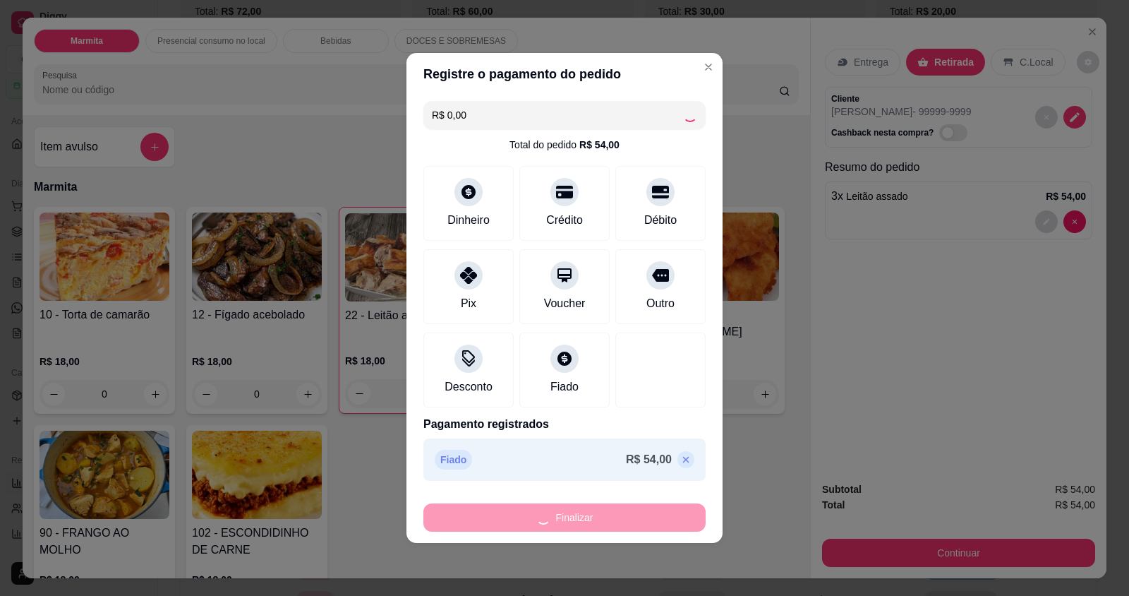
type input "0"
type input "-R$ 54,00"
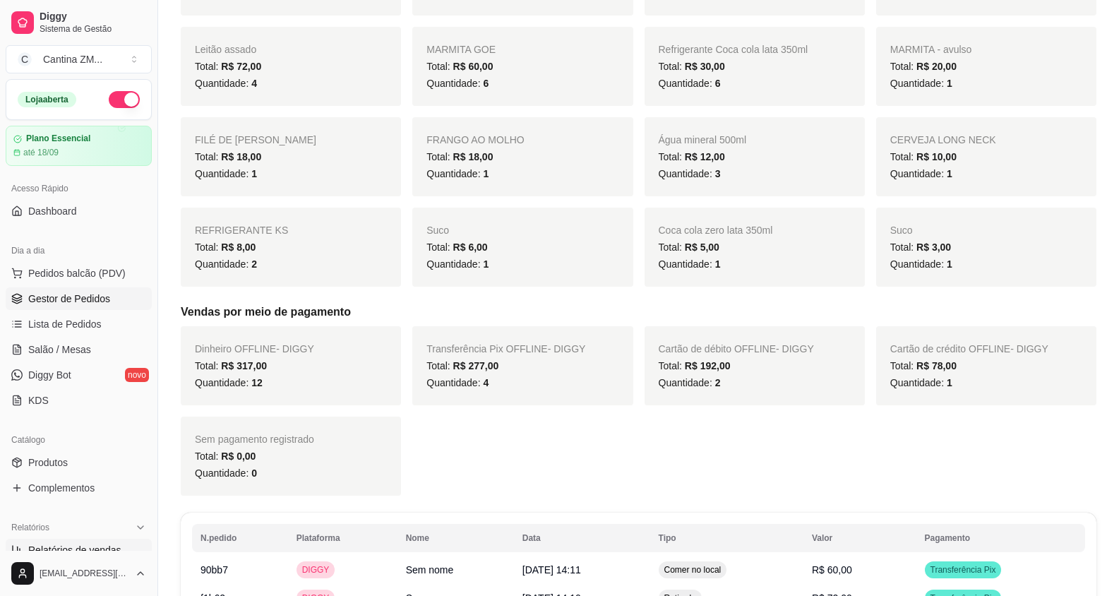
scroll to position [282, 0]
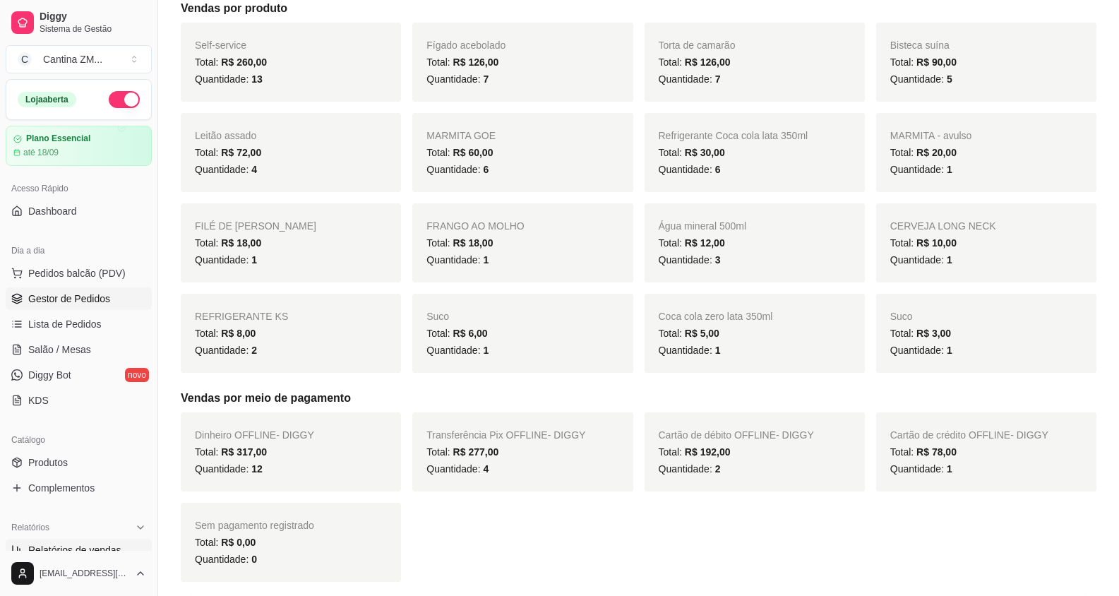
click at [82, 297] on span "Gestor de Pedidos" at bounding box center [69, 298] width 82 height 14
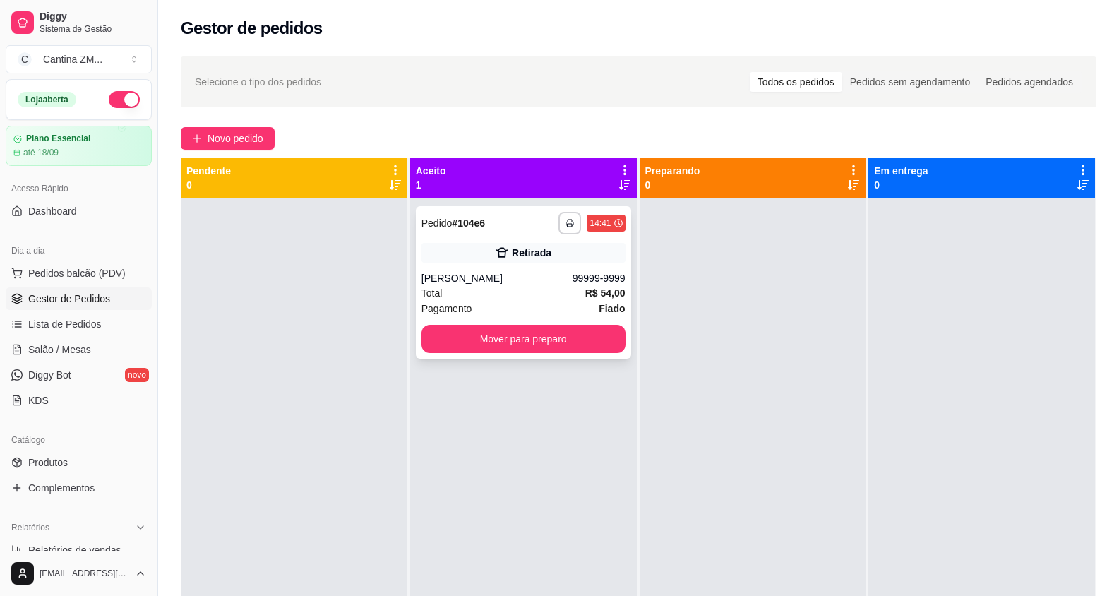
click at [576, 259] on div "Retirada" at bounding box center [523, 253] width 204 height 20
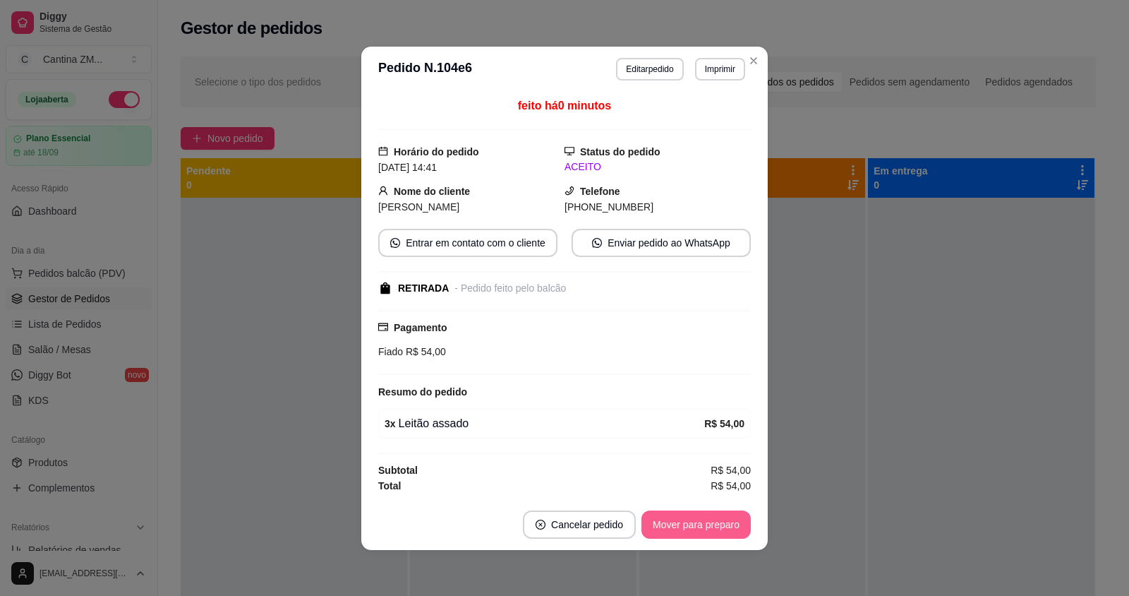
click at [667, 525] on button "Mover para preparo" at bounding box center [696, 524] width 109 height 28
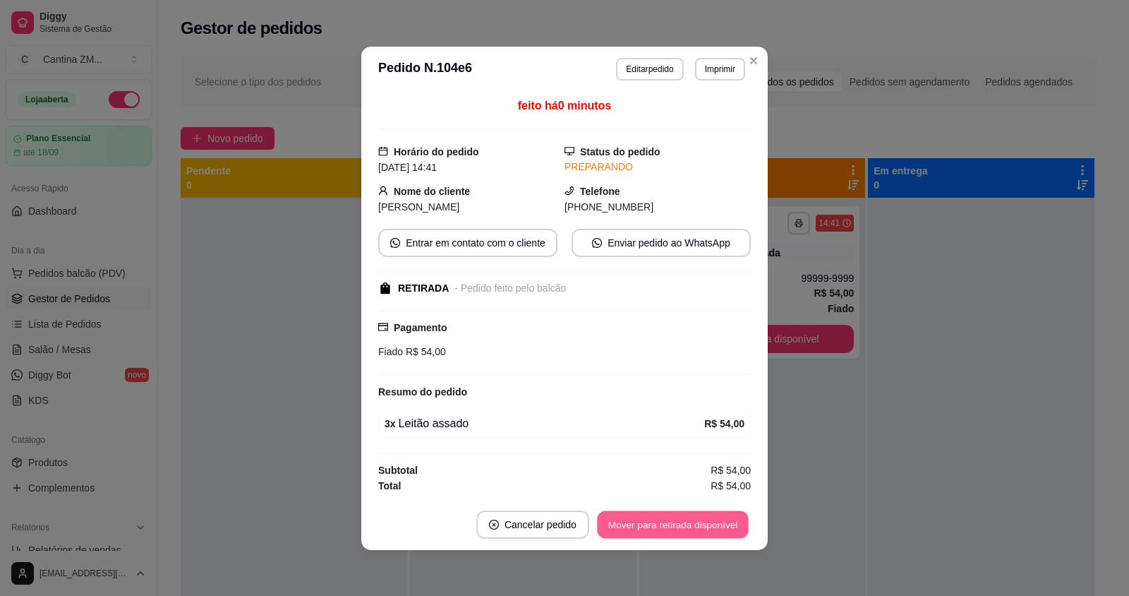
click at [667, 525] on button "Mover para retirada disponível" at bounding box center [672, 524] width 151 height 28
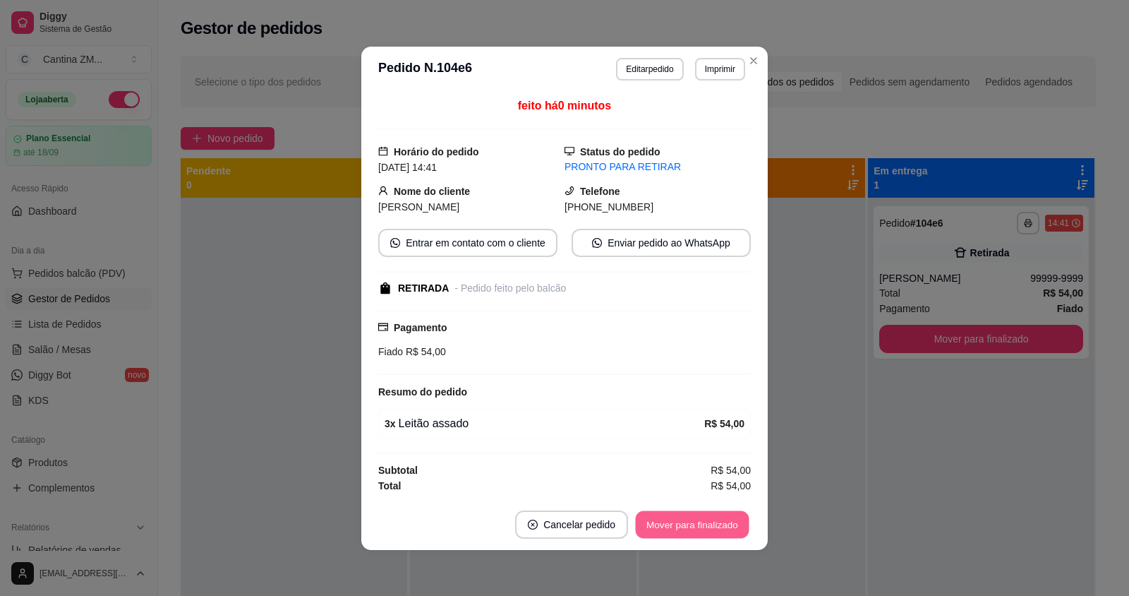
click at [667, 525] on button "Mover para finalizado" at bounding box center [693, 524] width 114 height 28
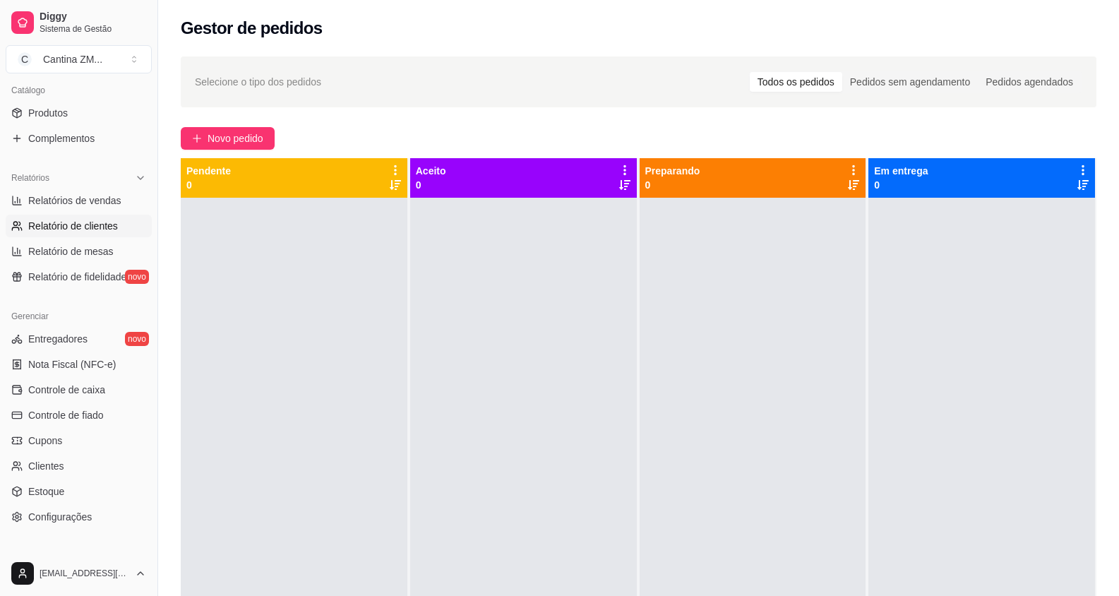
scroll to position [353, 0]
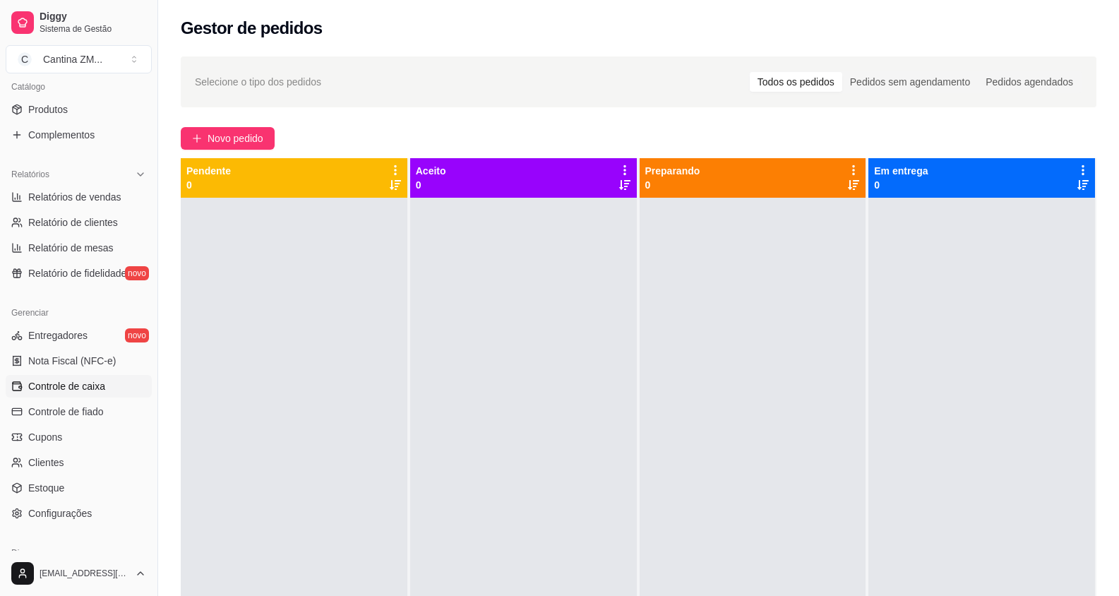
click at [128, 389] on link "Controle de caixa" at bounding box center [79, 386] width 146 height 23
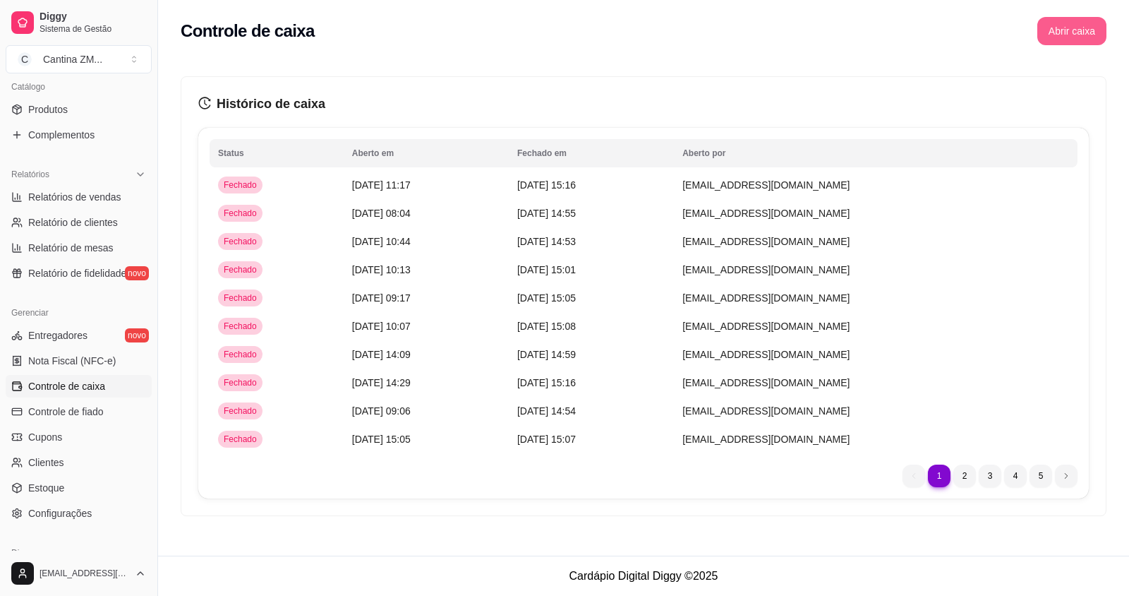
click at [1086, 31] on button "Abrir caixa" at bounding box center [1071, 31] width 69 height 28
click at [1068, 37] on button "Abrir caixa" at bounding box center [1071, 32] width 67 height 28
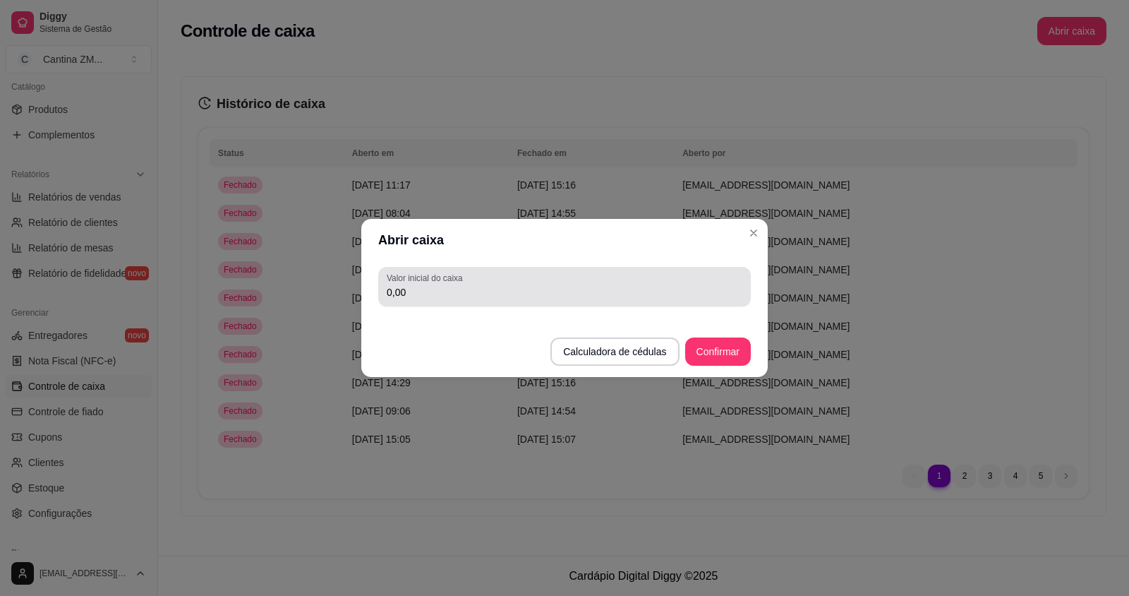
click at [609, 292] on input "0,00" at bounding box center [565, 292] width 356 height 14
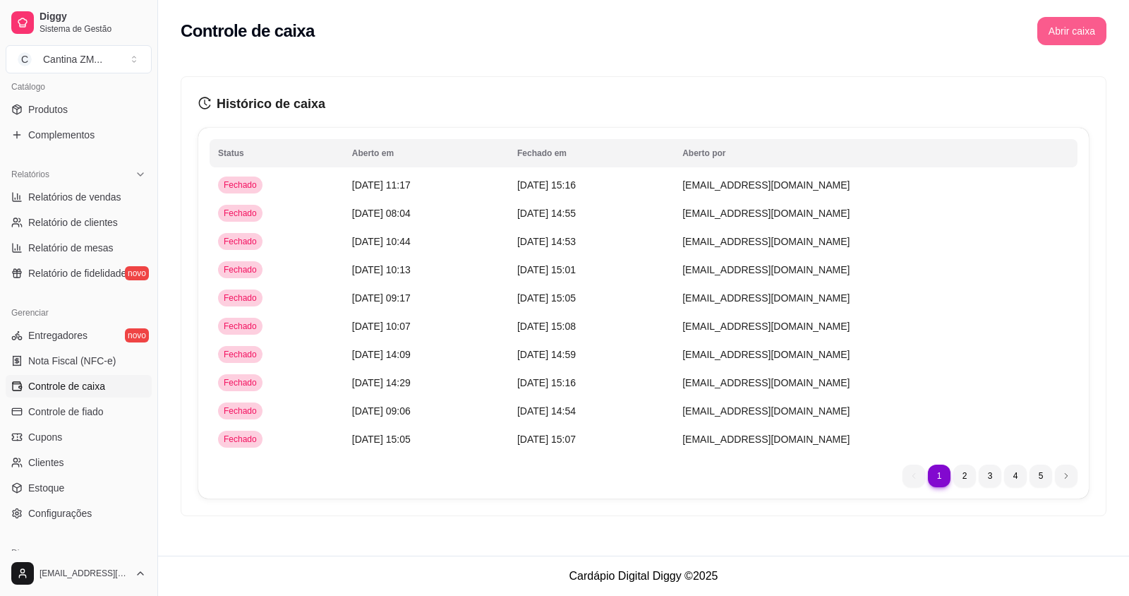
click at [1050, 25] on button "Abrir caixa" at bounding box center [1071, 31] width 69 height 28
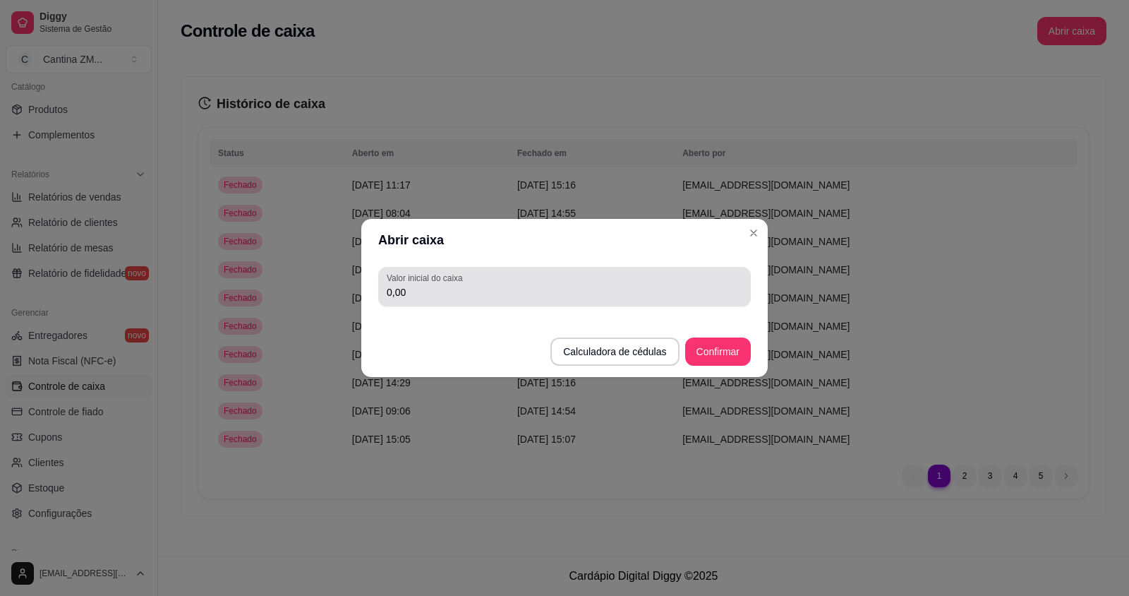
click at [601, 287] on input "0,00" at bounding box center [565, 292] width 356 height 14
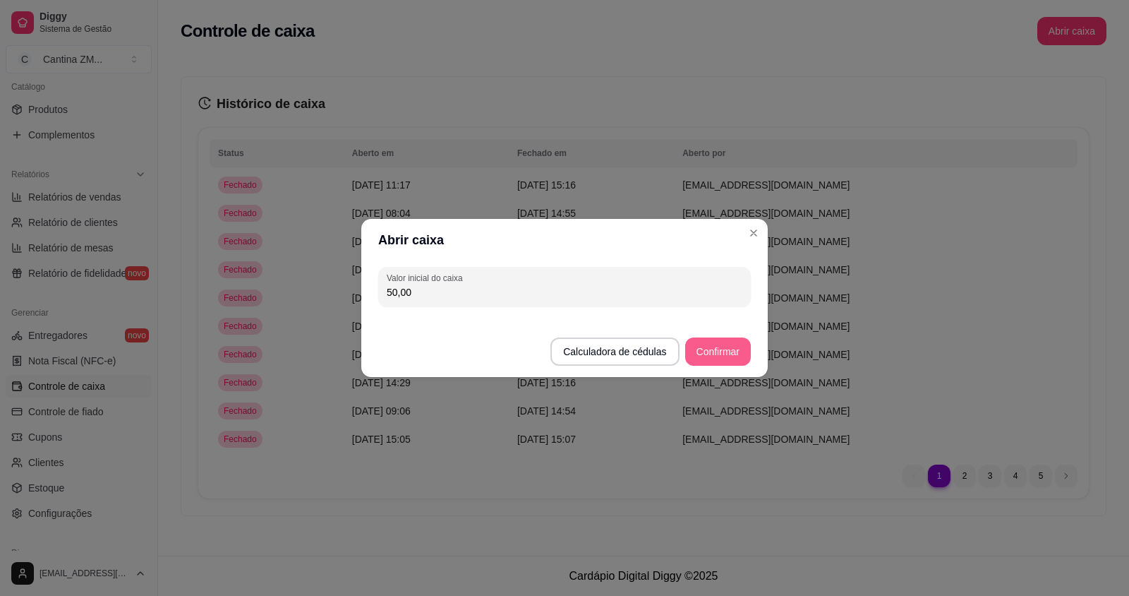
type input "50,00"
click at [715, 339] on button "Confirmar" at bounding box center [718, 351] width 66 height 28
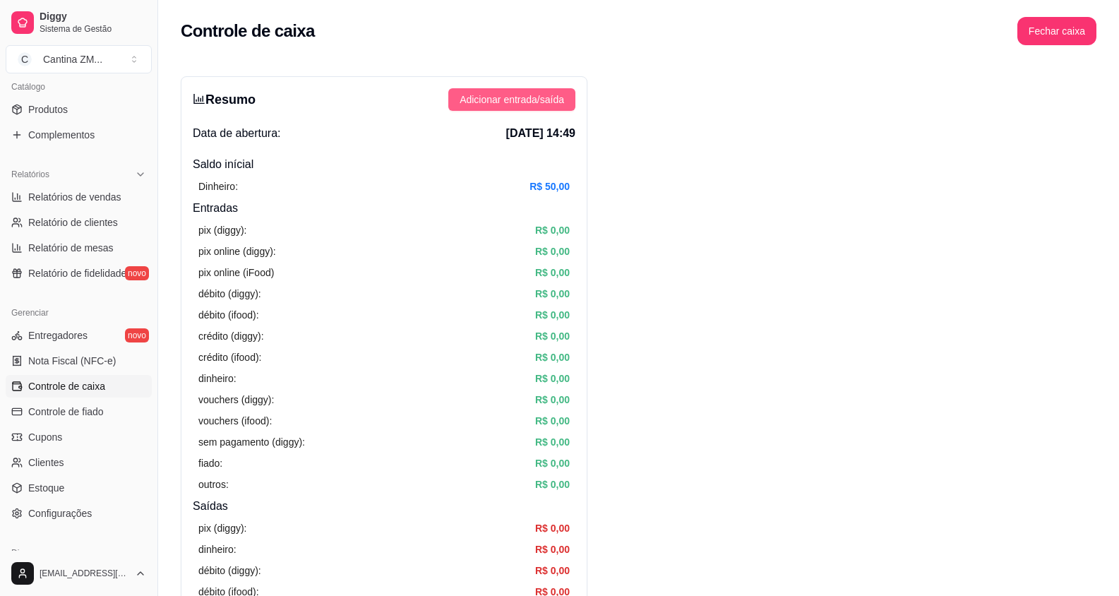
click at [462, 100] on span "Adicionar entrada/saída" at bounding box center [511, 100] width 104 height 16
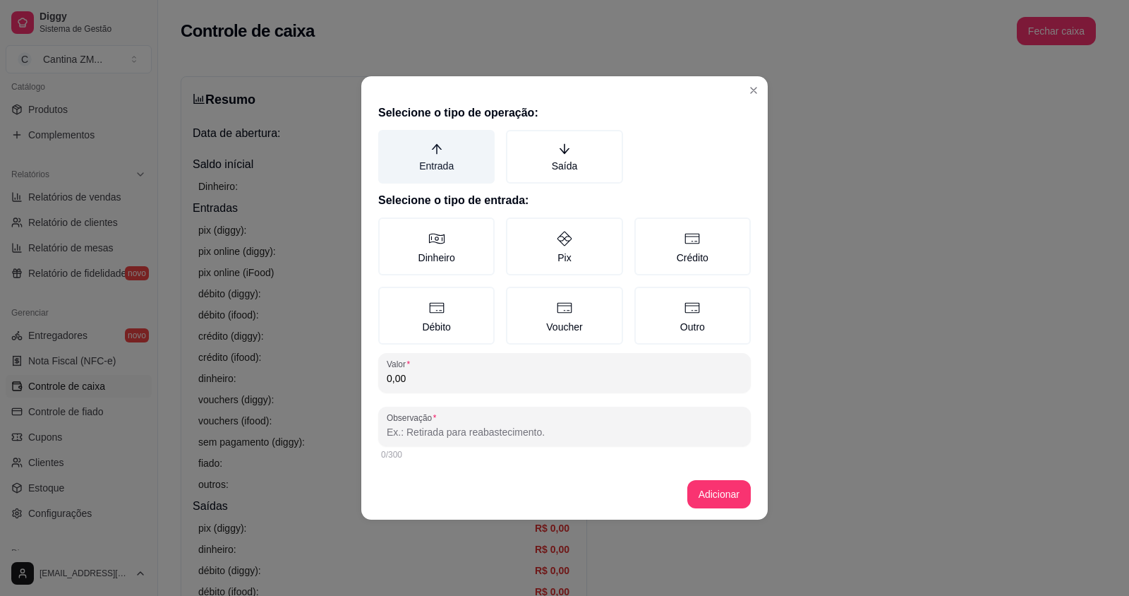
click at [454, 157] on label "Entrada" at bounding box center [436, 157] width 116 height 54
click at [389, 140] on button "Entrada" at bounding box center [383, 134] width 11 height 11
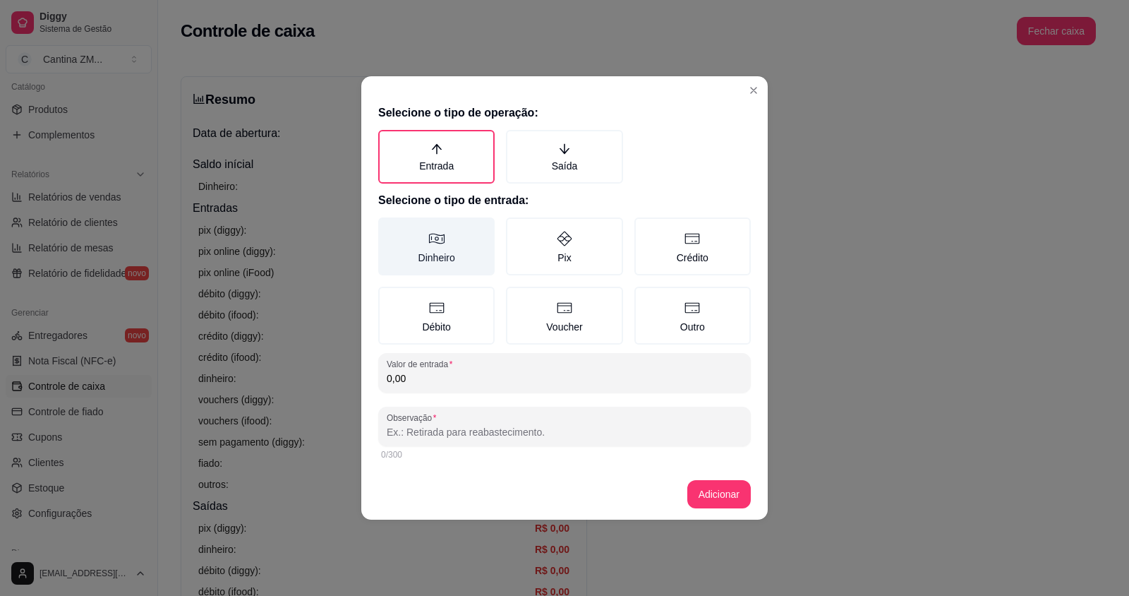
click at [455, 236] on label "Dinheiro" at bounding box center [436, 246] width 116 height 58
click at [389, 228] on button "Dinheiro" at bounding box center [383, 222] width 11 height 11
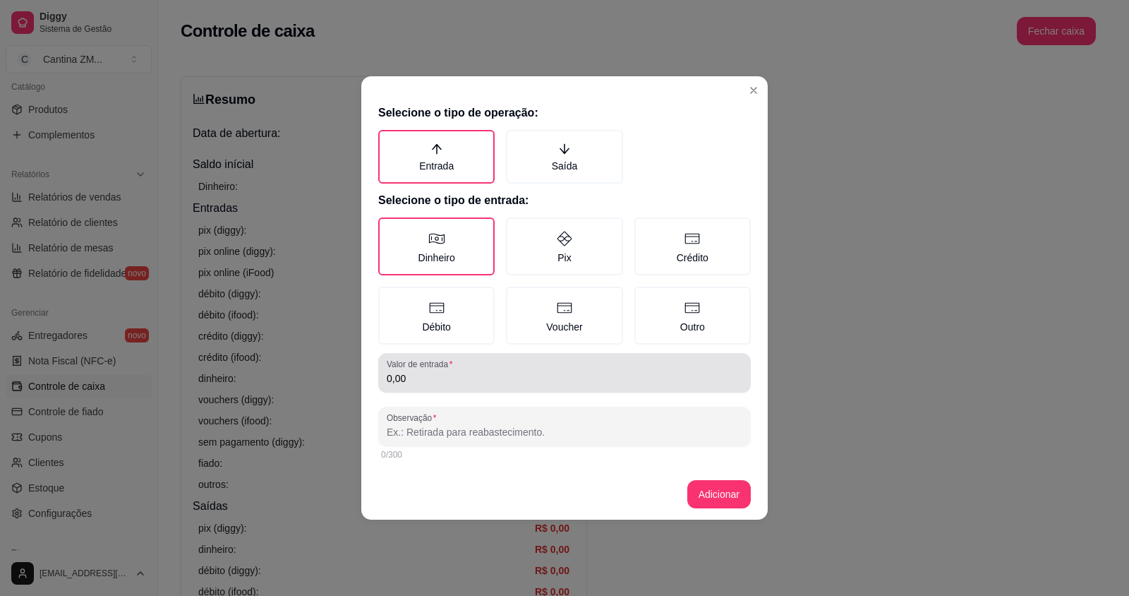
click at [461, 379] on input "0,00" at bounding box center [565, 378] width 356 height 14
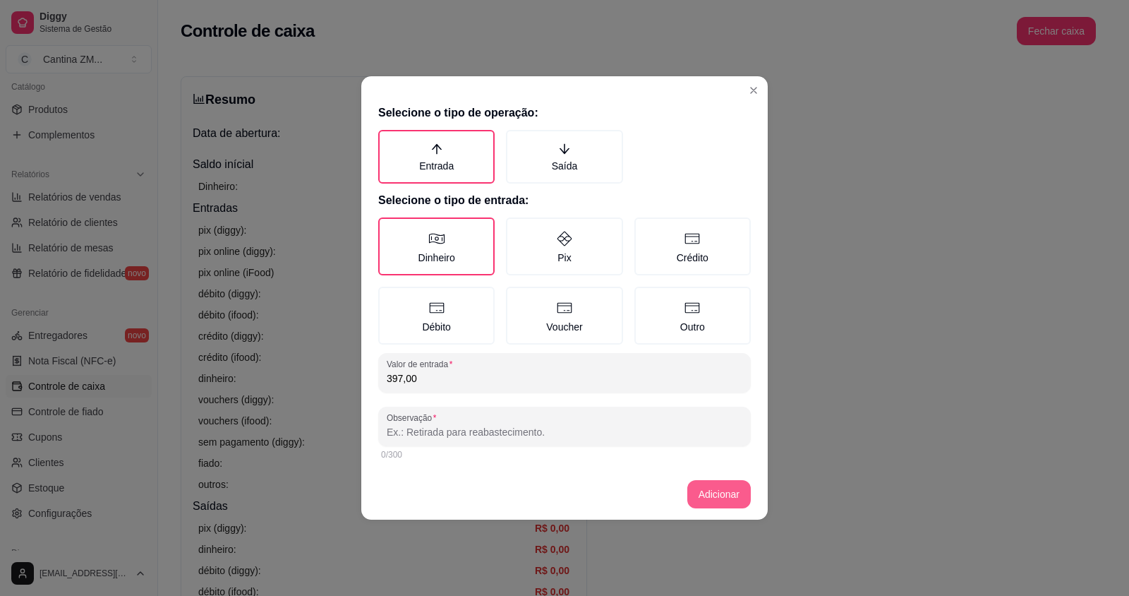
type input "397,00"
click at [738, 498] on button "Adicionar" at bounding box center [719, 495] width 62 height 28
click at [478, 431] on input "Observação" at bounding box center [565, 432] width 356 height 14
type input "DIN"
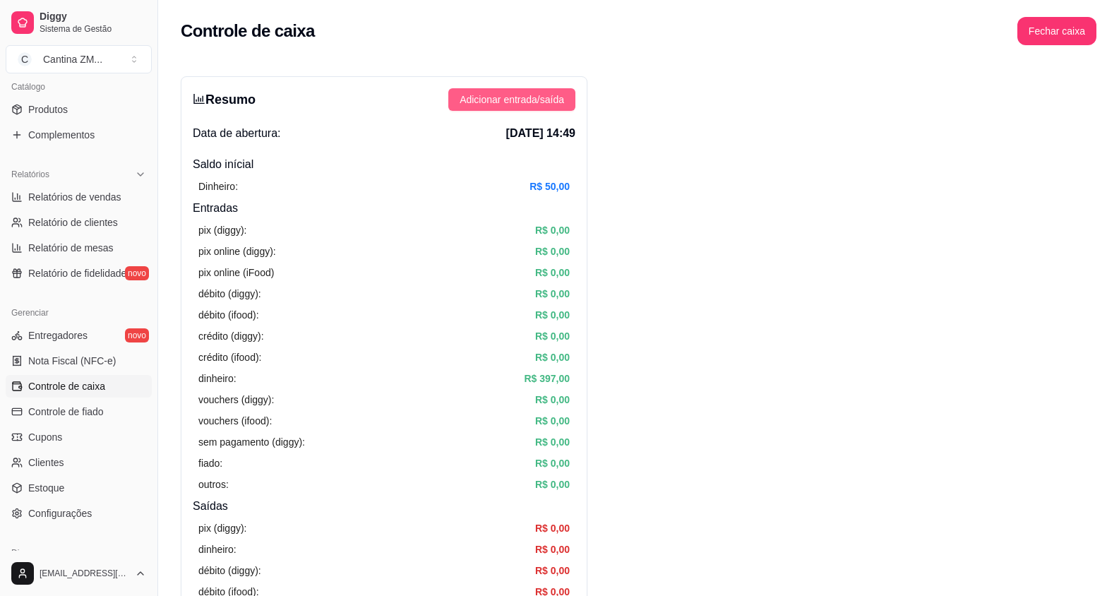
click at [480, 109] on button "Adicionar entrada/saída" at bounding box center [511, 99] width 127 height 23
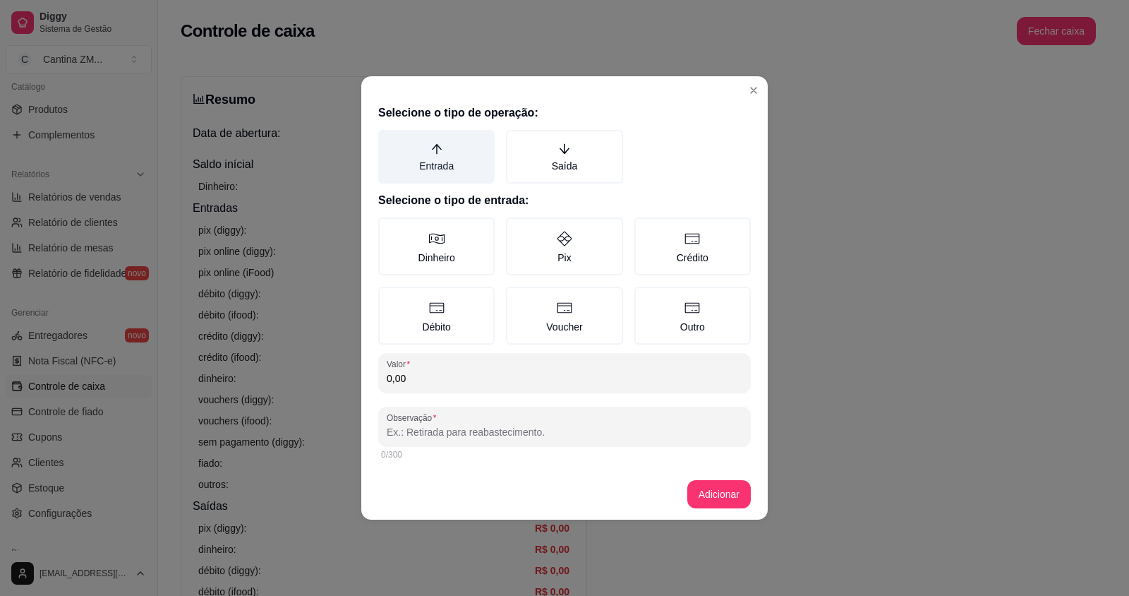
drag, startPoint x: 445, startPoint y: 160, endPoint x: 488, endPoint y: 216, distance: 71.0
click at [450, 164] on label "Entrada" at bounding box center [436, 157] width 116 height 54
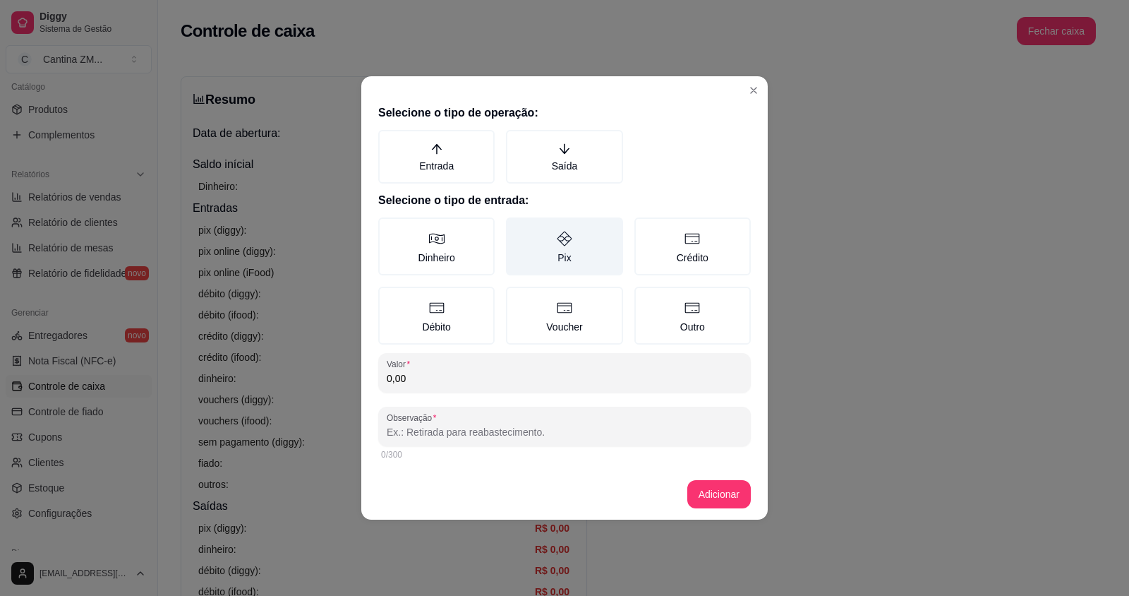
click at [551, 239] on label "Pix" at bounding box center [564, 246] width 116 height 58
click at [517, 228] on button "Pix" at bounding box center [510, 222] width 11 height 11
type button "PIX"
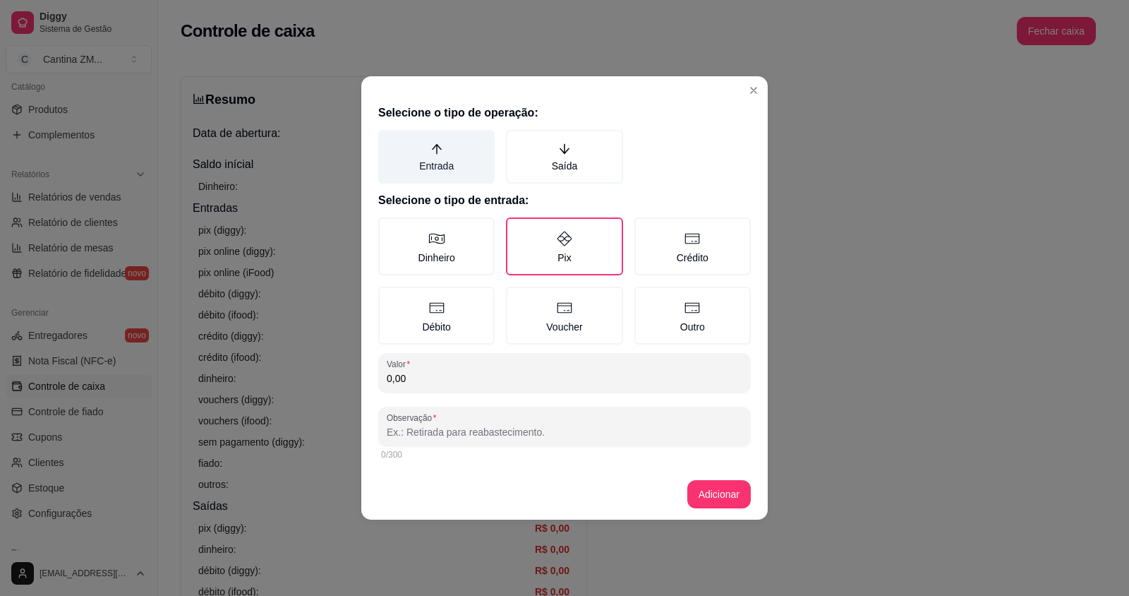
click at [465, 161] on label "Entrada" at bounding box center [436, 157] width 116 height 54
click at [389, 140] on button "Entrada" at bounding box center [383, 134] width 11 height 11
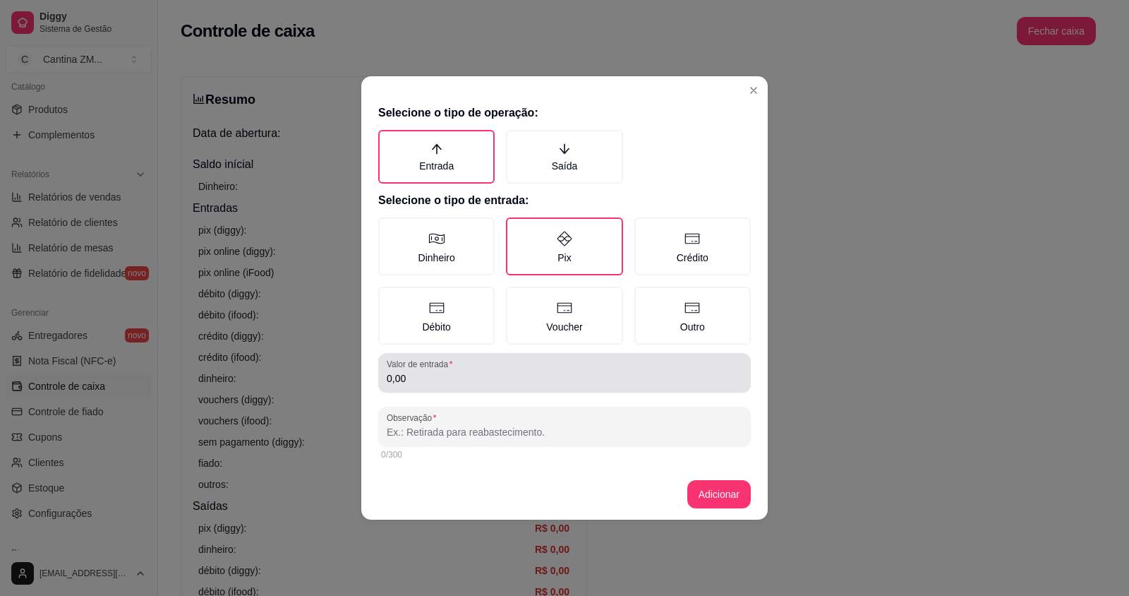
click at [431, 376] on input "0,00" at bounding box center [565, 378] width 356 height 14
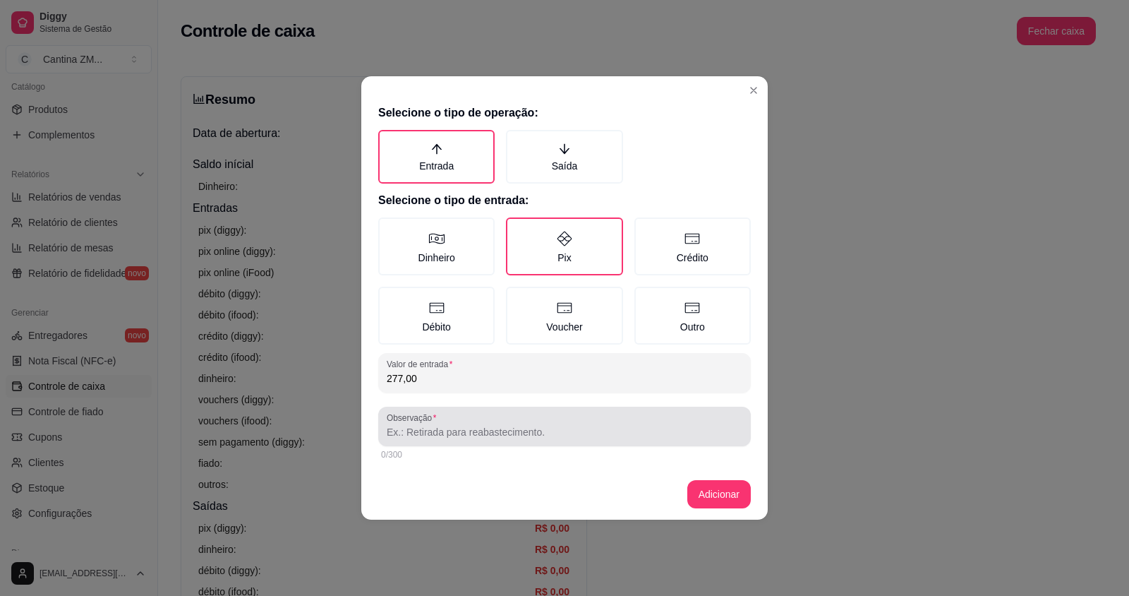
type input "277,00"
click at [416, 420] on label "Observação" at bounding box center [414, 417] width 54 height 12
click at [416, 425] on input "Observação" at bounding box center [565, 432] width 356 height 14
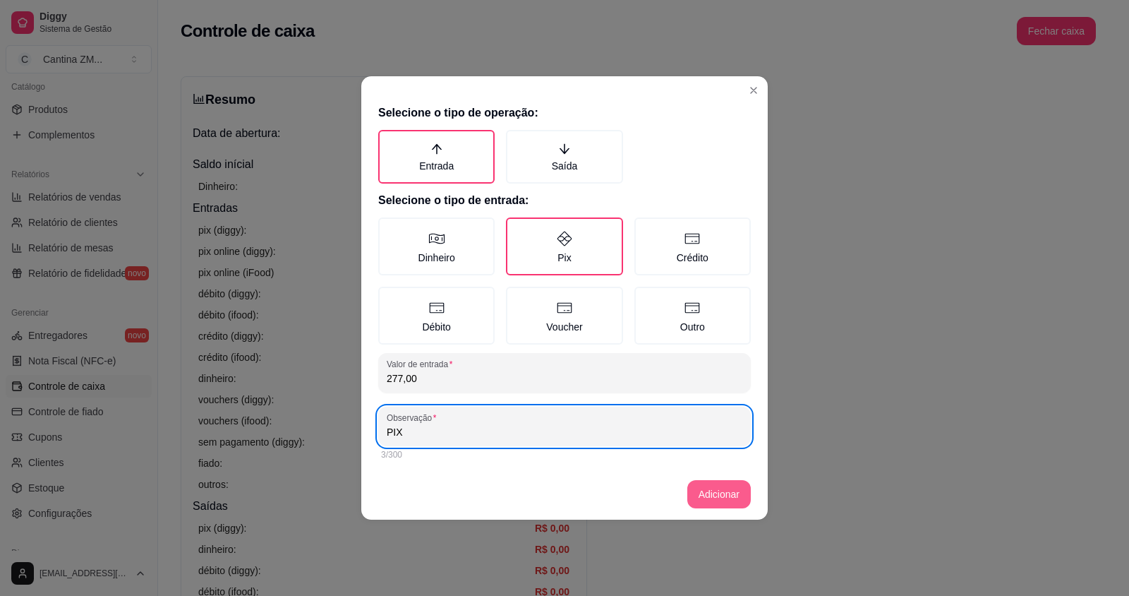
type input "PIX"
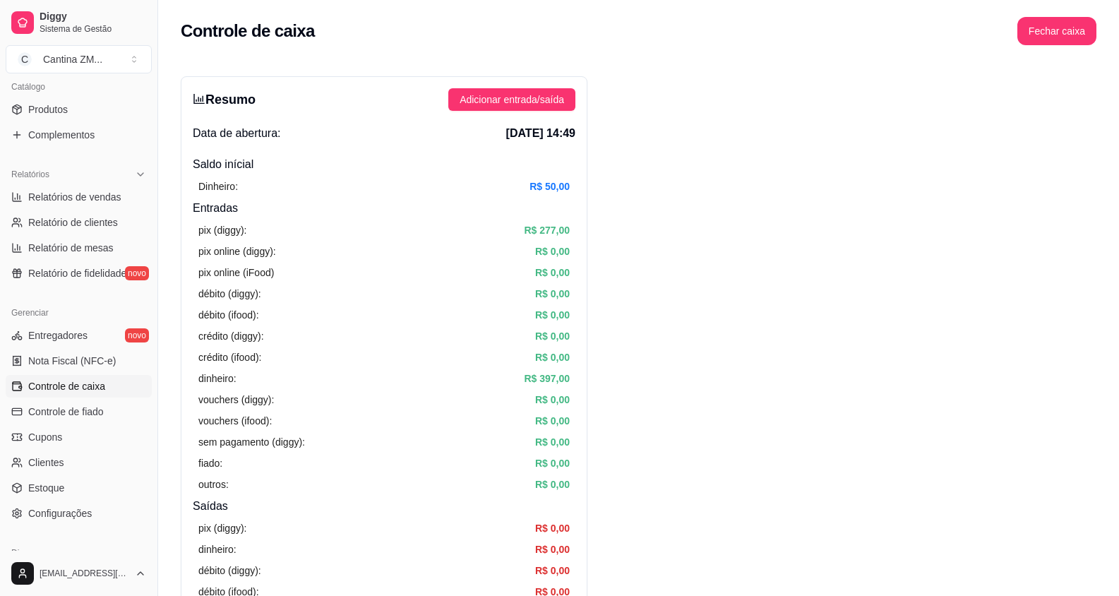
click at [462, 112] on div "Resumo Adicionar entrada/saída Data de abertura: [DATE] 14:49 Saldo inícial Din…" at bounding box center [384, 449] width 407 height 746
click at [472, 104] on span "Adicionar entrada/saída" at bounding box center [511, 100] width 104 height 16
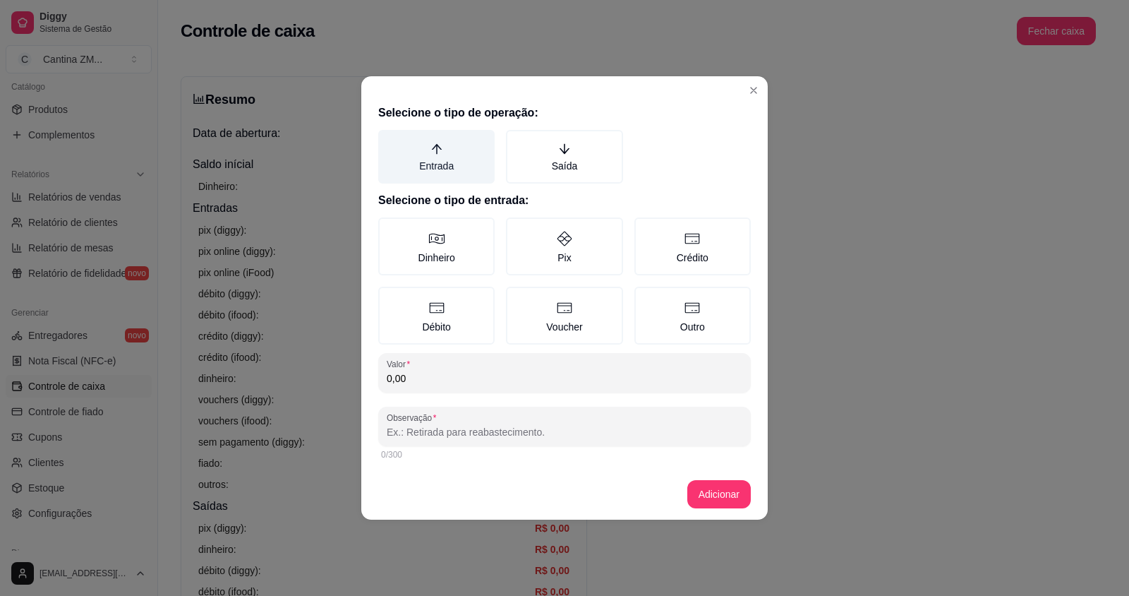
click at [451, 168] on label "Entrada" at bounding box center [436, 157] width 116 height 54
click at [389, 140] on button "Entrada" at bounding box center [383, 134] width 11 height 11
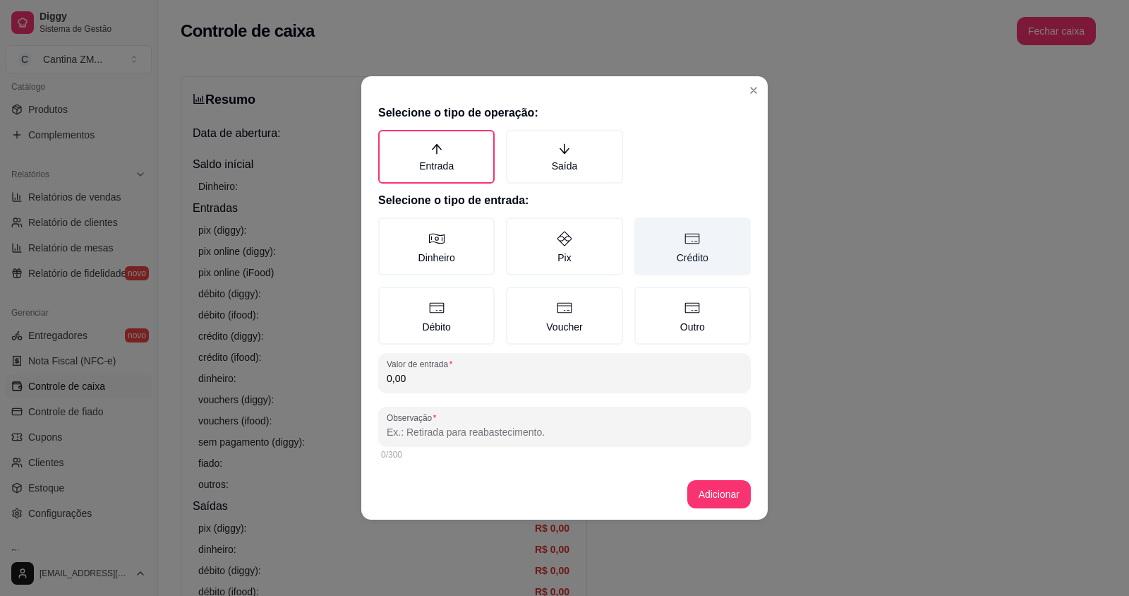
click at [683, 258] on label "Crédito" at bounding box center [692, 246] width 116 height 58
click at [645, 228] on button "Crédito" at bounding box center [639, 222] width 11 height 11
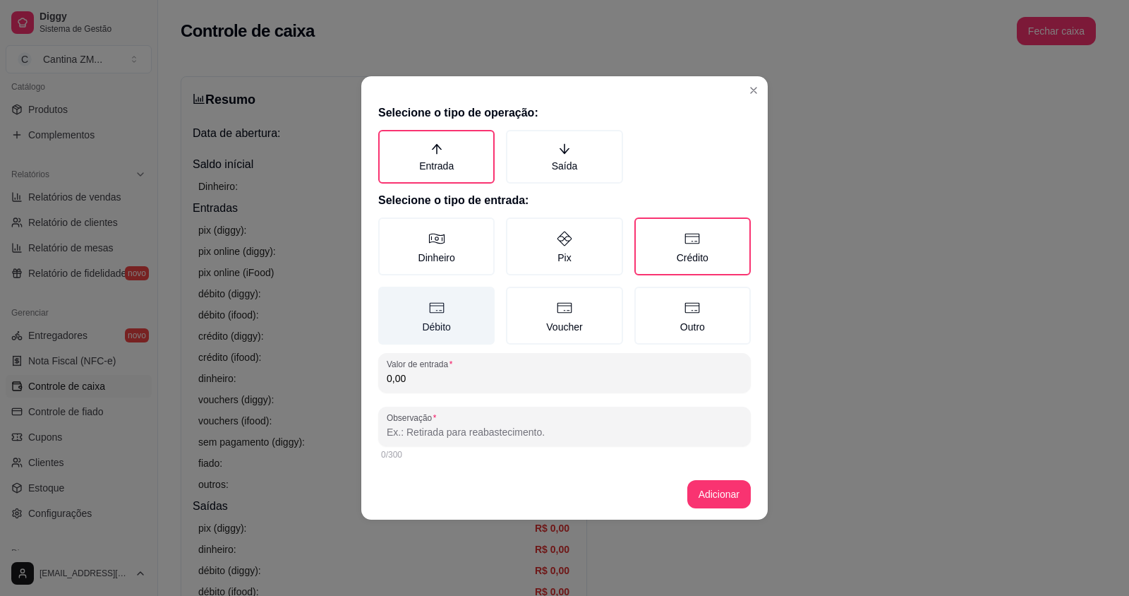
type button "CREDIT"
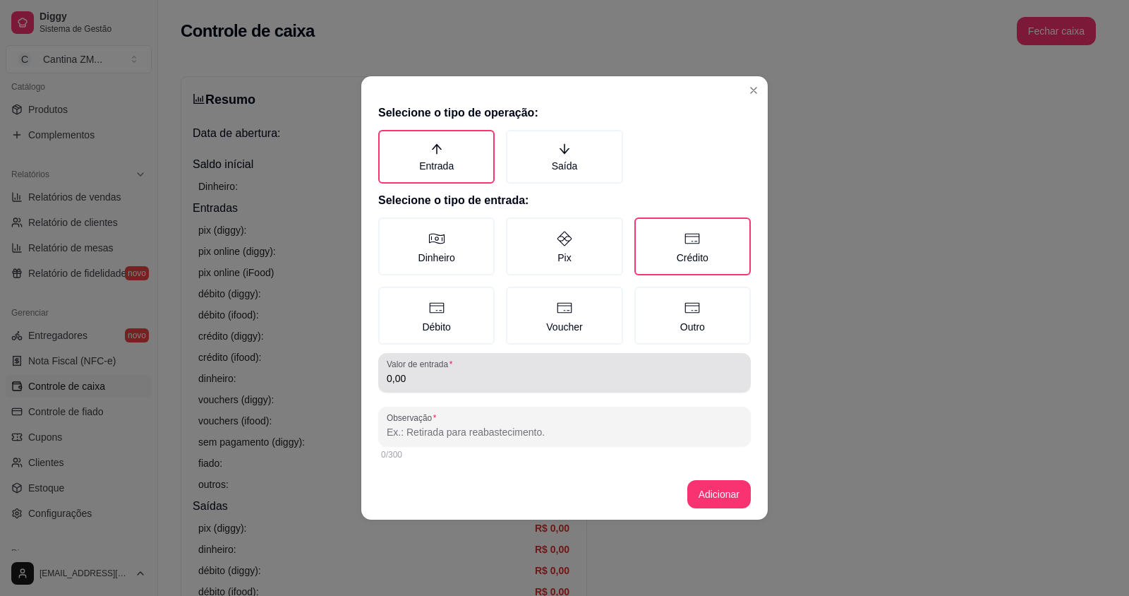
click at [469, 368] on div "0,00" at bounding box center [565, 373] width 356 height 28
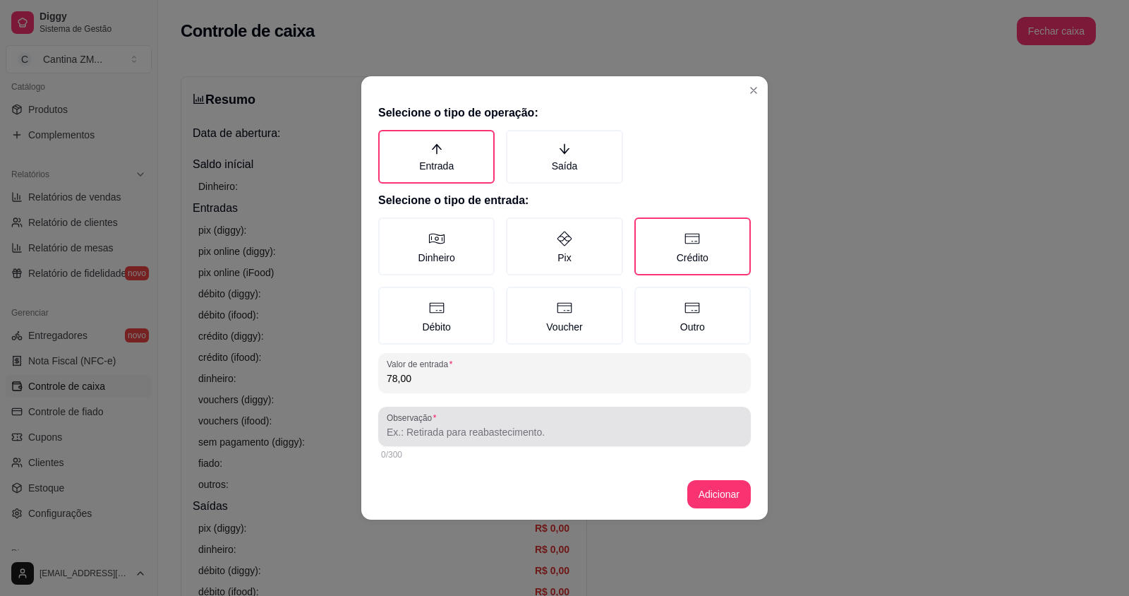
type input "78,00"
click at [467, 421] on div at bounding box center [565, 426] width 356 height 28
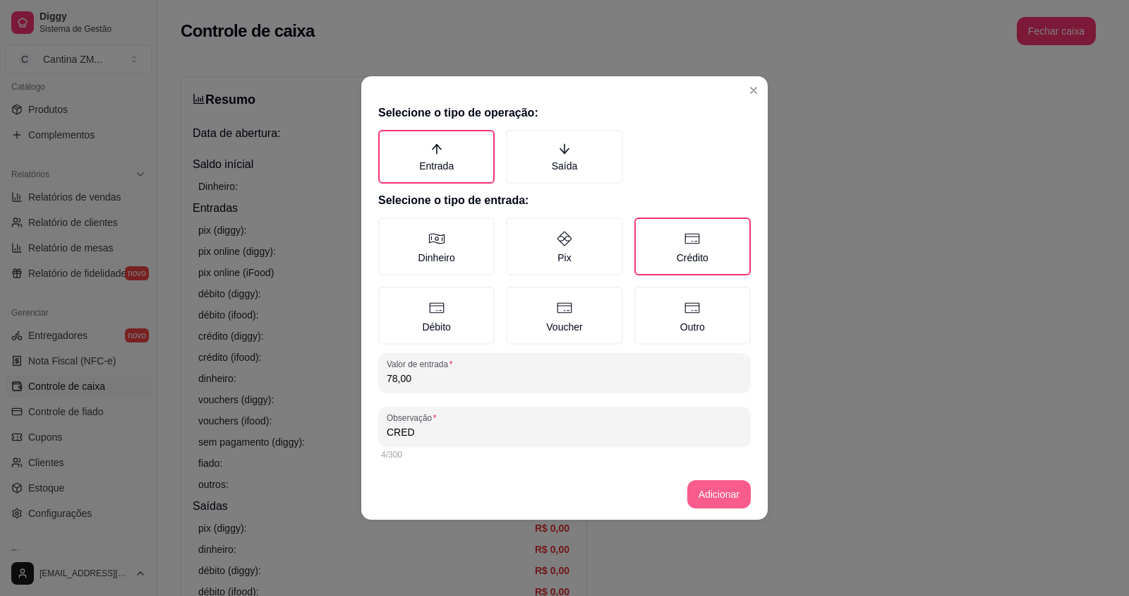
type input "CRED"
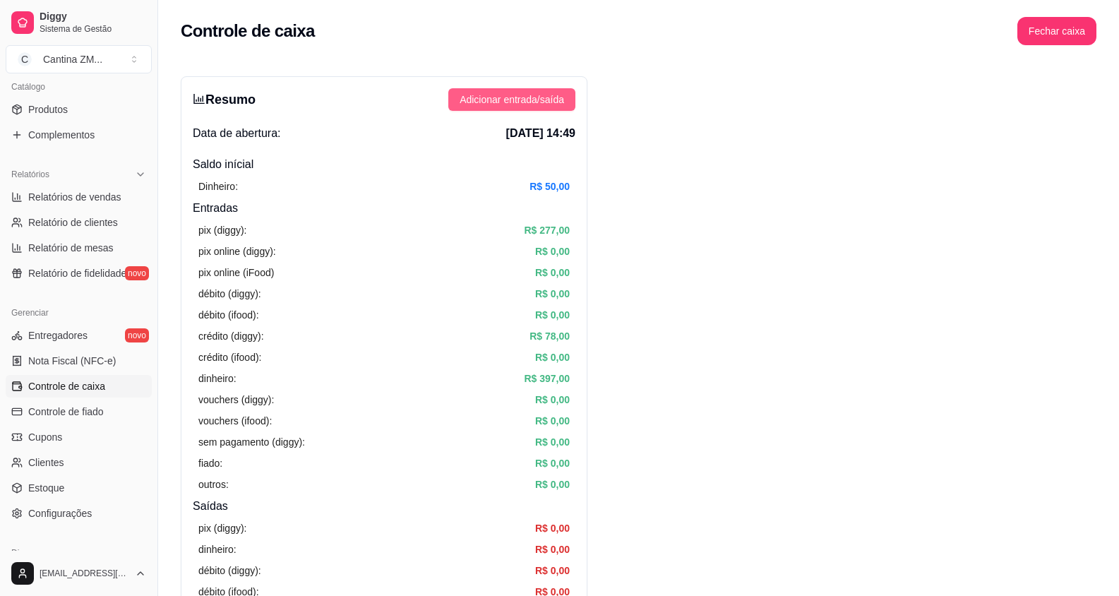
click at [501, 102] on span "Adicionar entrada/saída" at bounding box center [511, 100] width 104 height 16
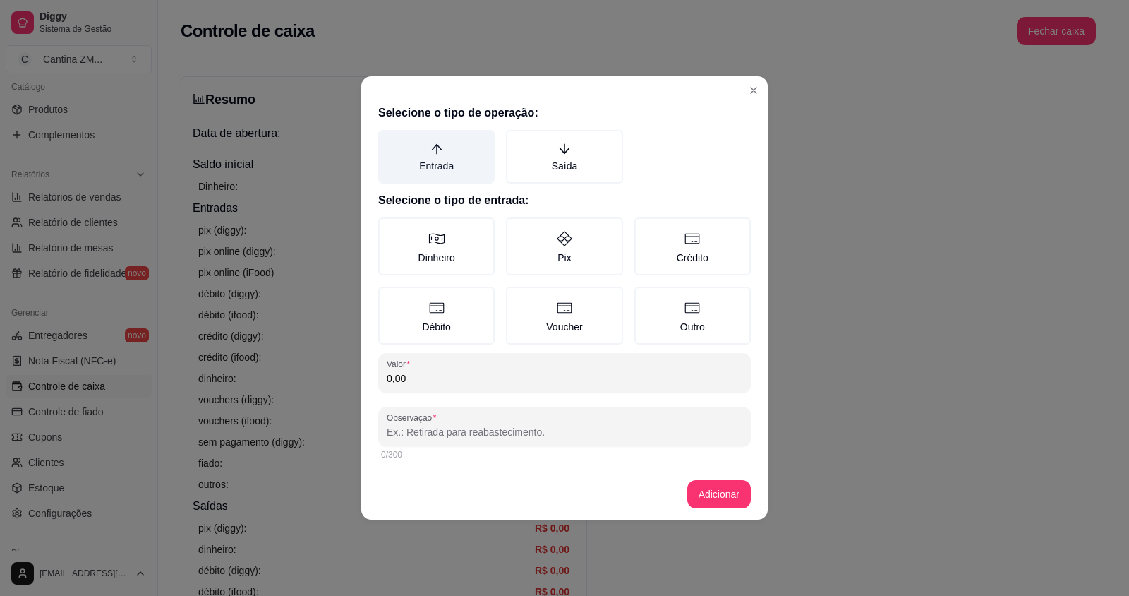
click at [444, 162] on label "Entrada" at bounding box center [436, 157] width 116 height 54
click at [389, 140] on button "Entrada" at bounding box center [383, 134] width 11 height 11
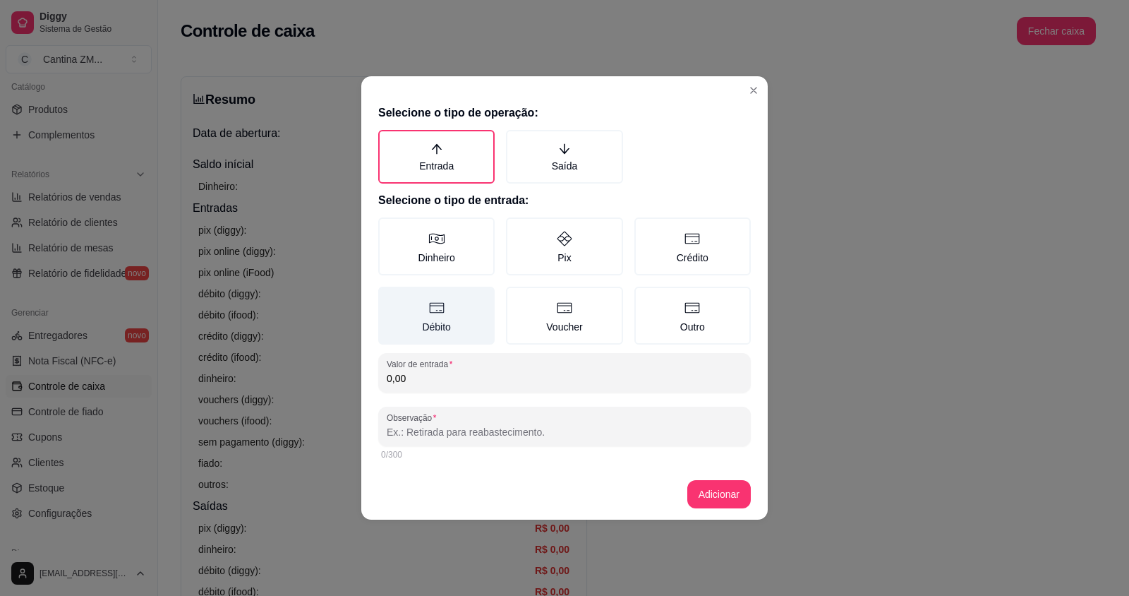
click at [479, 306] on label "Débito" at bounding box center [436, 316] width 116 height 58
click at [389, 297] on button "Débito" at bounding box center [383, 291] width 11 height 11
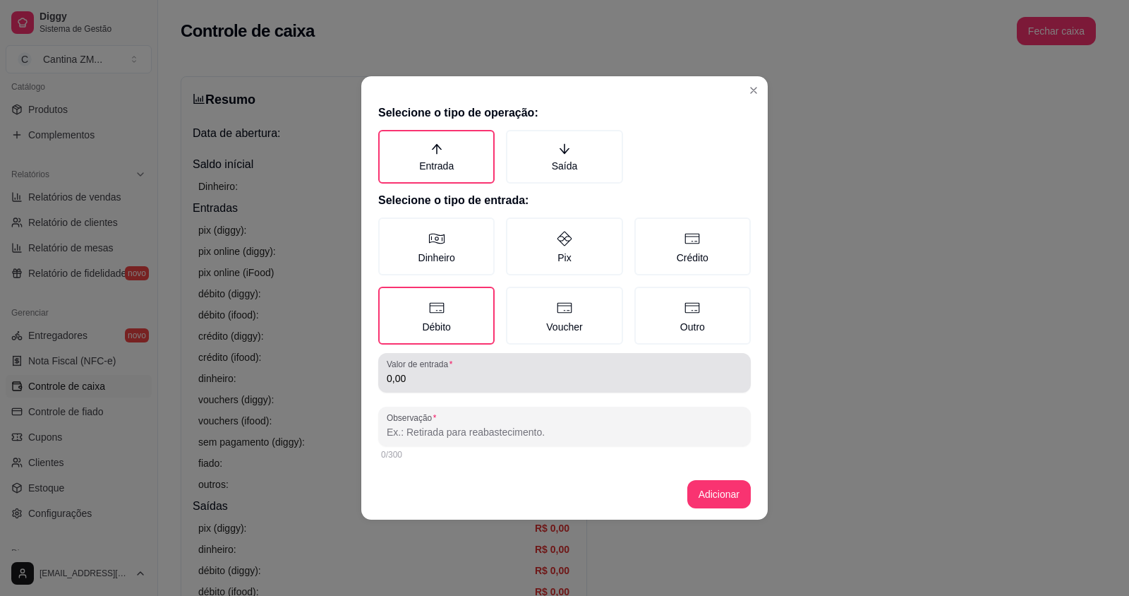
click at [456, 381] on input "0,00" at bounding box center [565, 378] width 356 height 14
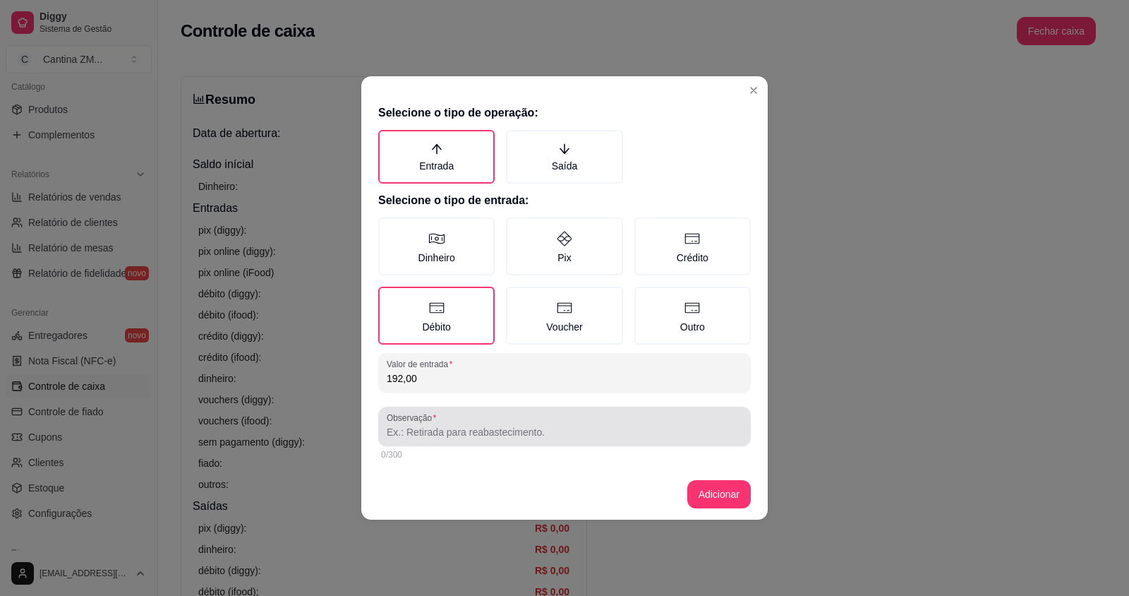
type input "192,00"
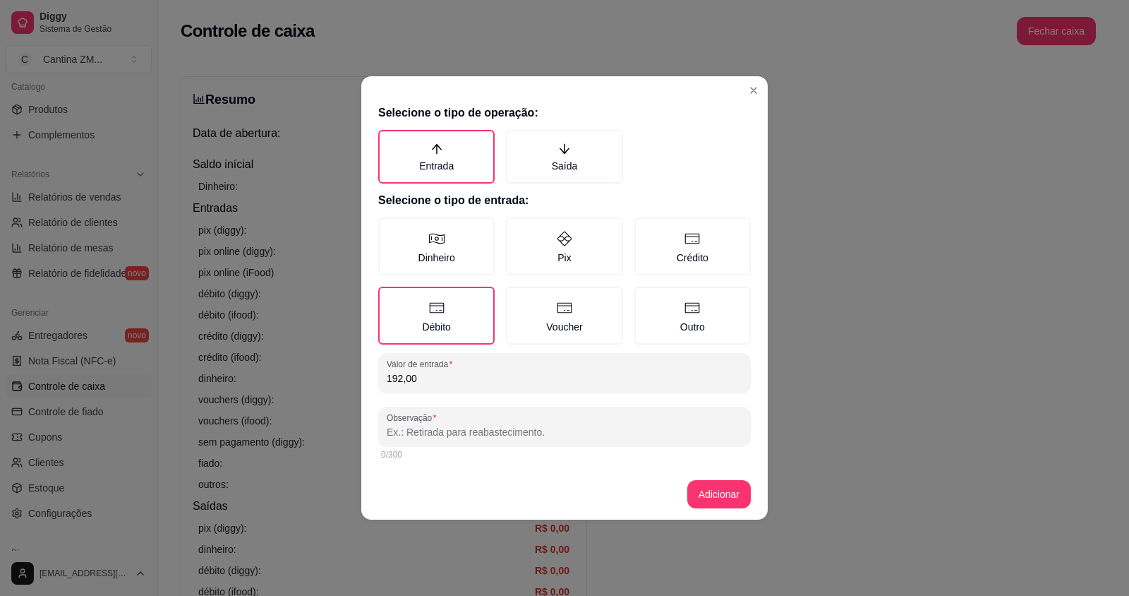
click at [548, 438] on input "Observação" at bounding box center [565, 432] width 356 height 14
type input "DEB"
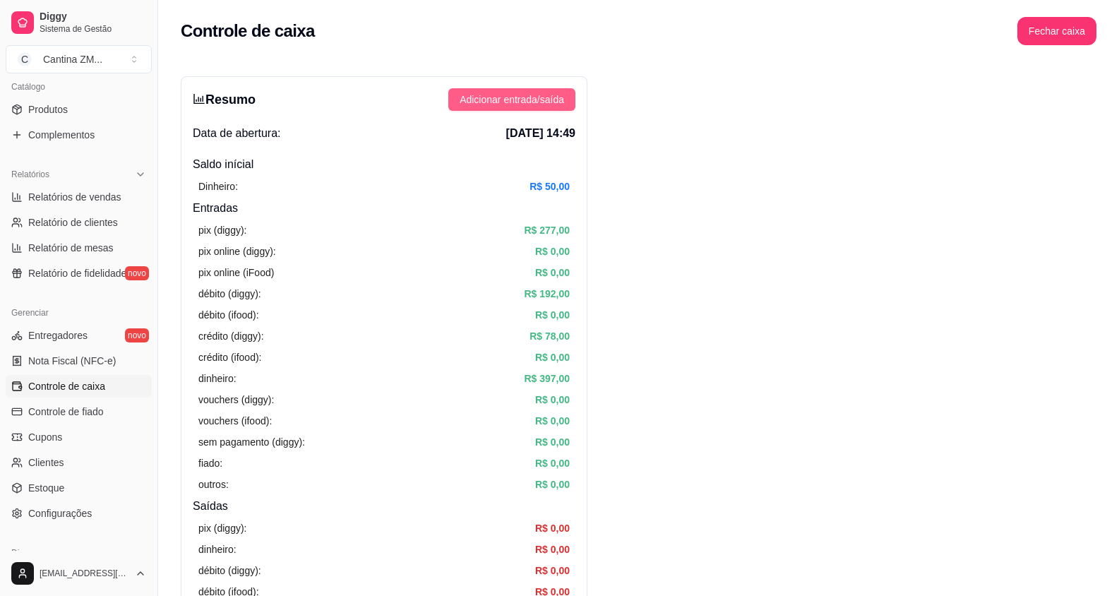
click at [550, 106] on span "Adicionar entrada/saída" at bounding box center [511, 100] width 104 height 16
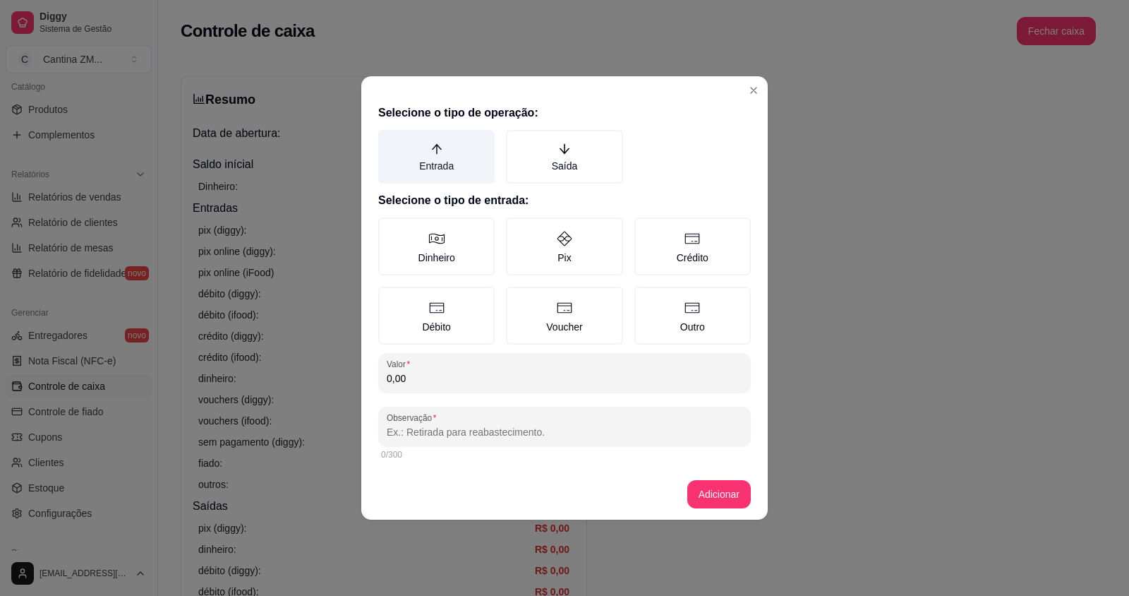
click at [474, 162] on label "Entrada" at bounding box center [436, 157] width 116 height 54
click at [389, 140] on button "Entrada" at bounding box center [383, 134] width 11 height 11
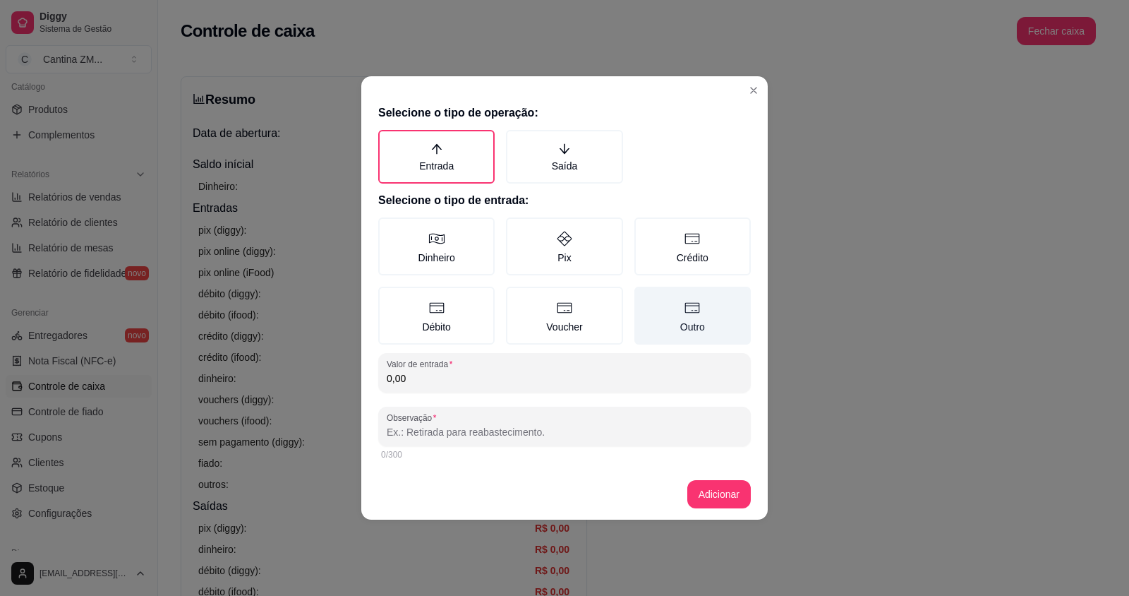
click at [656, 324] on label "Outro" at bounding box center [692, 316] width 116 height 58
click at [645, 297] on button "Outro" at bounding box center [639, 291] width 11 height 11
click at [517, 373] on input "0,00" at bounding box center [565, 378] width 356 height 14
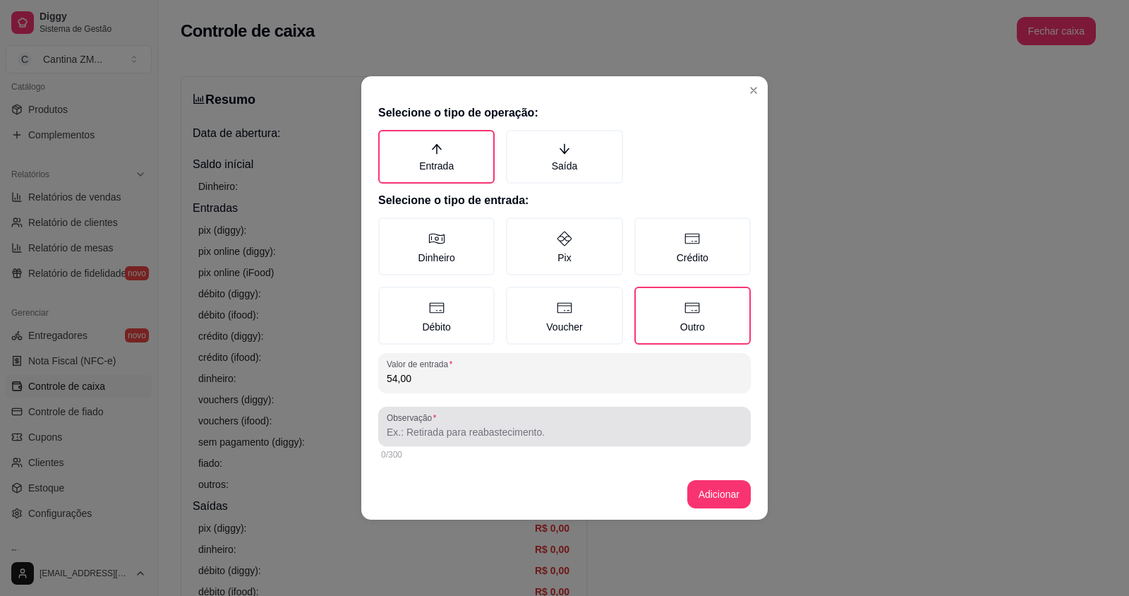
type input "54,00"
click at [592, 441] on div "Observação" at bounding box center [564, 427] width 373 height 40
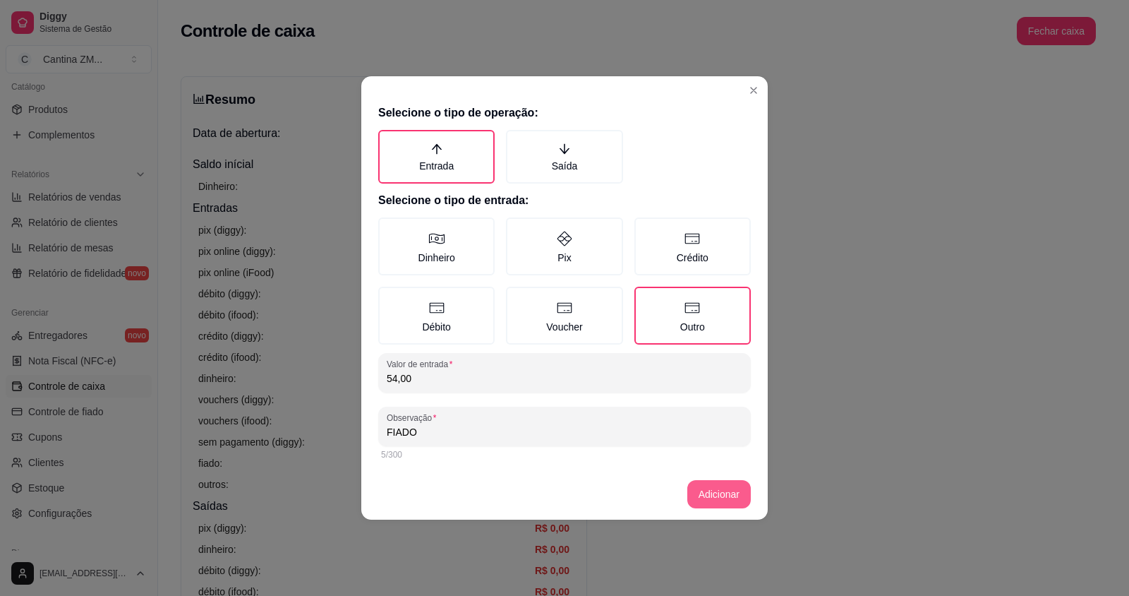
type input "FIADO"
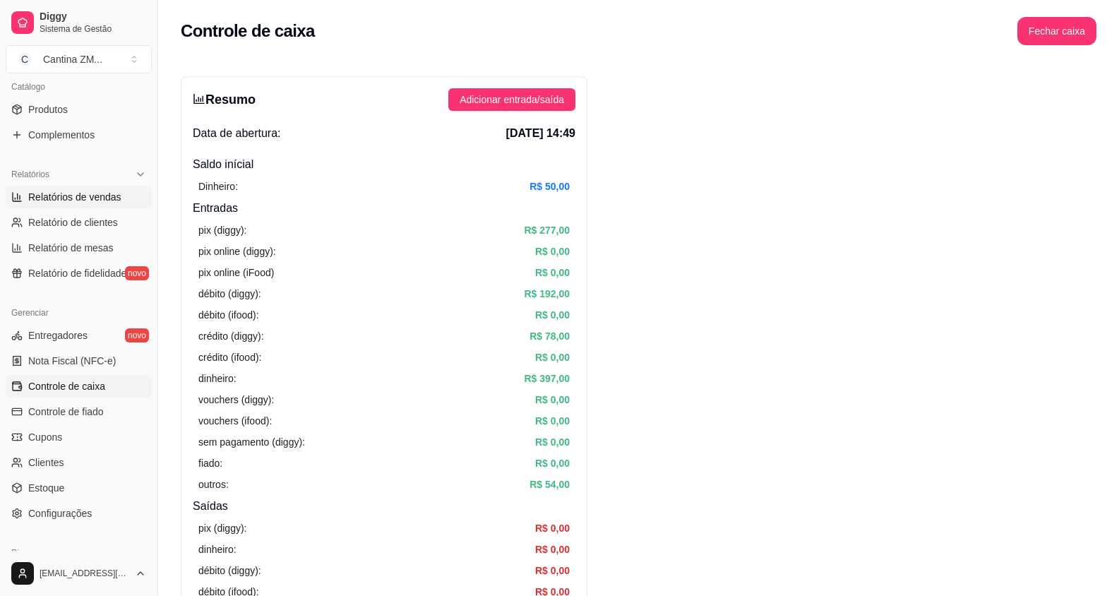
click at [97, 202] on span "Relatórios de vendas" at bounding box center [74, 197] width 93 height 14
select select "ALL"
select select "0"
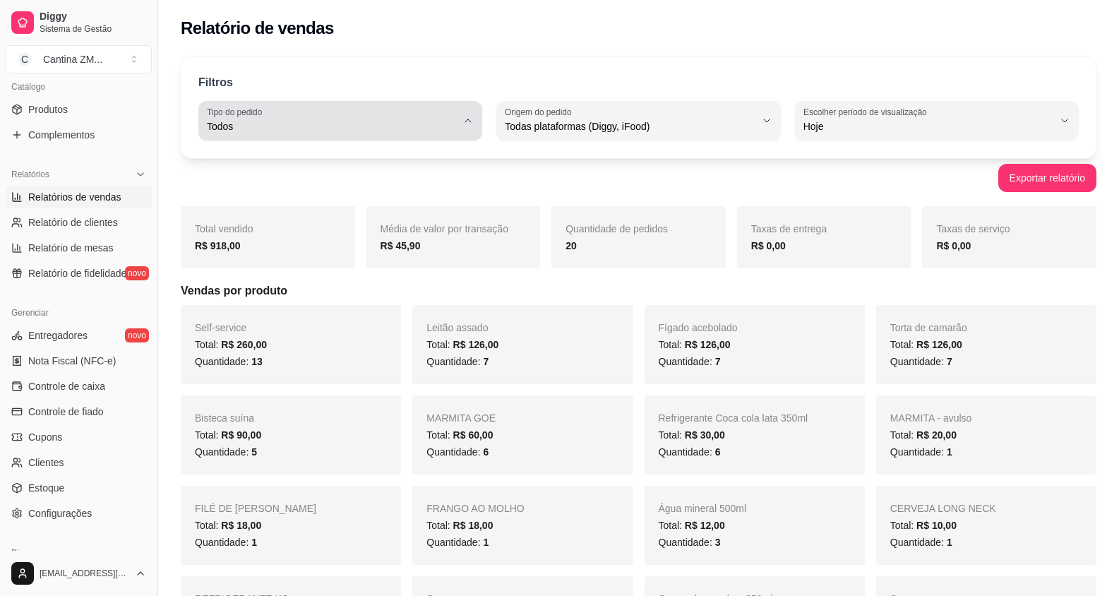
click at [342, 130] on span "Todos" at bounding box center [332, 126] width 250 height 14
click at [287, 263] on li "Consumo local" at bounding box center [341, 252] width 262 height 22
type input "EAT_IN"
select select "EAT_IN"
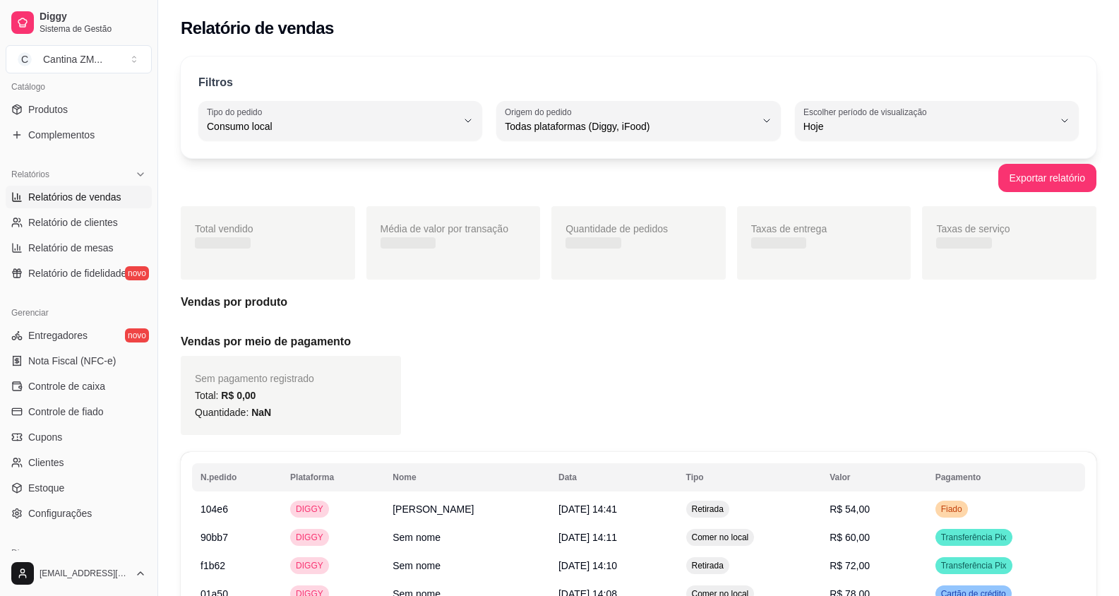
scroll to position [13, 0]
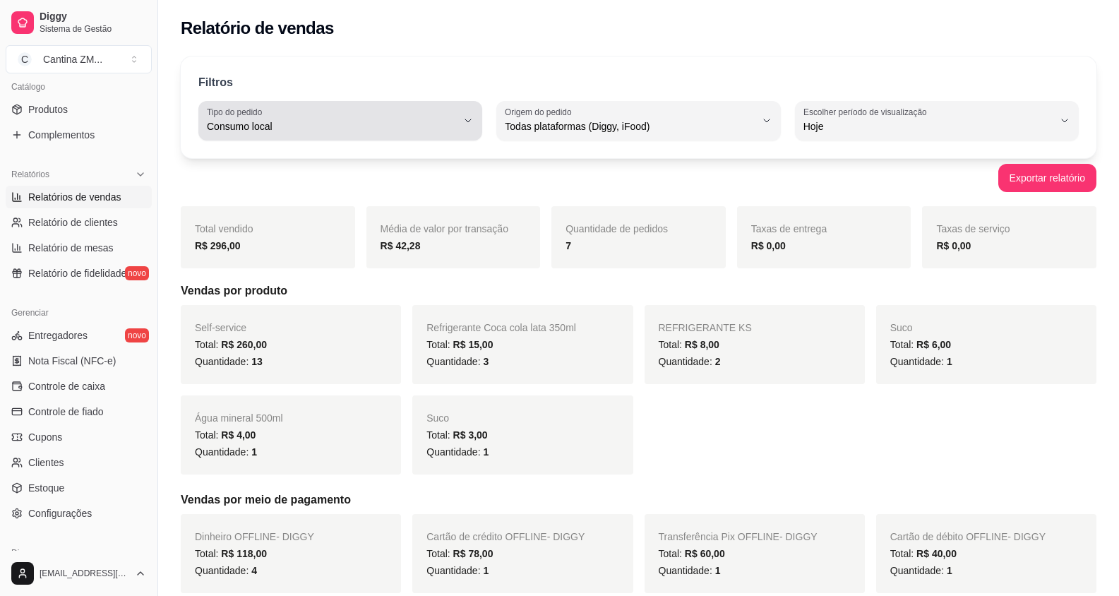
click at [265, 130] on span "Consumo local" at bounding box center [332, 126] width 250 height 14
click at [253, 200] on li "Retirada" at bounding box center [341, 206] width 262 height 22
type input "PICKUP"
select select "PICKUP"
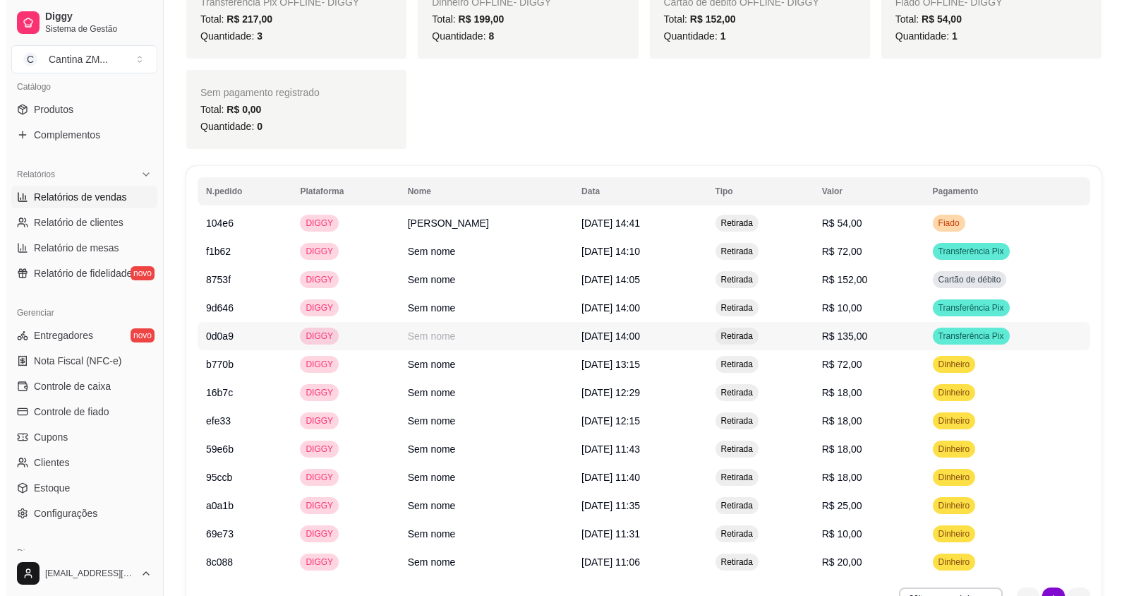
scroll to position [635, 0]
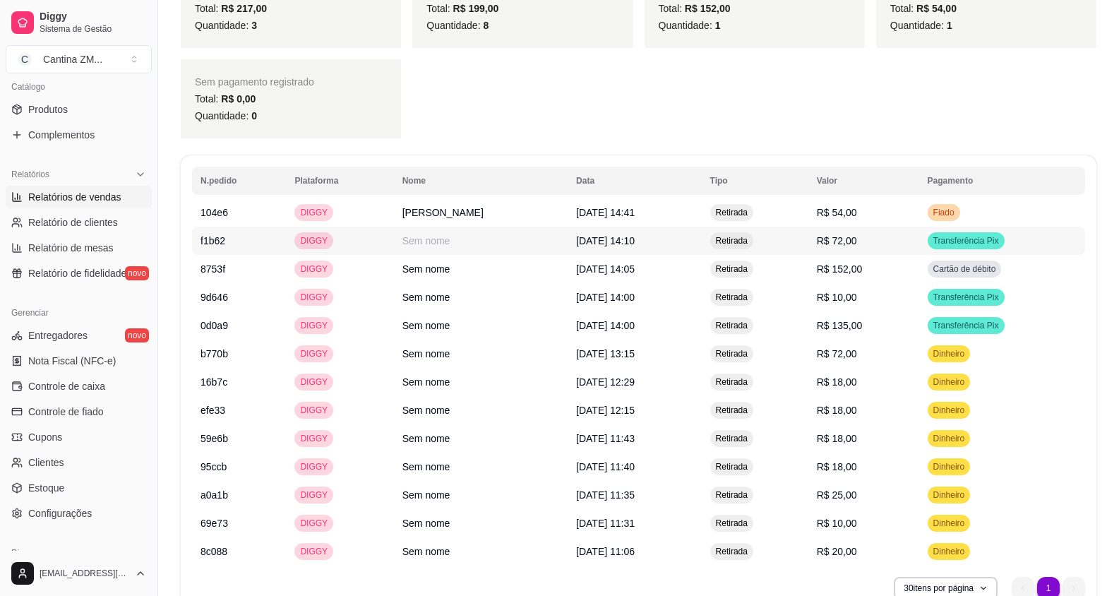
click at [815, 243] on td "R$ 72,00" at bounding box center [863, 241] width 111 height 28
click at [845, 271] on span "R$ 152,00" at bounding box center [840, 268] width 46 height 11
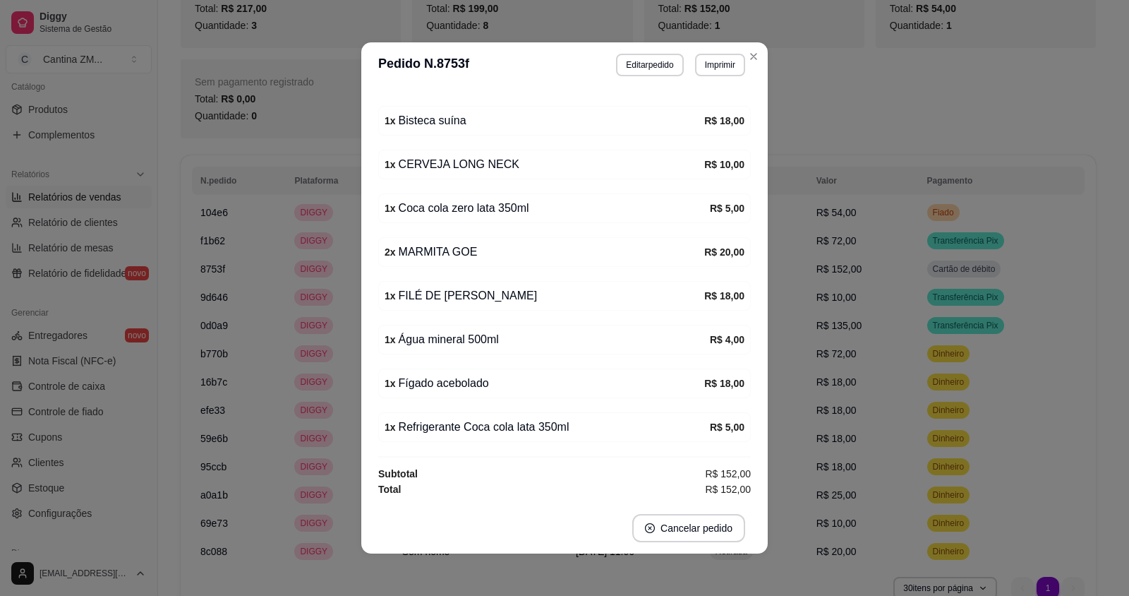
scroll to position [3, 0]
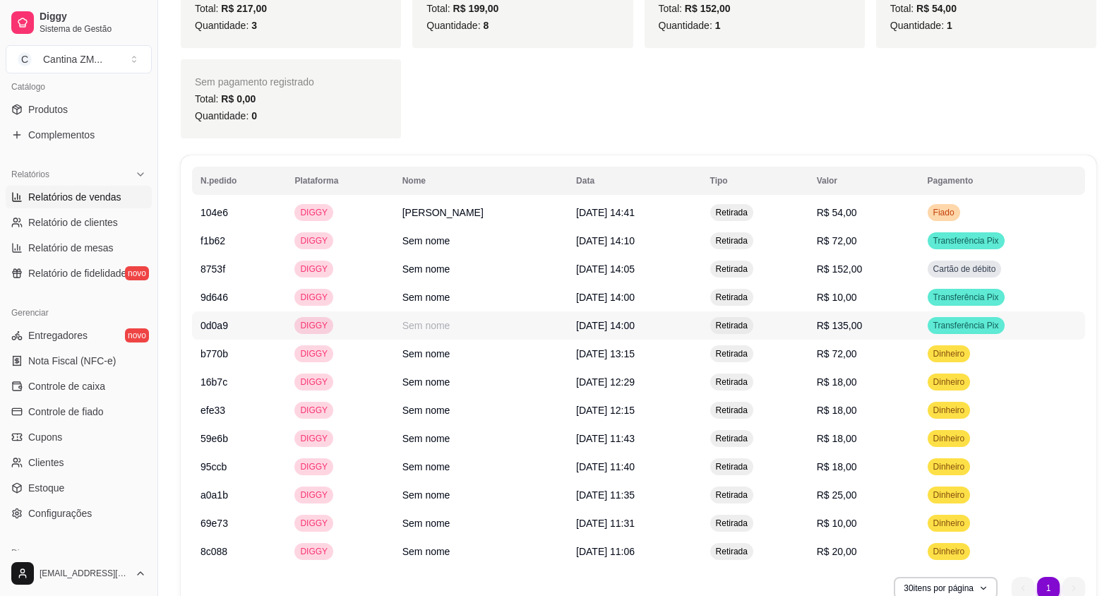
click at [860, 328] on span "R$ 135,00" at bounding box center [840, 325] width 46 height 11
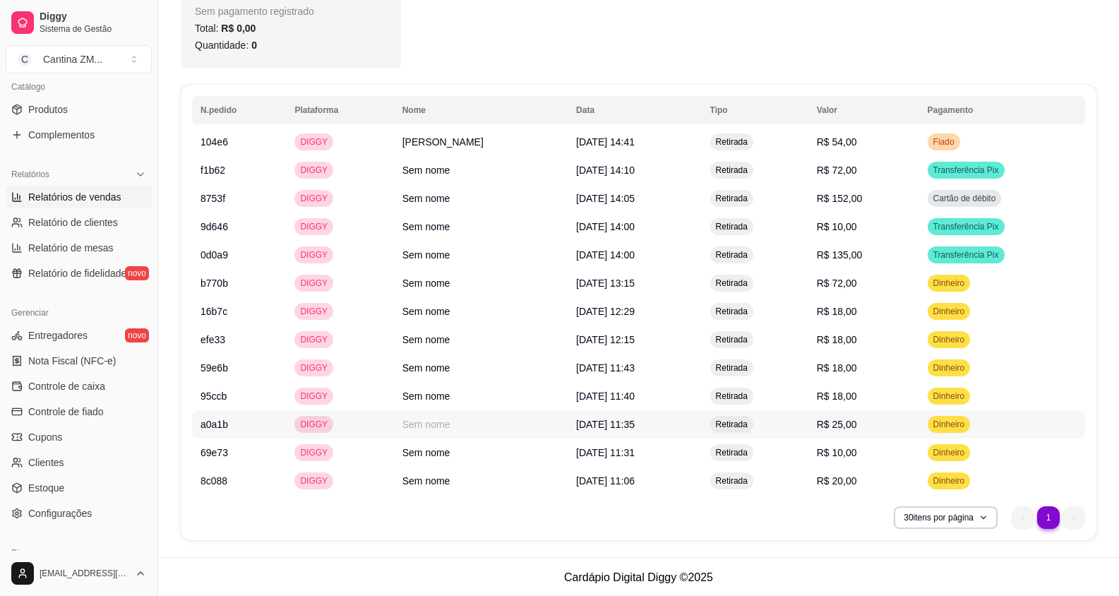
scroll to position [707, 0]
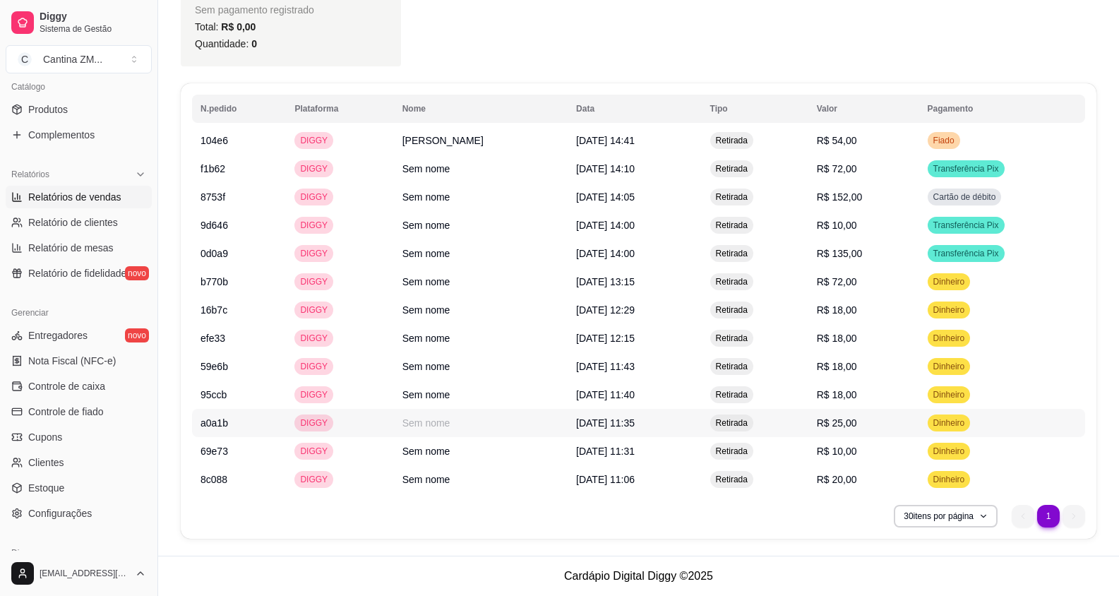
click at [854, 428] on span "R$ 25,00" at bounding box center [837, 422] width 40 height 11
click at [863, 481] on td "R$ 20,00" at bounding box center [863, 479] width 111 height 28
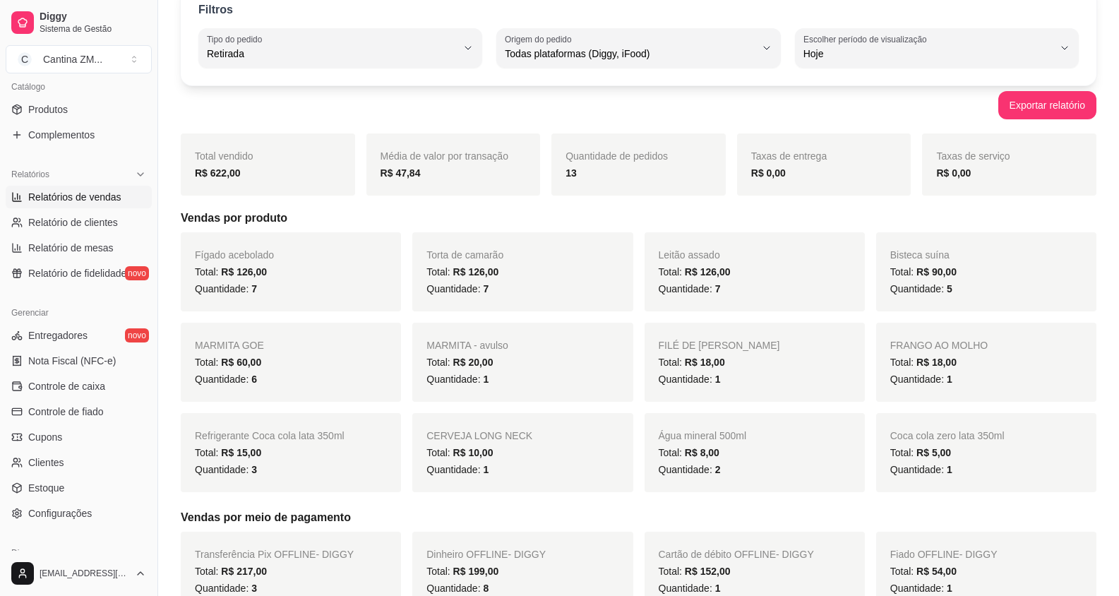
scroll to position [0, 0]
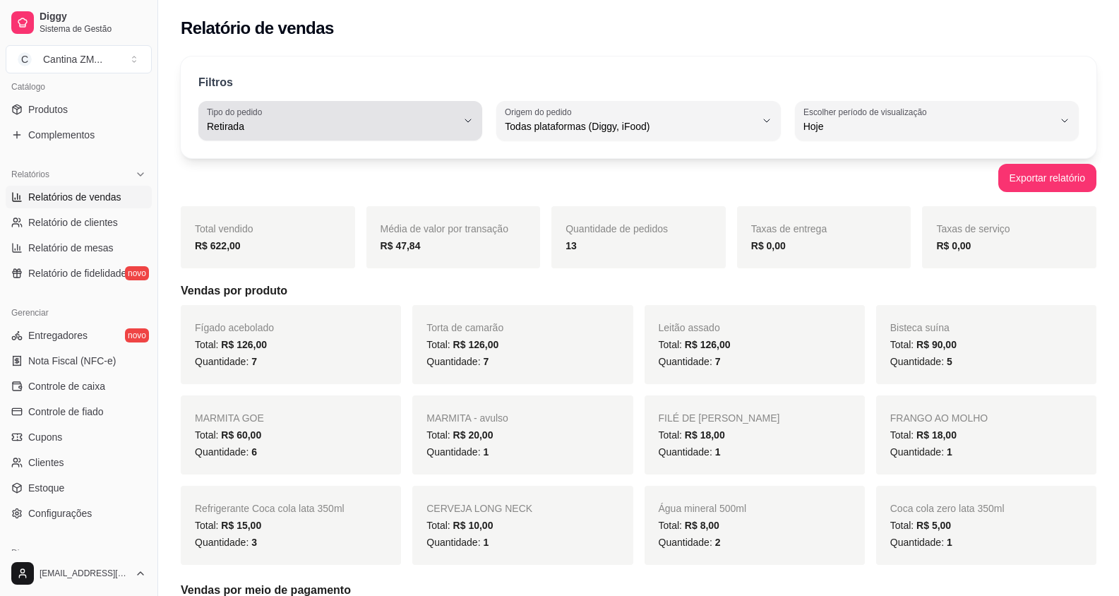
click at [322, 107] on div "Retirada" at bounding box center [332, 121] width 250 height 28
click at [316, 263] on li "Consumo local" at bounding box center [341, 252] width 262 height 22
type input "EAT_IN"
select select "EAT_IN"
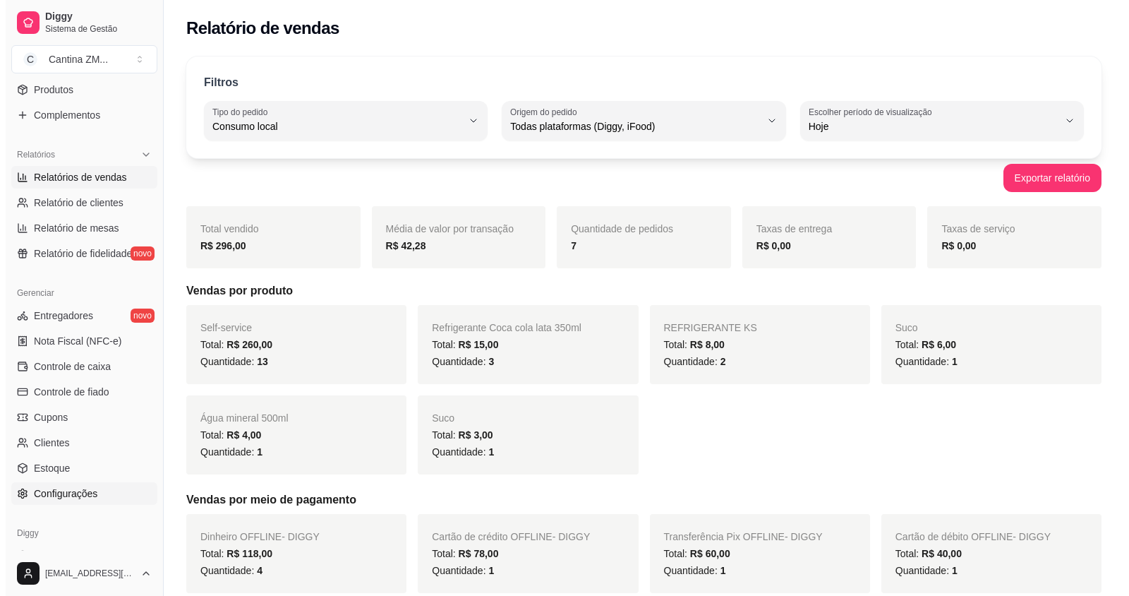
scroll to position [349, 0]
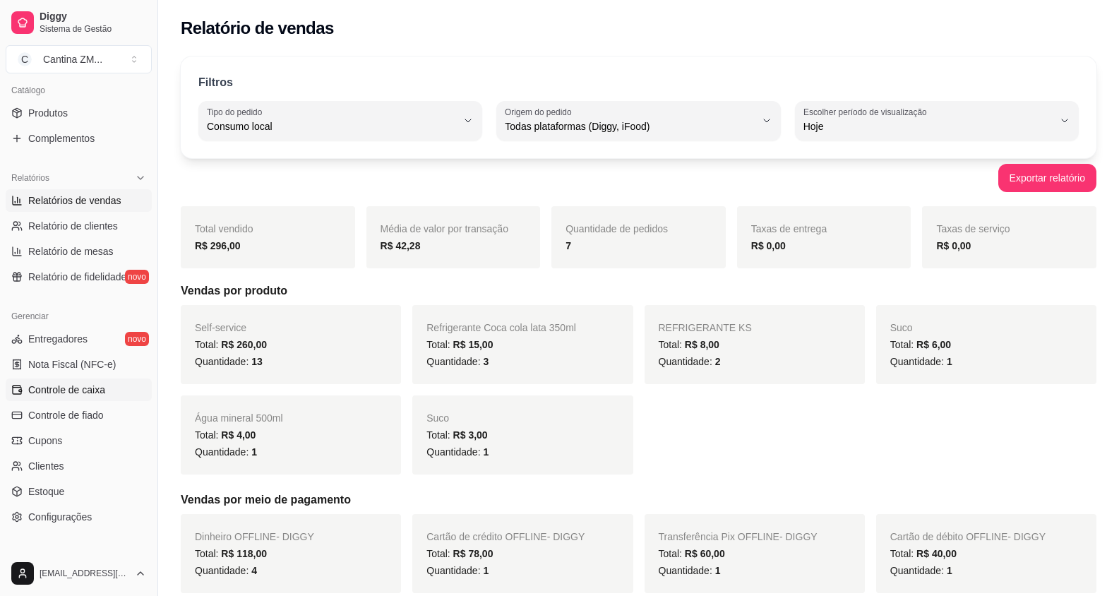
click at [79, 390] on span "Controle de caixa" at bounding box center [66, 390] width 77 height 14
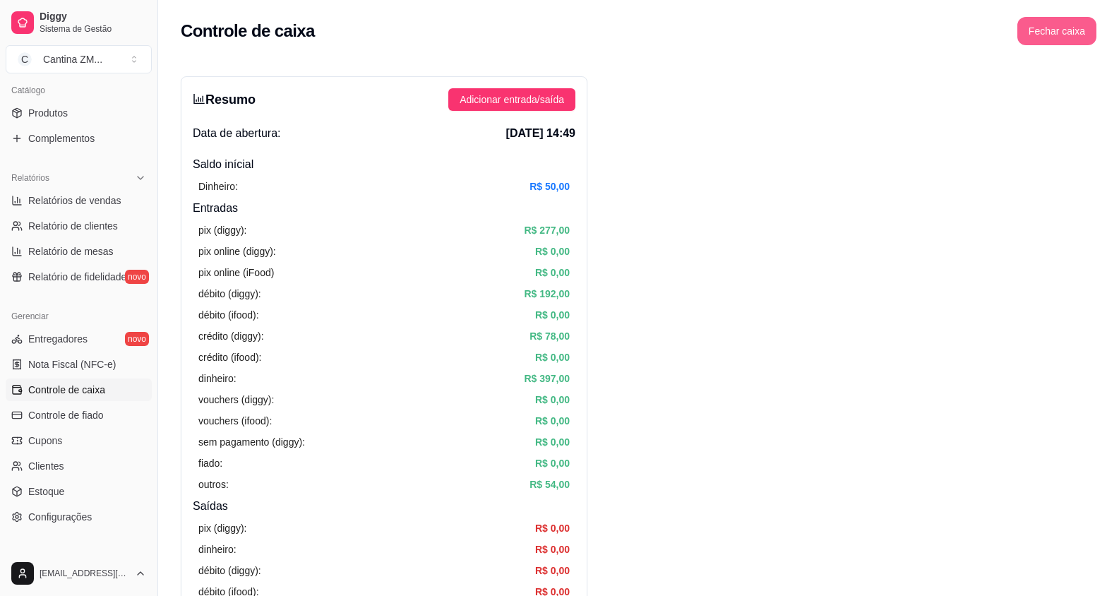
click at [1054, 31] on button "Fechar caixa" at bounding box center [1056, 31] width 79 height 28
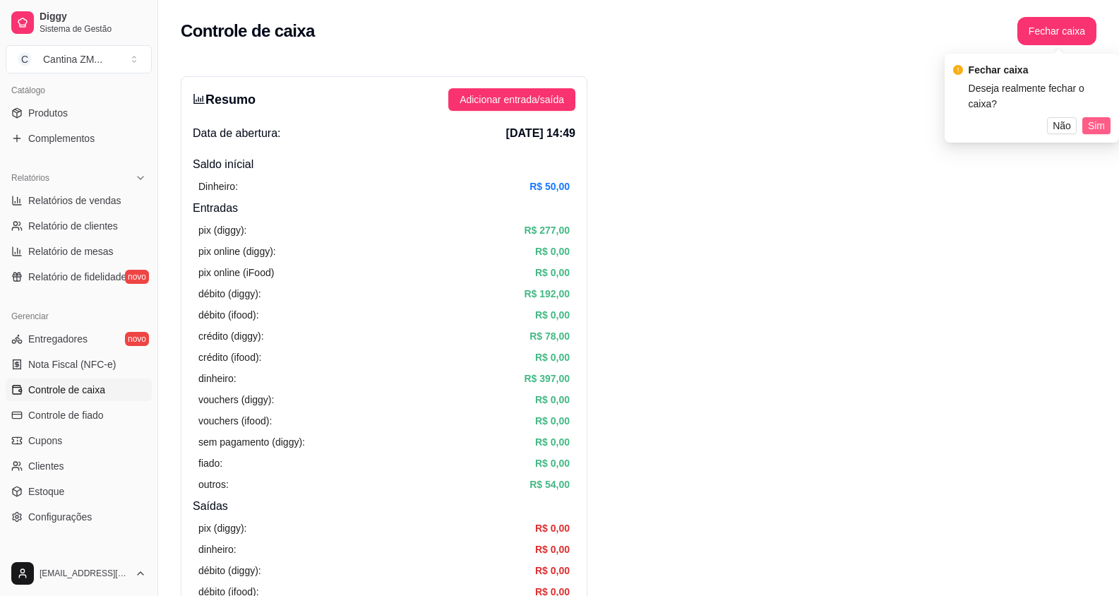
click at [1090, 118] on span "Sim" at bounding box center [1096, 126] width 17 height 16
